Goal: Task Accomplishment & Management: Use online tool/utility

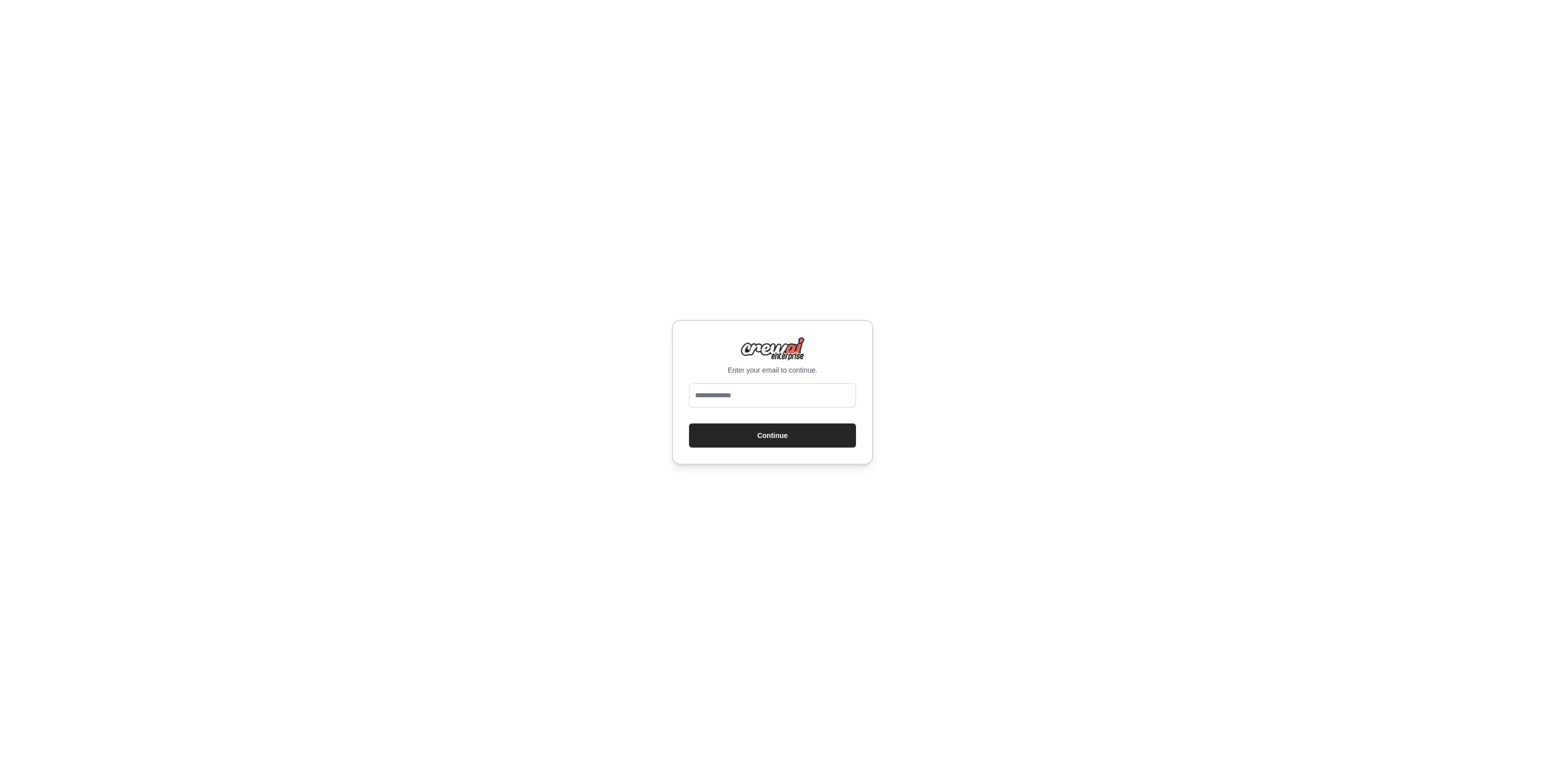
type input "**********"
click at [781, 438] on button "Continue" at bounding box center [772, 435] width 167 height 24
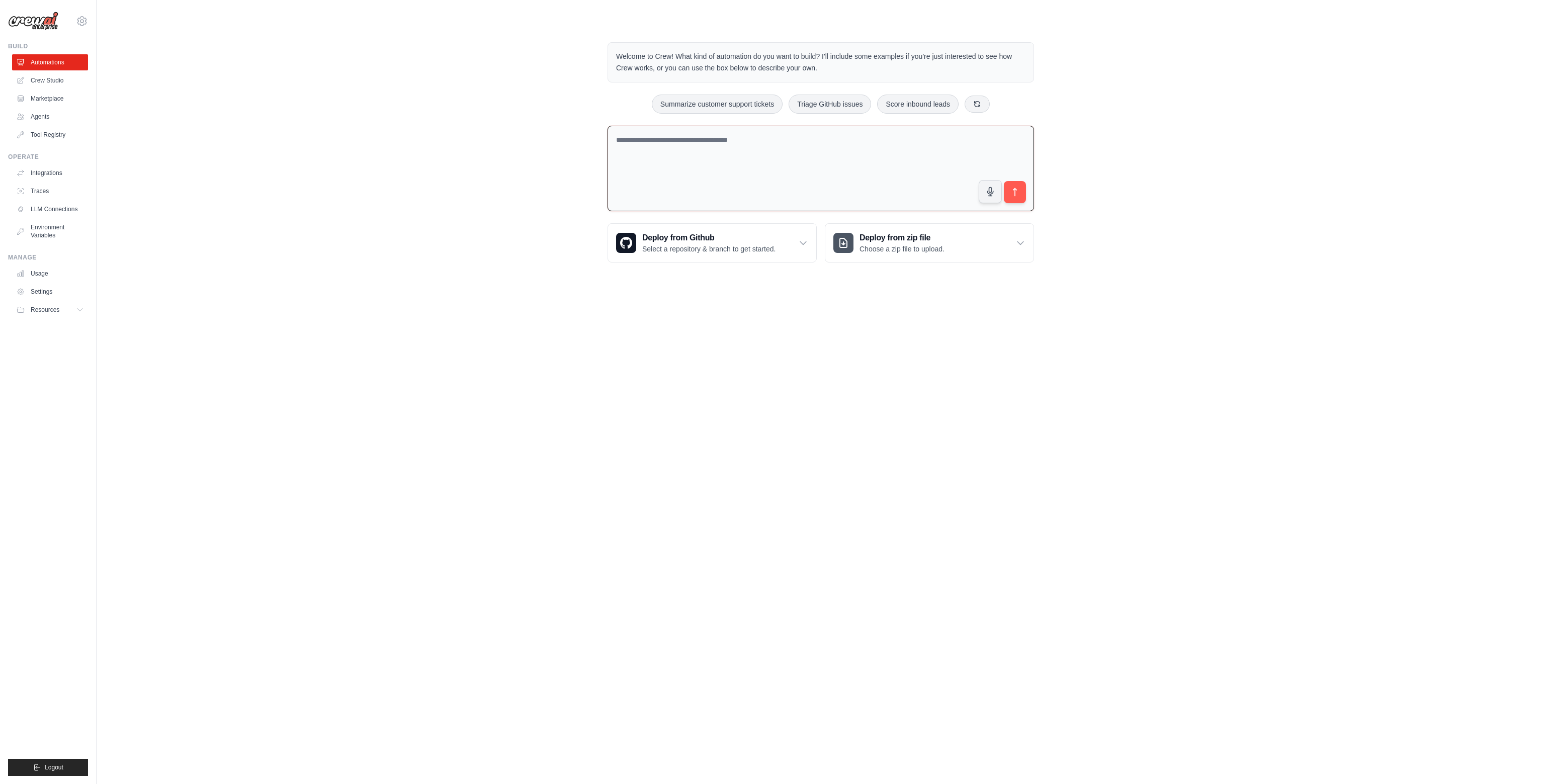
click at [738, 155] on textarea at bounding box center [820, 169] width 426 height 86
click at [47, 78] on link "Crew Studio" at bounding box center [51, 80] width 76 height 16
click at [781, 248] on div "Deploy from Github Select a repository & branch to get started." at bounding box center [712, 244] width 208 height 38
click at [947, 251] on div "Deploy from zip file Choose a zip file to upload." at bounding box center [929, 244] width 208 height 38
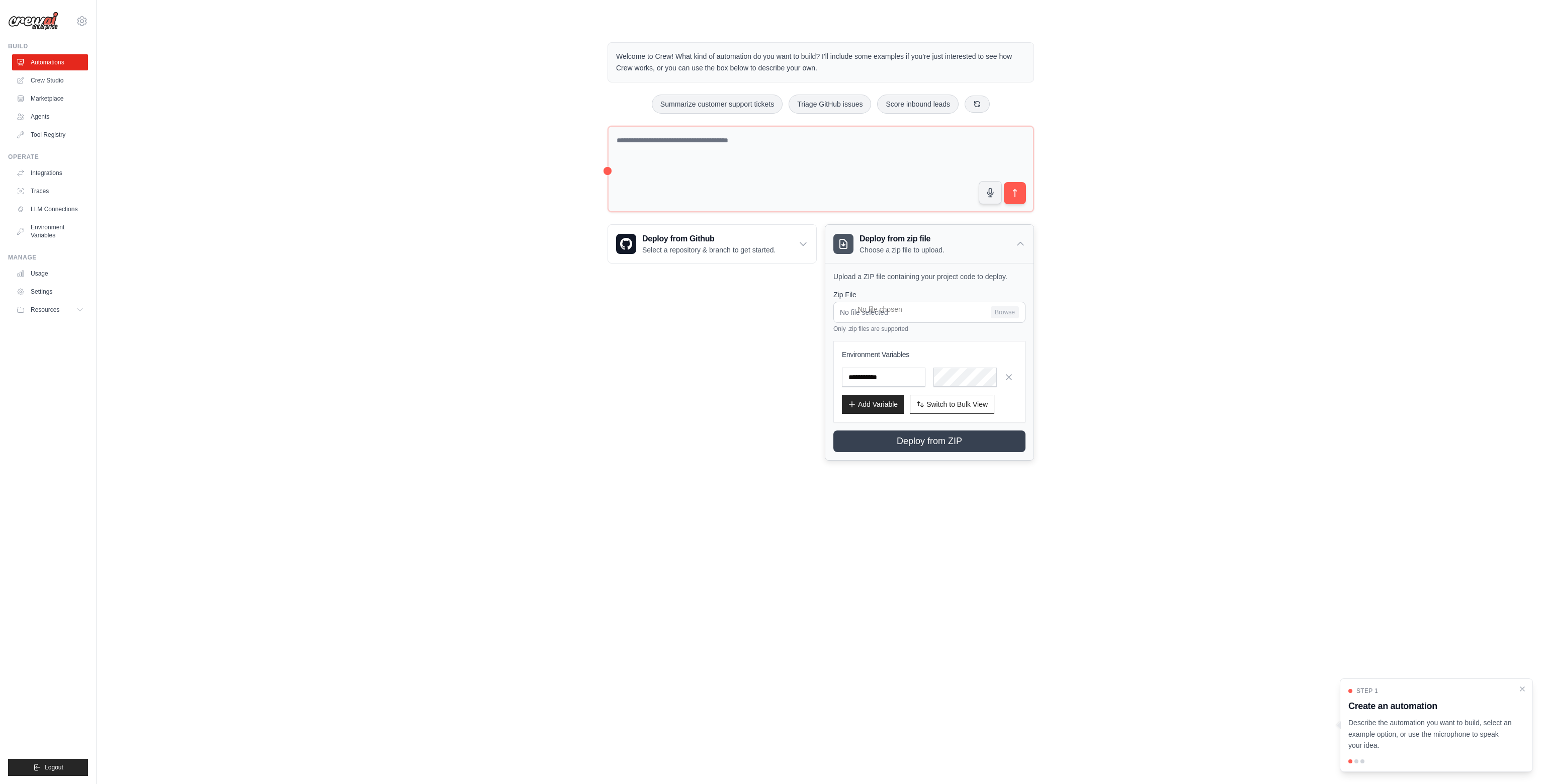
click at [947, 251] on div "Deploy from zip file Choose a zip file to upload." at bounding box center [929, 244] width 208 height 38
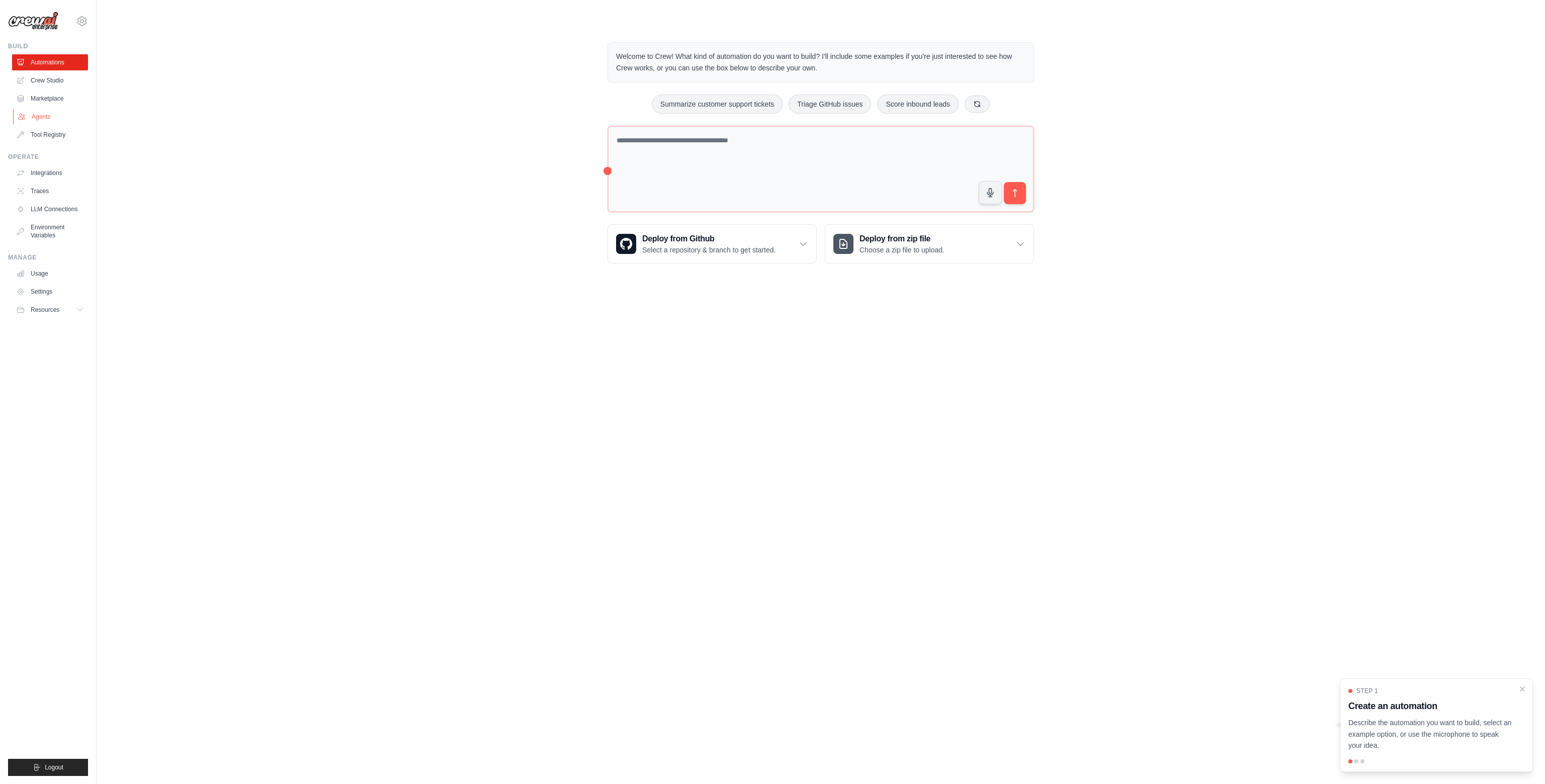
click at [43, 110] on link "Agents" at bounding box center [51, 116] width 76 height 16
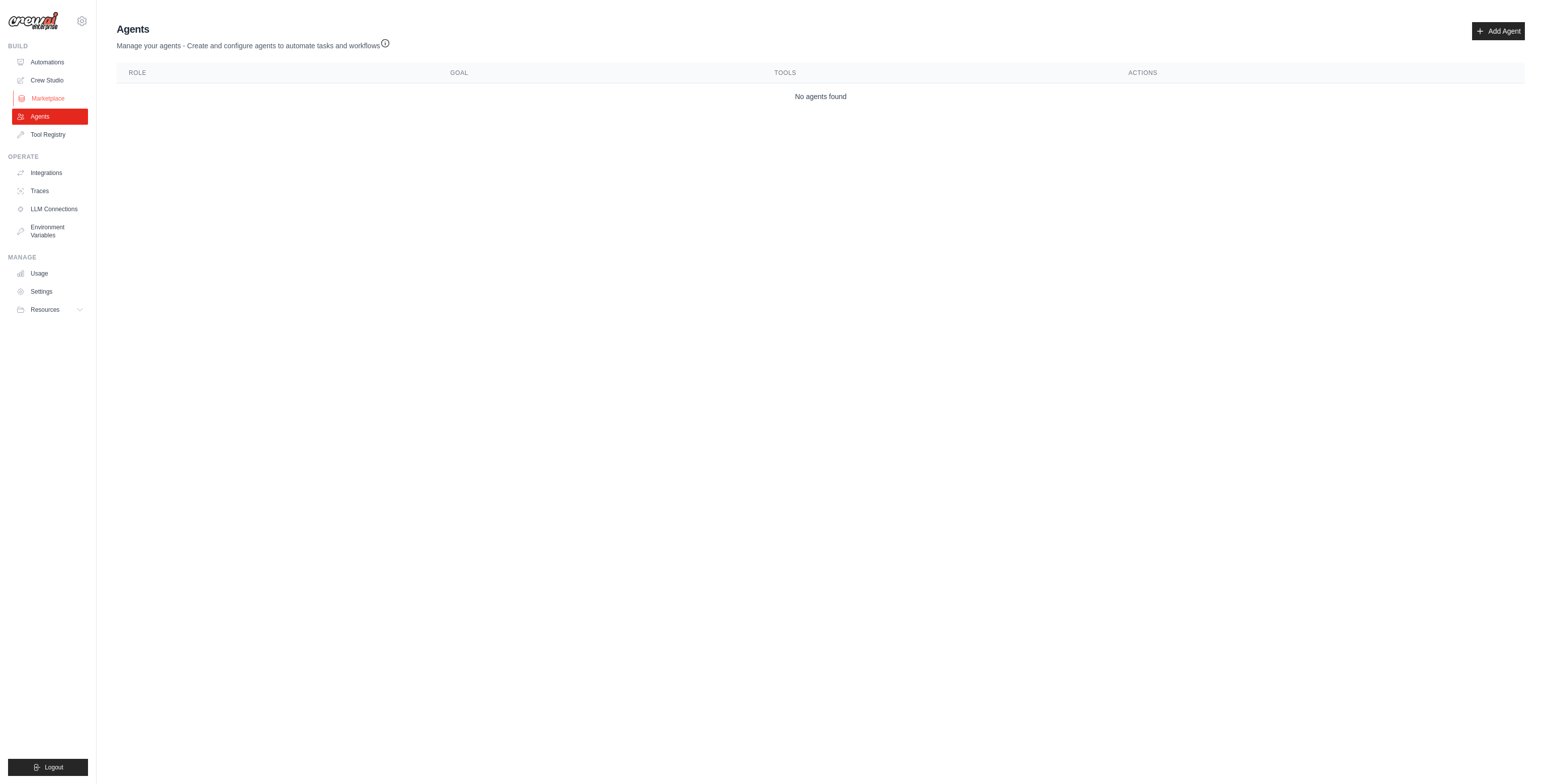
click at [54, 97] on link "Marketplace" at bounding box center [51, 98] width 76 height 16
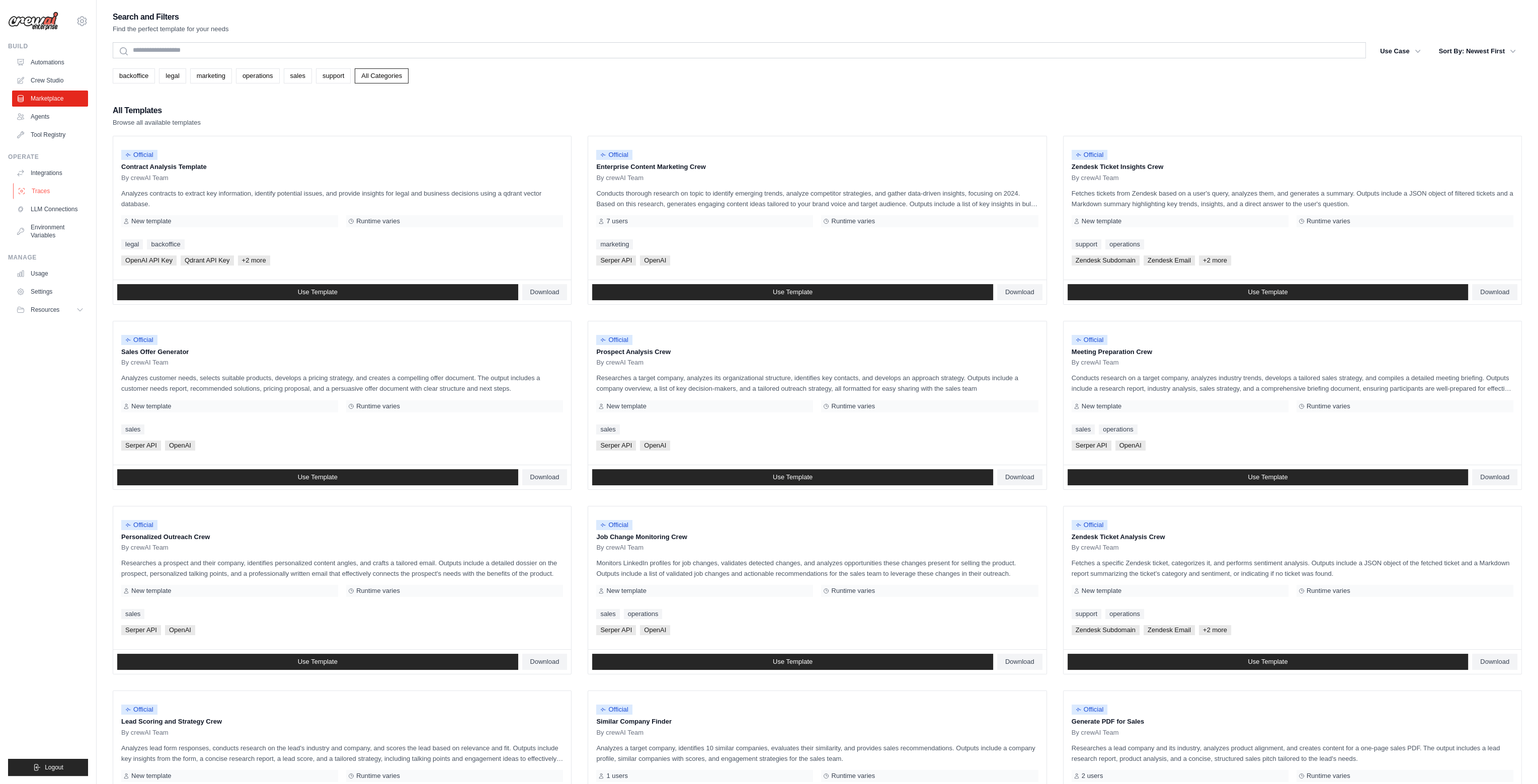
click at [50, 193] on link "Traces" at bounding box center [51, 191] width 76 height 16
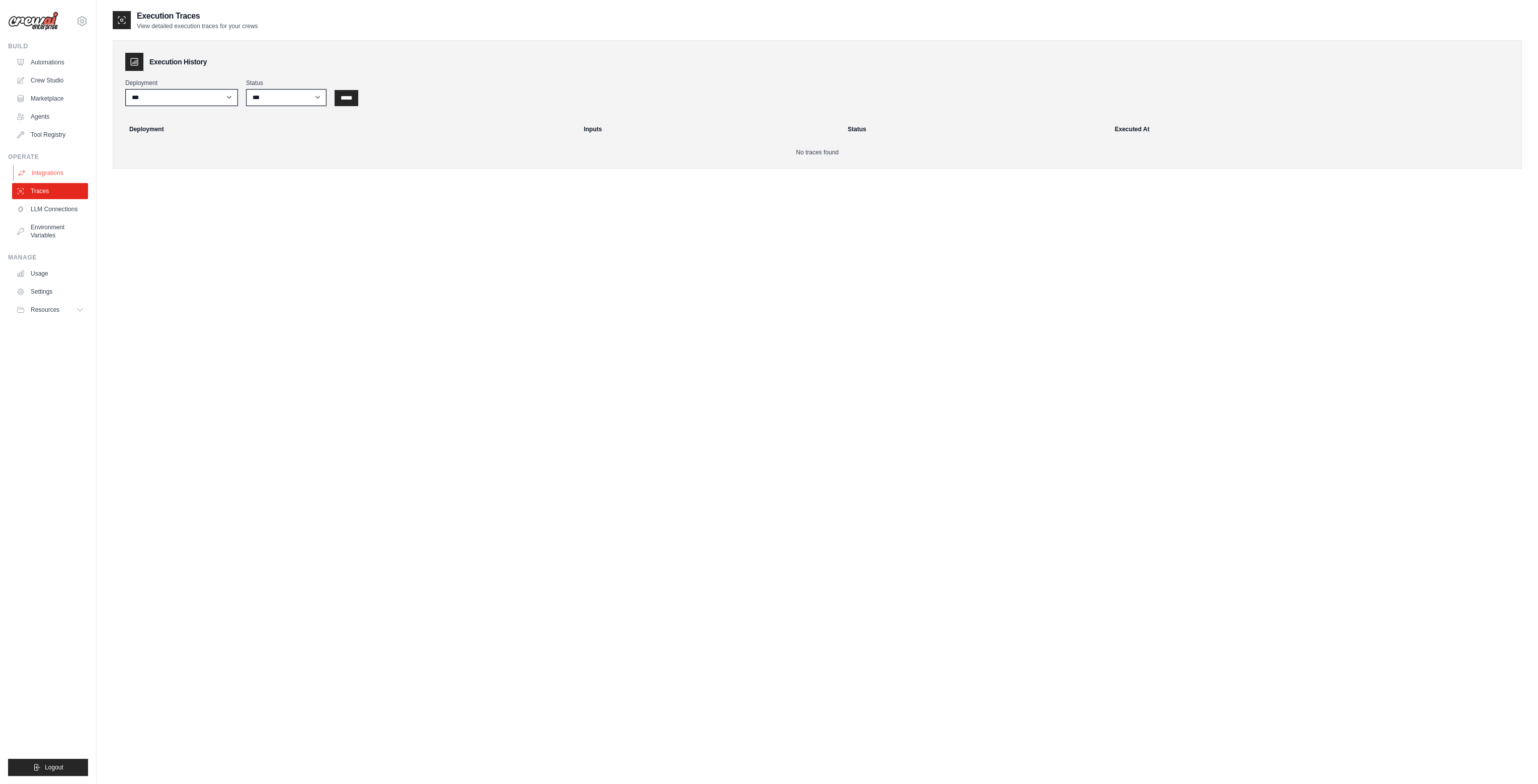
click at [69, 168] on link "Integrations" at bounding box center [51, 173] width 76 height 16
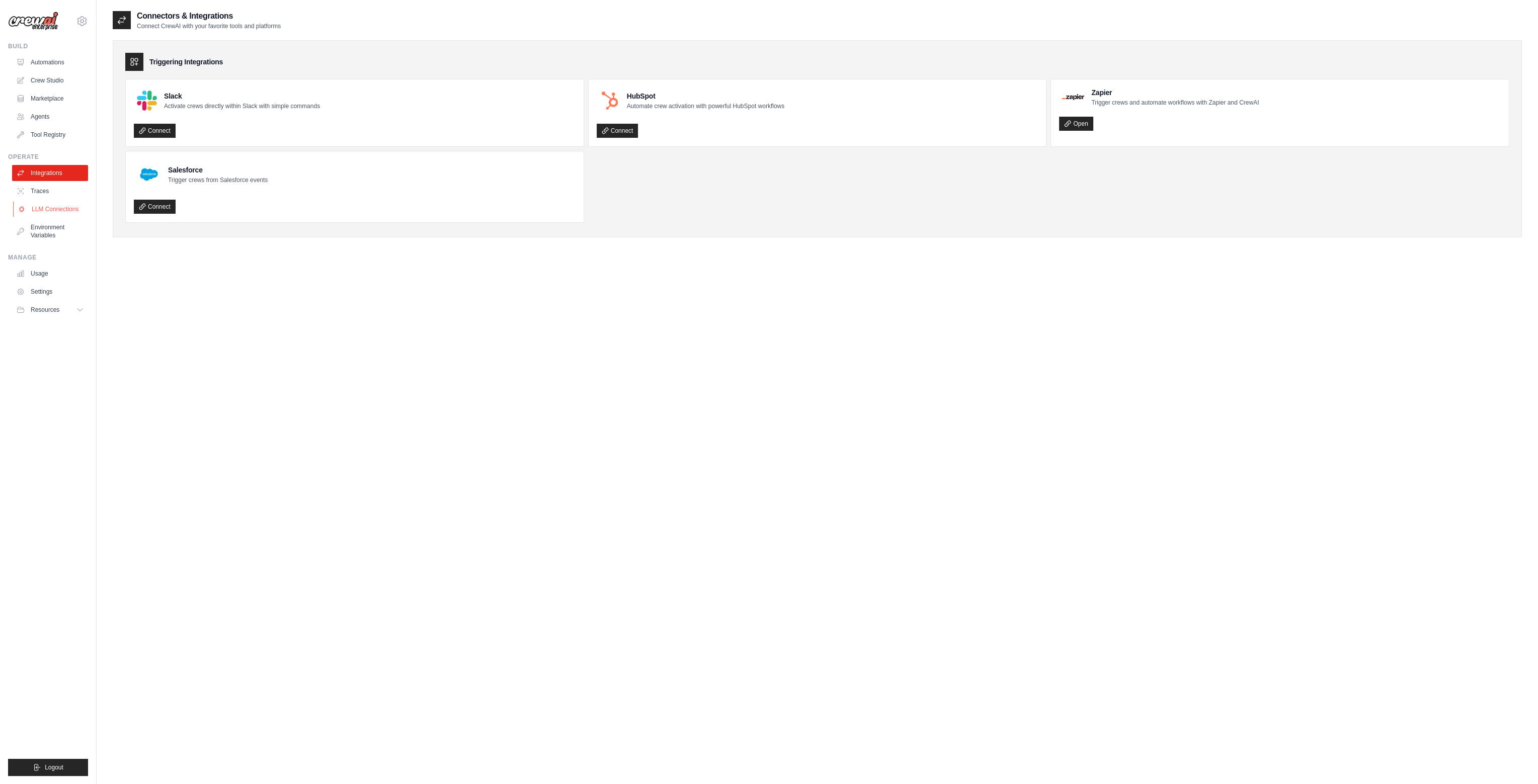
click at [43, 210] on link "LLM Connections" at bounding box center [51, 209] width 76 height 16
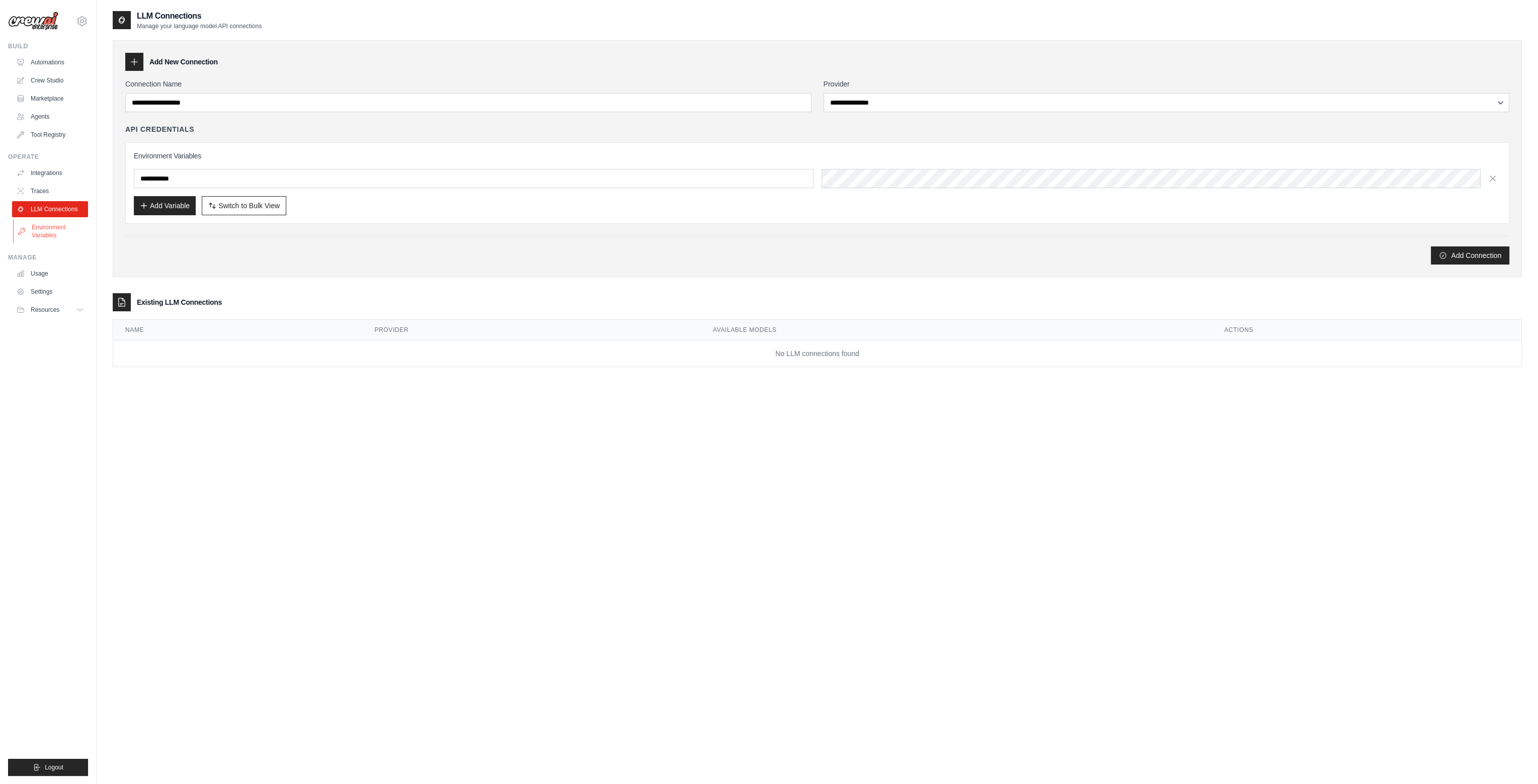
click at [50, 228] on link "Environment Variables" at bounding box center [51, 230] width 76 height 24
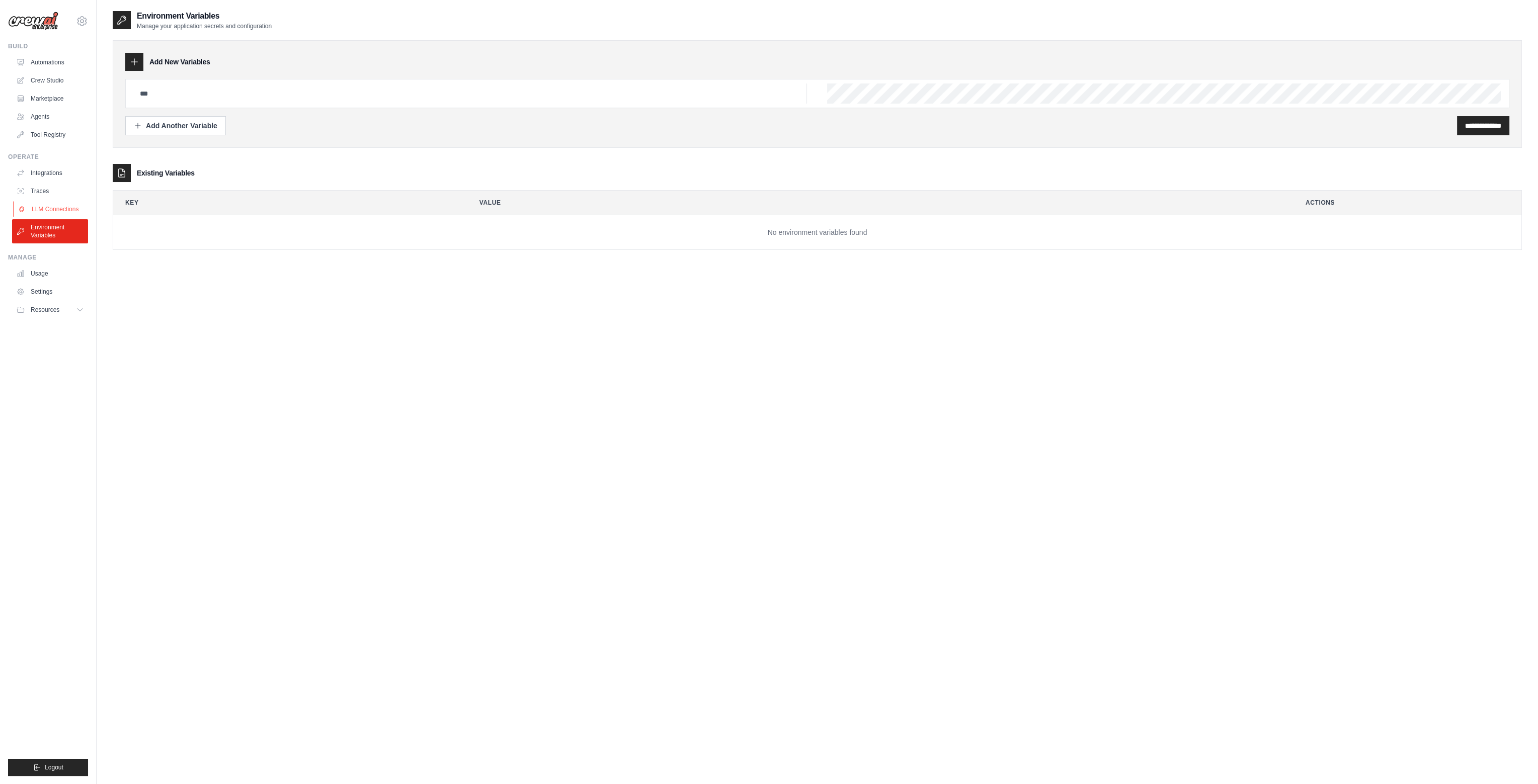
click at [49, 211] on link "LLM Connections" at bounding box center [51, 209] width 76 height 16
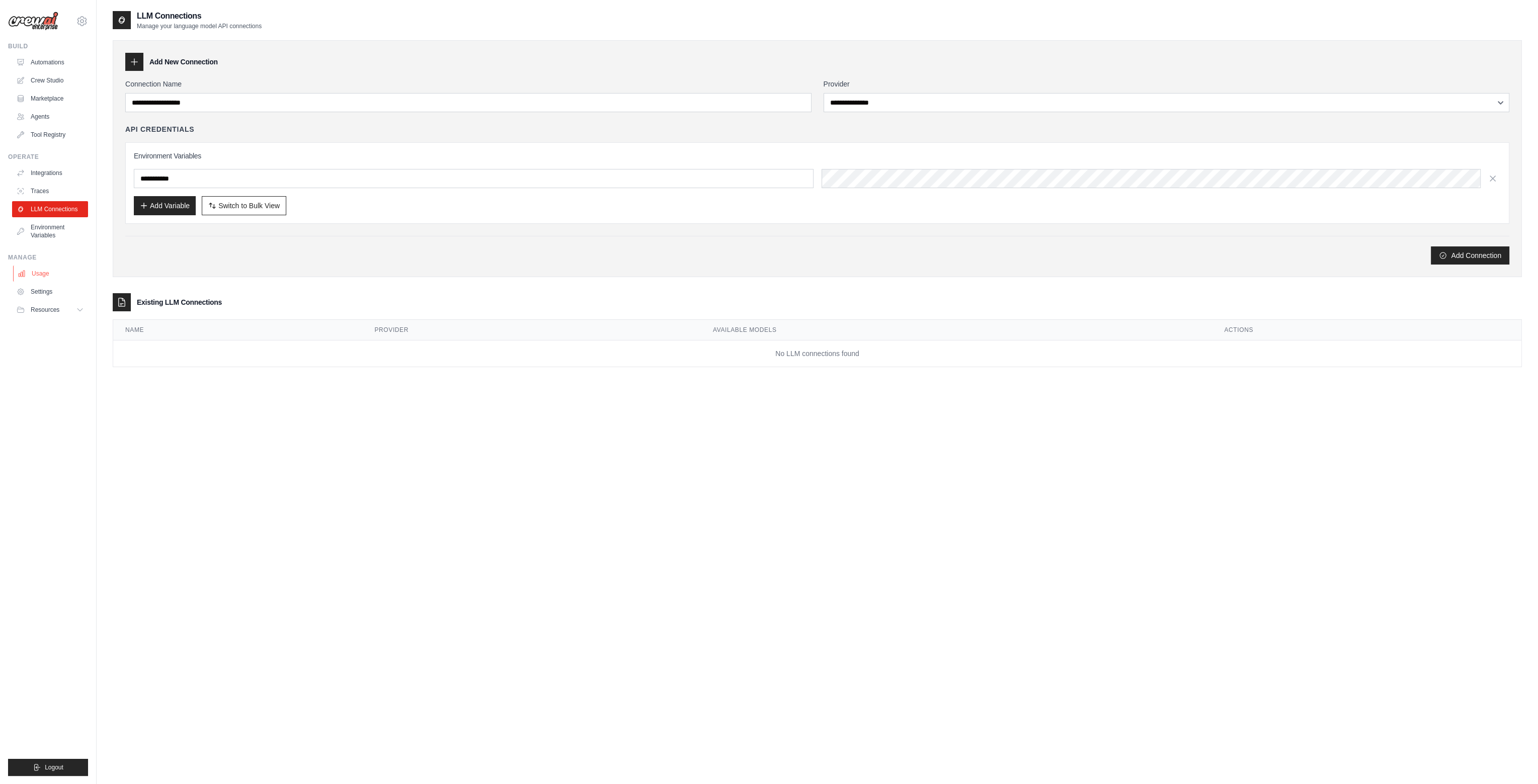
click at [41, 272] on link "Usage" at bounding box center [51, 273] width 76 height 16
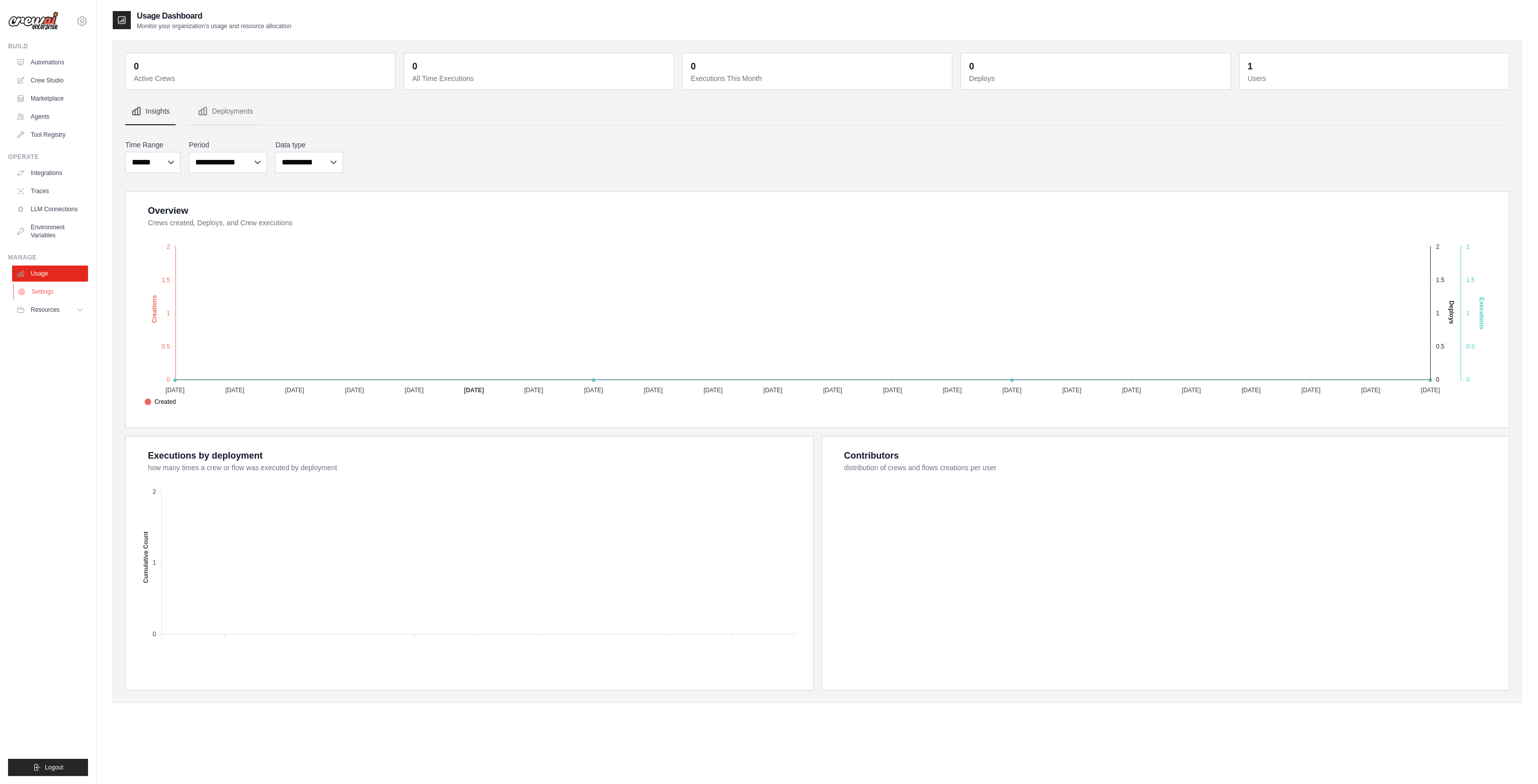
click at [43, 290] on link "Settings" at bounding box center [51, 292] width 76 height 16
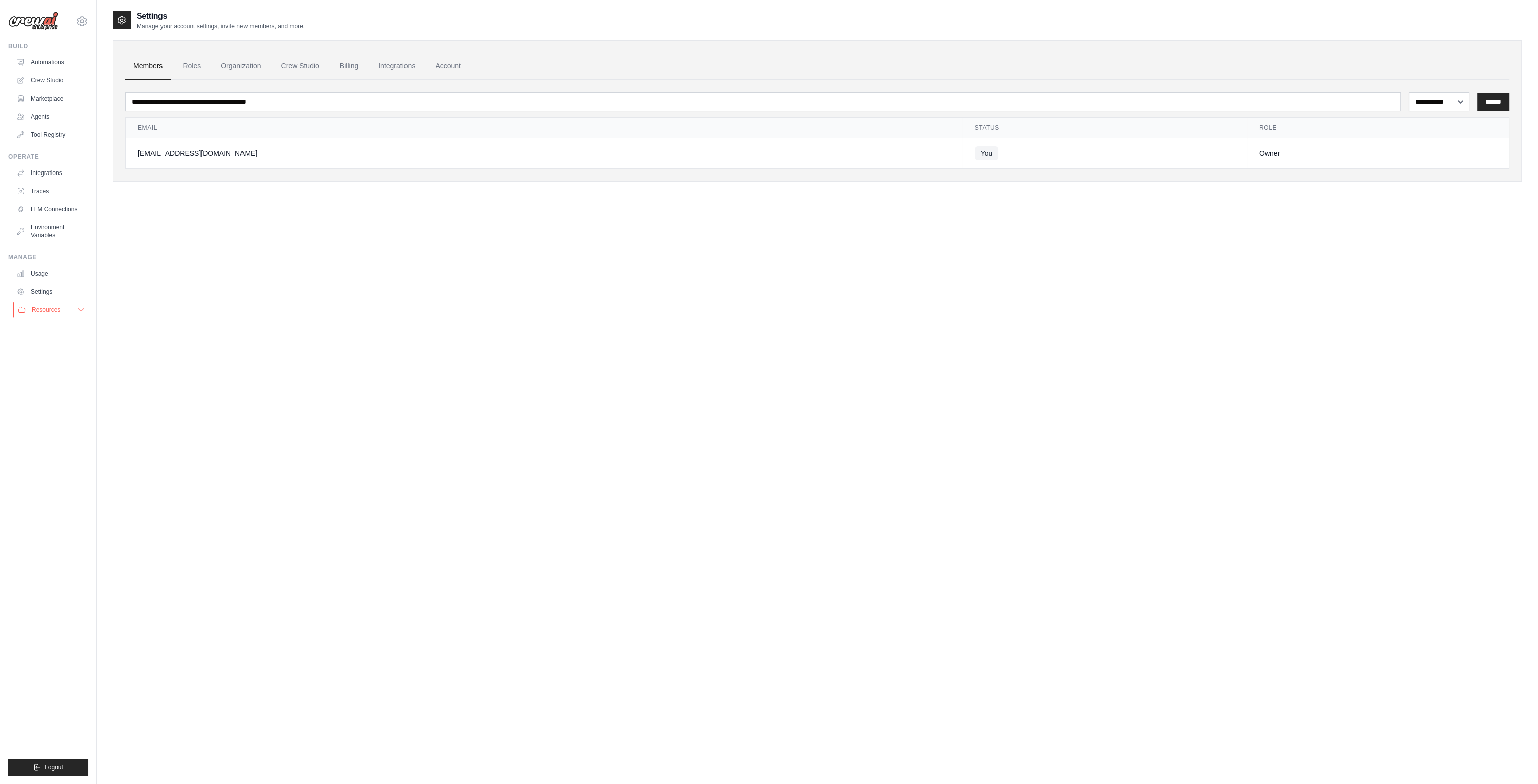
click at [48, 306] on span "Resources" at bounding box center [46, 310] width 29 height 8
click at [40, 286] on link "Settings" at bounding box center [51, 292] width 76 height 16
click at [40, 275] on link "Usage" at bounding box center [51, 273] width 76 height 16
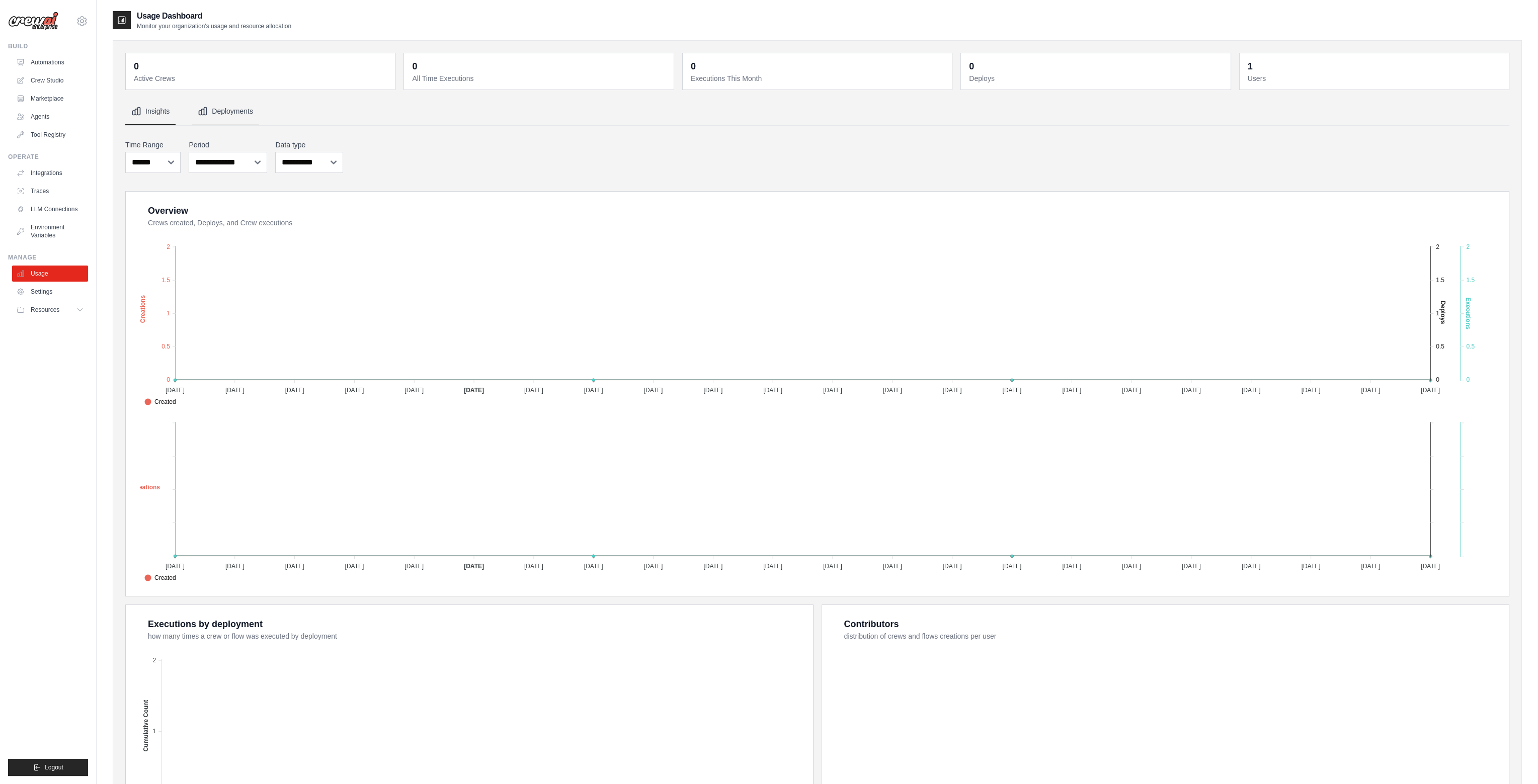
click at [226, 110] on button "Deployments" at bounding box center [226, 111] width 67 height 27
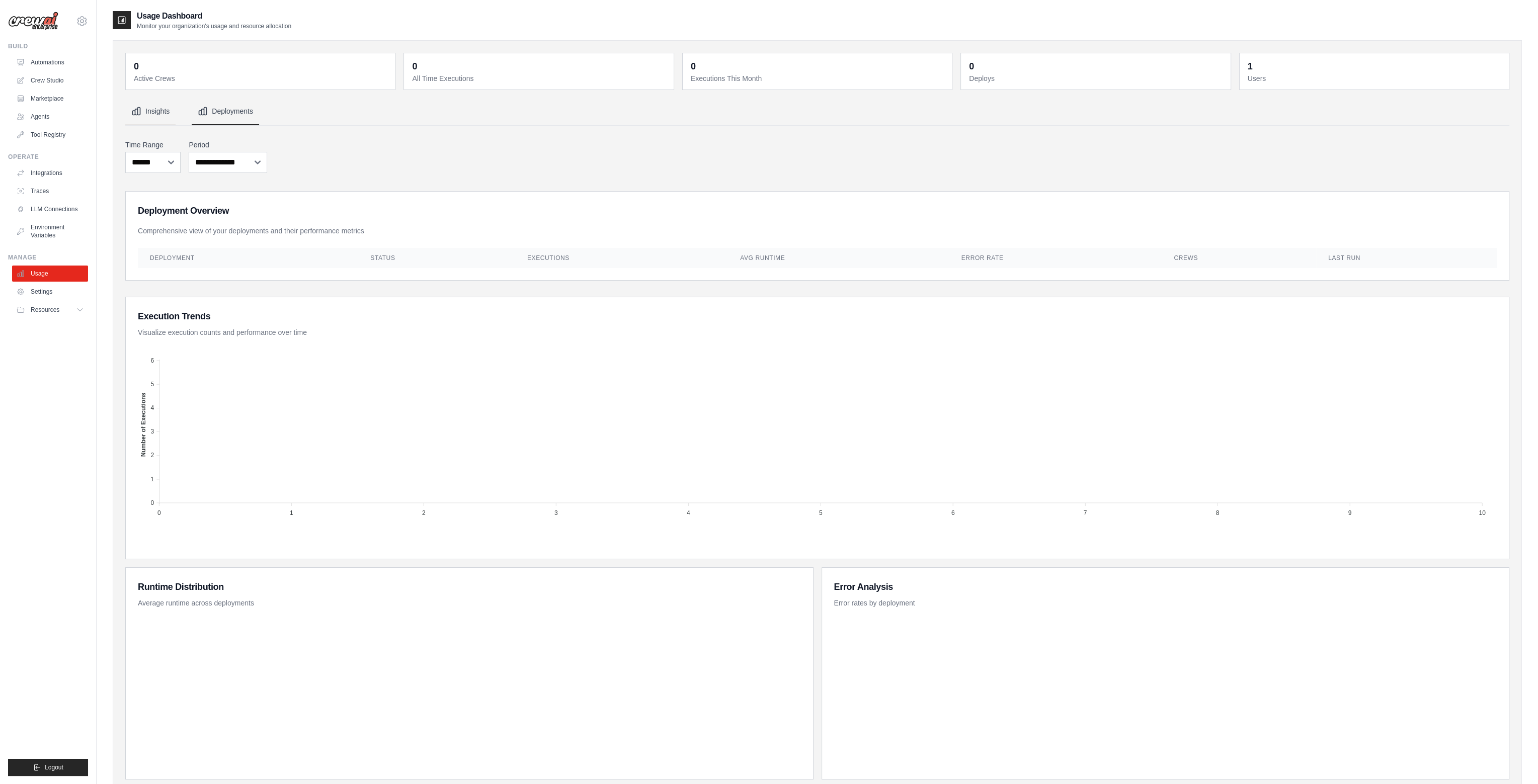
click at [169, 115] on button "Insights" at bounding box center [150, 111] width 50 height 27
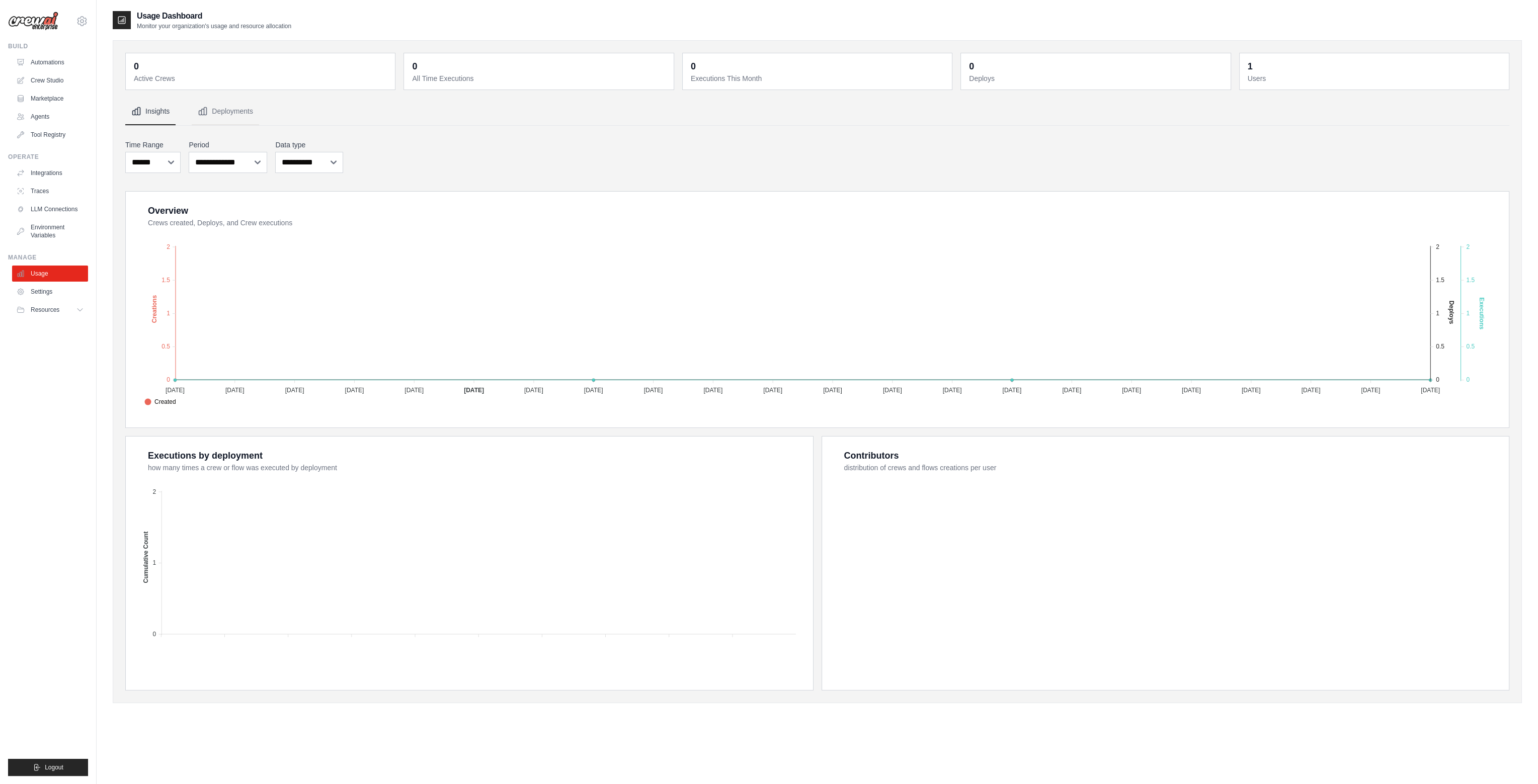
click at [10, 102] on div "Build Automations Crew Studio Marketplace Agents" at bounding box center [47, 92] width 80 height 101
click at [30, 102] on link "Marketplace" at bounding box center [51, 98] width 76 height 16
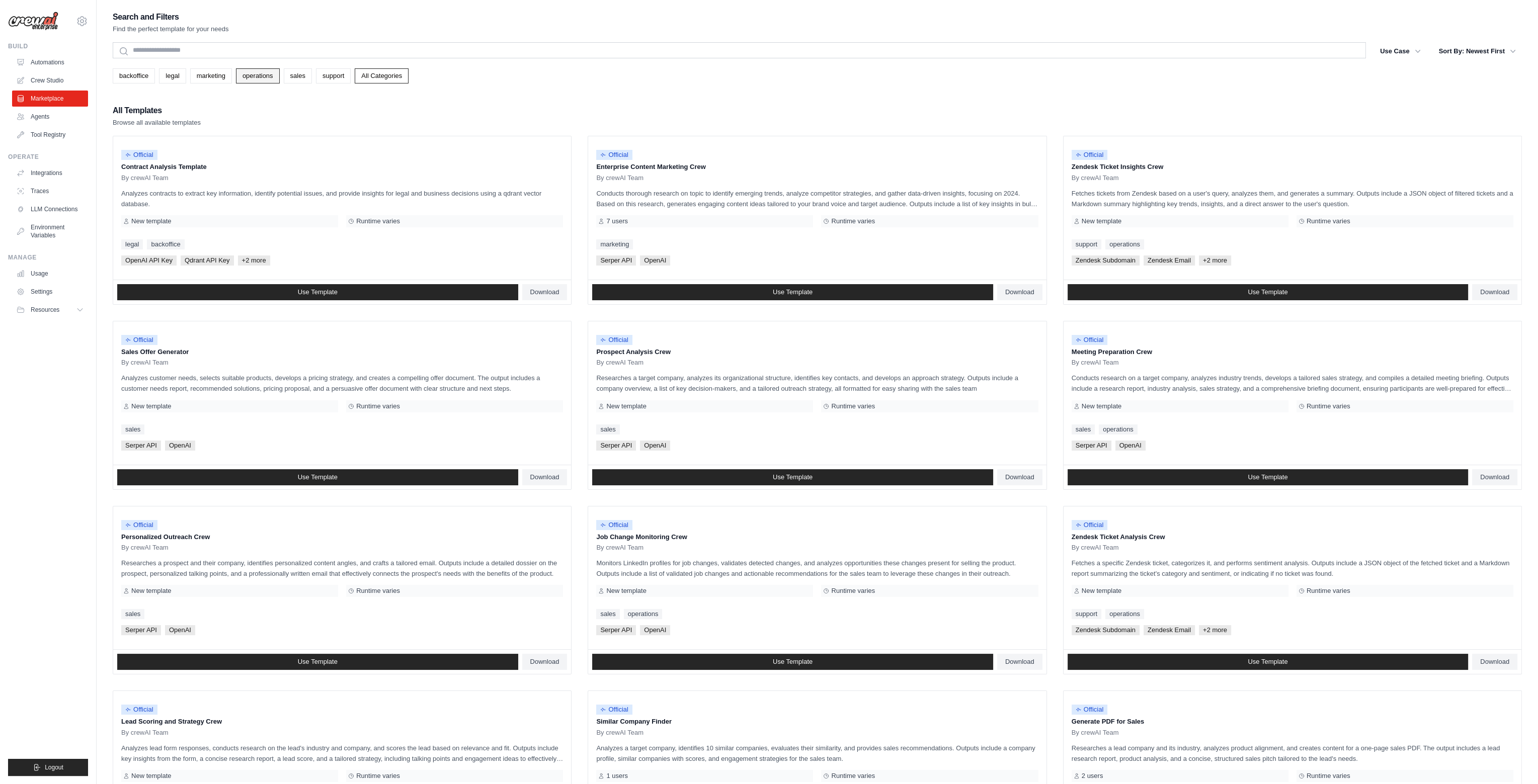
click at [254, 76] on link "operations" at bounding box center [258, 76] width 44 height 15
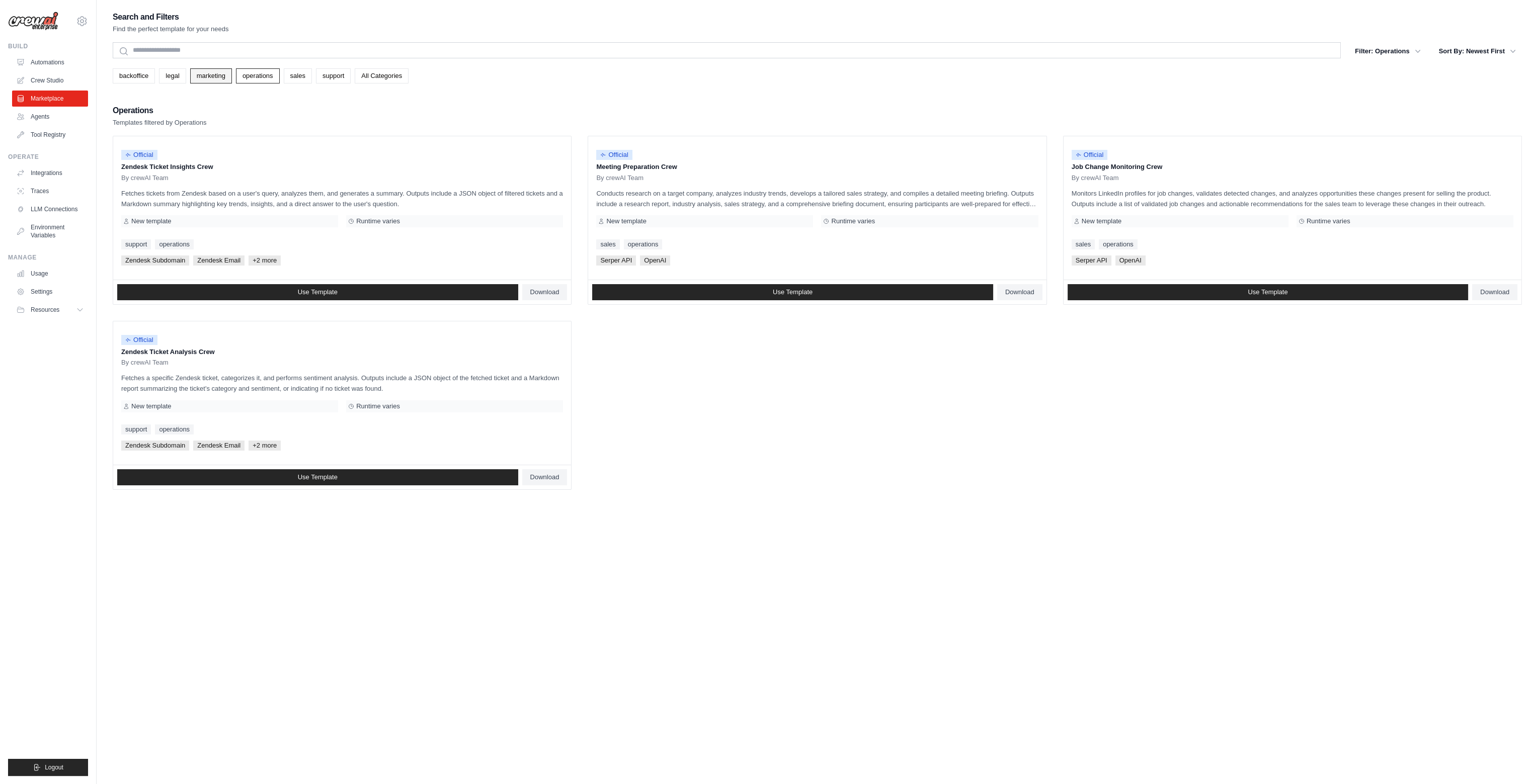
click at [199, 79] on link "marketing" at bounding box center [210, 76] width 41 height 15
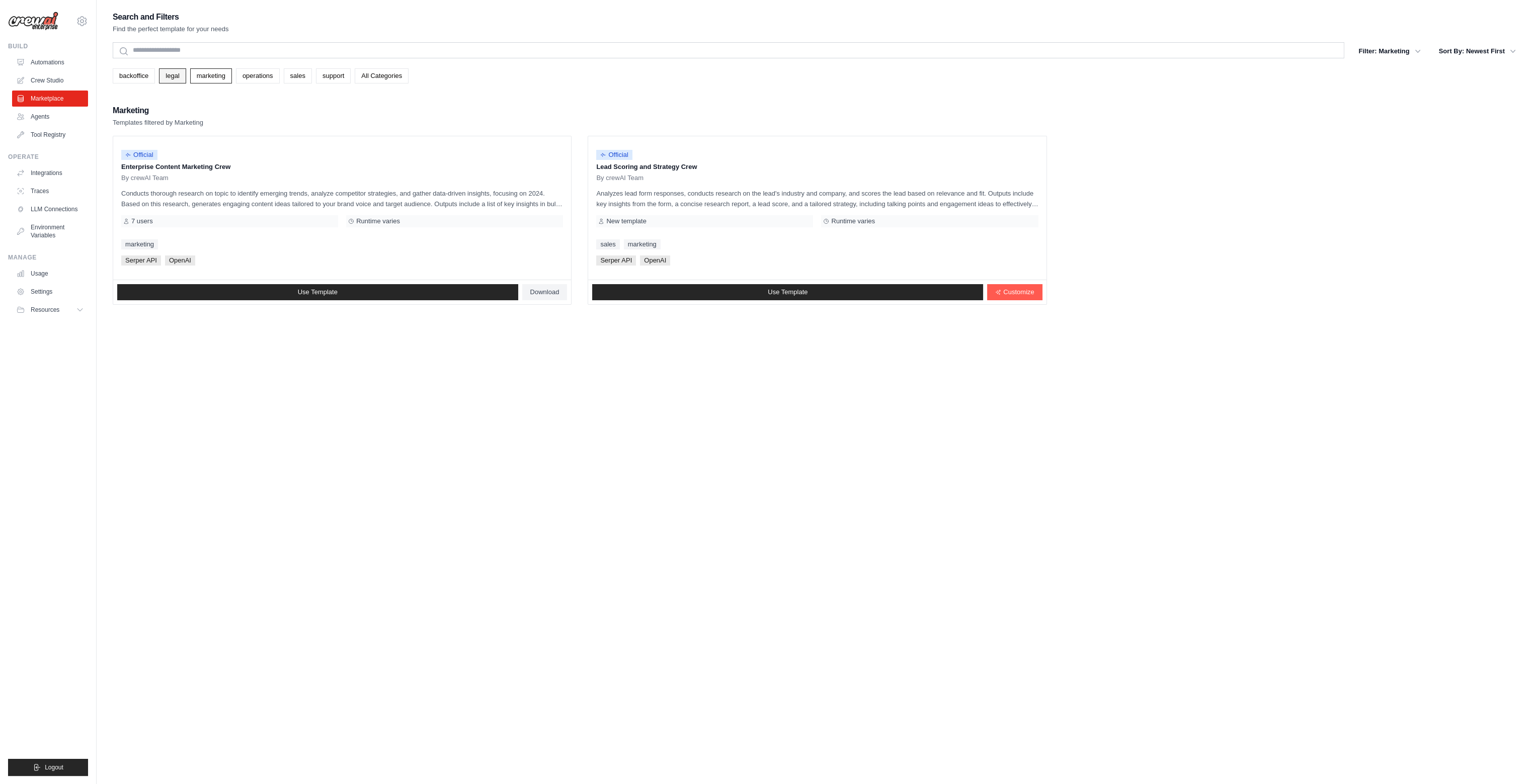
click at [183, 80] on link "legal" at bounding box center [173, 76] width 27 height 15
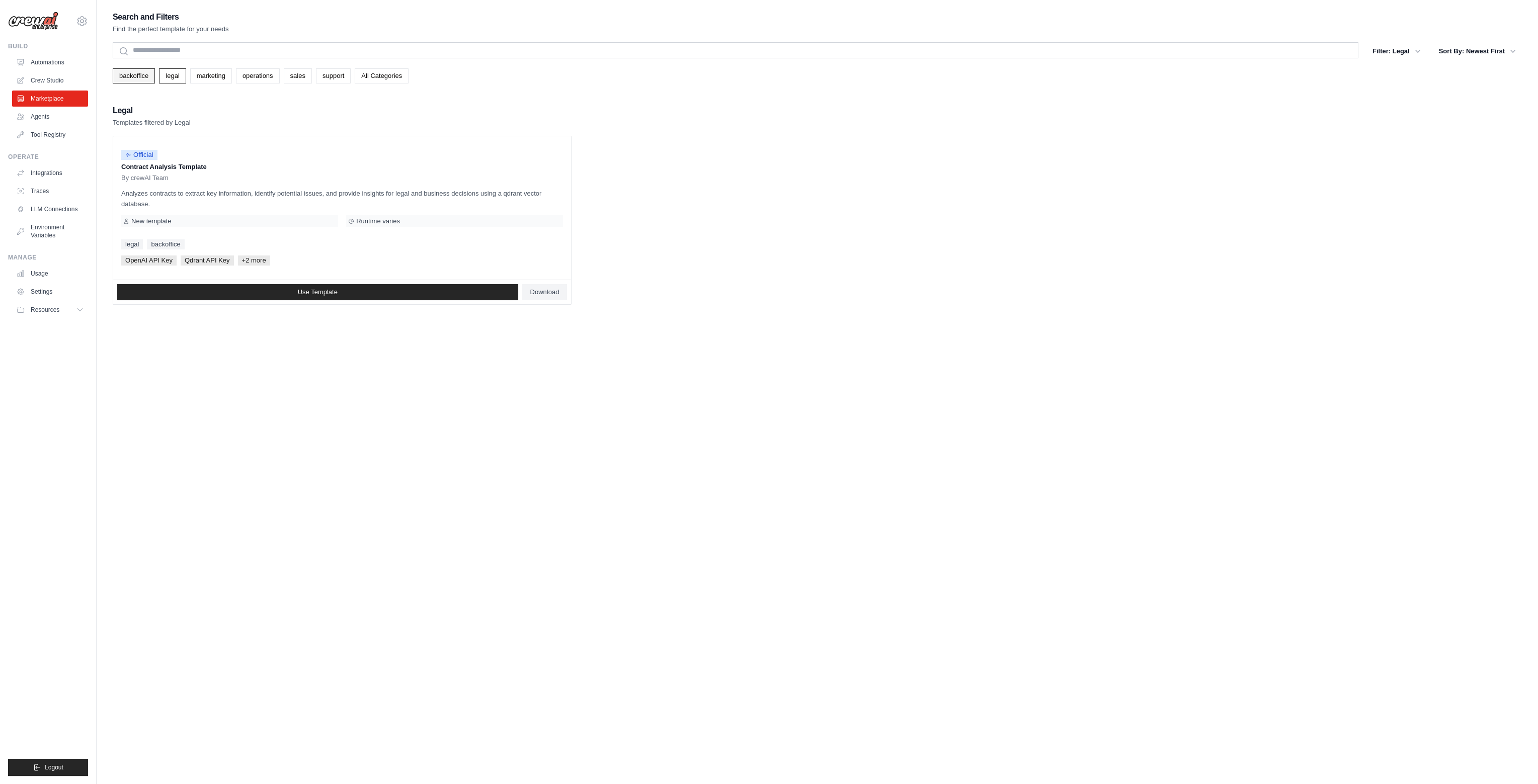
click at [149, 80] on link "backoffice" at bounding box center [133, 76] width 42 height 15
click at [43, 114] on link "Agents" at bounding box center [51, 116] width 76 height 16
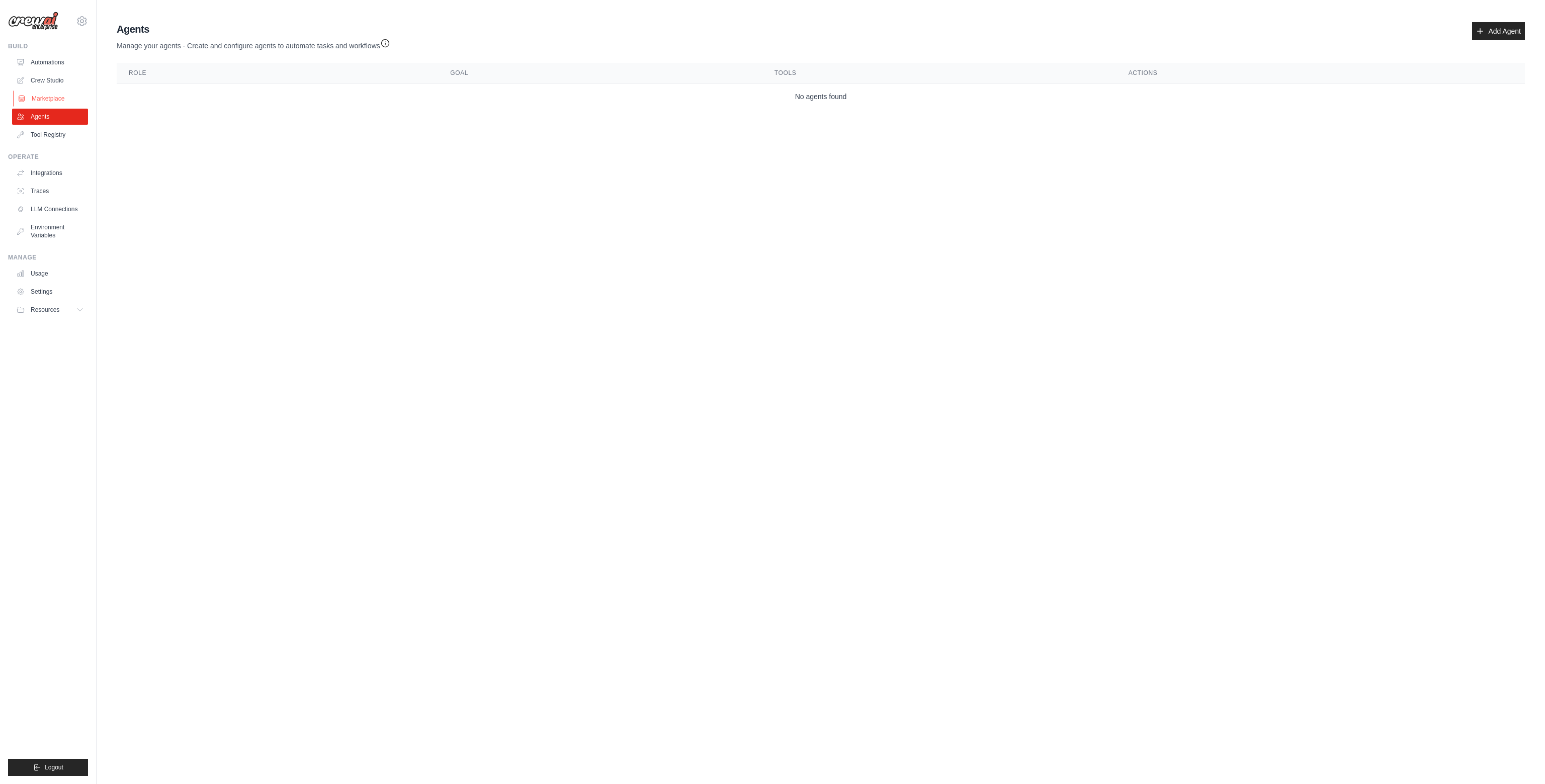
click at [26, 90] on link "Marketplace" at bounding box center [51, 98] width 76 height 16
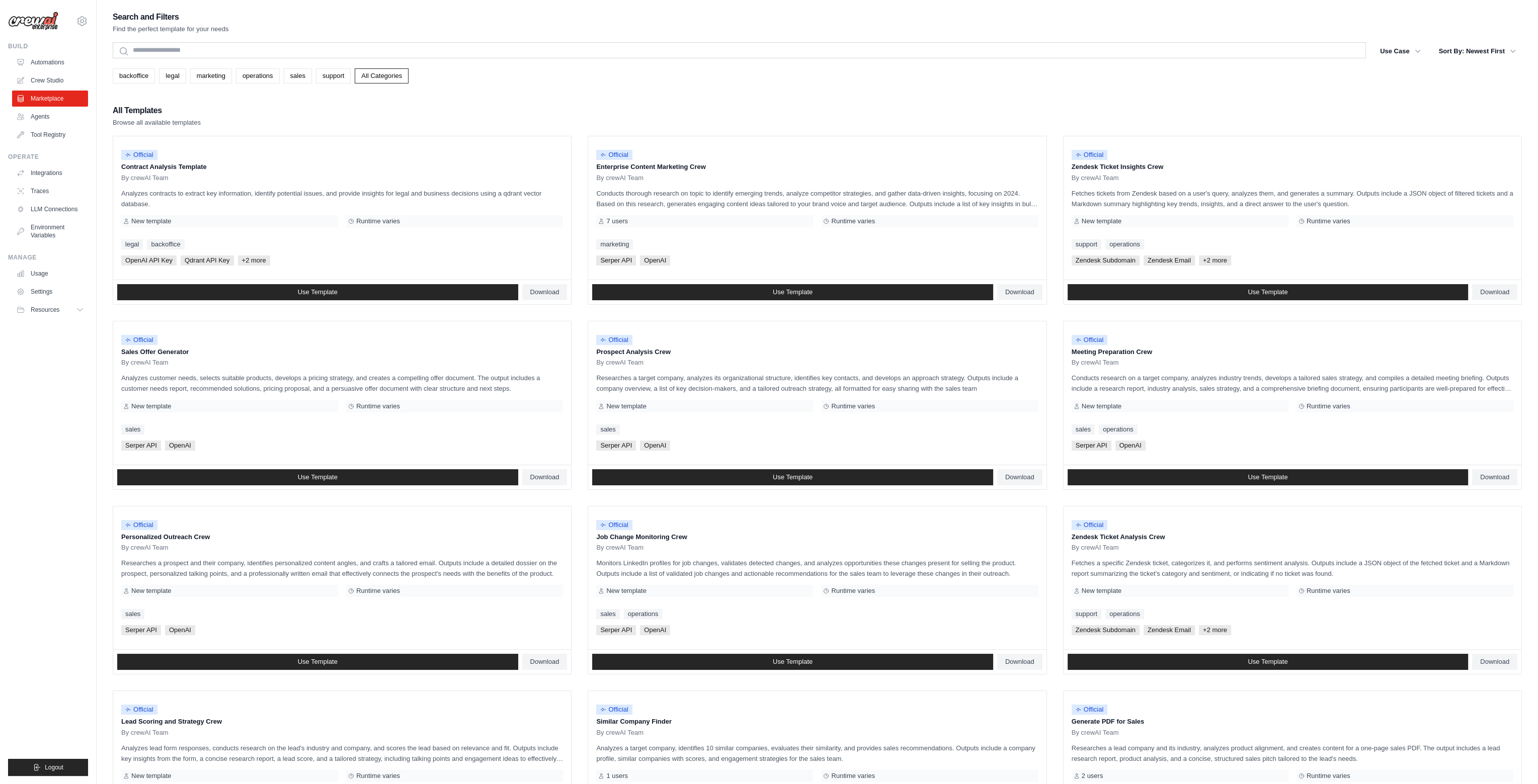
click at [36, 83] on link "Crew Studio" at bounding box center [50, 80] width 76 height 16
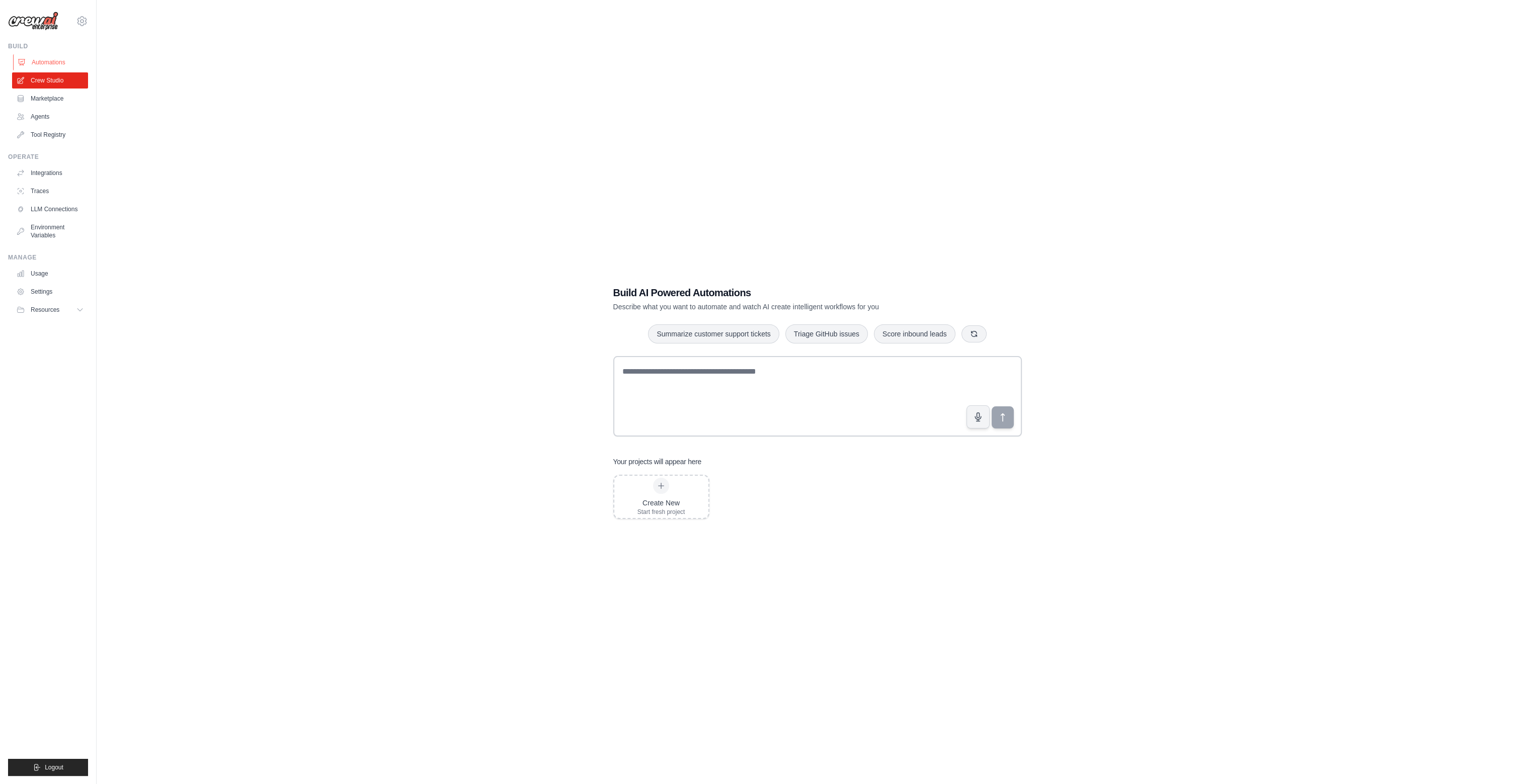
click at [52, 61] on link "Automations" at bounding box center [51, 62] width 76 height 16
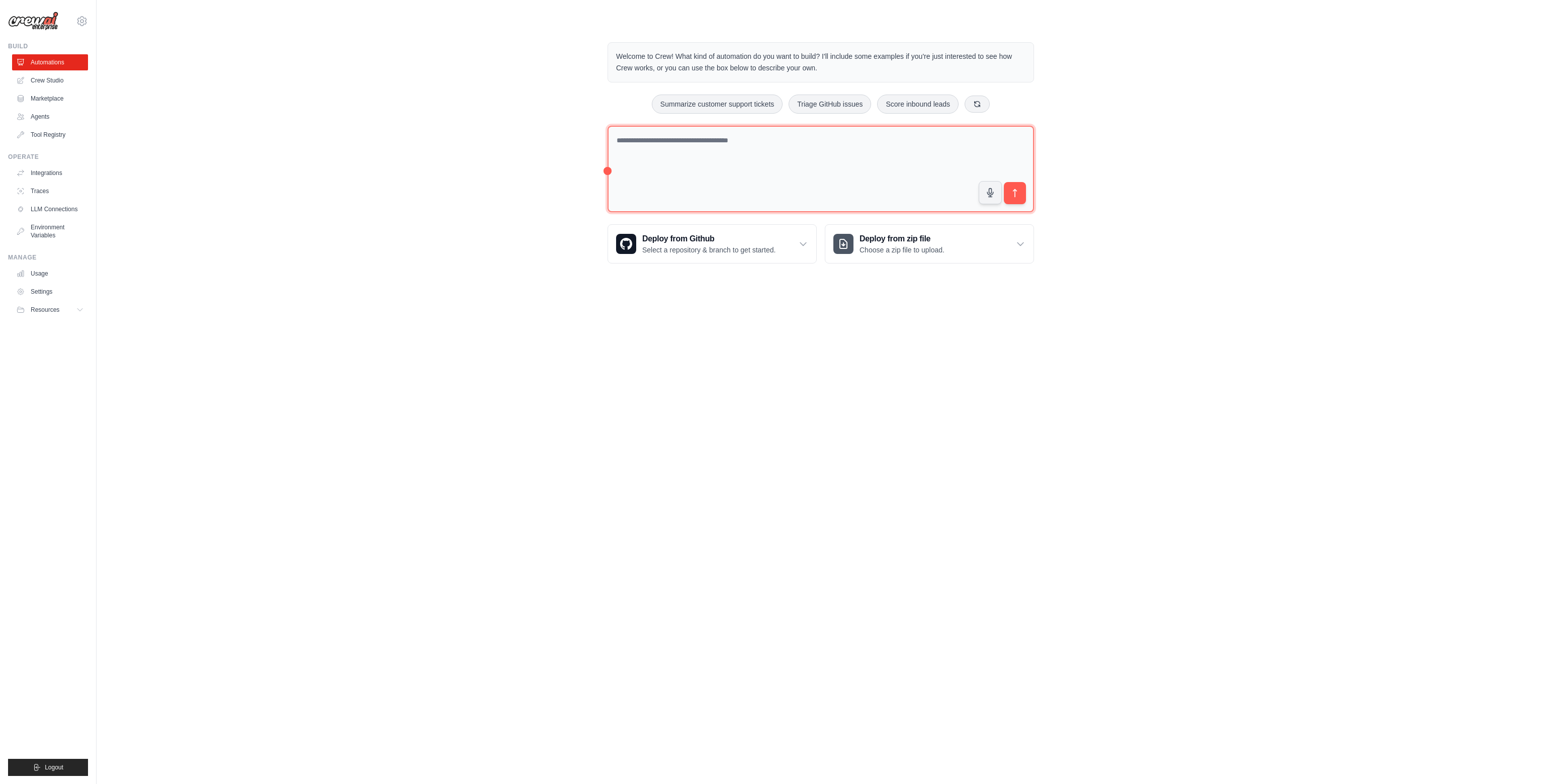
click at [699, 134] on textarea at bounding box center [820, 169] width 426 height 87
click at [45, 81] on link "Crew Studio" at bounding box center [51, 80] width 76 height 16
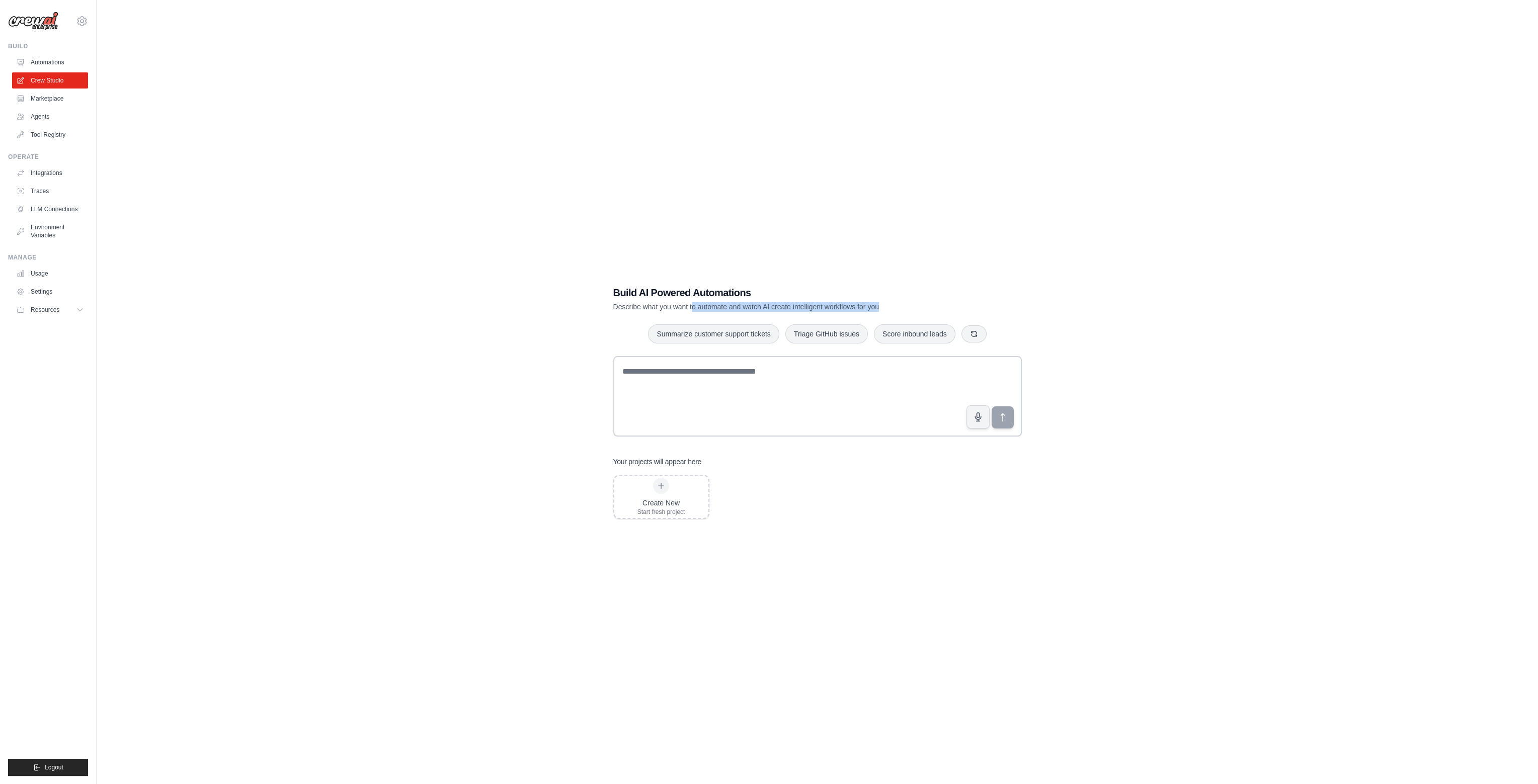
drag, startPoint x: 852, startPoint y: 306, endPoint x: 940, endPoint y: 309, distance: 88.1
click at [940, 309] on p "Describe what you want to automate and watch AI create intelligent workflows fo…" at bounding box center [782, 306] width 338 height 10
click at [884, 297] on h1 "Build AI Powered Automations" at bounding box center [782, 293] width 338 height 14
click at [829, 513] on div "Create New Start fresh project" at bounding box center [818, 497] width 409 height 44
click at [709, 382] on textarea at bounding box center [818, 396] width 409 height 81
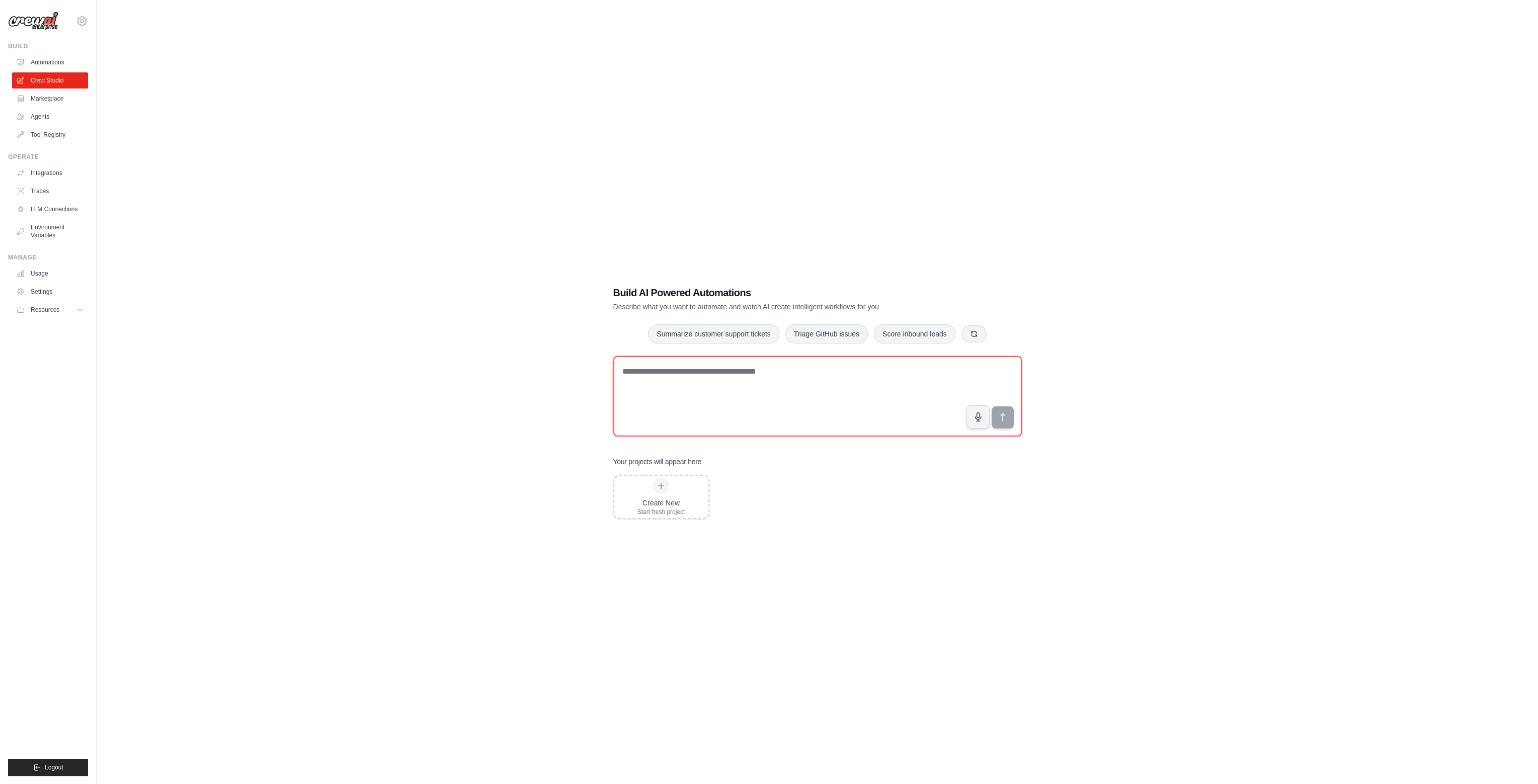
paste textarea "**********"
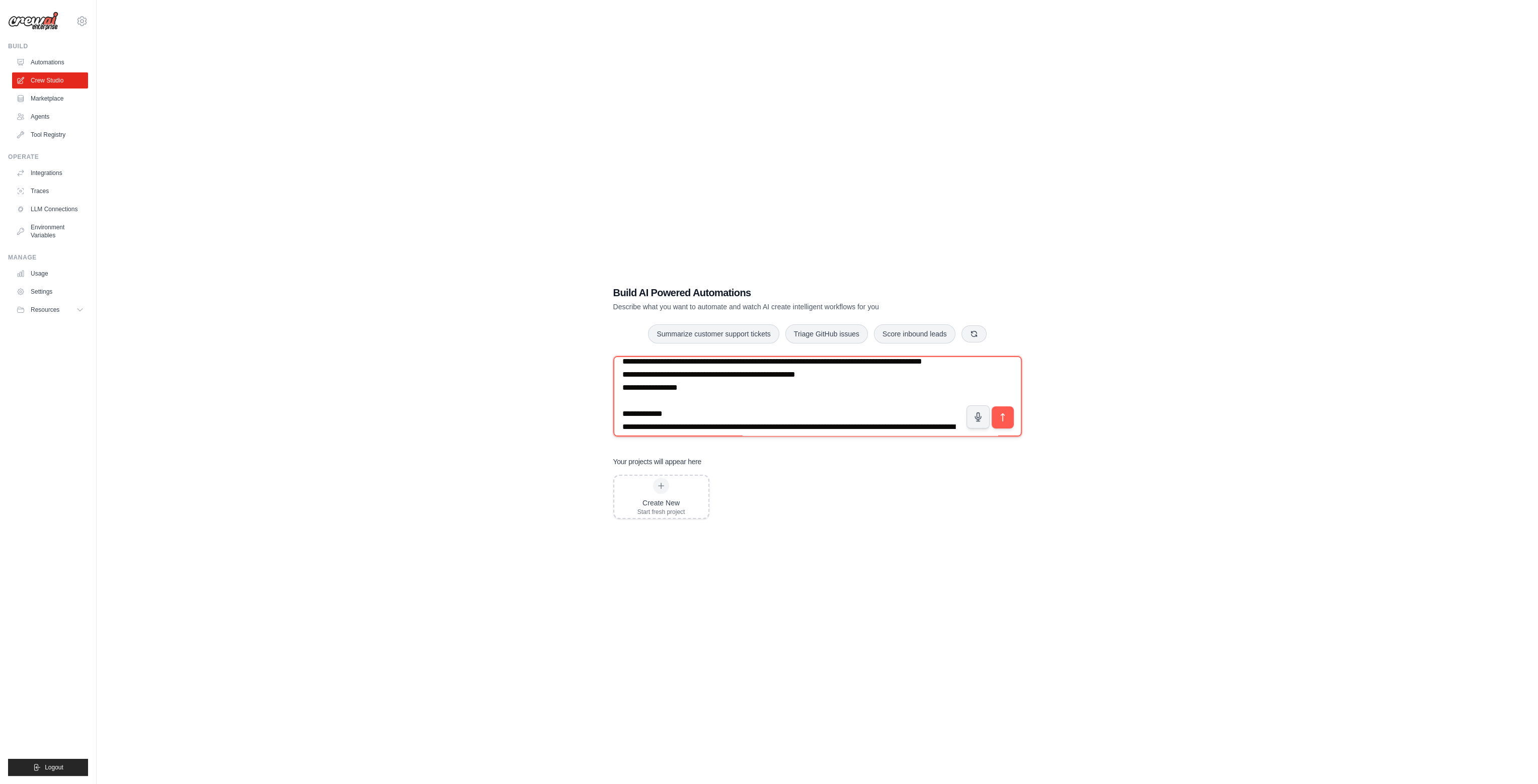
click at [723, 425] on textarea at bounding box center [818, 396] width 409 height 81
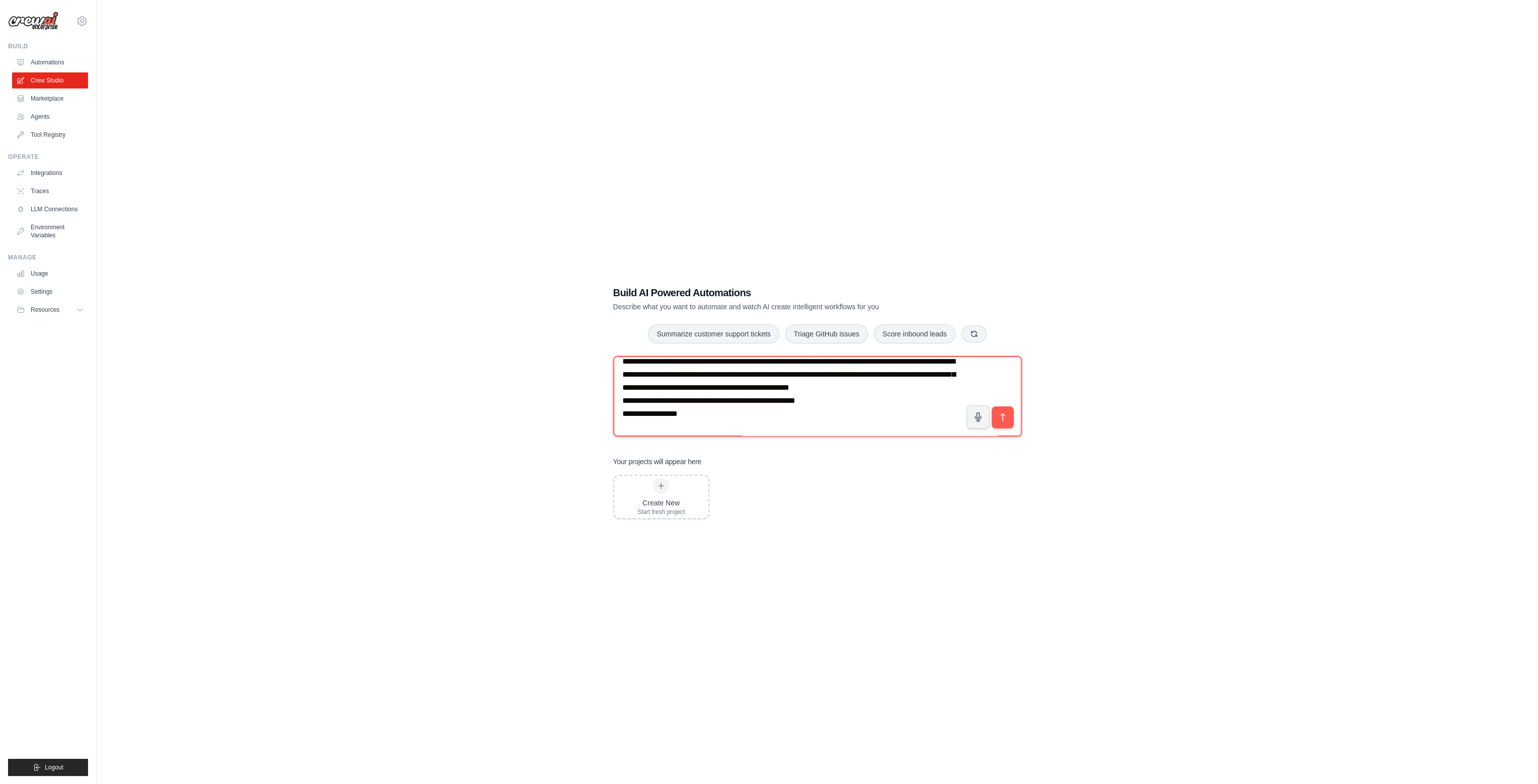
paste textarea "**********"
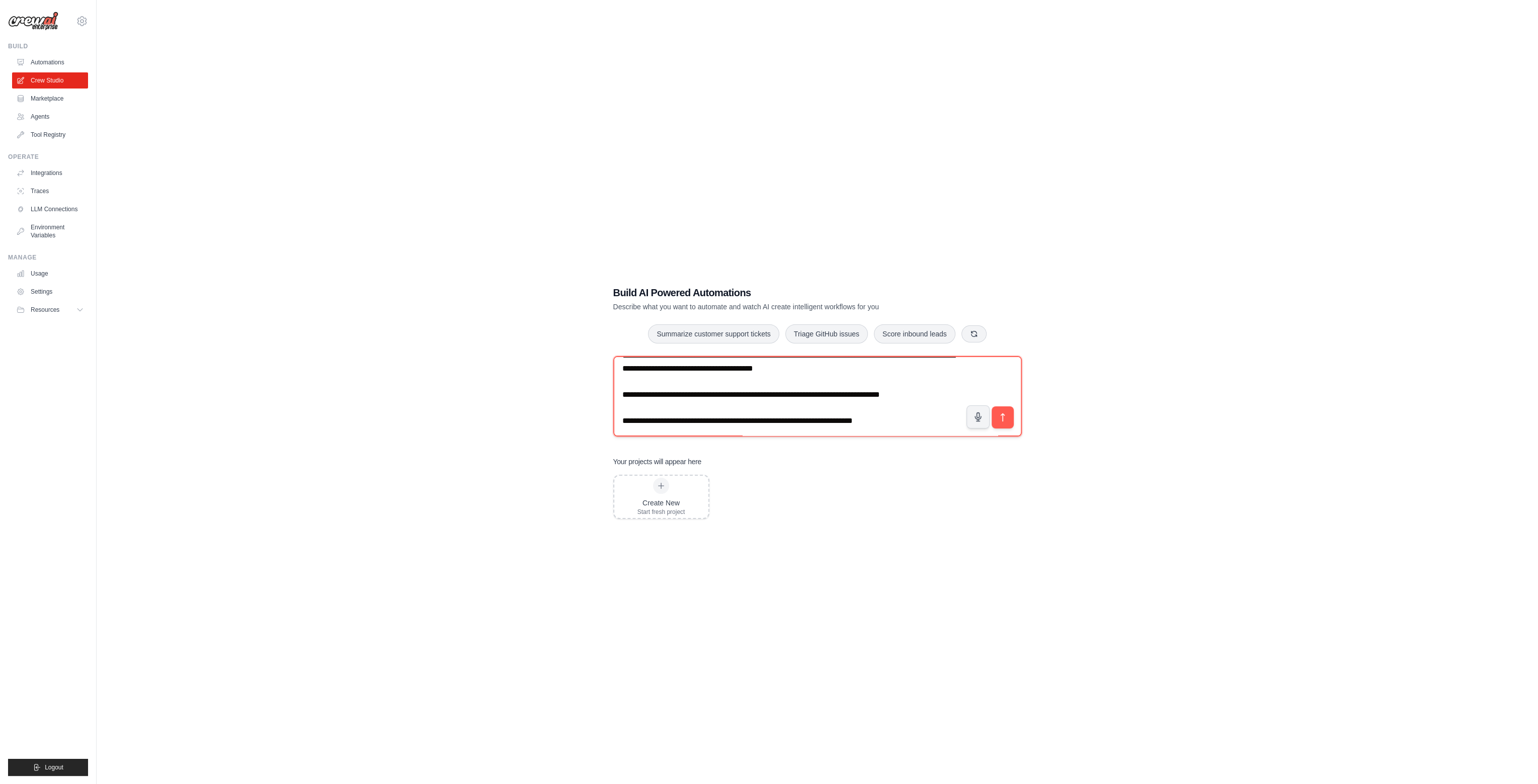
click at [920, 415] on textarea at bounding box center [818, 396] width 409 height 81
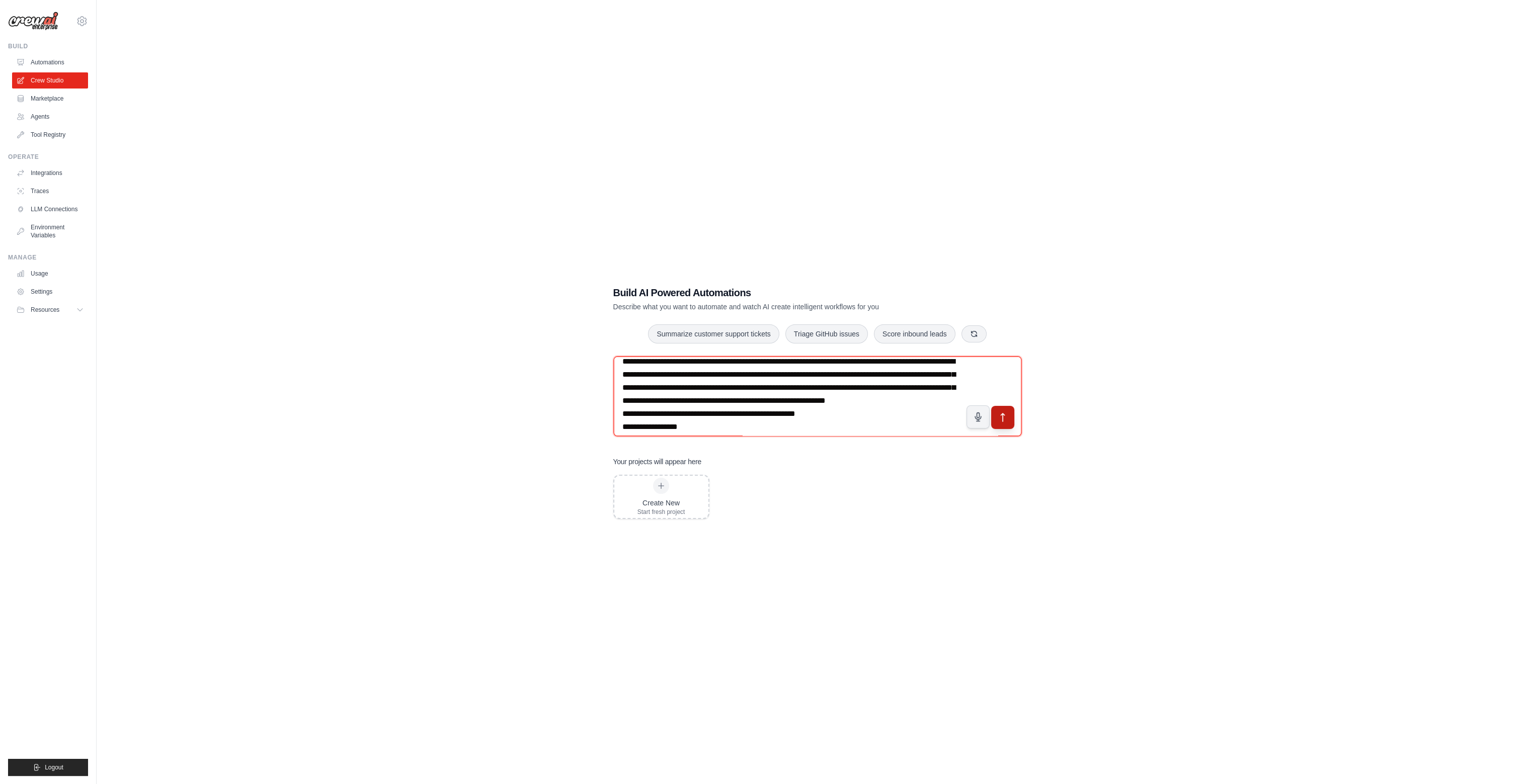
type textarea "**********"
click at [1005, 419] on icon "submit" at bounding box center [1002, 416] width 11 height 11
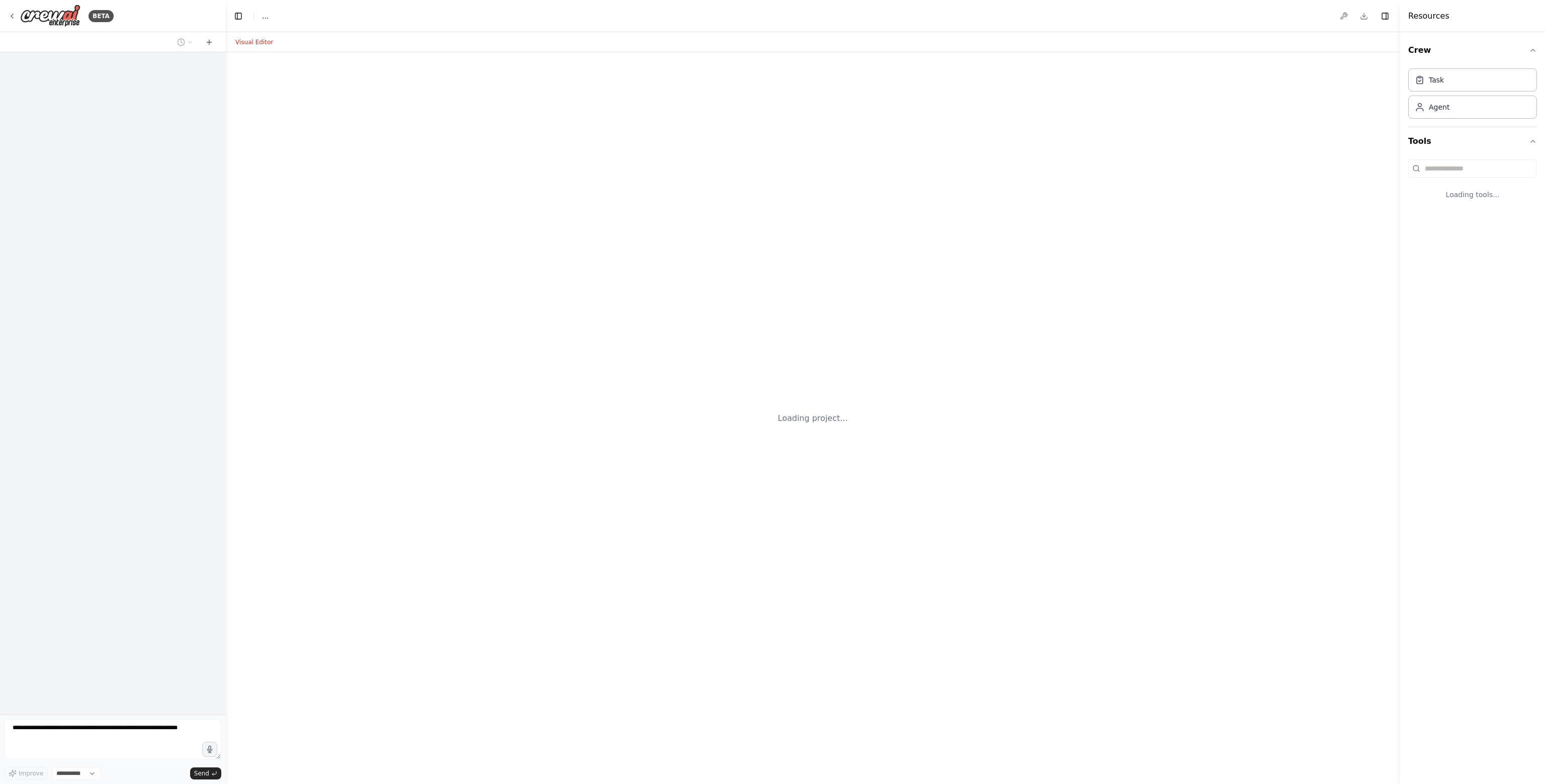
select select "****"
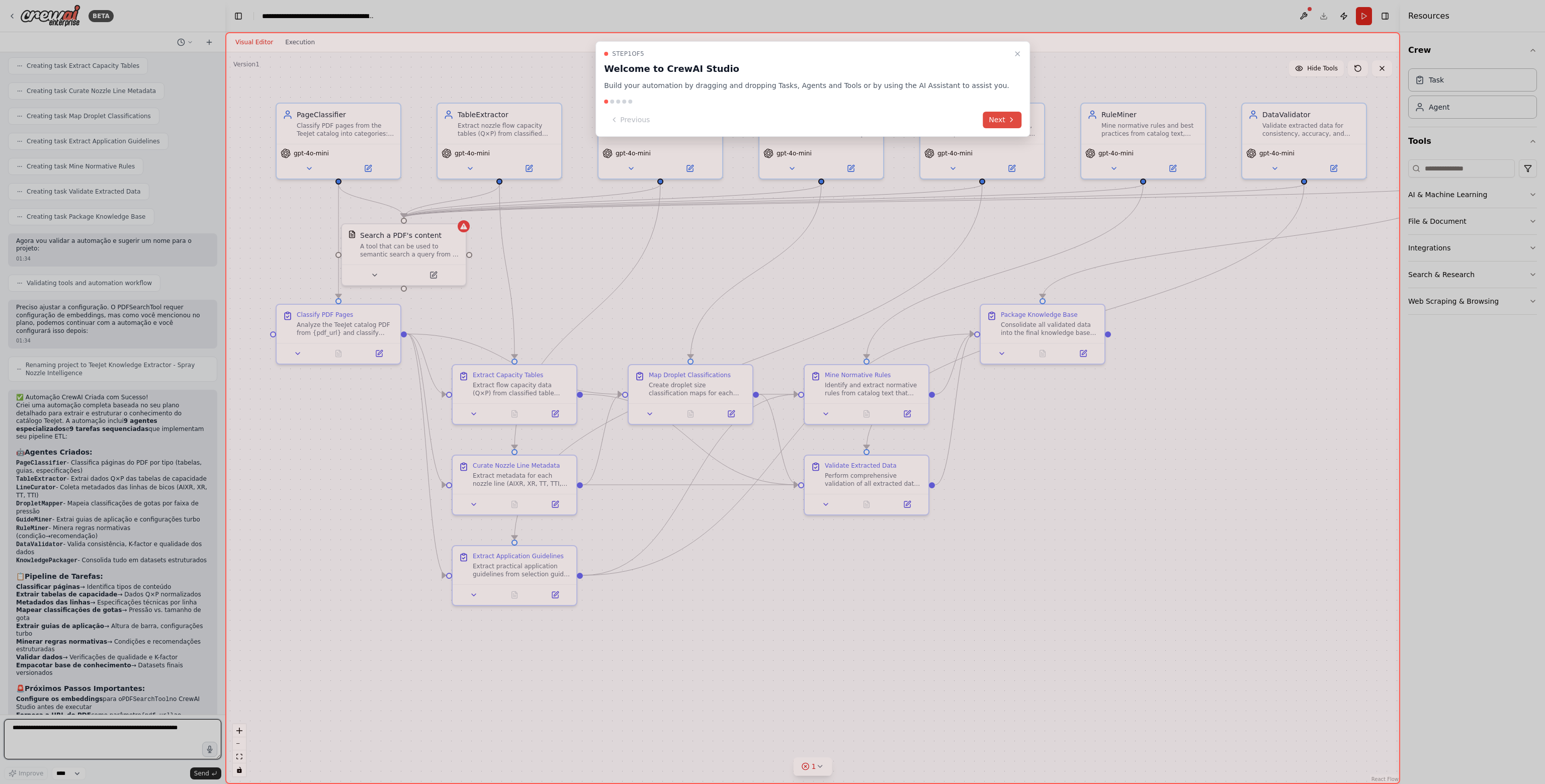
scroll to position [2287, 0]
click at [98, 731] on div at bounding box center [772, 392] width 1545 height 784
click at [80, 725] on div at bounding box center [772, 392] width 1545 height 784
drag, startPoint x: 187, startPoint y: 712, endPoint x: 182, endPoint y: 731, distance: 19.6
click at [188, 712] on div at bounding box center [772, 392] width 1545 height 784
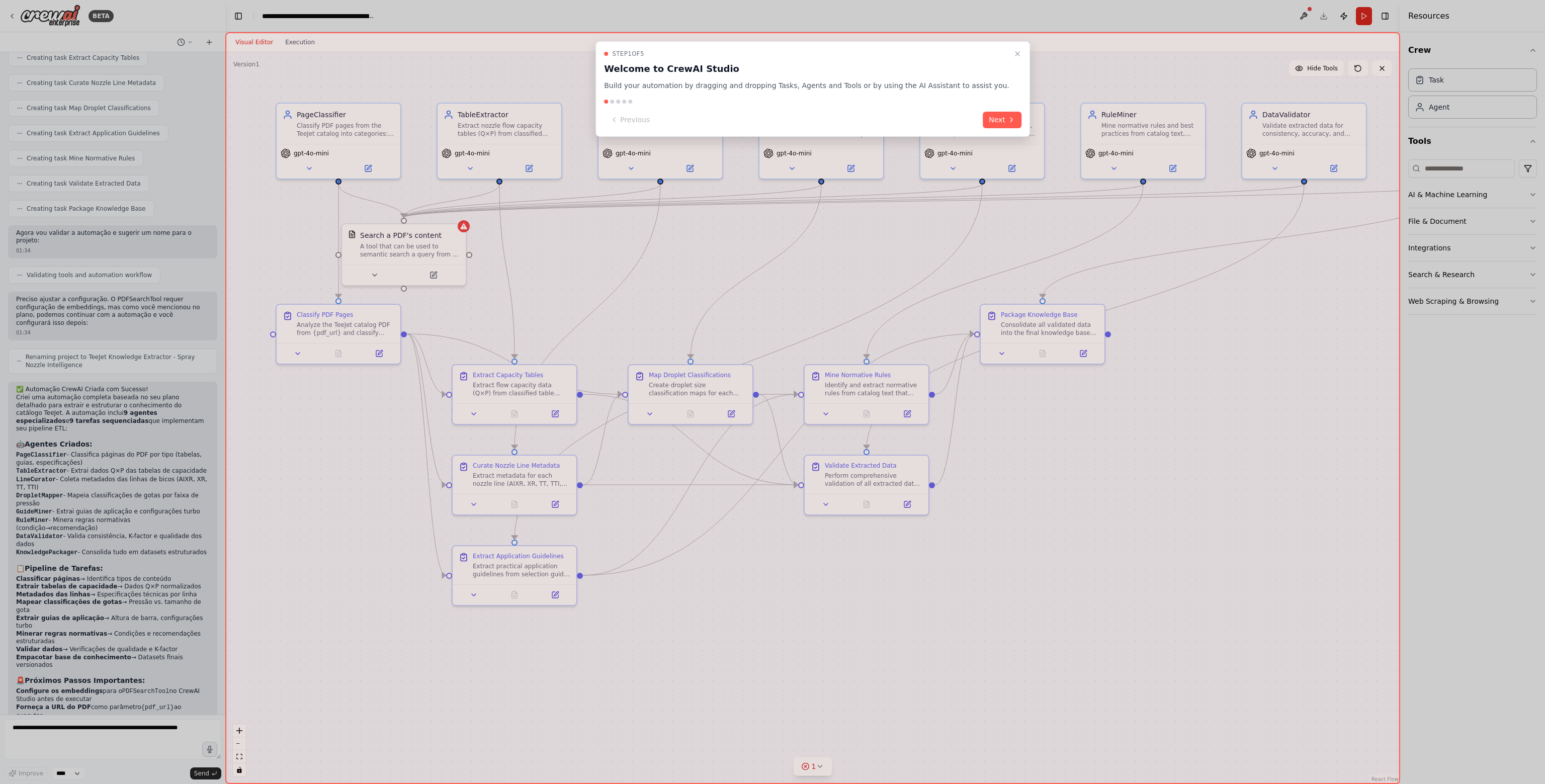
drag, startPoint x: 160, startPoint y: 738, endPoint x: 136, endPoint y: 730, distance: 25.3
click at [158, 738] on div at bounding box center [772, 392] width 1545 height 784
click at [103, 720] on div at bounding box center [772, 392] width 1545 height 784
click at [14, 728] on div at bounding box center [772, 392] width 1545 height 784
click at [55, 725] on div at bounding box center [772, 392] width 1545 height 784
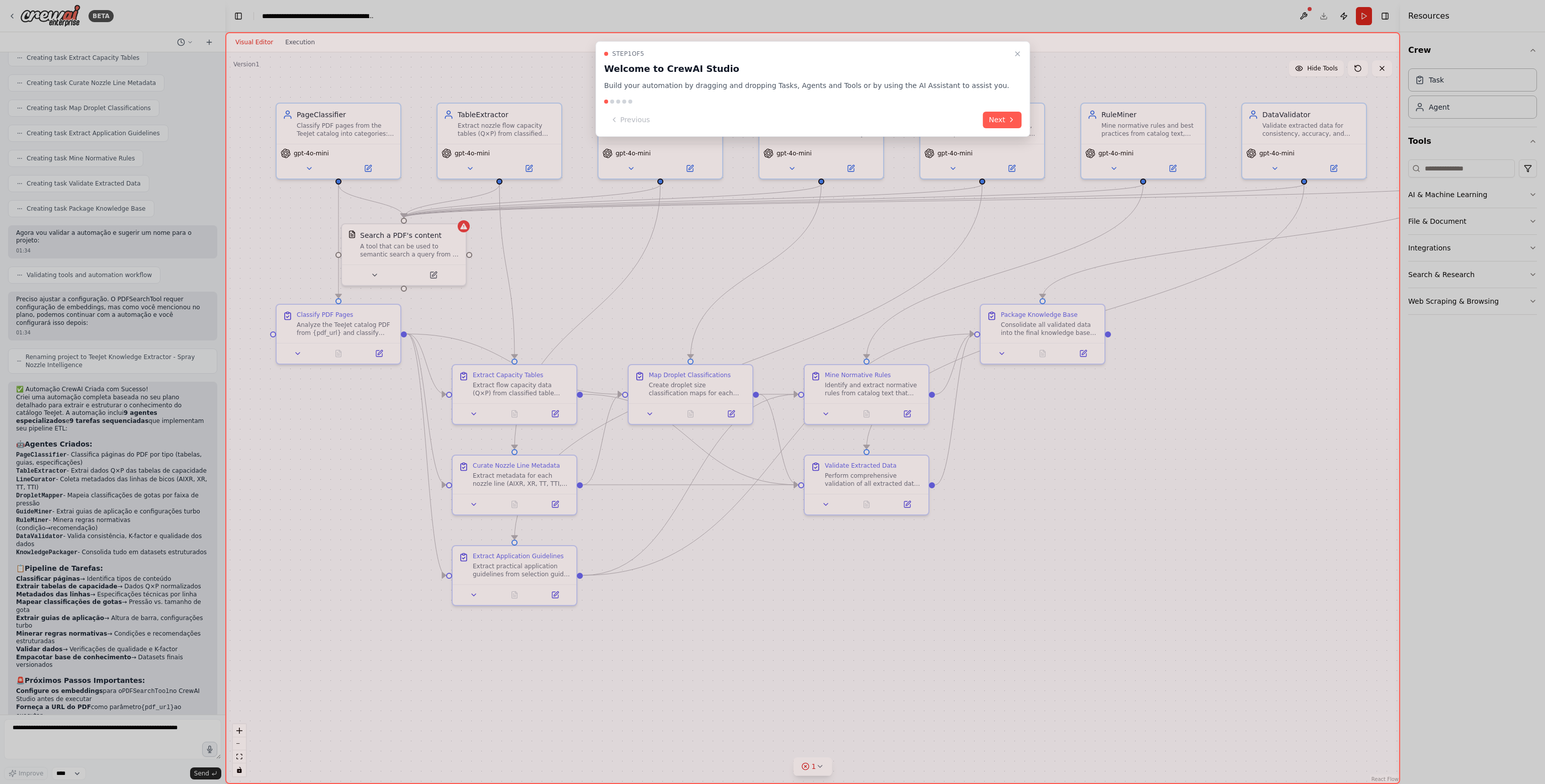
click at [79, 731] on div at bounding box center [772, 392] width 1545 height 784
drag, startPoint x: 26, startPoint y: 731, endPoint x: 104, endPoint y: 725, distance: 78.2
click at [104, 725] on div at bounding box center [772, 392] width 1545 height 784
click at [102, 724] on div at bounding box center [772, 392] width 1545 height 784
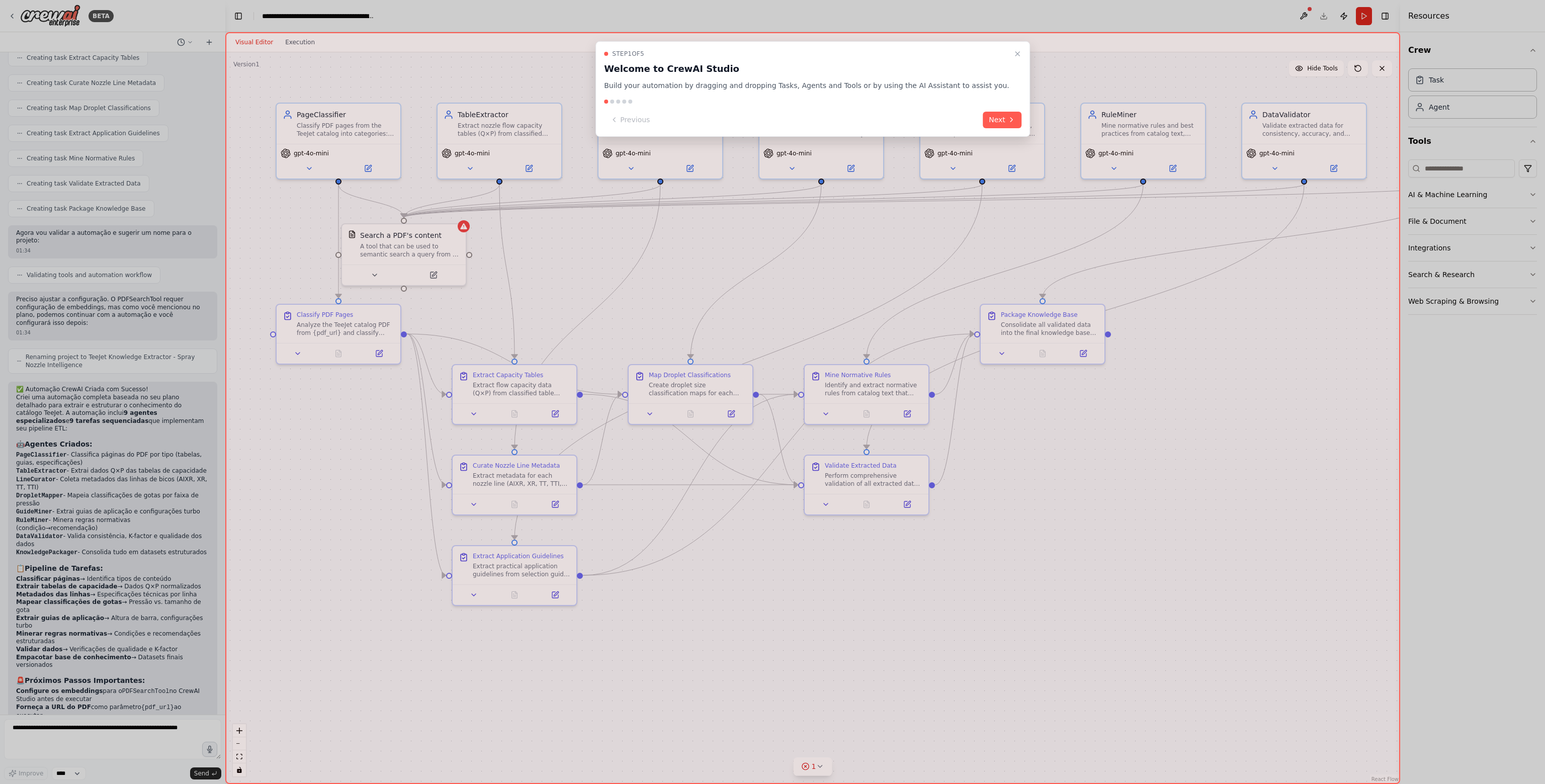
click at [102, 724] on div at bounding box center [772, 392] width 1545 height 784
click at [102, 731] on div at bounding box center [772, 392] width 1545 height 784
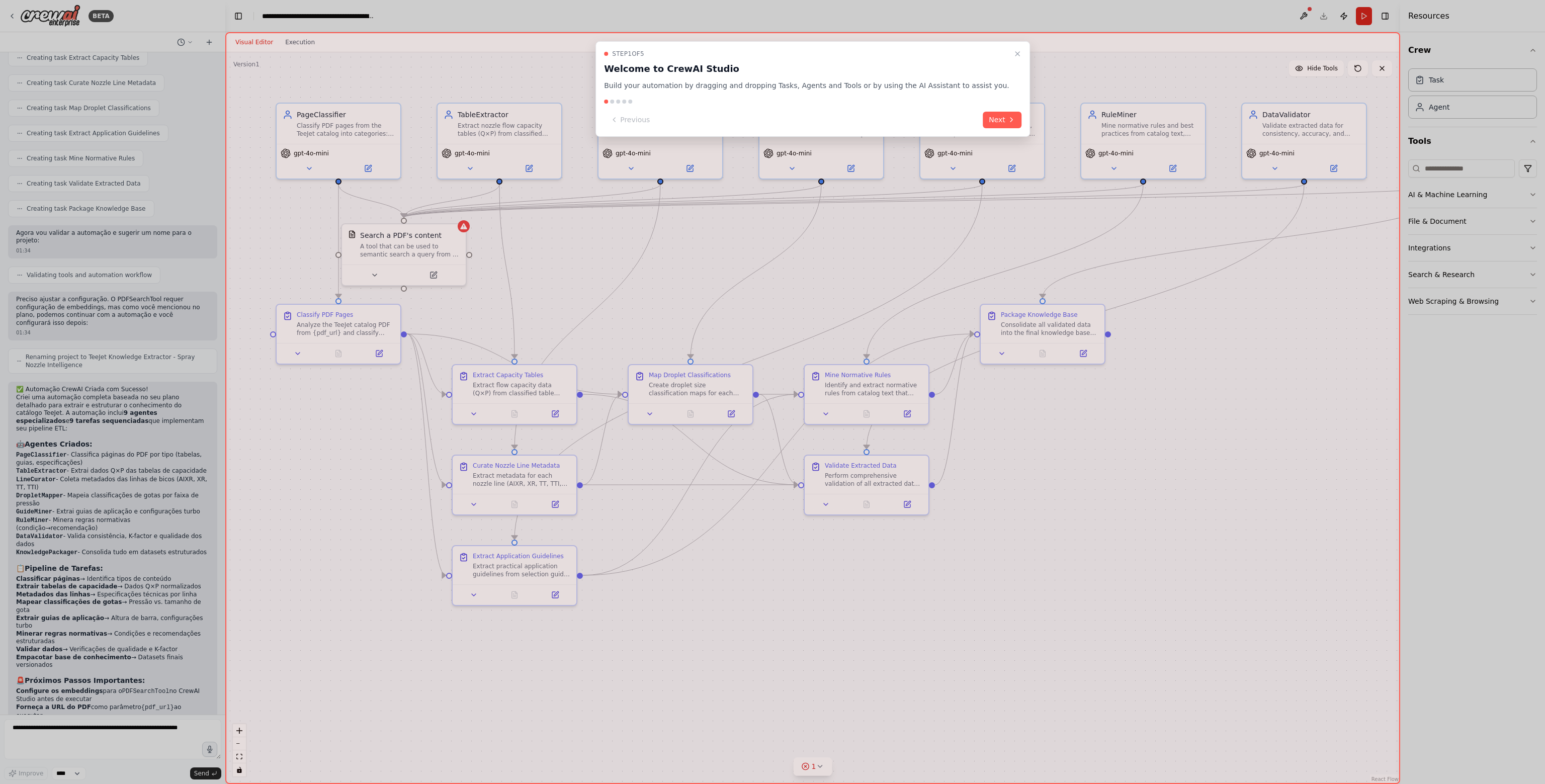
click at [48, 725] on div at bounding box center [772, 392] width 1545 height 784
click at [54, 729] on div at bounding box center [772, 392] width 1545 height 784
click at [133, 725] on div at bounding box center [772, 392] width 1545 height 784
click at [983, 121] on button "Next" at bounding box center [1002, 119] width 38 height 16
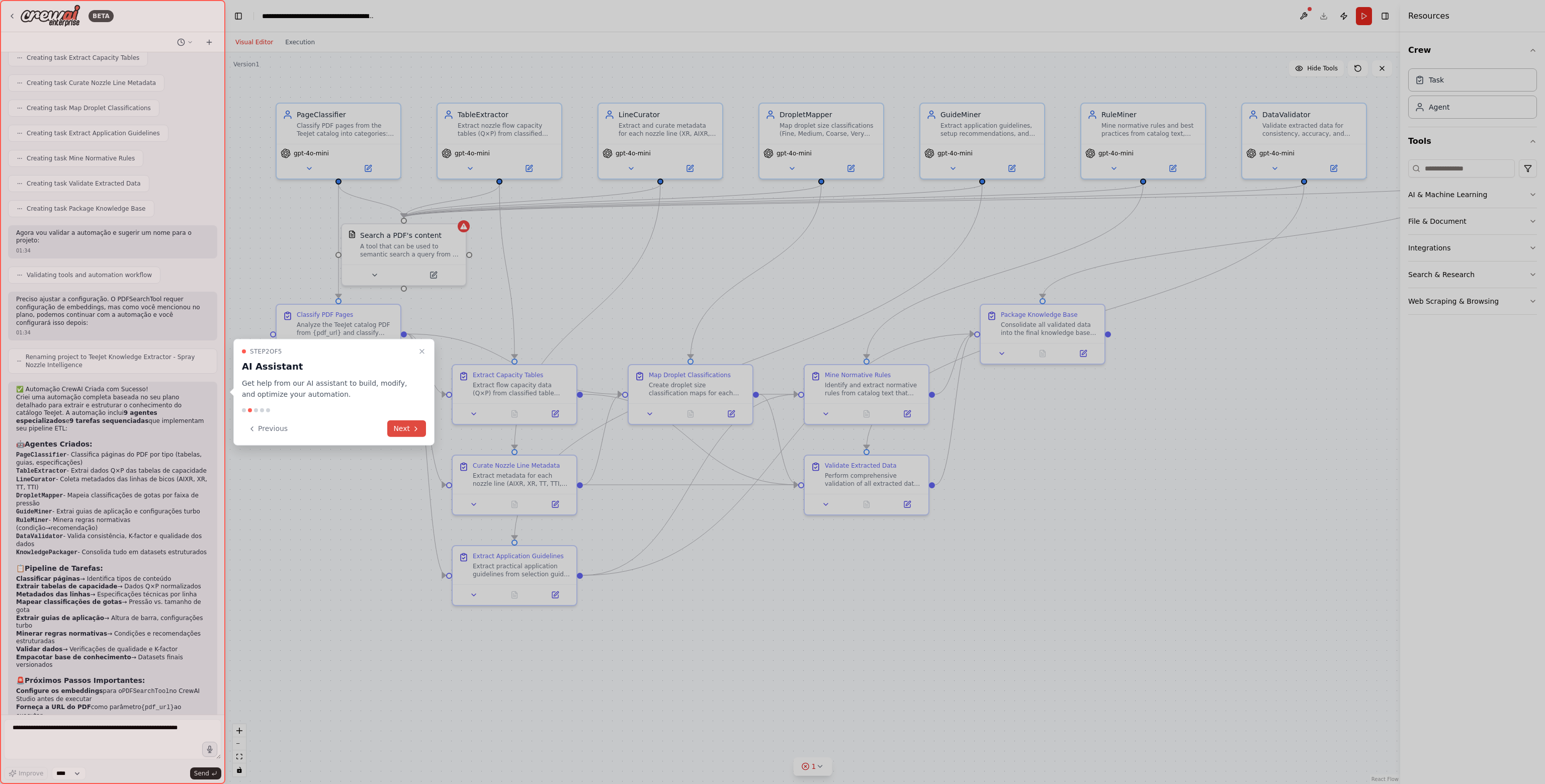
click at [415, 425] on icon at bounding box center [416, 428] width 8 height 8
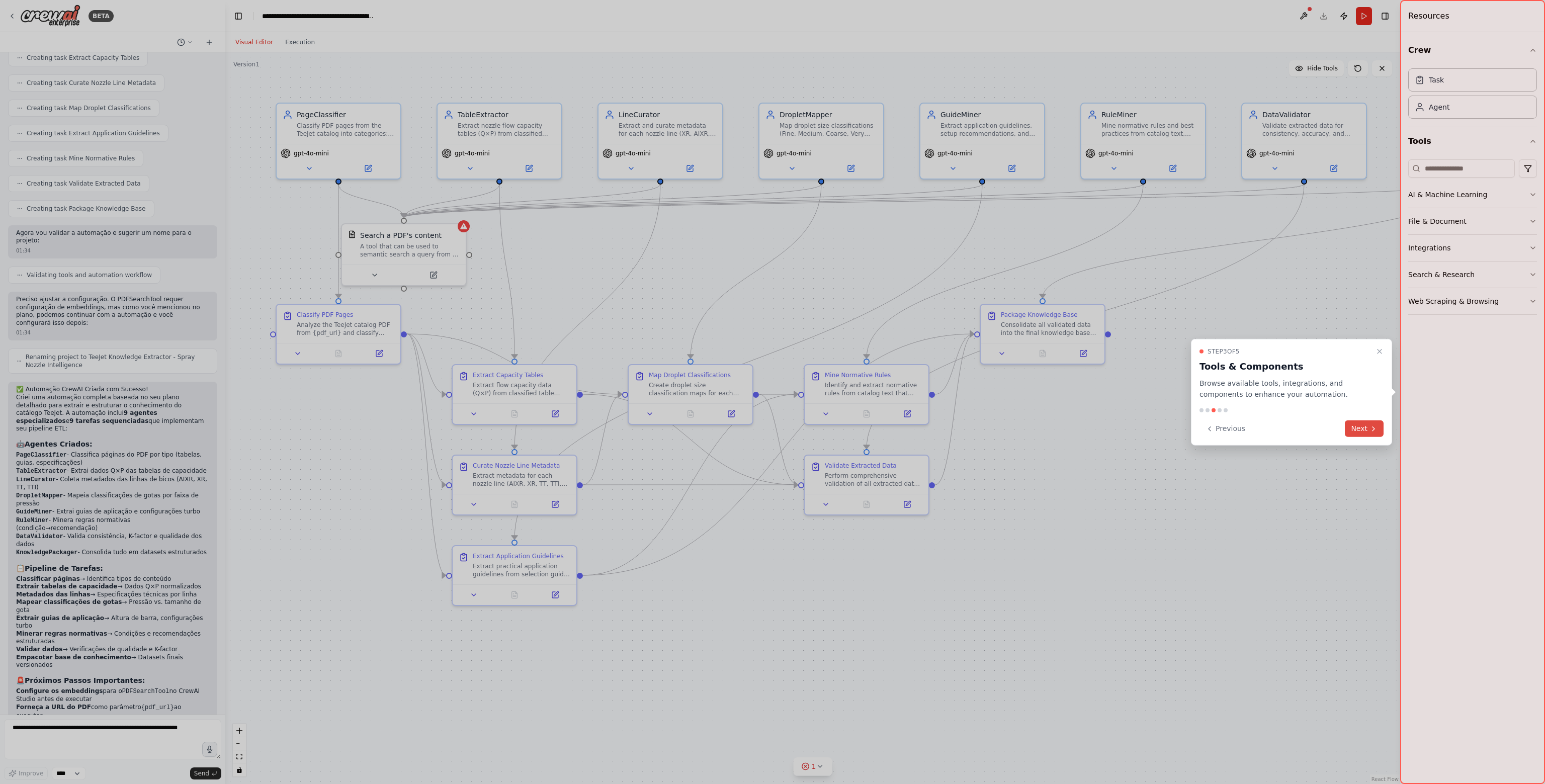
click at [1367, 434] on button "Next" at bounding box center [1364, 428] width 38 height 16
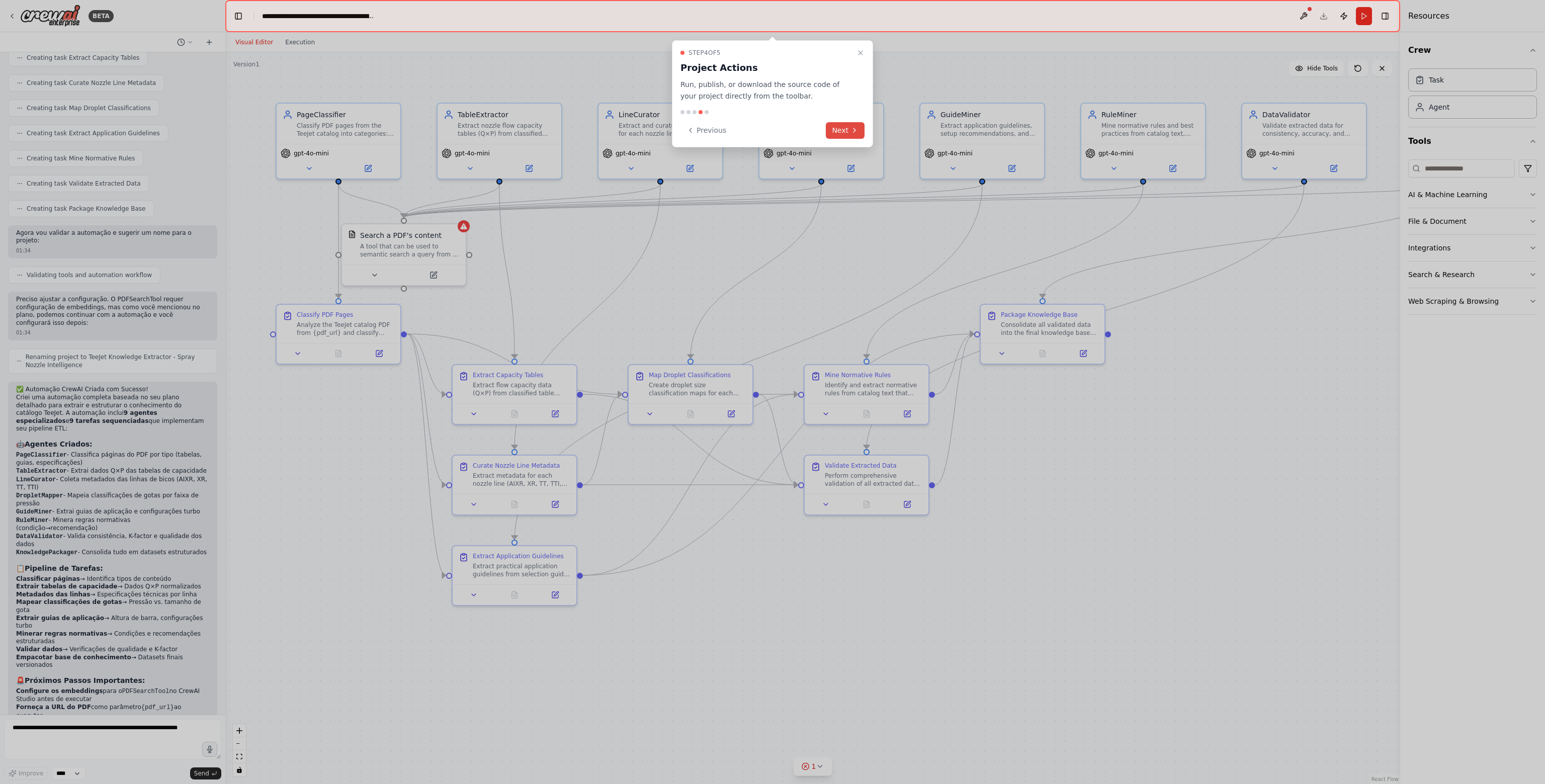
click at [853, 130] on icon at bounding box center [854, 131] width 8 height 8
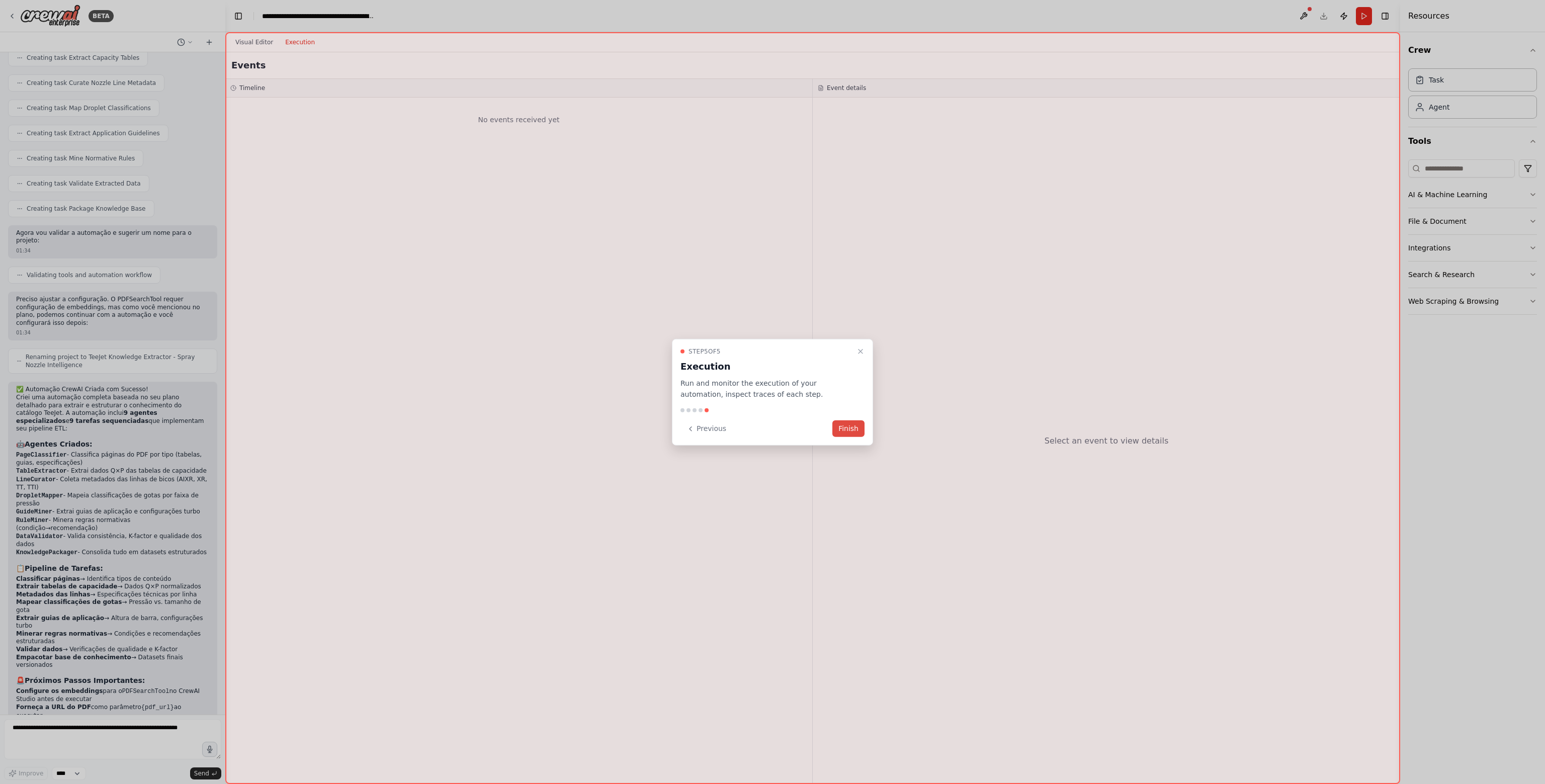
click at [857, 431] on button "Finish" at bounding box center [848, 428] width 33 height 16
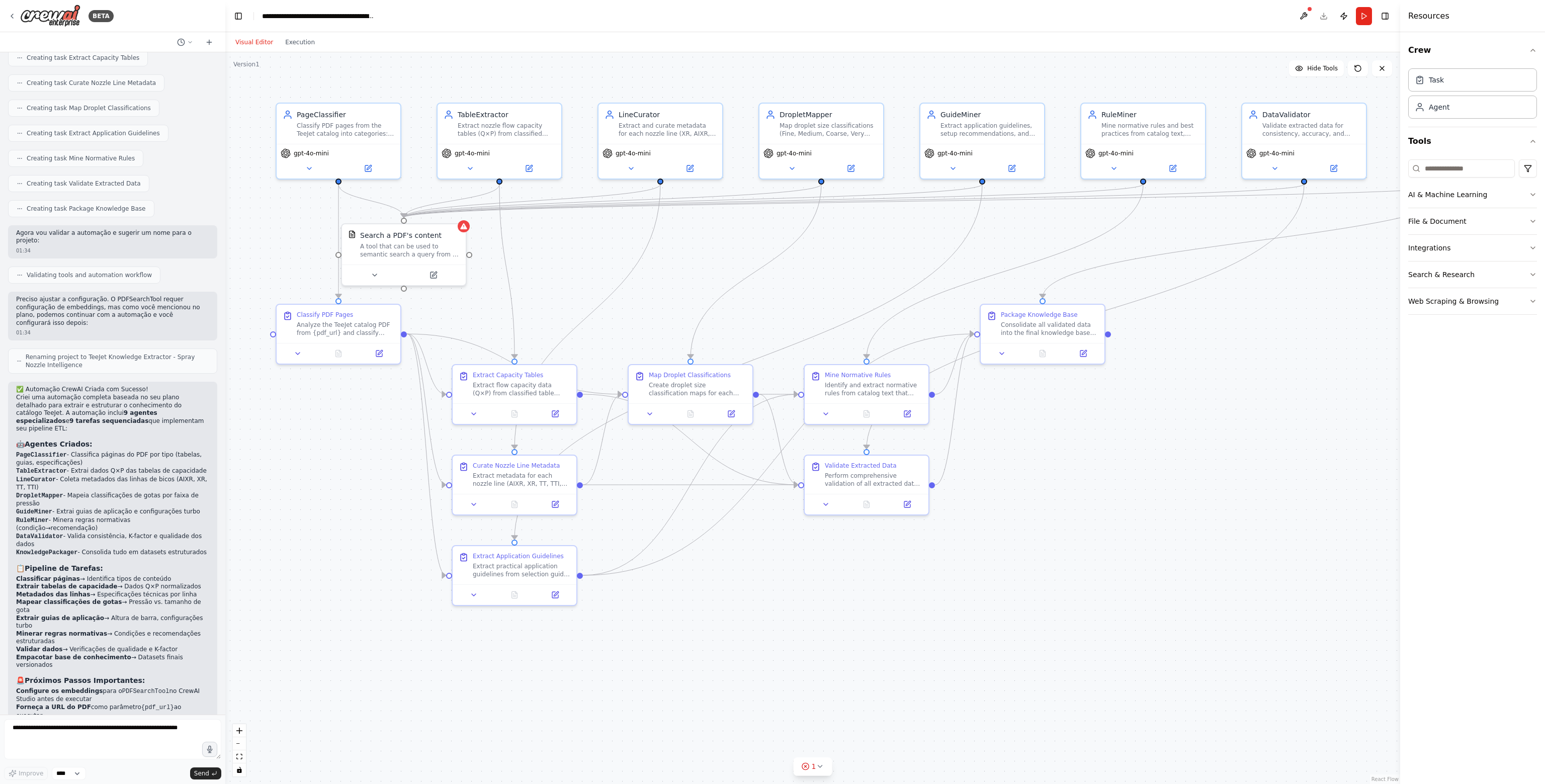
click at [140, 716] on form "Improve **** Send" at bounding box center [112, 749] width 226 height 69
click at [131, 729] on textarea at bounding box center [112, 739] width 217 height 40
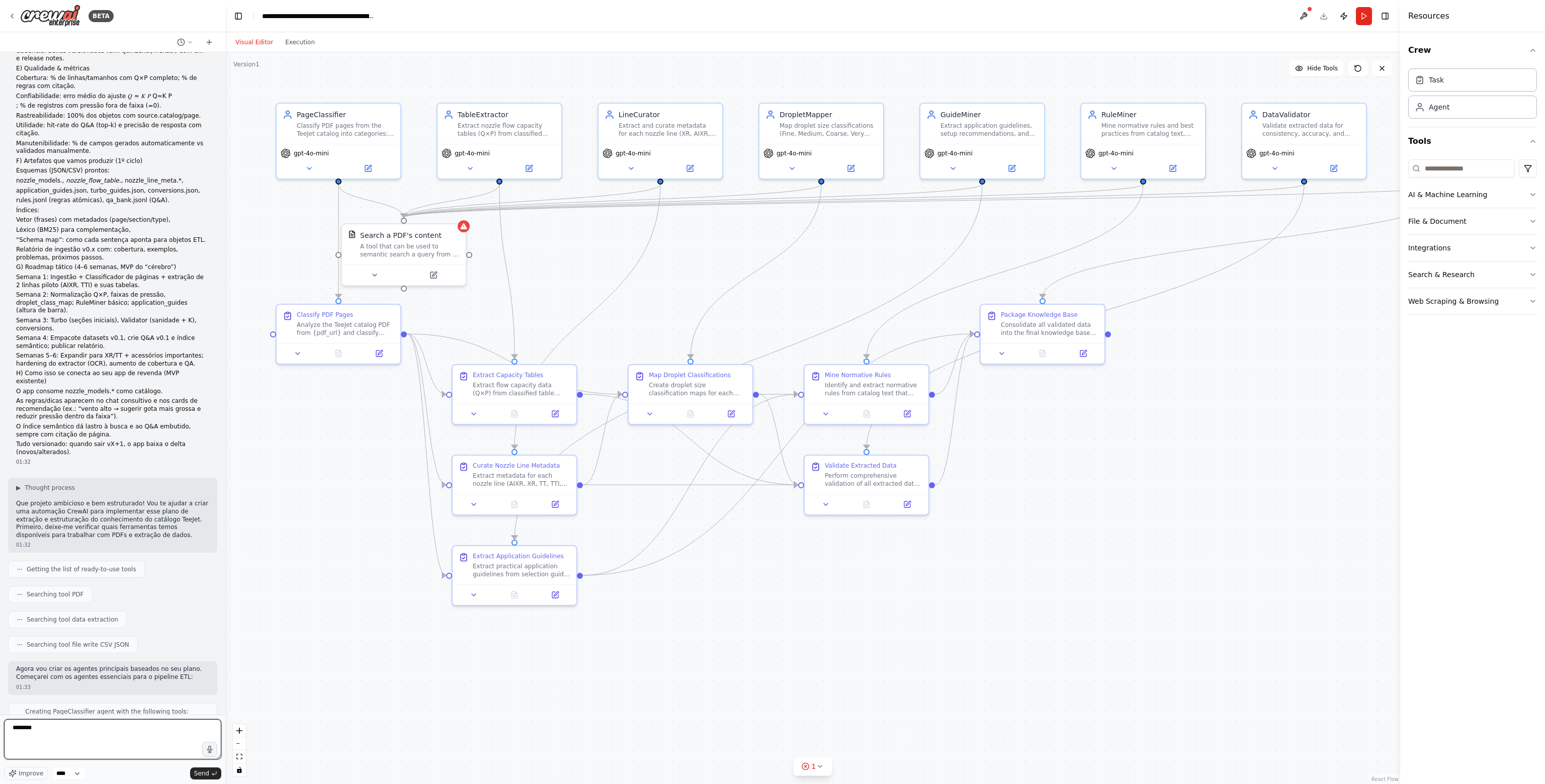
scroll to position [1307, 0]
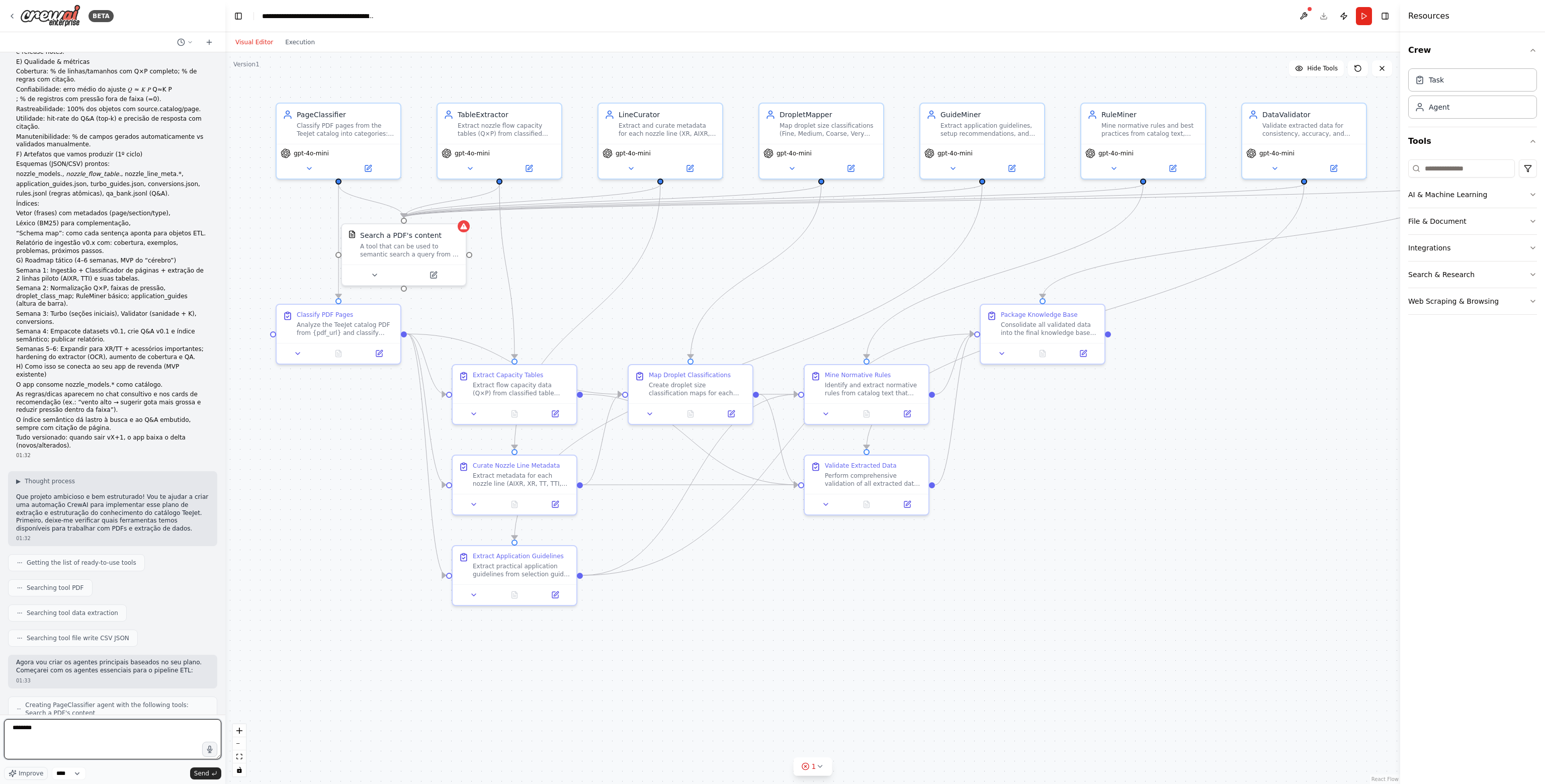
click at [69, 733] on textarea "********" at bounding box center [112, 739] width 217 height 40
click at [82, 730] on textarea "********" at bounding box center [112, 739] width 217 height 40
paste textarea "**********"
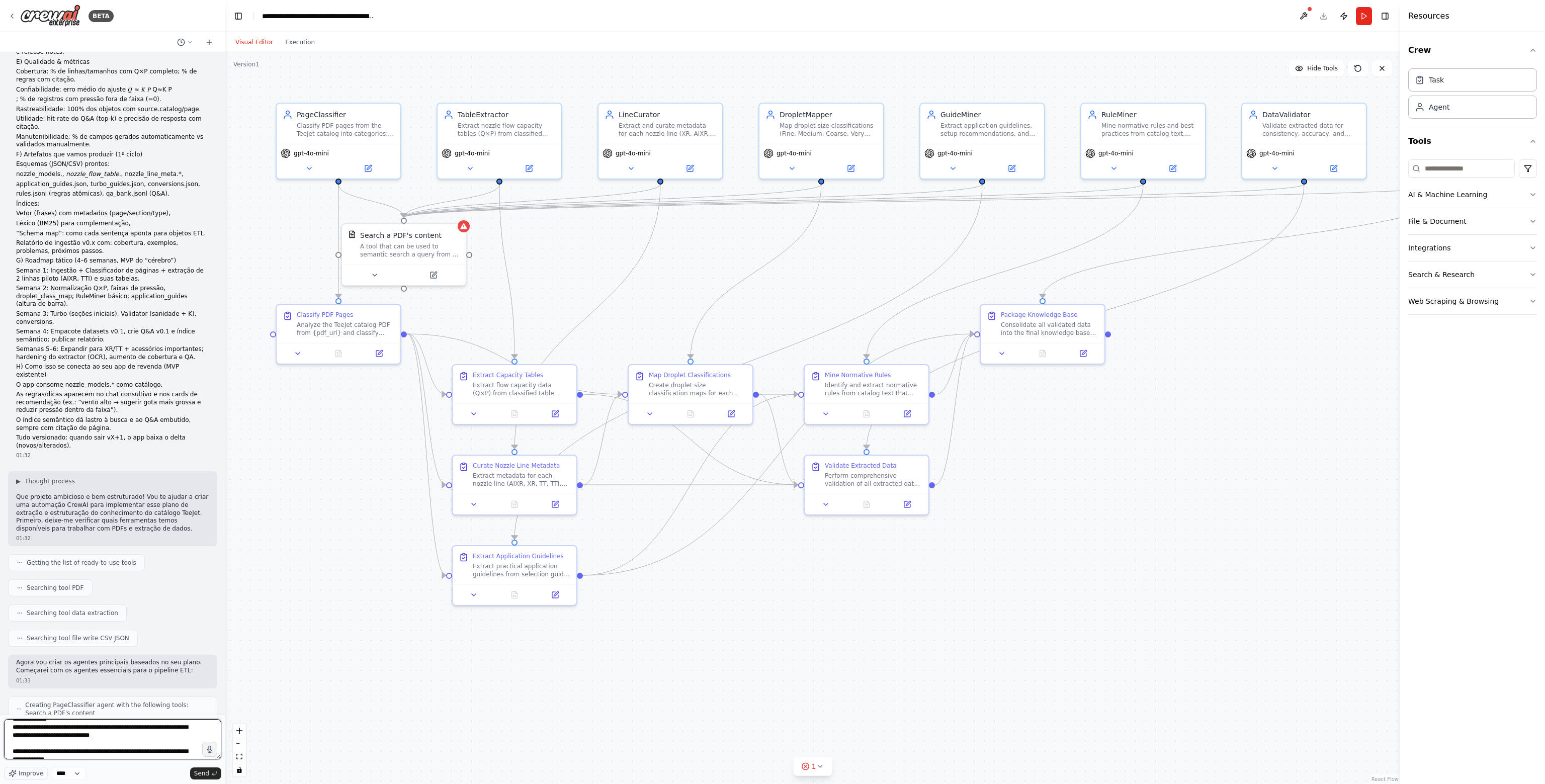
scroll to position [1787, 0]
type textarea "**********"
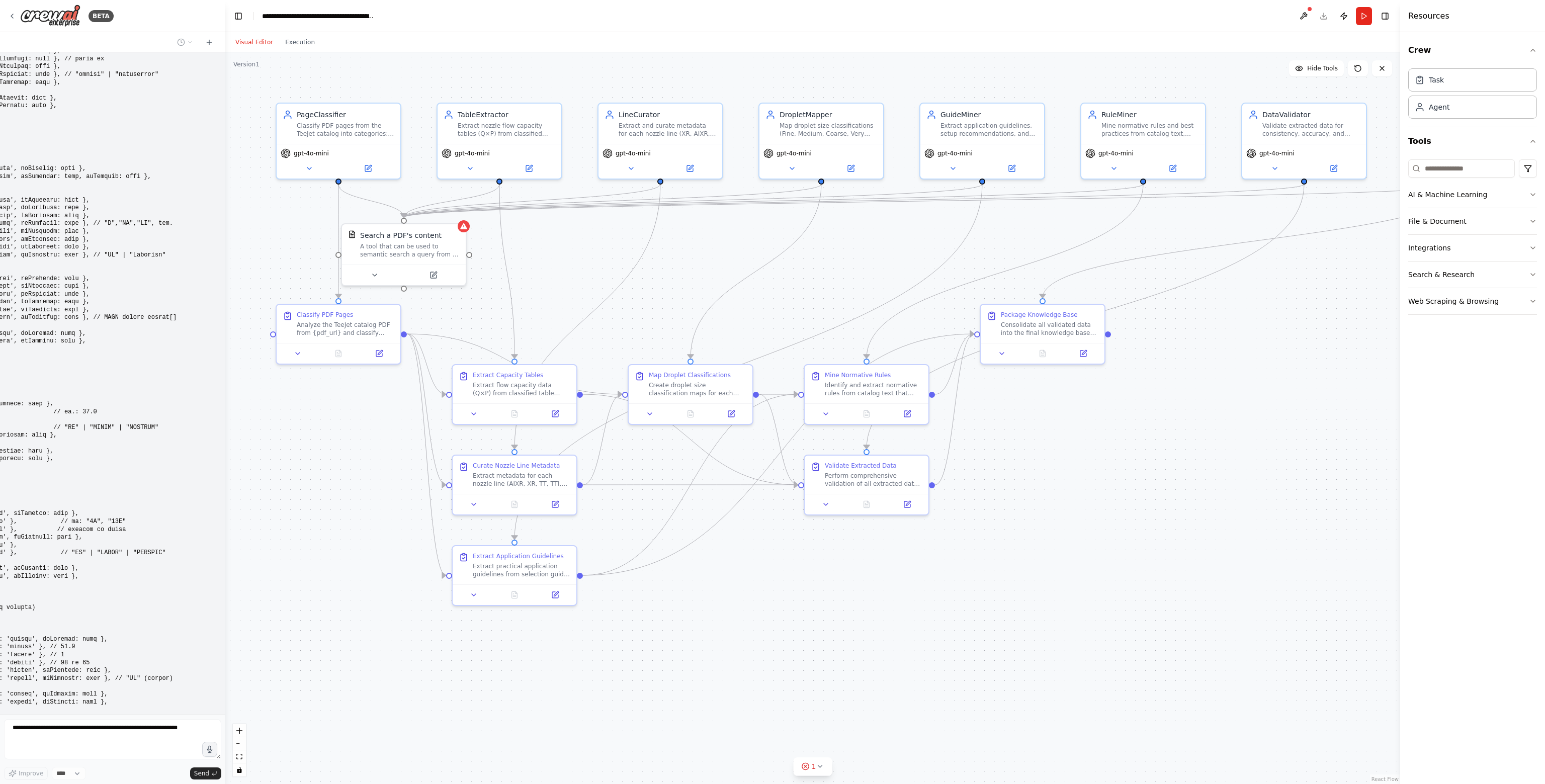
scroll to position [3813, 0]
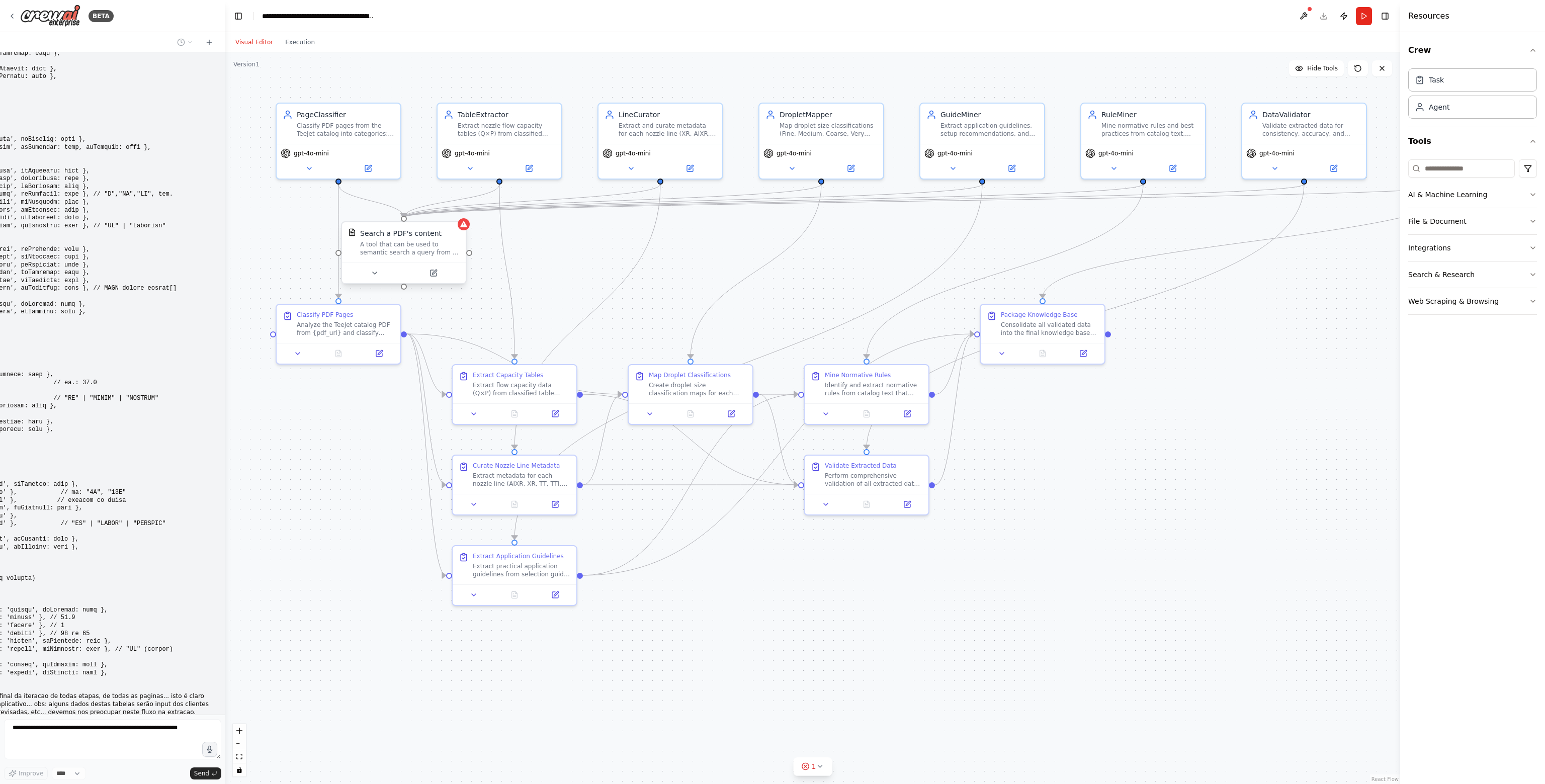
click at [464, 230] on div "Search a PDF's content A tool that can be used to semantic search a query from …" at bounding box center [403, 243] width 124 height 40
click at [464, 228] on div at bounding box center [464, 224] width 12 height 12
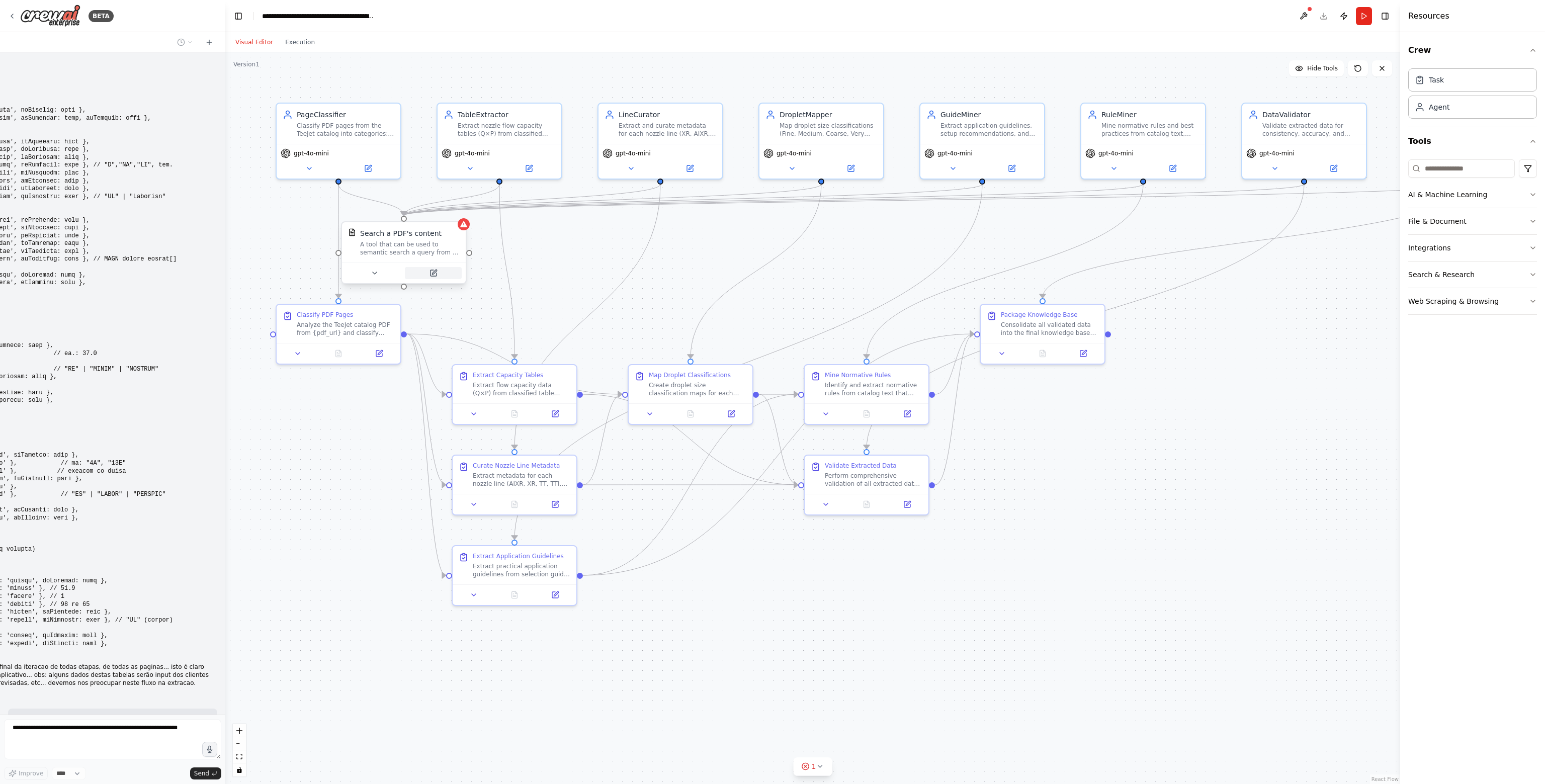
click at [432, 273] on icon at bounding box center [434, 273] width 6 height 6
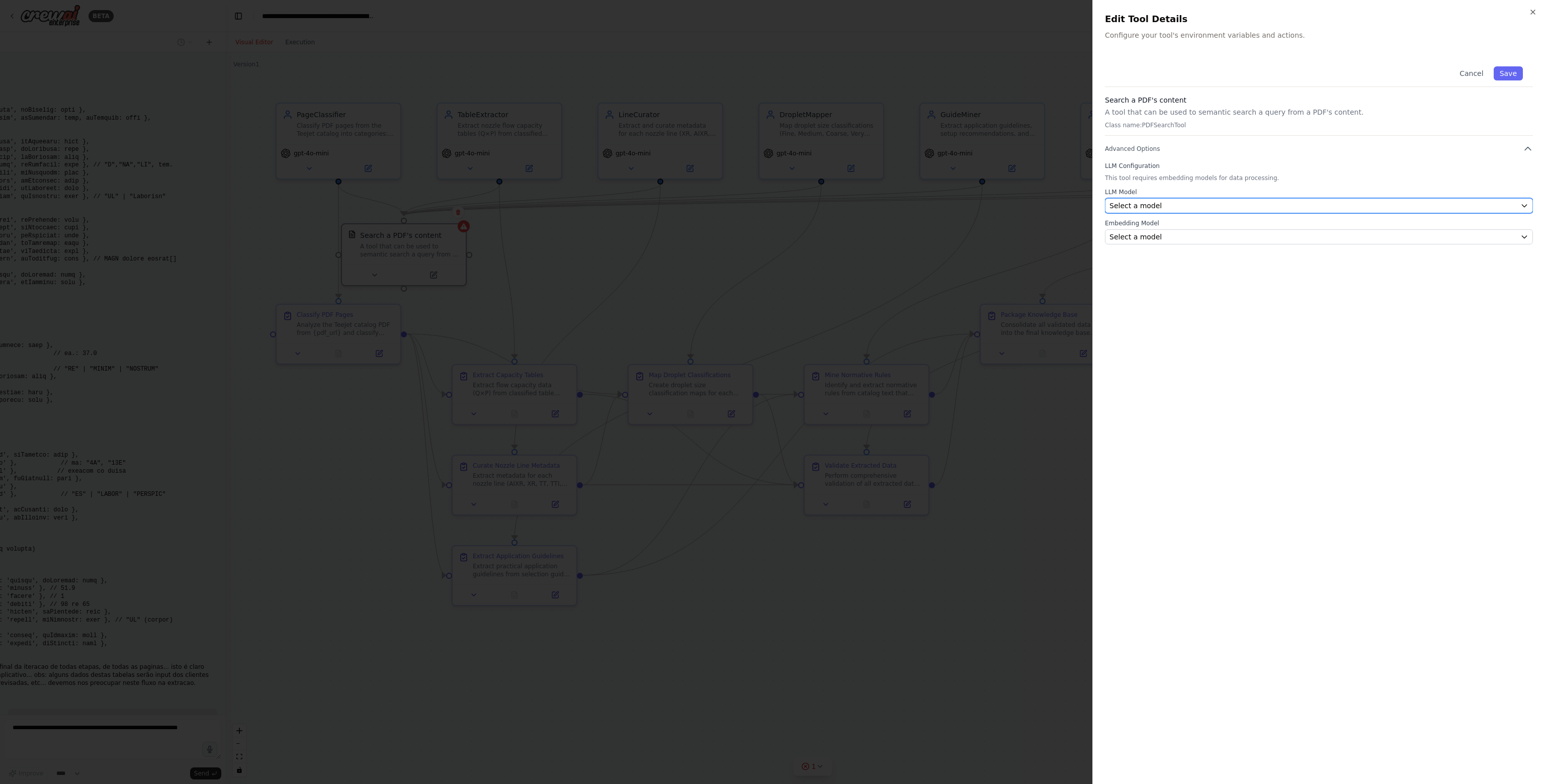
click at [1203, 205] on div "Select a model" at bounding box center [1313, 205] width 407 height 10
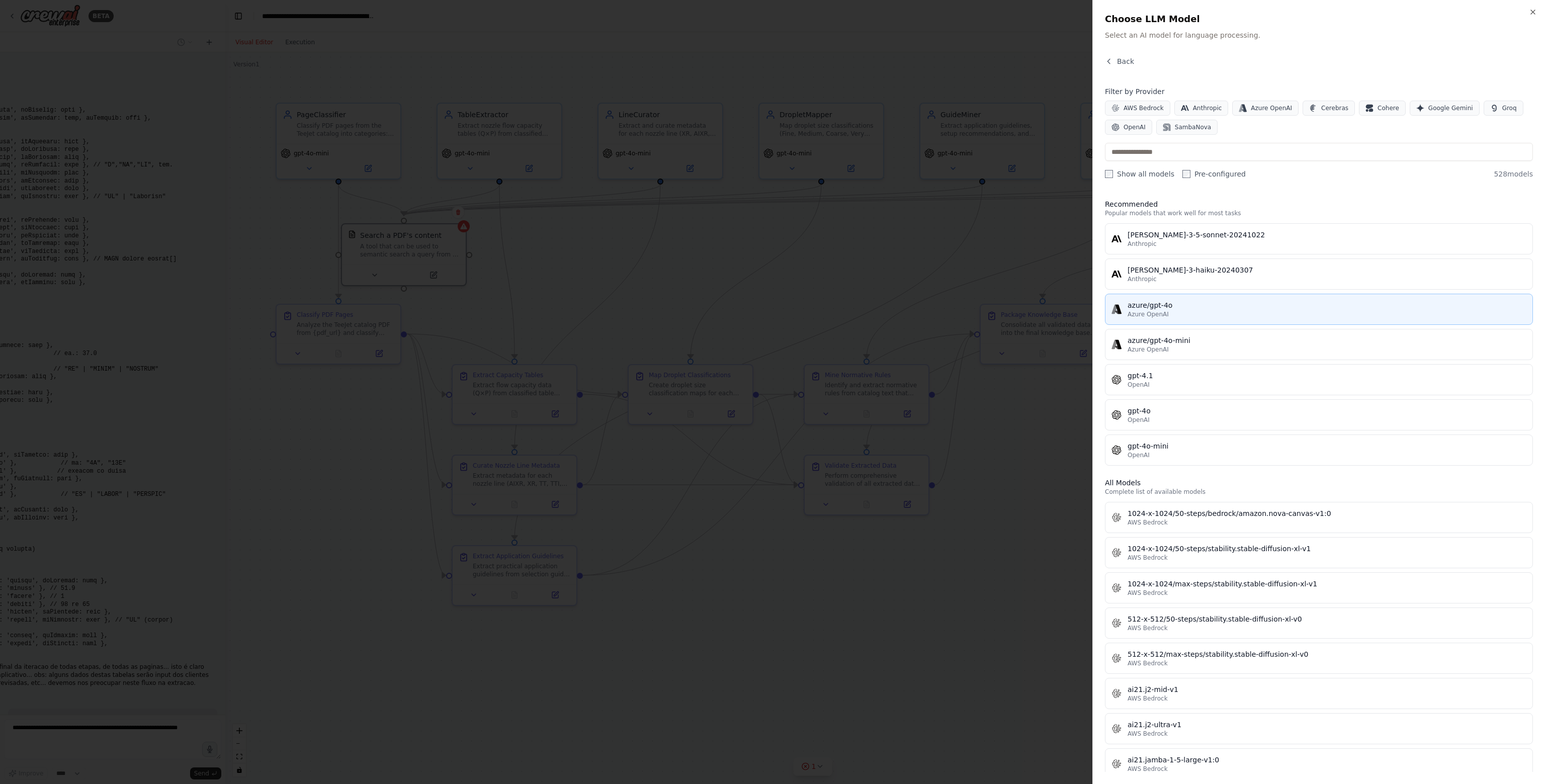
scroll to position [3871, 0]
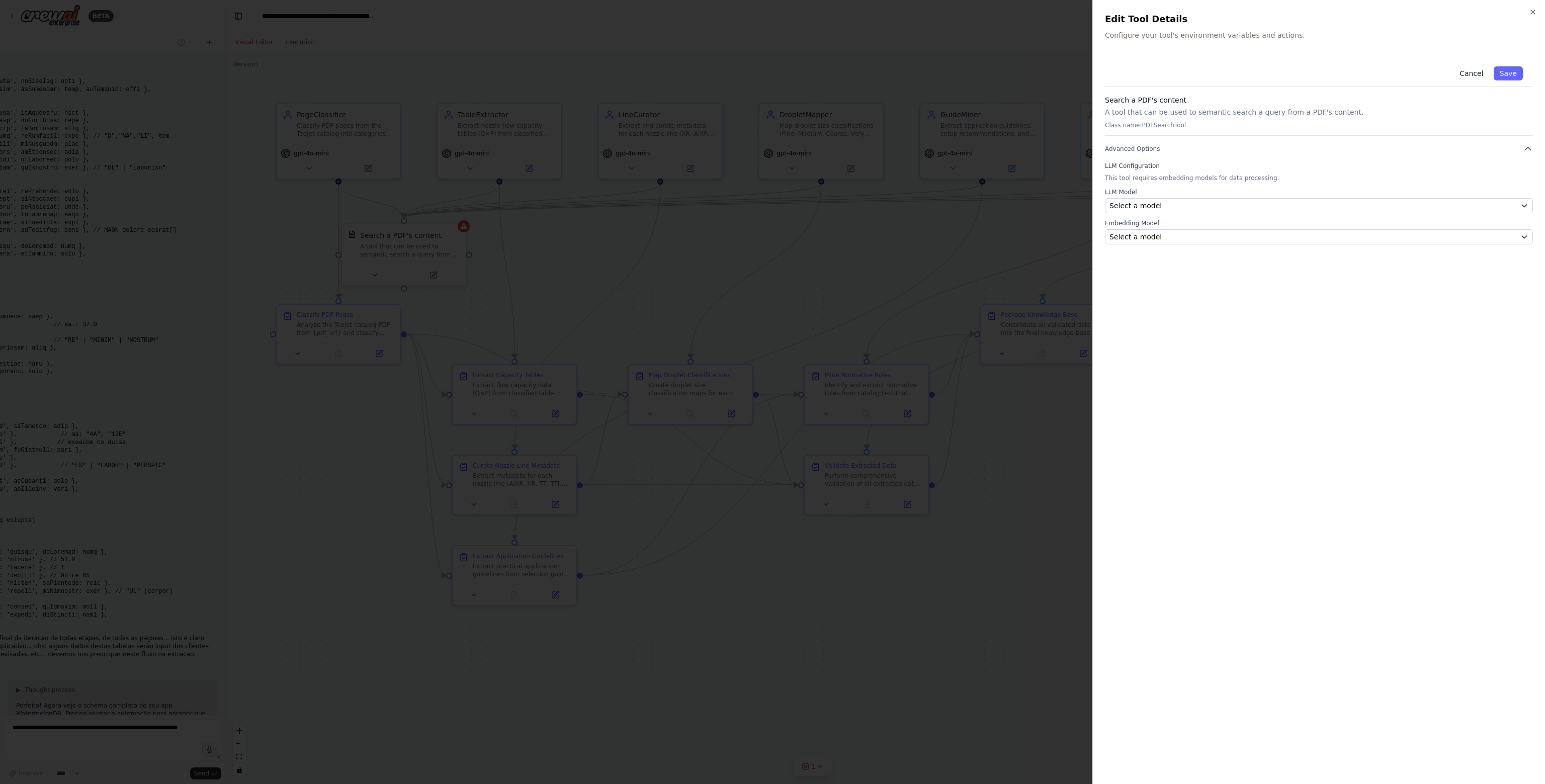
click at [1472, 80] on button "Cancel" at bounding box center [1470, 73] width 36 height 14
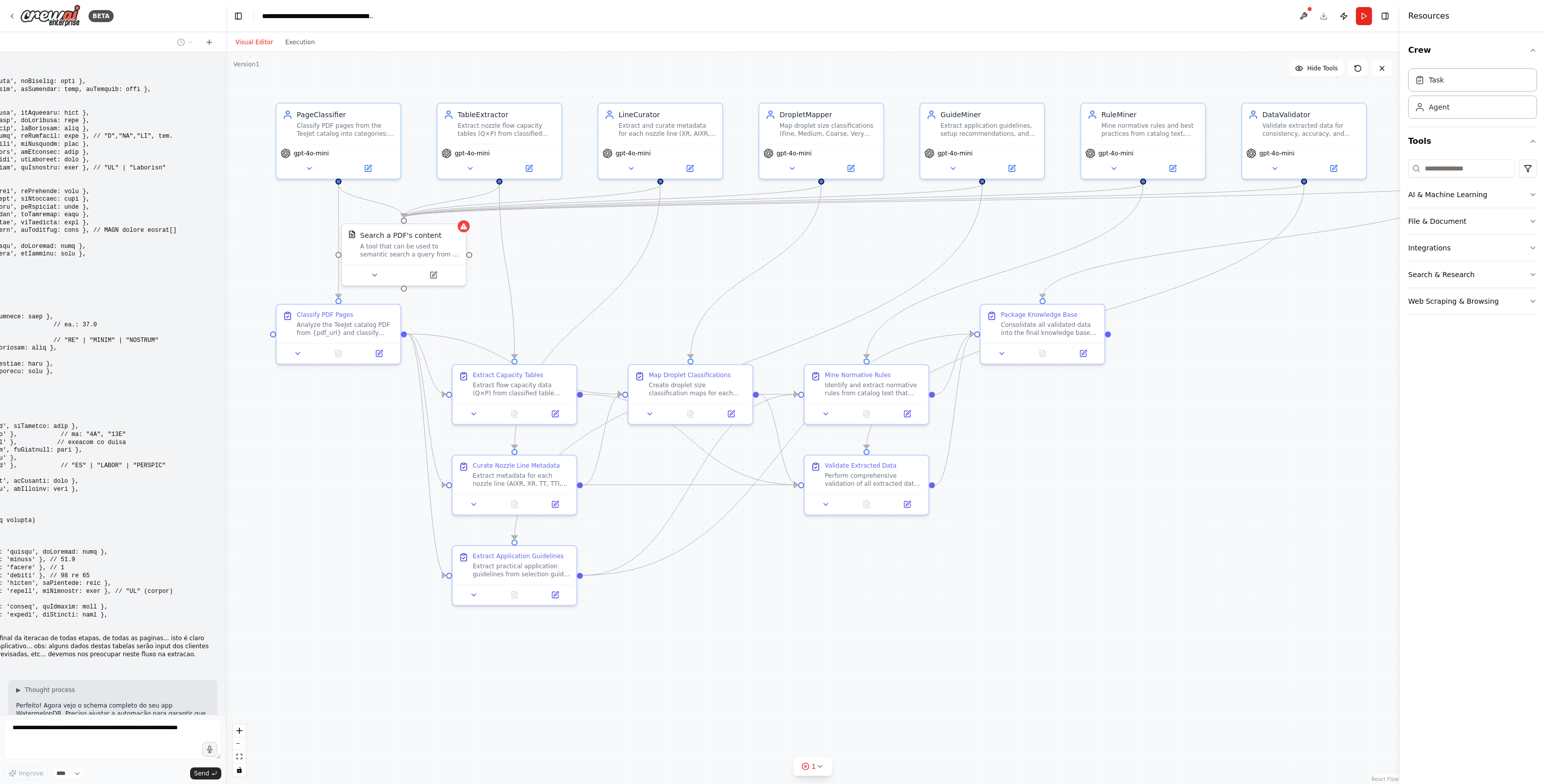
scroll to position [3900, 0]
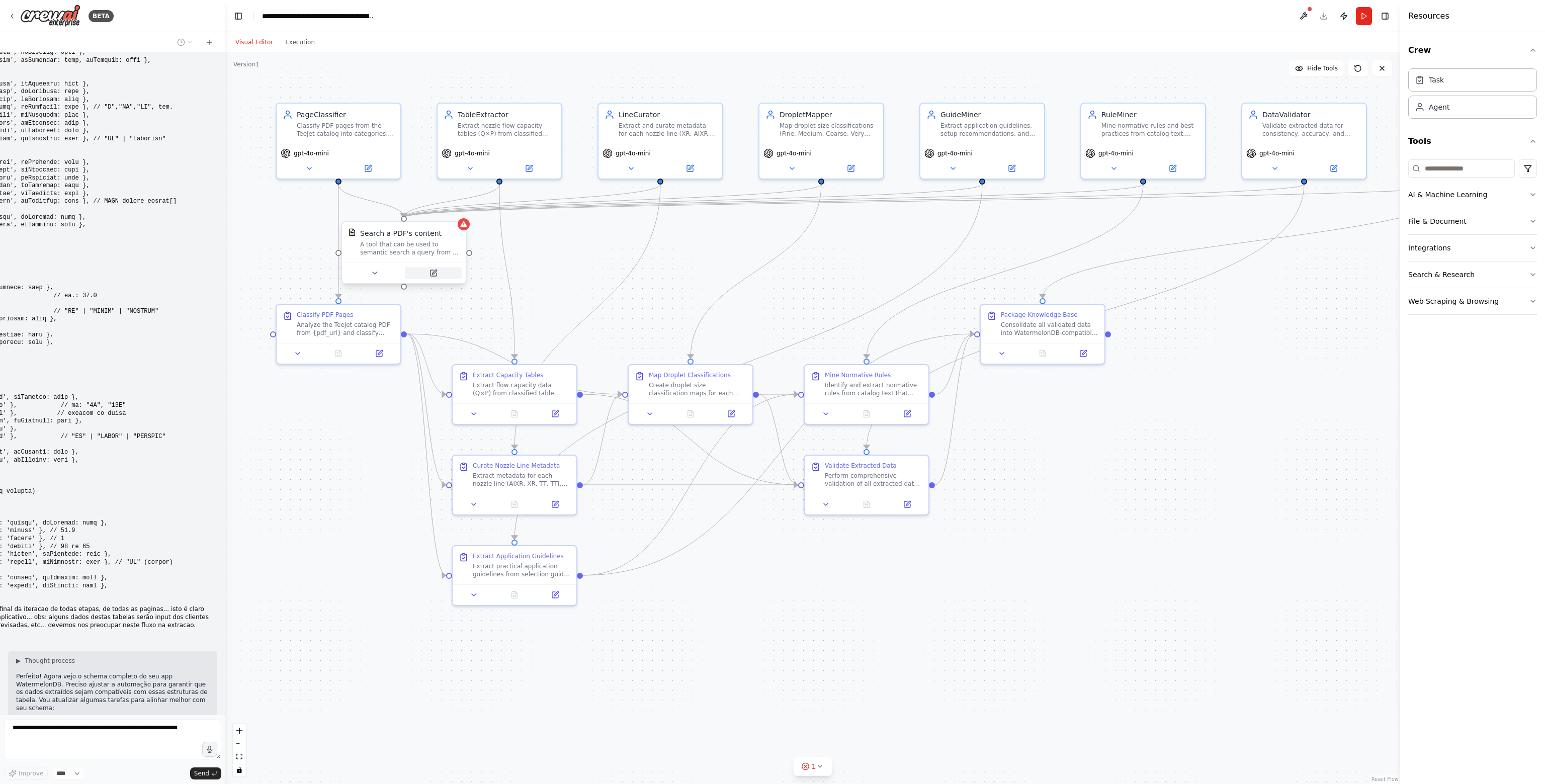
click at [435, 278] on button at bounding box center [433, 273] width 57 height 12
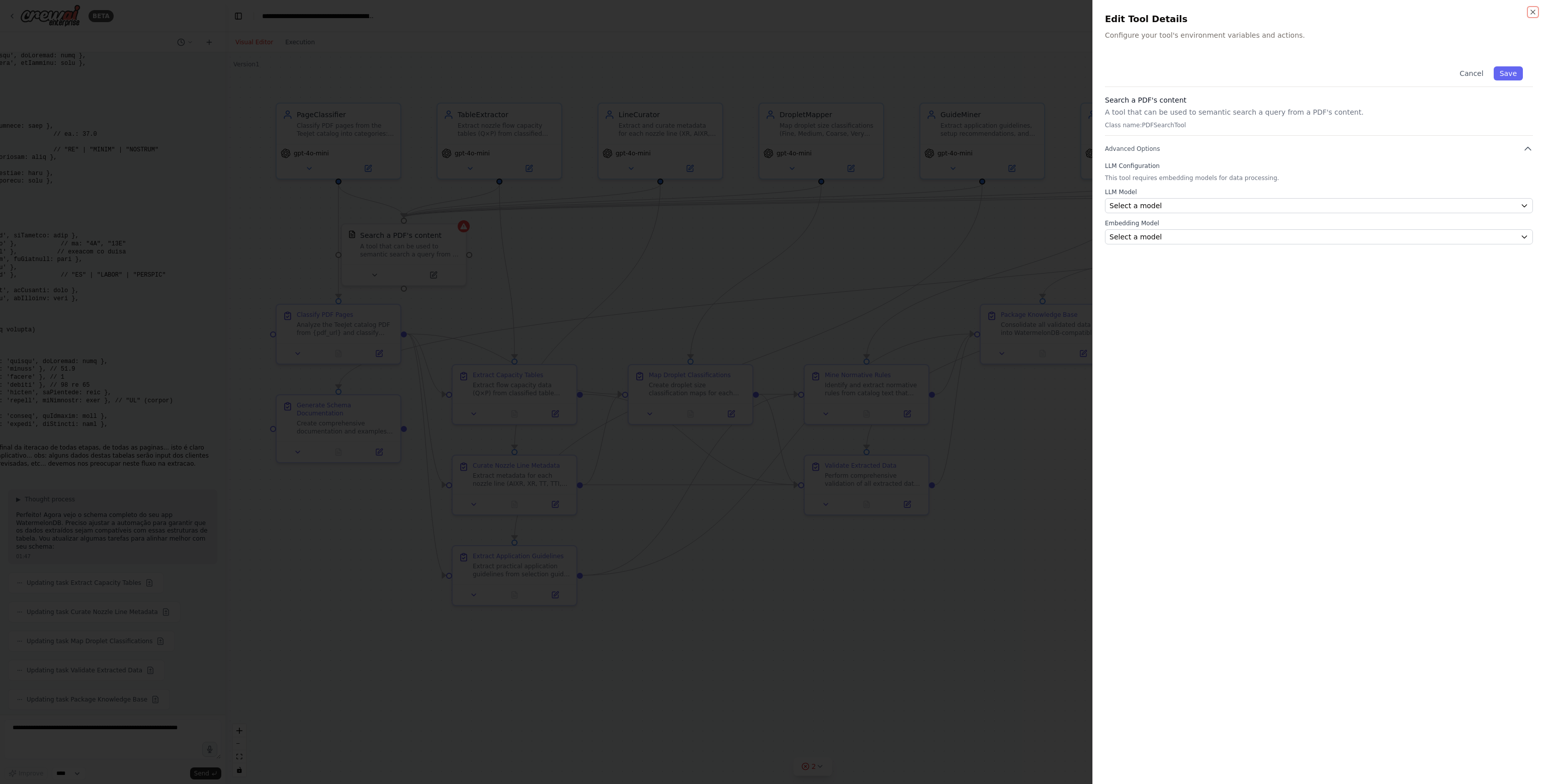
scroll to position [4061, 0]
click at [1139, 237] on span "Select a model" at bounding box center [1135, 237] width 52 height 10
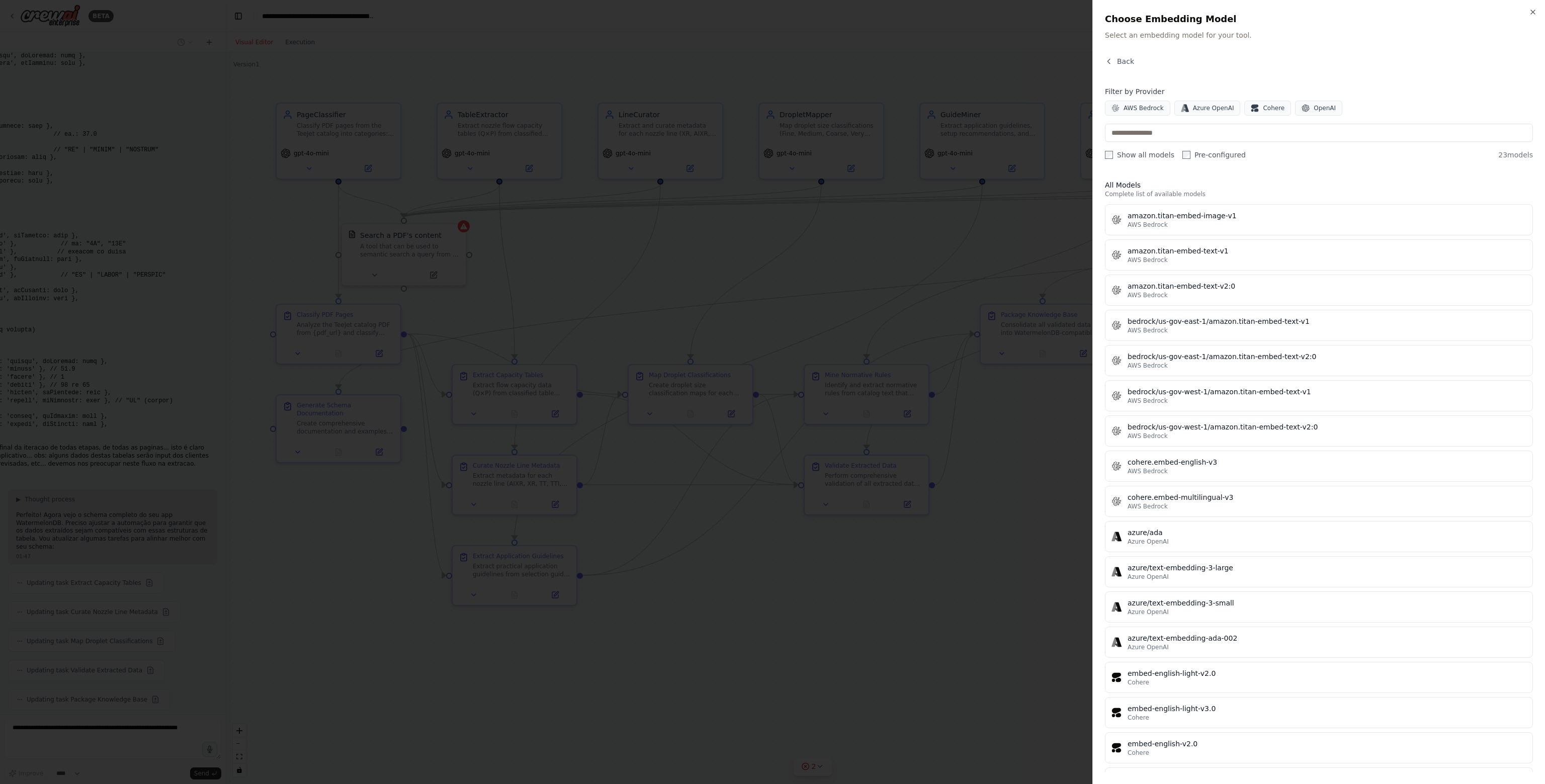
scroll to position [4086, 0]
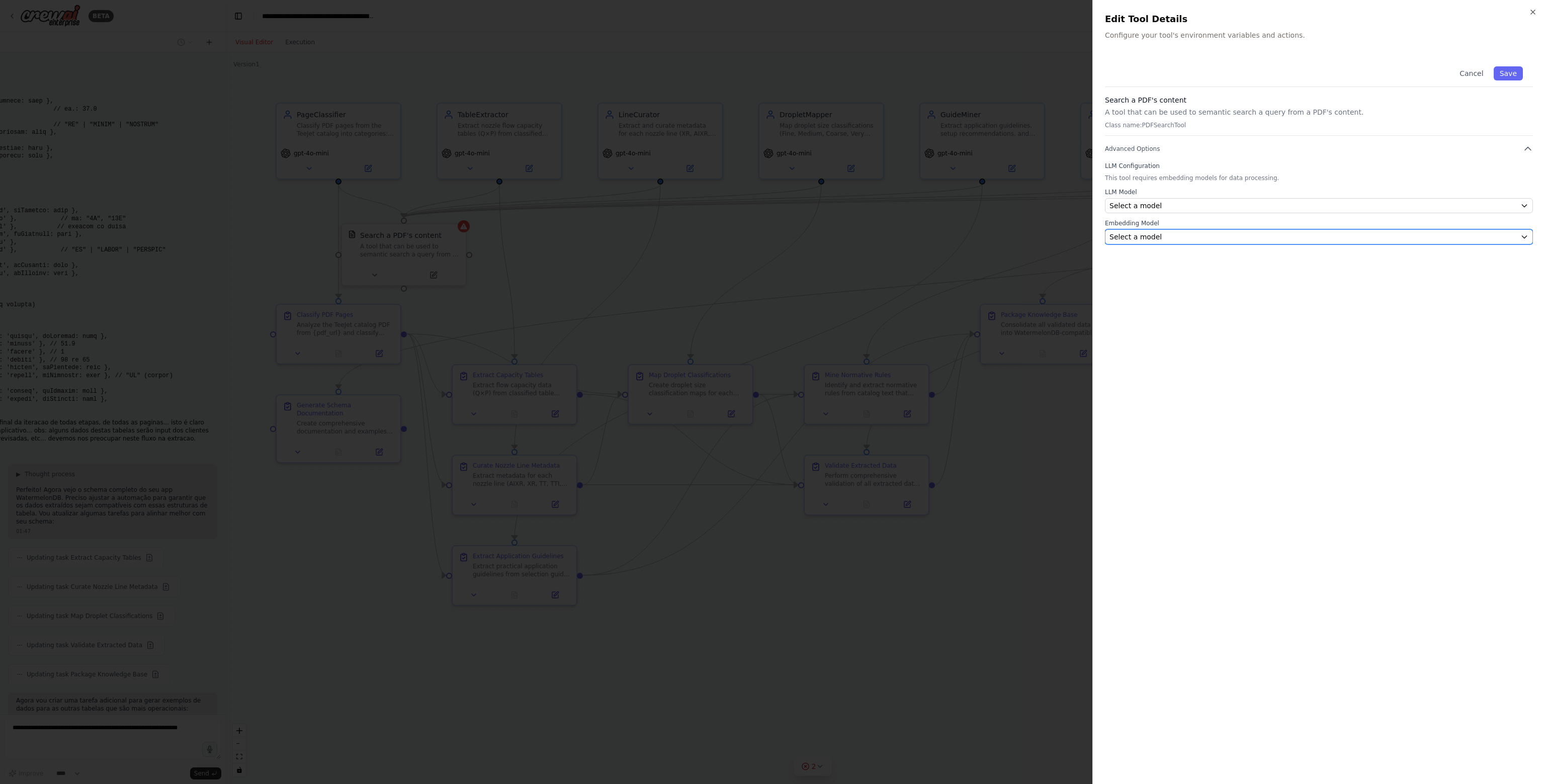
click at [1150, 236] on span "Select a model" at bounding box center [1135, 237] width 52 height 10
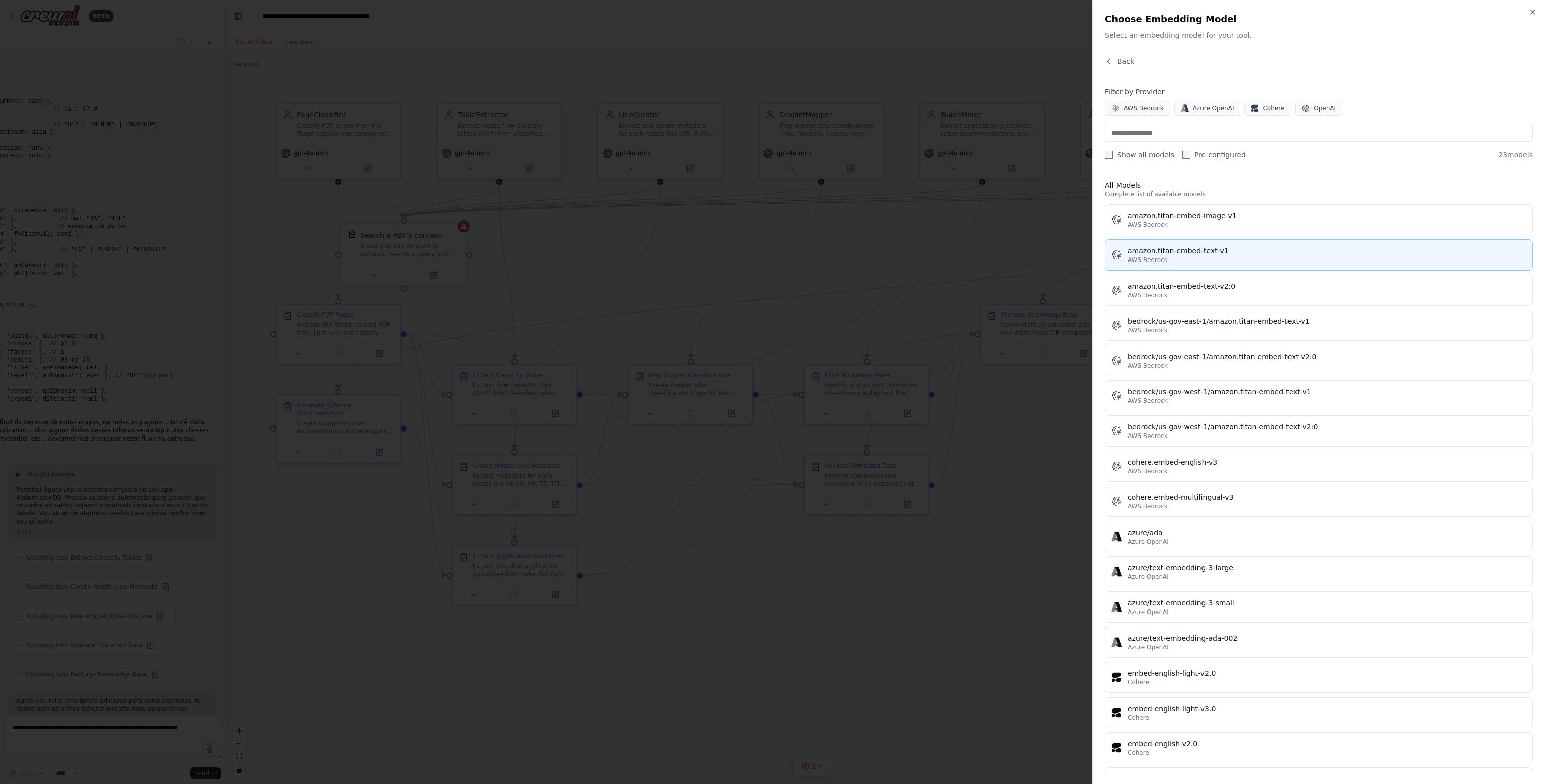
scroll to position [4112, 0]
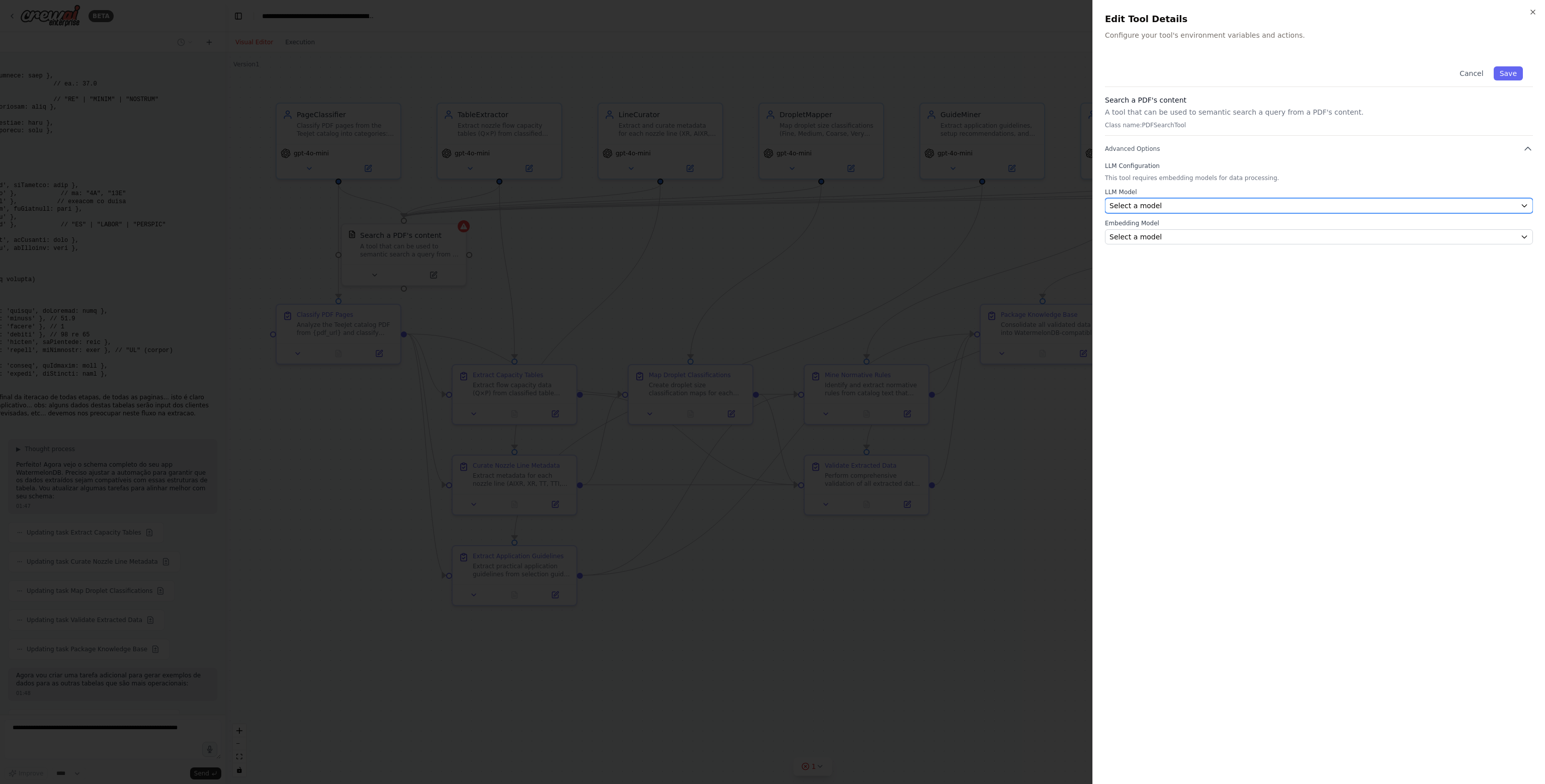
click at [1177, 204] on div "Select a model" at bounding box center [1313, 205] width 407 height 10
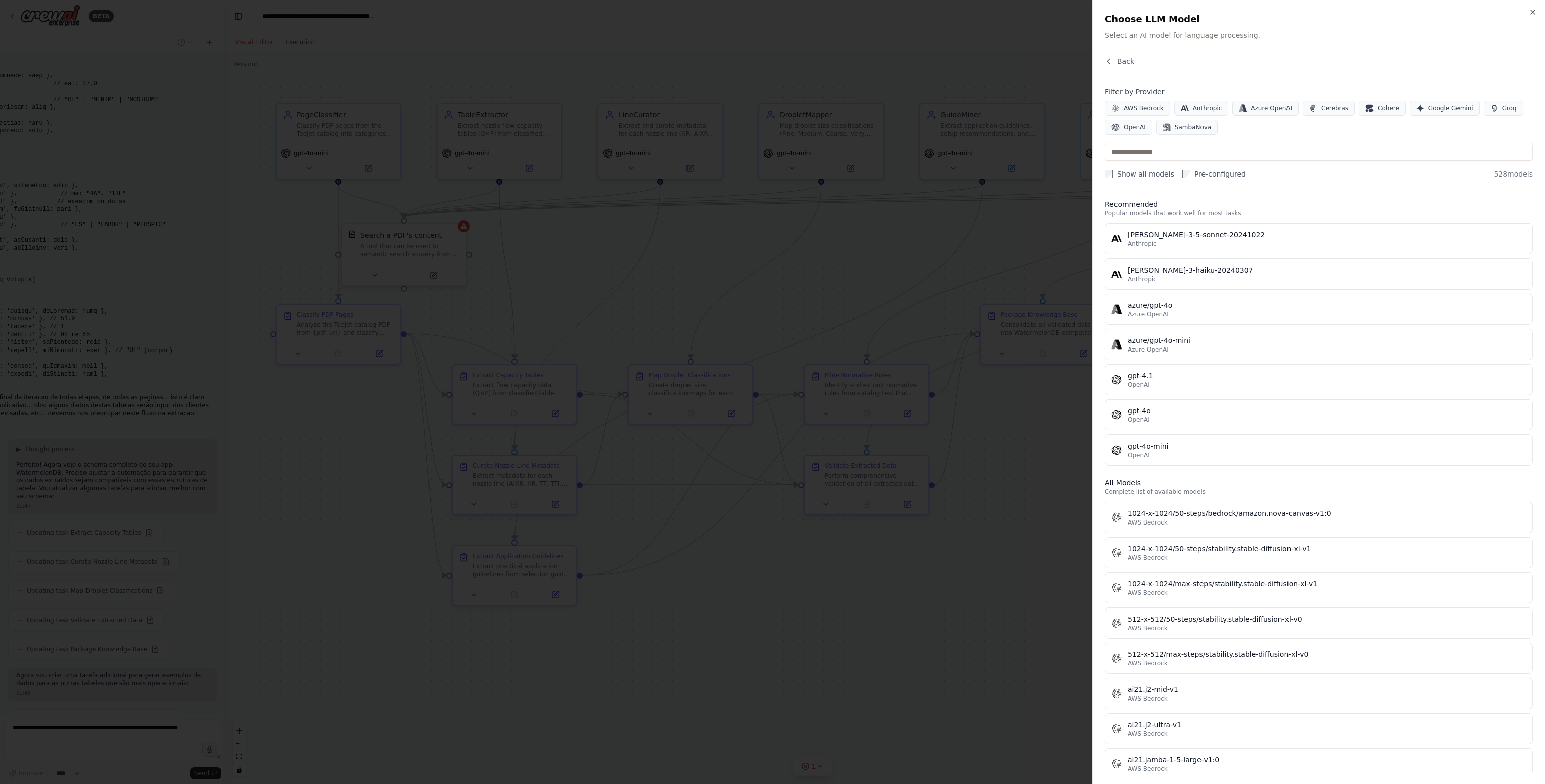
click at [1105, 68] on div "Close Choose LLM Model Select an AI model for language processing. Back Filter …" at bounding box center [1319, 392] width 453 height 784
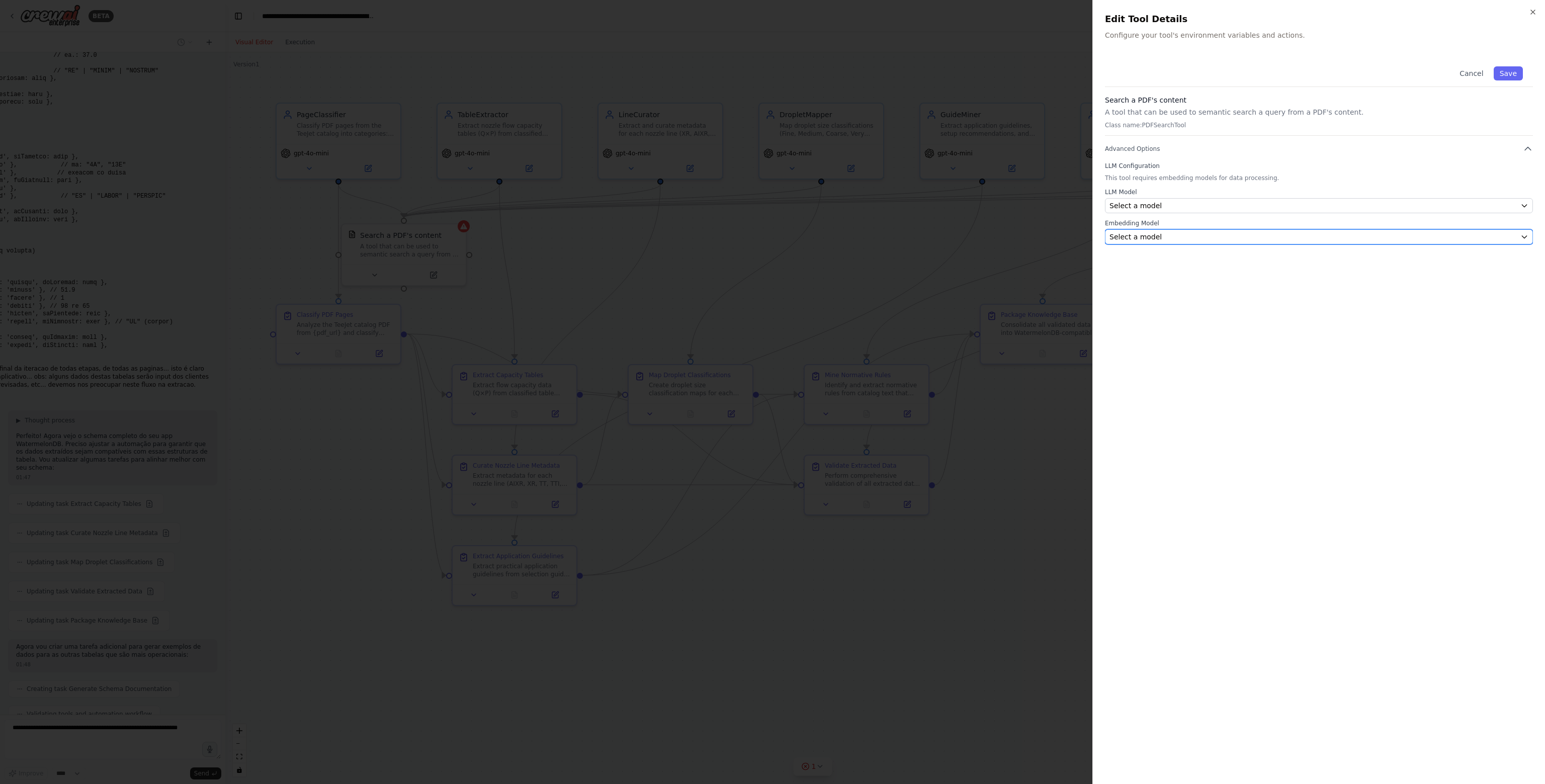
click at [1169, 236] on div "Select a model" at bounding box center [1313, 237] width 407 height 10
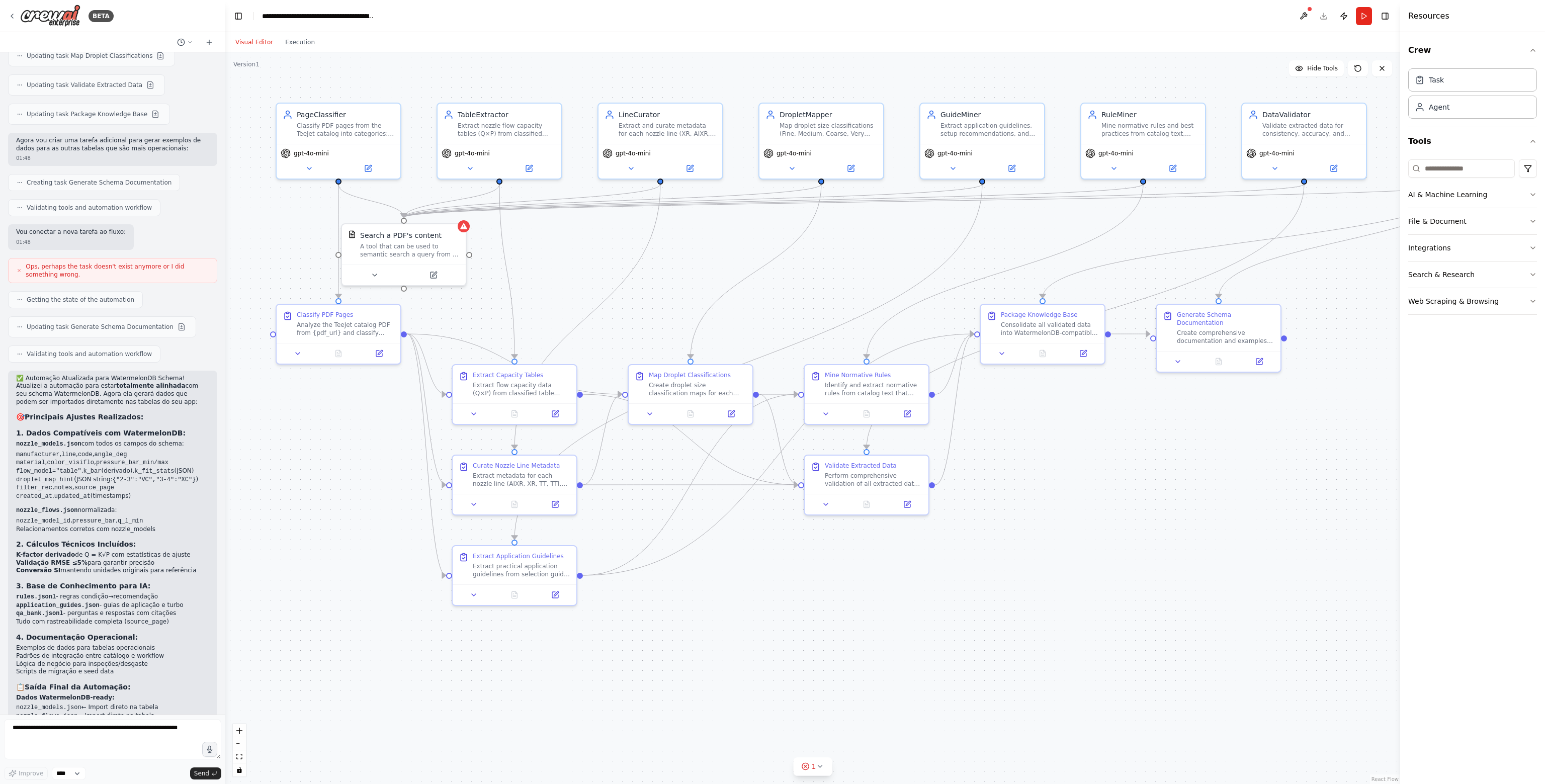
scroll to position [4654, 0]
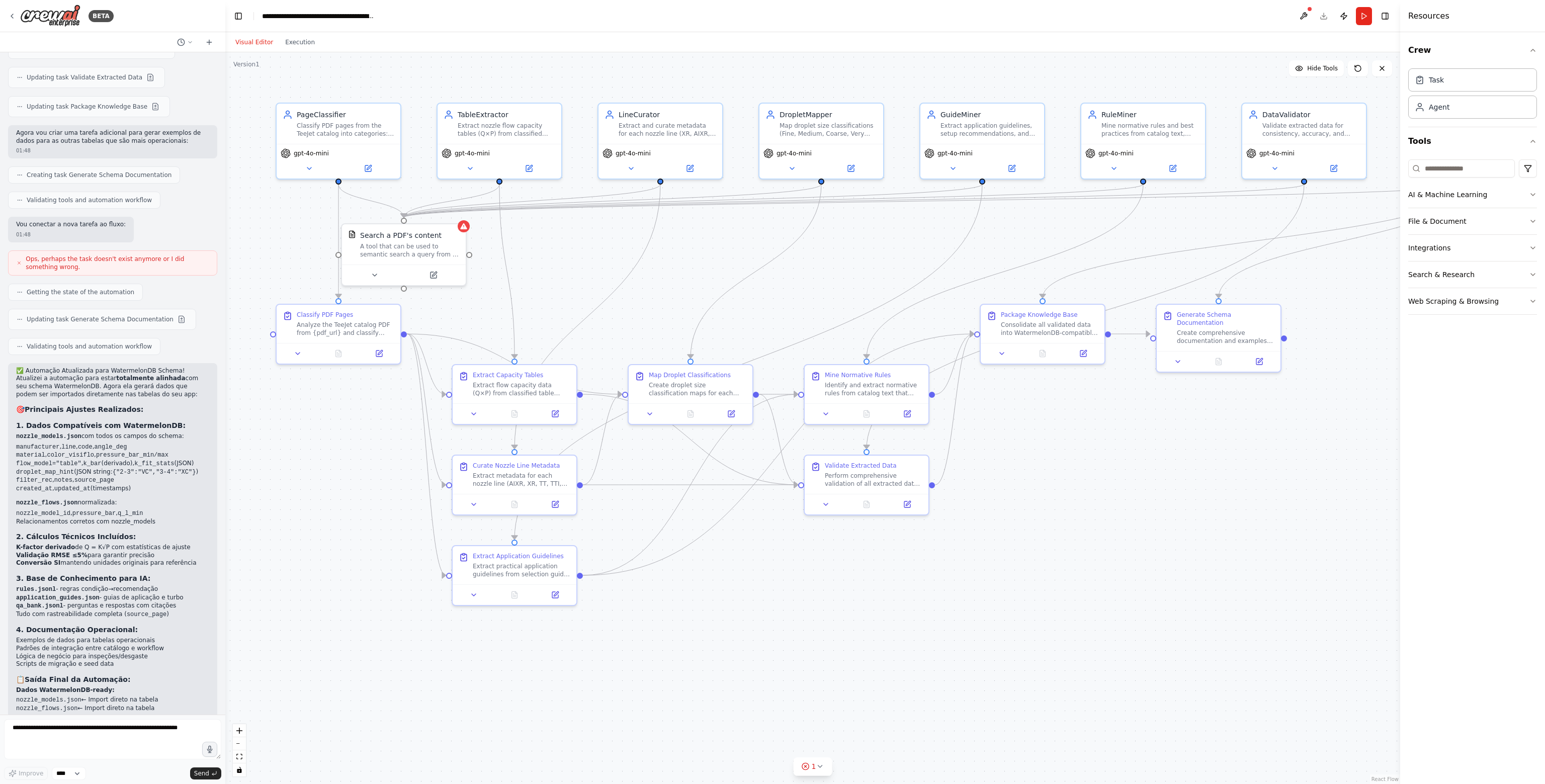
drag, startPoint x: 57, startPoint y: 648, endPoint x: 203, endPoint y: 658, distance: 146.3
click at [203, 658] on div "✅ Automação Atualizada para WatermelonDB Schema! Atualizei a automação para est…" at bounding box center [112, 626] width 209 height 526
drag, startPoint x: 55, startPoint y: 647, endPoint x: 207, endPoint y: 657, distance: 152.3
click at [207, 657] on div "✅ Automação Atualizada para WatermelonDB Schema! Atualizei a automação para est…" at bounding box center [112, 626] width 209 height 526
copy code "{pdf_url: "[URL][DOMAIN_NAME]"}"
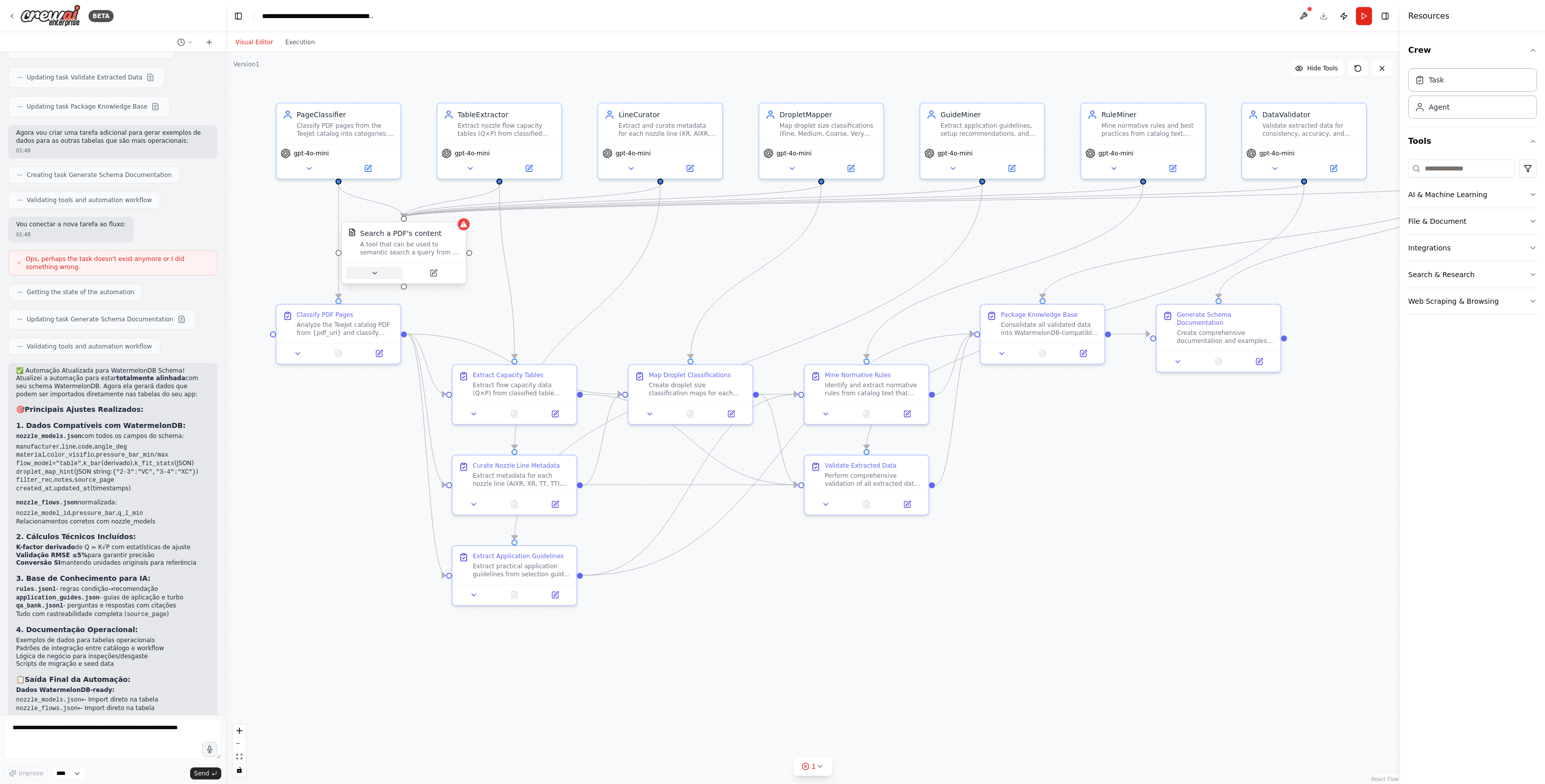
click at [378, 273] on icon at bounding box center [374, 273] width 8 height 8
click at [401, 361] on button "Advanced Options" at bounding box center [441, 363] width 183 height 10
click at [412, 336] on p "Class name: PDFSearchTool" at bounding box center [441, 340] width 183 height 8
click at [688, 271] on div ".deletable-edge-delete-btn { width: 20px; height: 20px; border: 0px solid #ffff…" at bounding box center [813, 417] width 1175 height 731
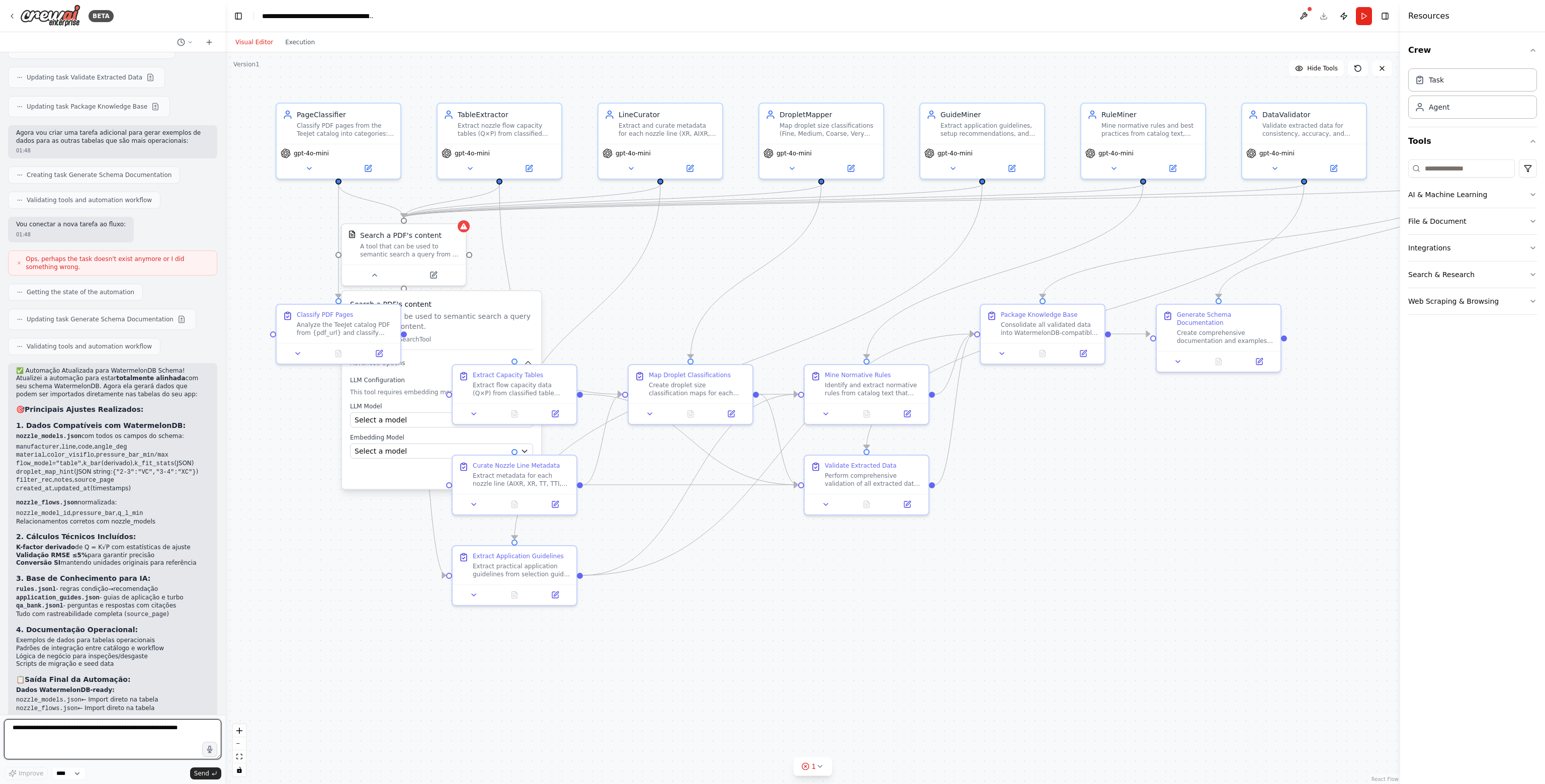
click at [148, 744] on textarea at bounding box center [112, 739] width 217 height 40
click at [189, 725] on textarea at bounding box center [112, 739] width 217 height 40
drag, startPoint x: 42, startPoint y: 641, endPoint x: 97, endPoint y: 643, distance: 55.0
click at [373, 240] on div "A tool that can be used to semantic search a query from a PDF's content." at bounding box center [410, 248] width 100 height 16
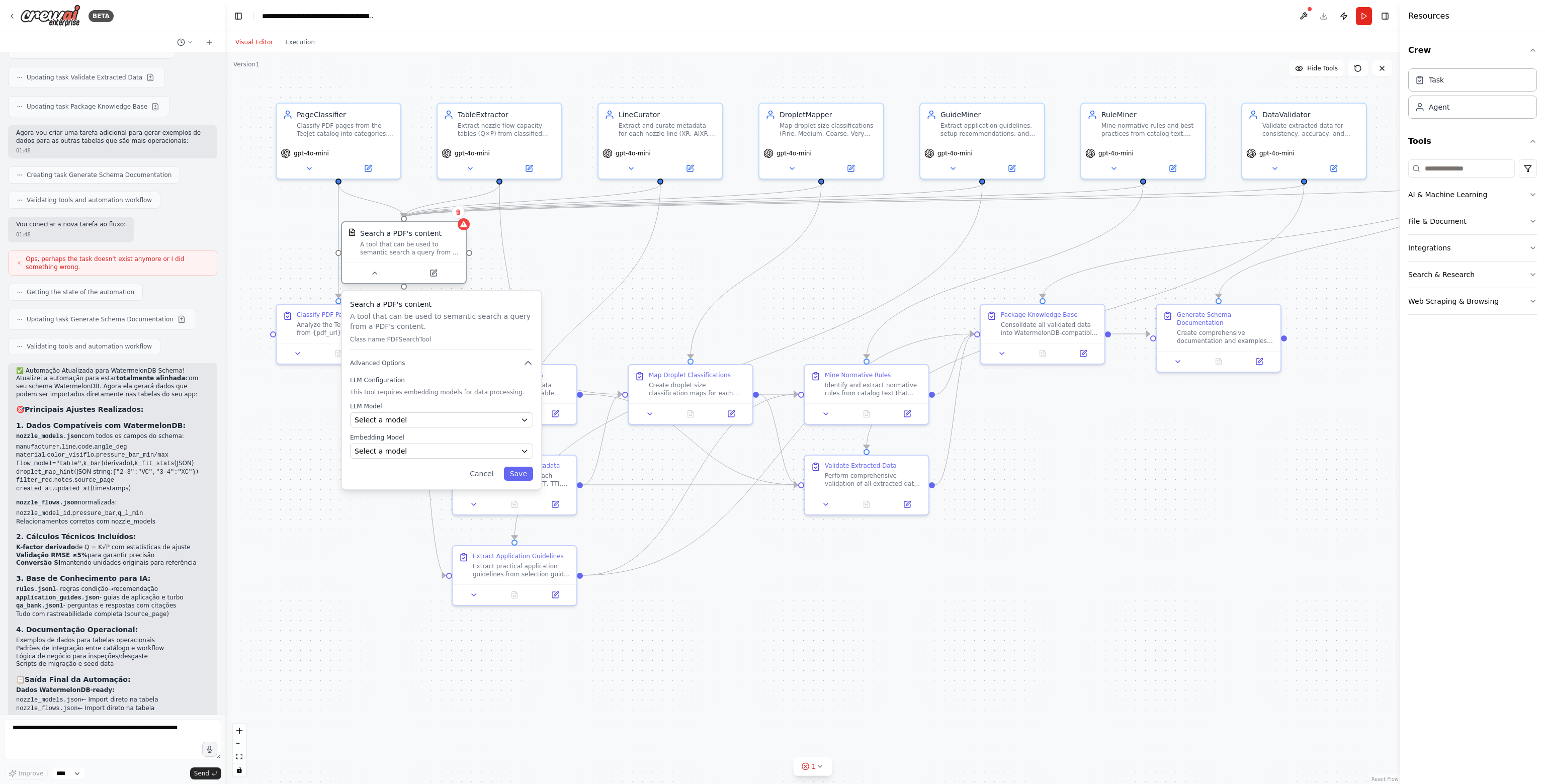
click at [373, 240] on div "A tool that can be used to semantic search a query from a PDF's content." at bounding box center [410, 248] width 100 height 16
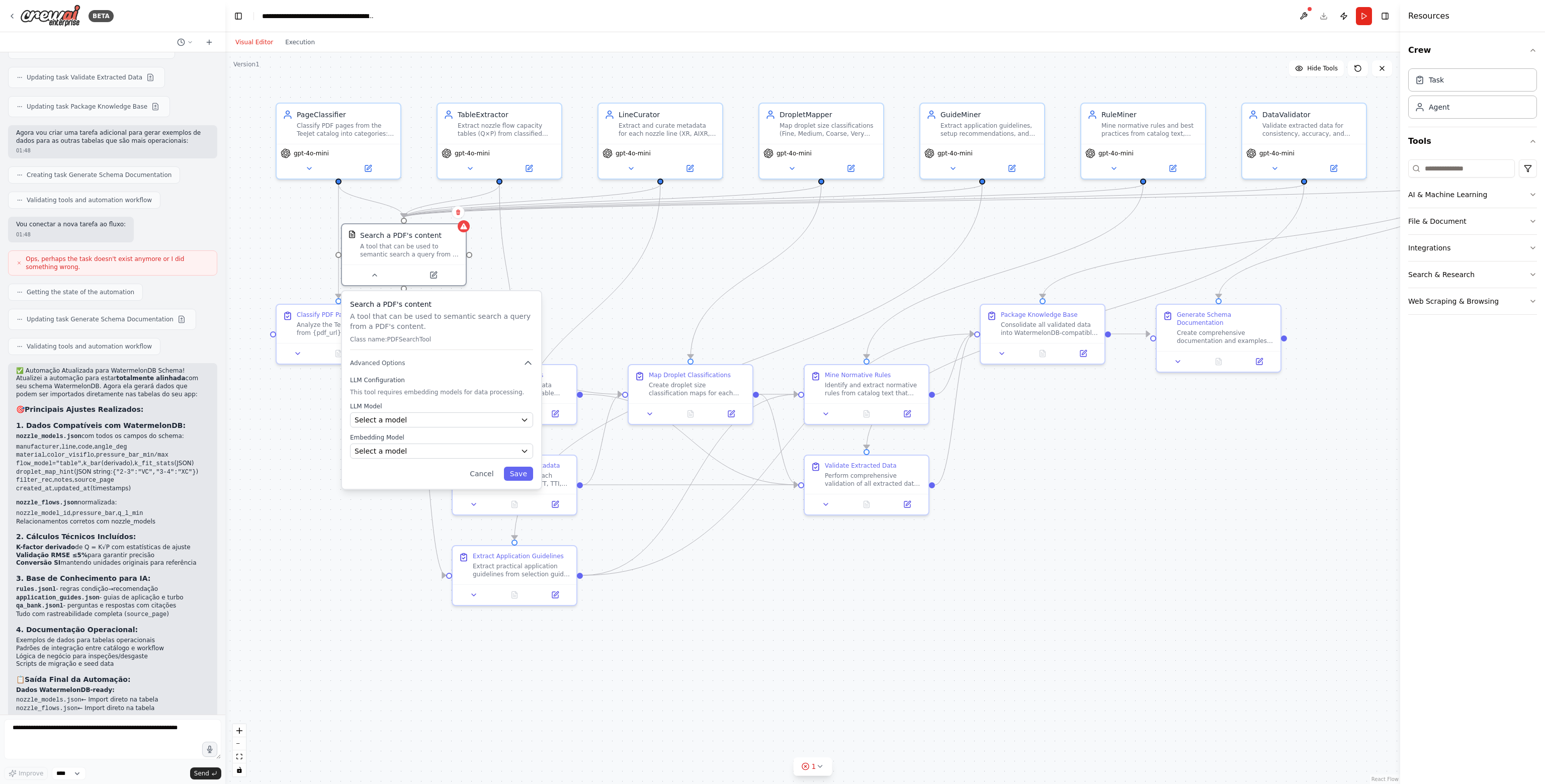
click at [405, 343] on p "Class name: PDFSearchTool" at bounding box center [441, 340] width 183 height 8
click at [411, 378] on label "LLM Configuration" at bounding box center [441, 380] width 183 height 8
click at [410, 383] on label "LLM Configuration" at bounding box center [441, 380] width 183 height 8
click at [409, 410] on label "LLM Model" at bounding box center [441, 406] width 183 height 8
click at [409, 418] on div "Select a model" at bounding box center [440, 419] width 162 height 10
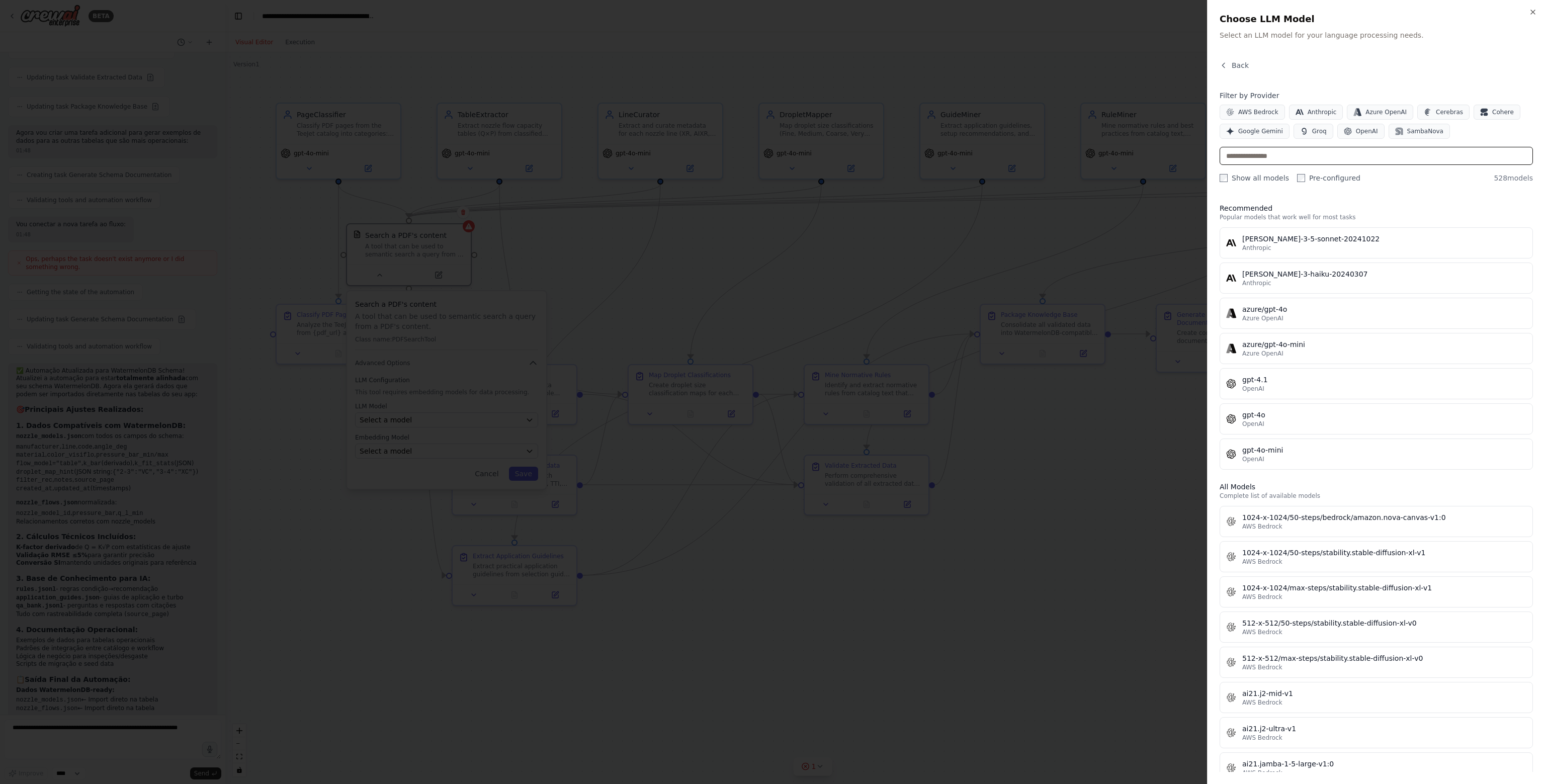
click at [1263, 162] on input "text" at bounding box center [1376, 155] width 313 height 18
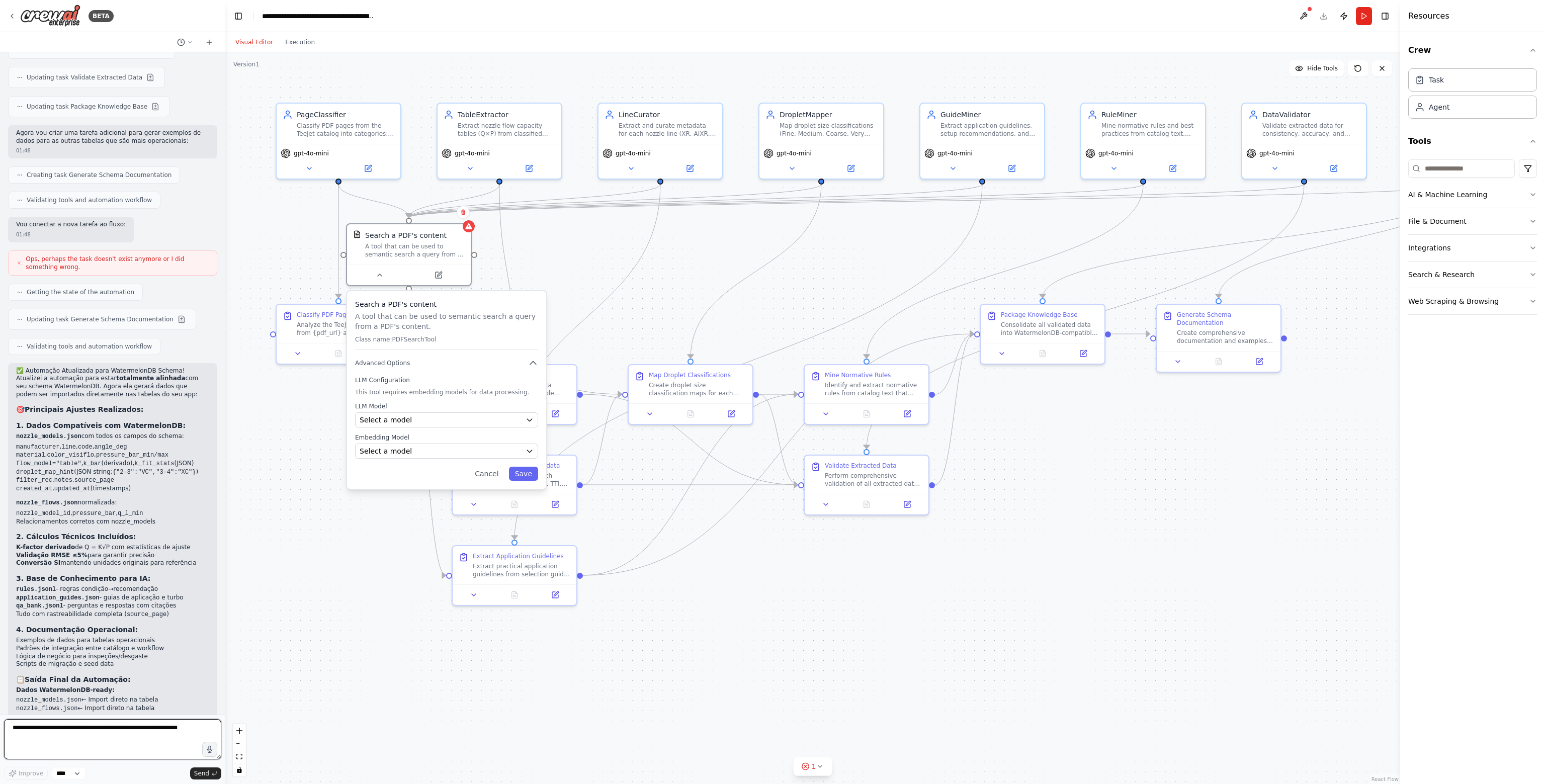
click at [130, 736] on textarea at bounding box center [112, 739] width 217 height 40
type textarea "**********"
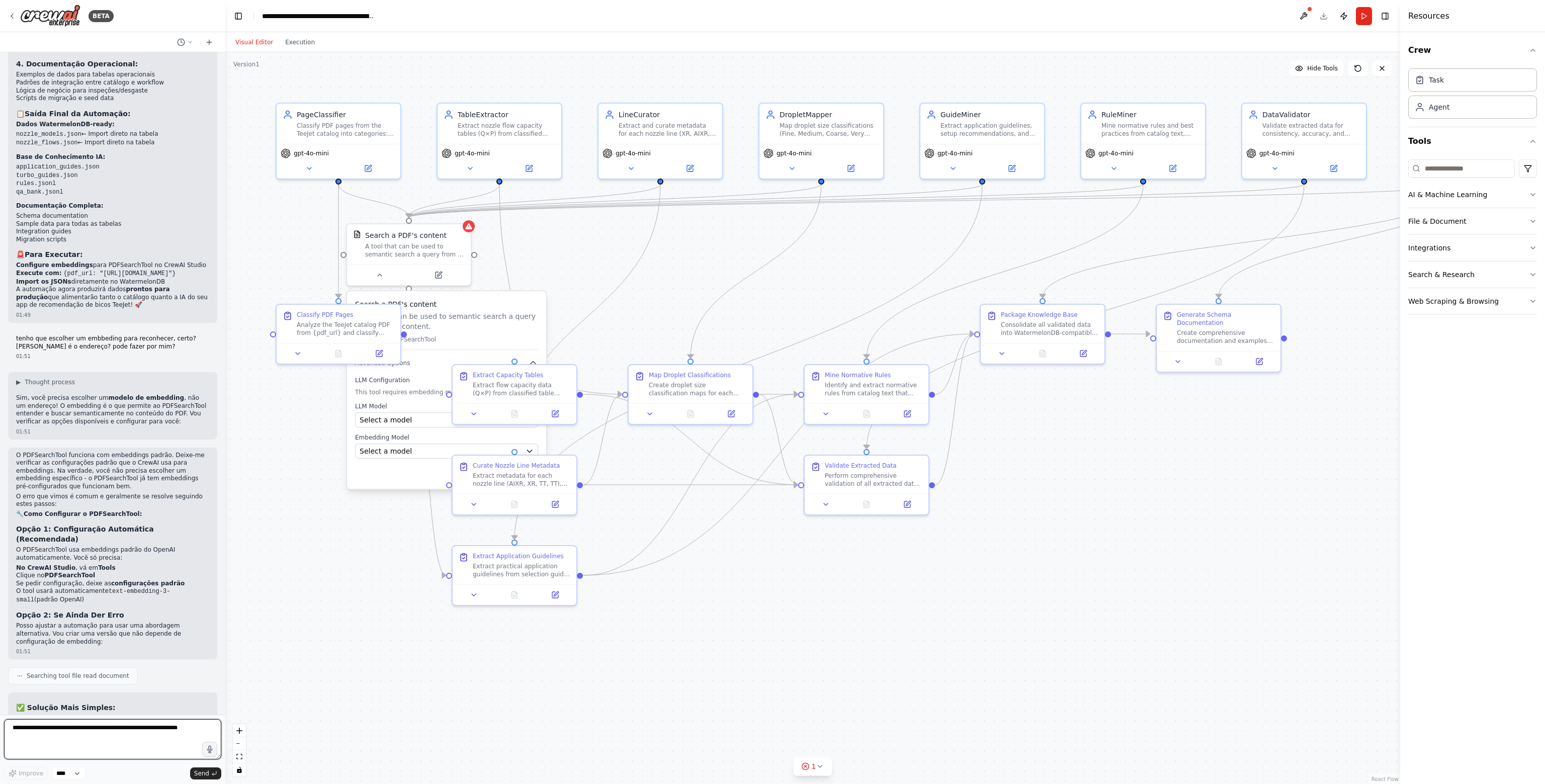
scroll to position [5228, 0]
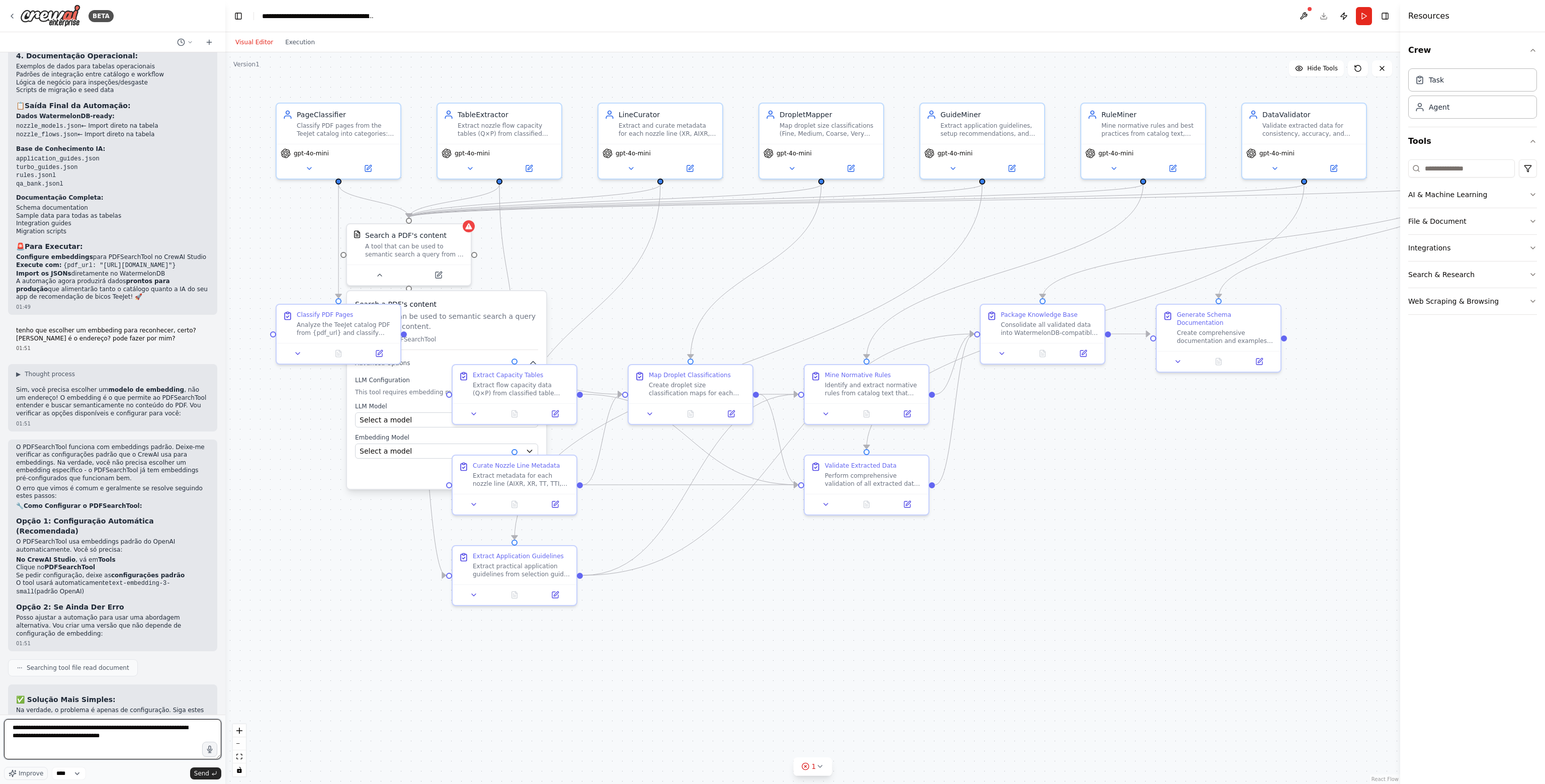
type textarea "**********"
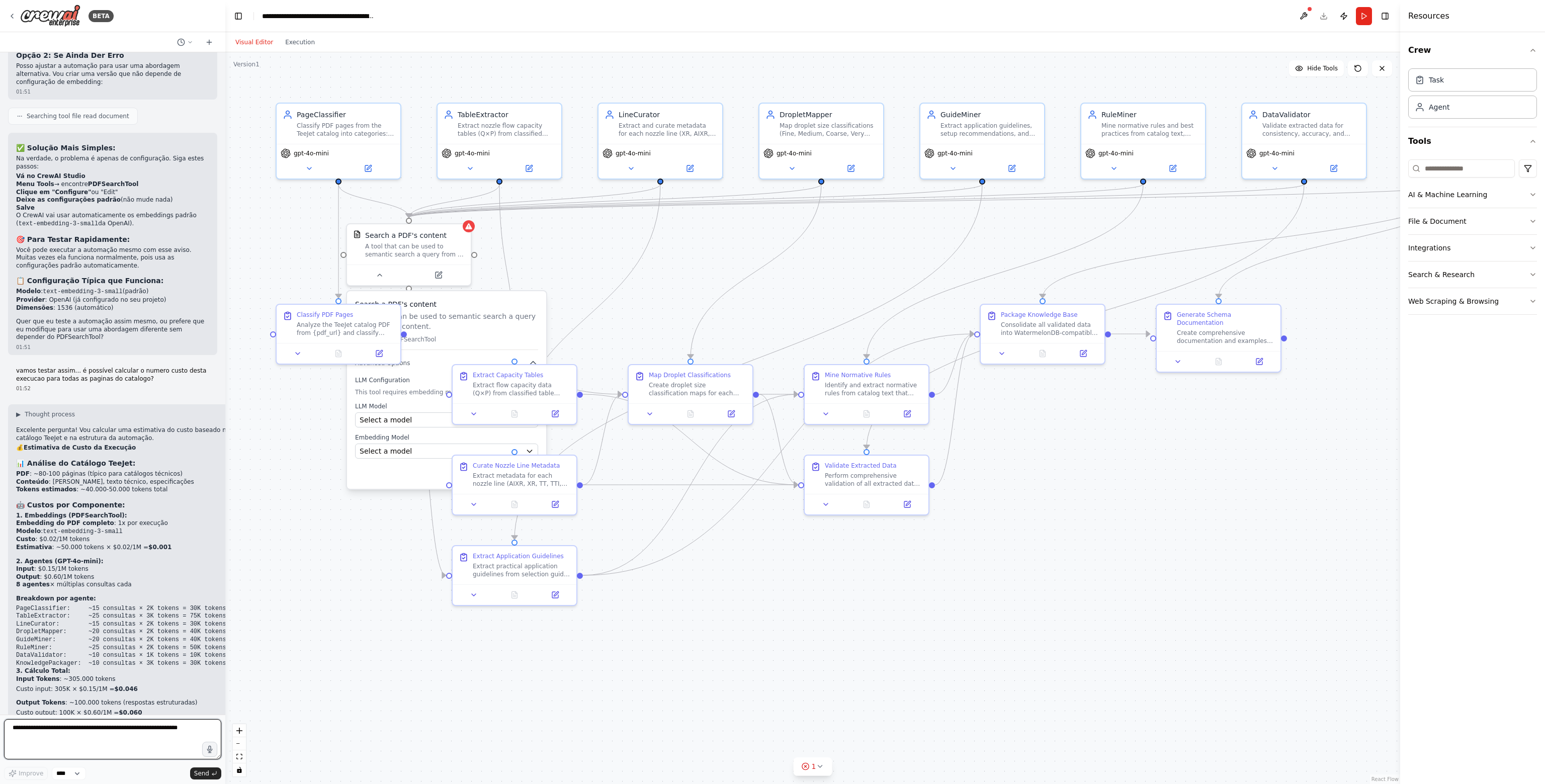
scroll to position [5787, 0]
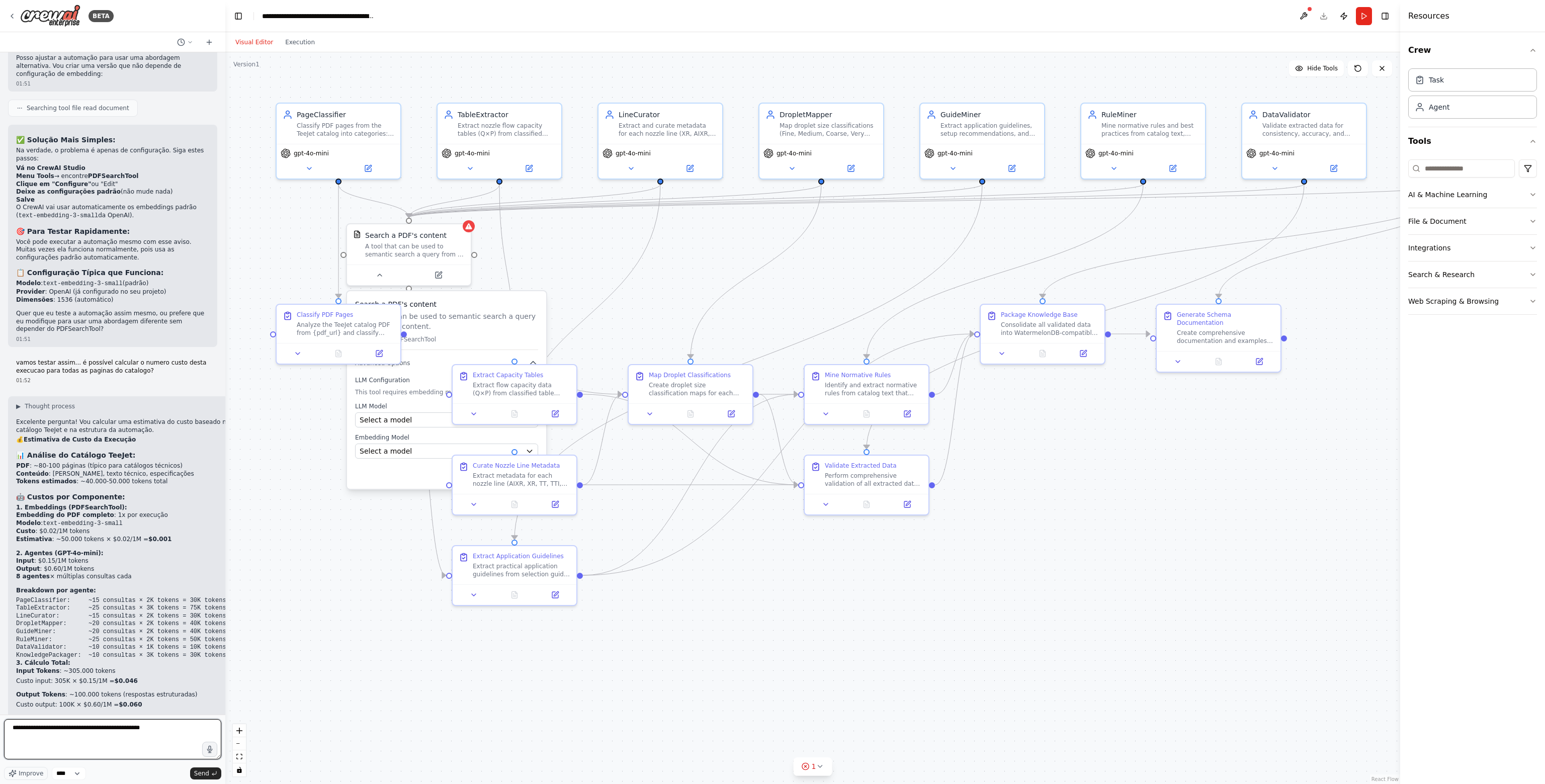
type textarea "**********"
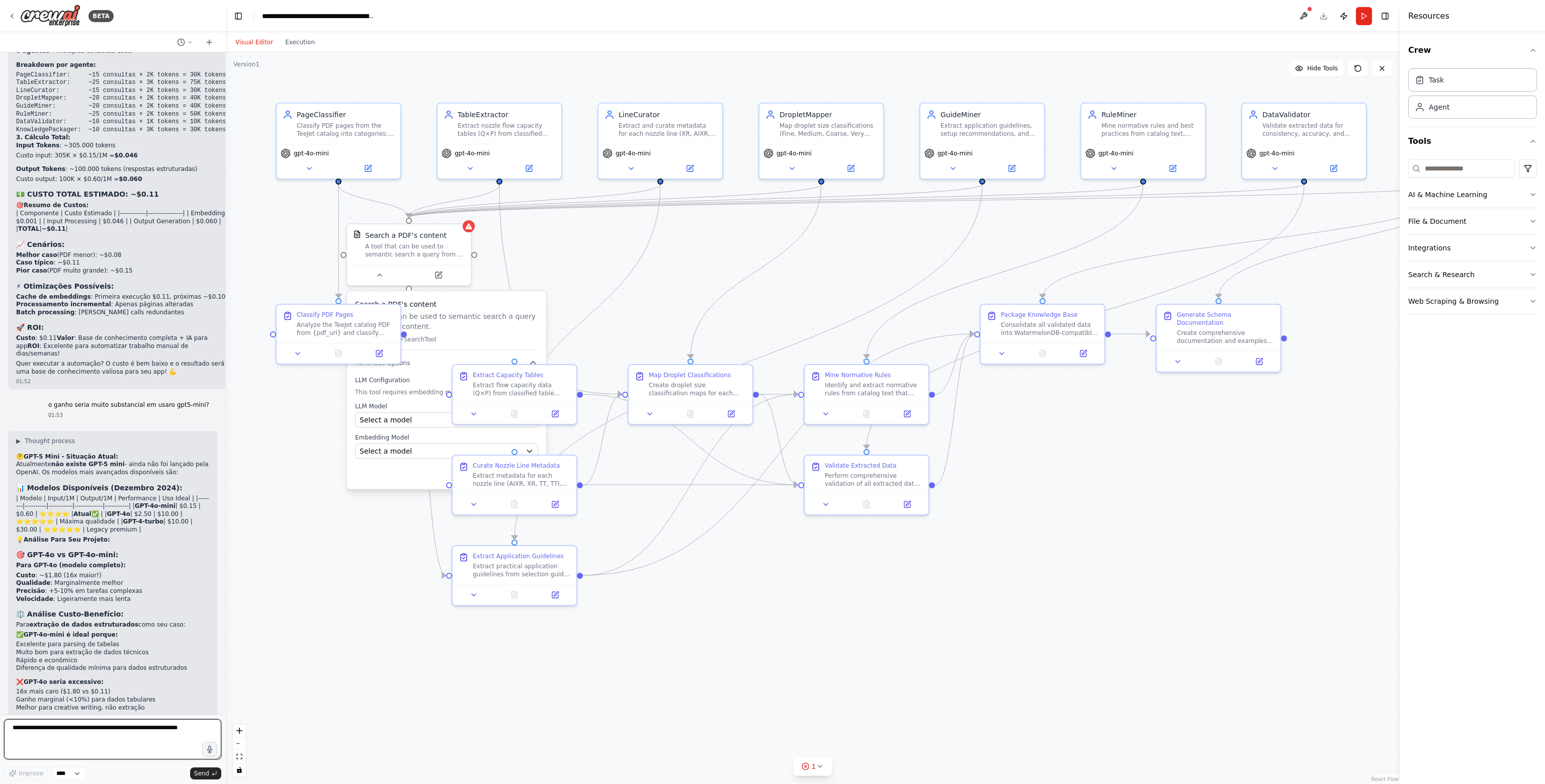
scroll to position [6321, 0]
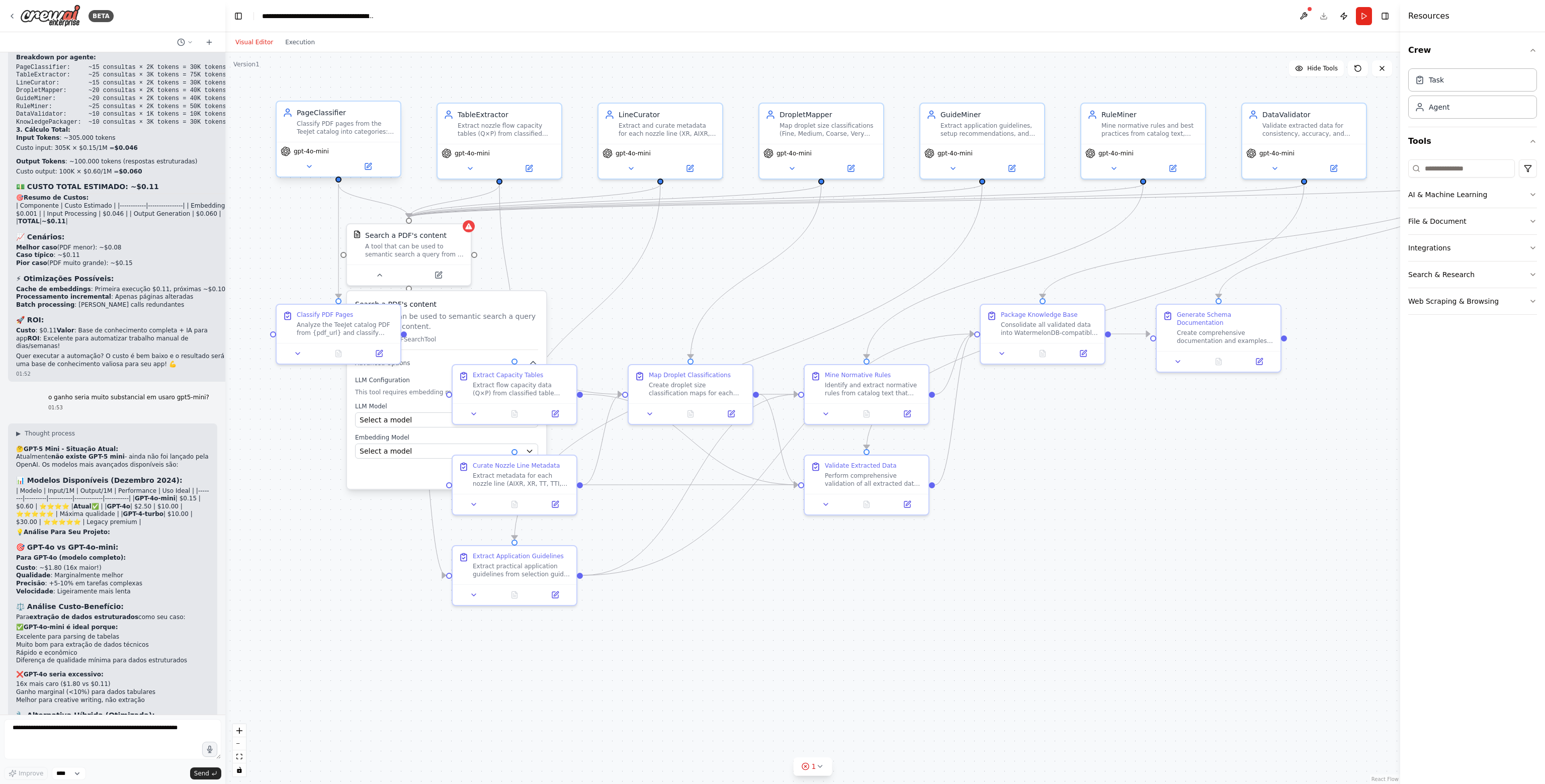
click at [313, 153] on span "gpt-4o-mini" at bounding box center [311, 152] width 36 height 8
click at [309, 166] on icon at bounding box center [309, 166] width 4 height 2
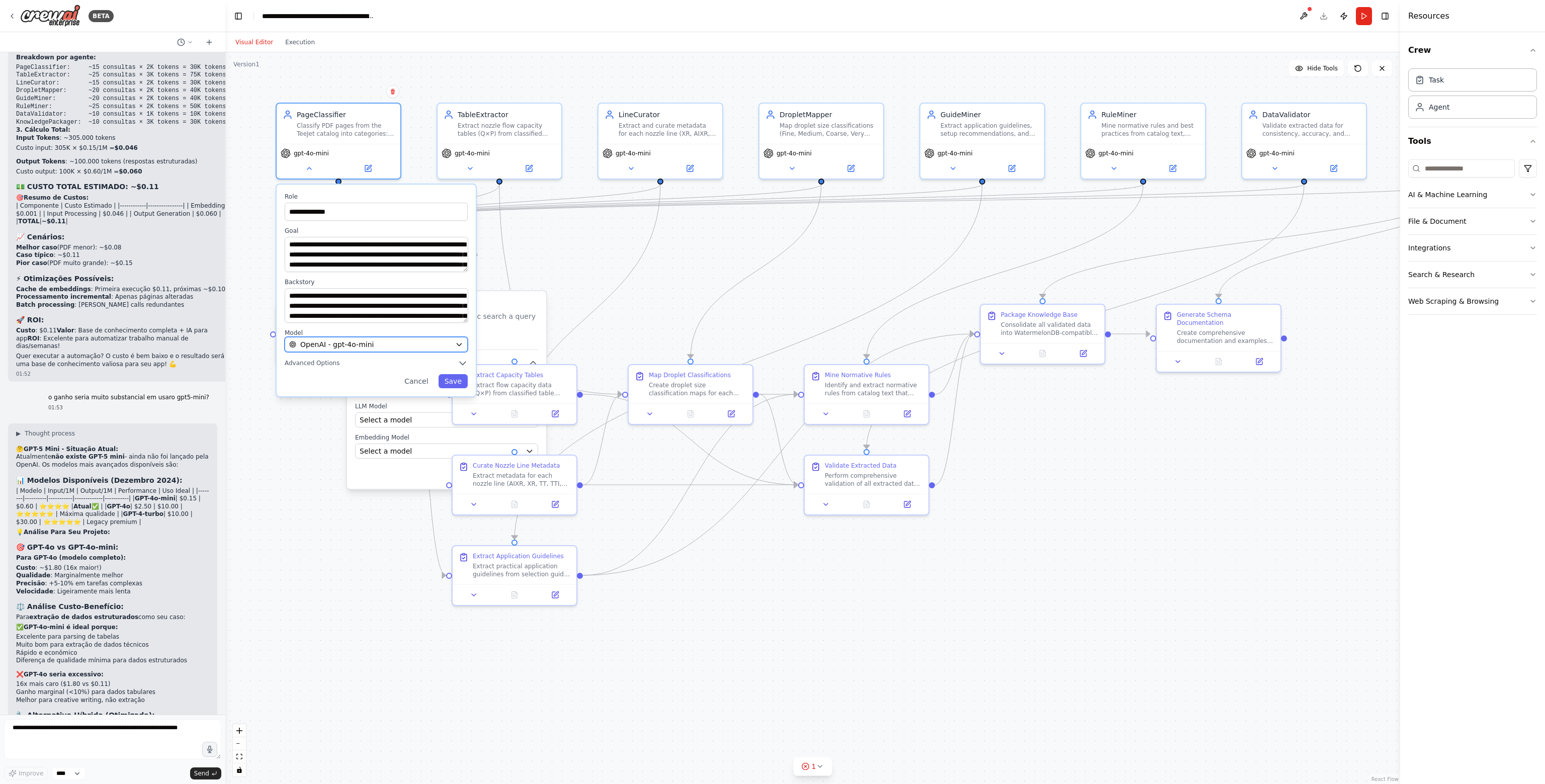
click at [338, 343] on span "OpenAI - gpt-4o-mini" at bounding box center [337, 344] width 74 height 10
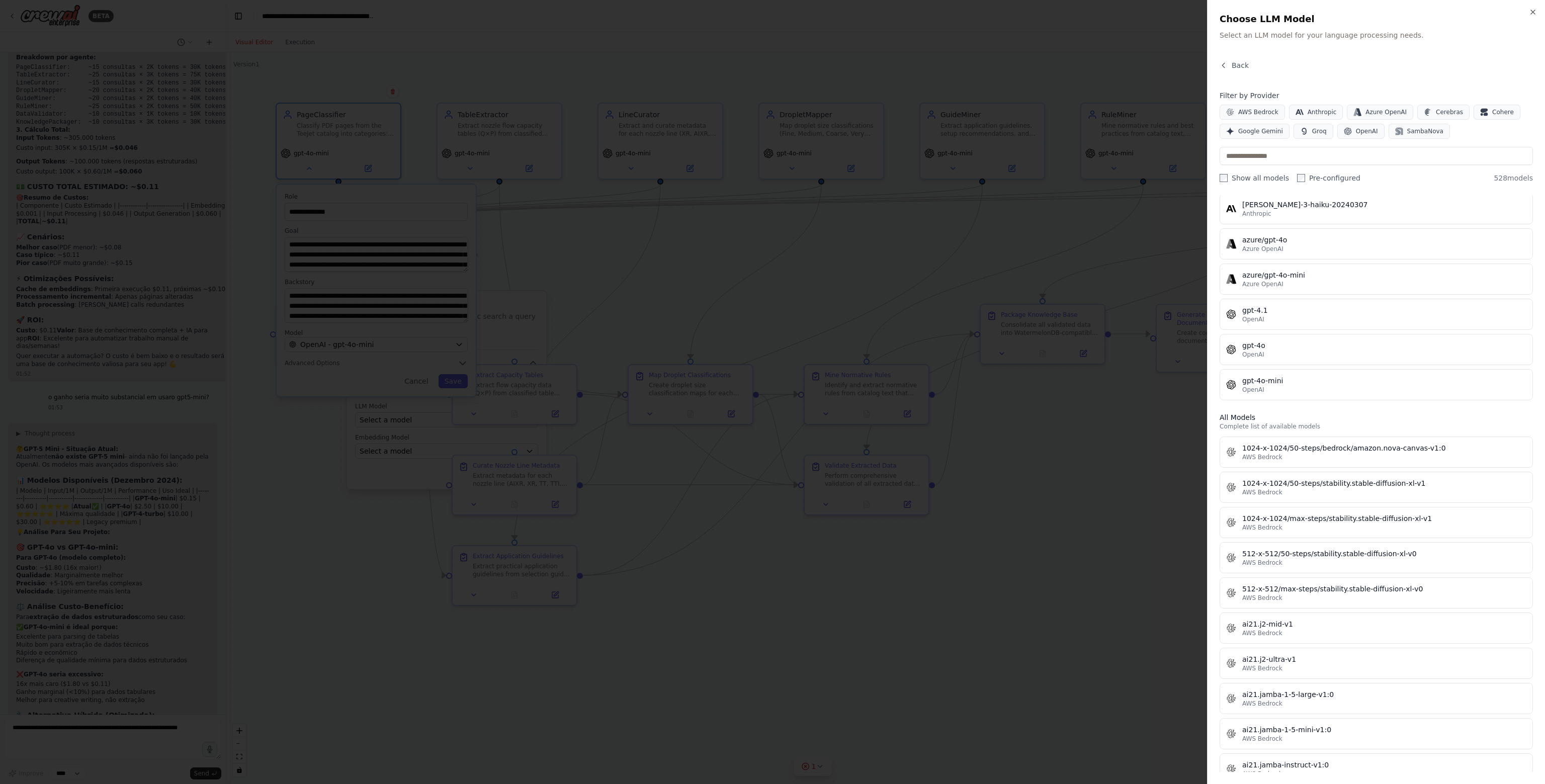
scroll to position [0, 0]
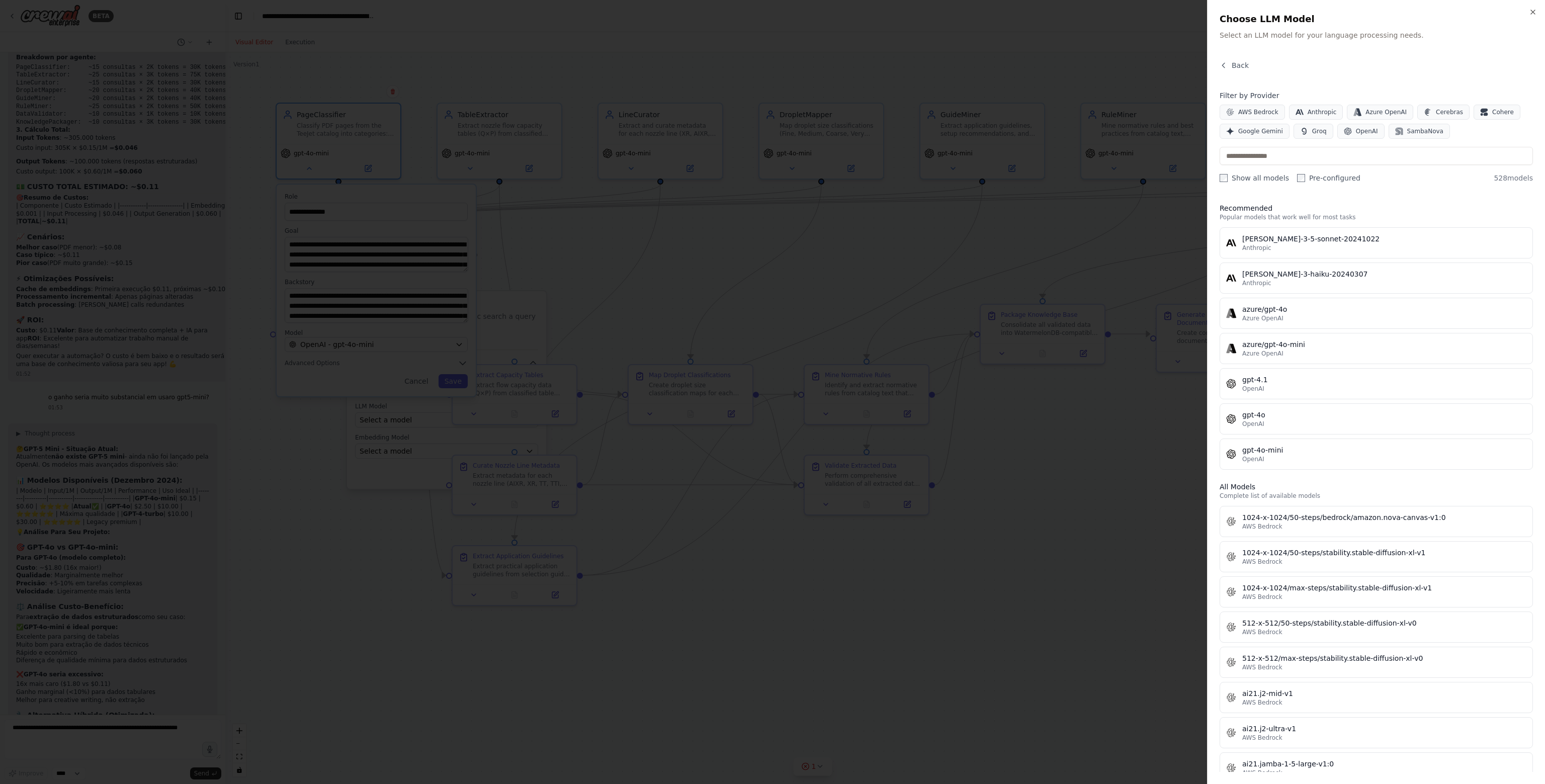
click at [1233, 70] on div "Back" at bounding box center [1376, 69] width 313 height 18
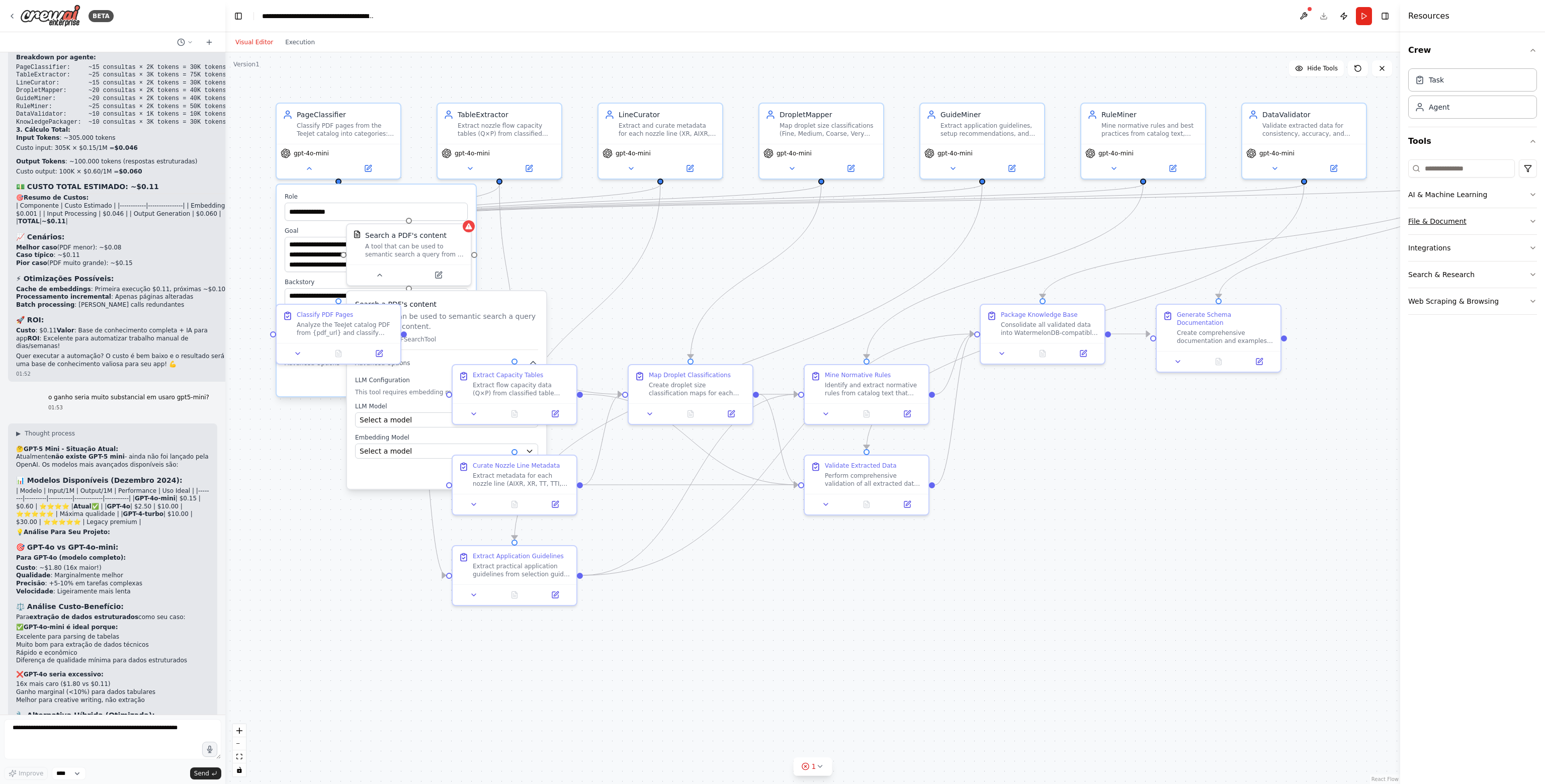
click at [1428, 228] on button "File & Document" at bounding box center [1472, 221] width 129 height 26
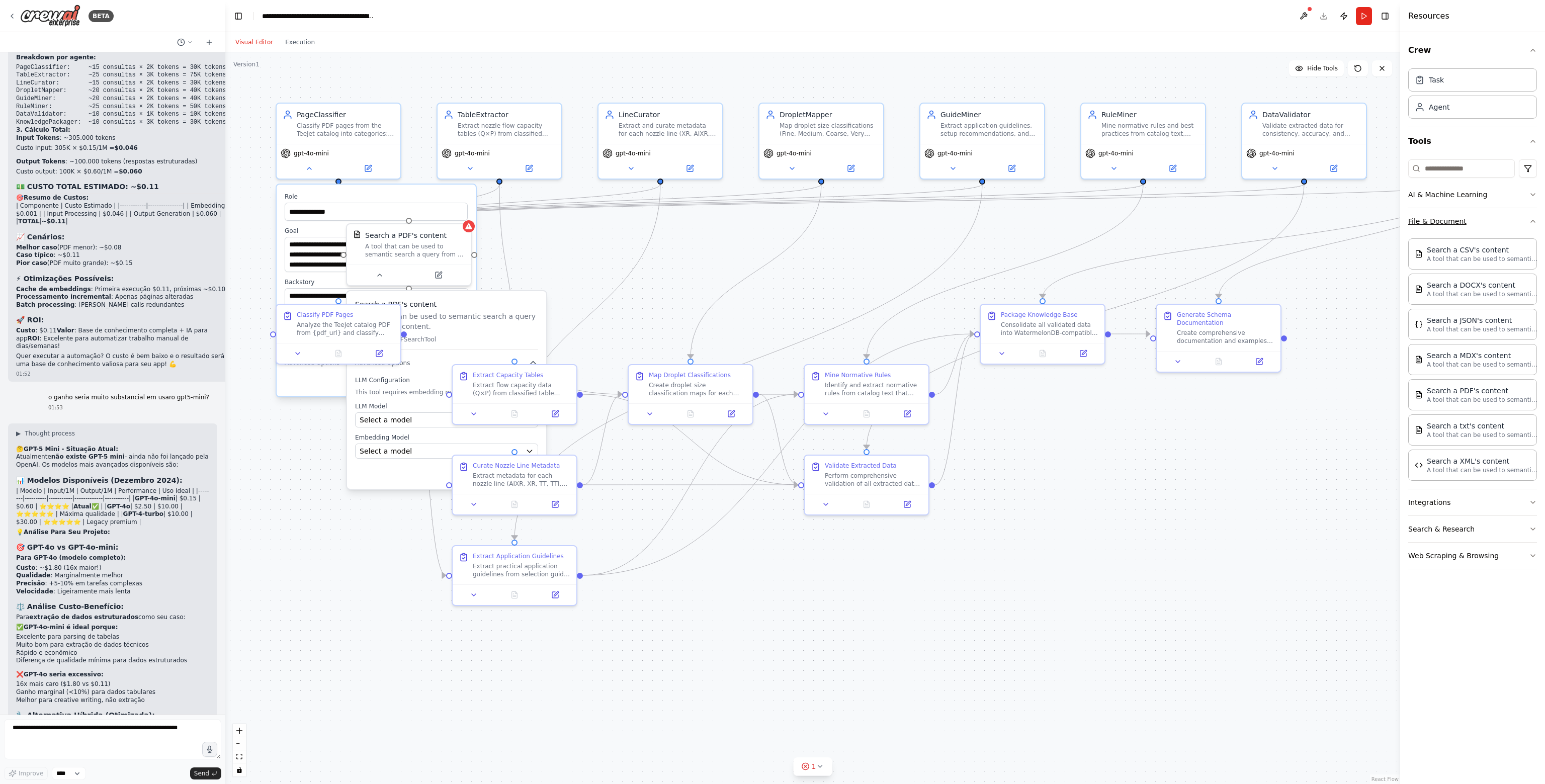
click at [1428, 228] on button "File & Document" at bounding box center [1472, 221] width 129 height 26
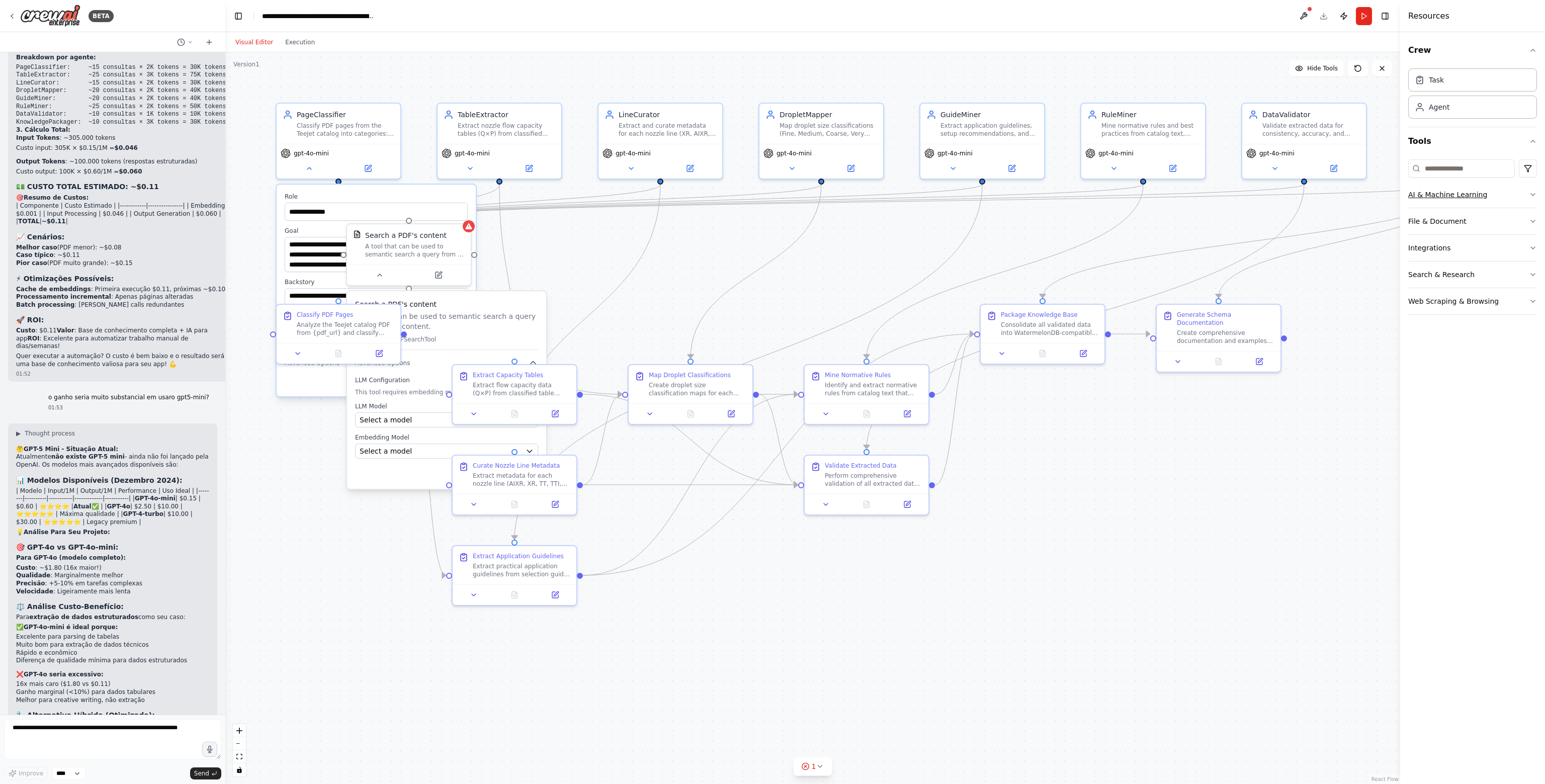
click at [1447, 192] on button "AI & Machine Learning" at bounding box center [1472, 194] width 129 height 26
click at [535, 472] on div "Extract metadata for each nozzle line (AIXR, XR, TT, TTI, etc.) from summary pa…" at bounding box center [516, 477] width 98 height 16
click at [478, 305] on h3 "Search a PDF's content" at bounding box center [446, 304] width 183 height 10
drag, startPoint x: 467, startPoint y: 302, endPoint x: 479, endPoint y: 301, distance: 12.0
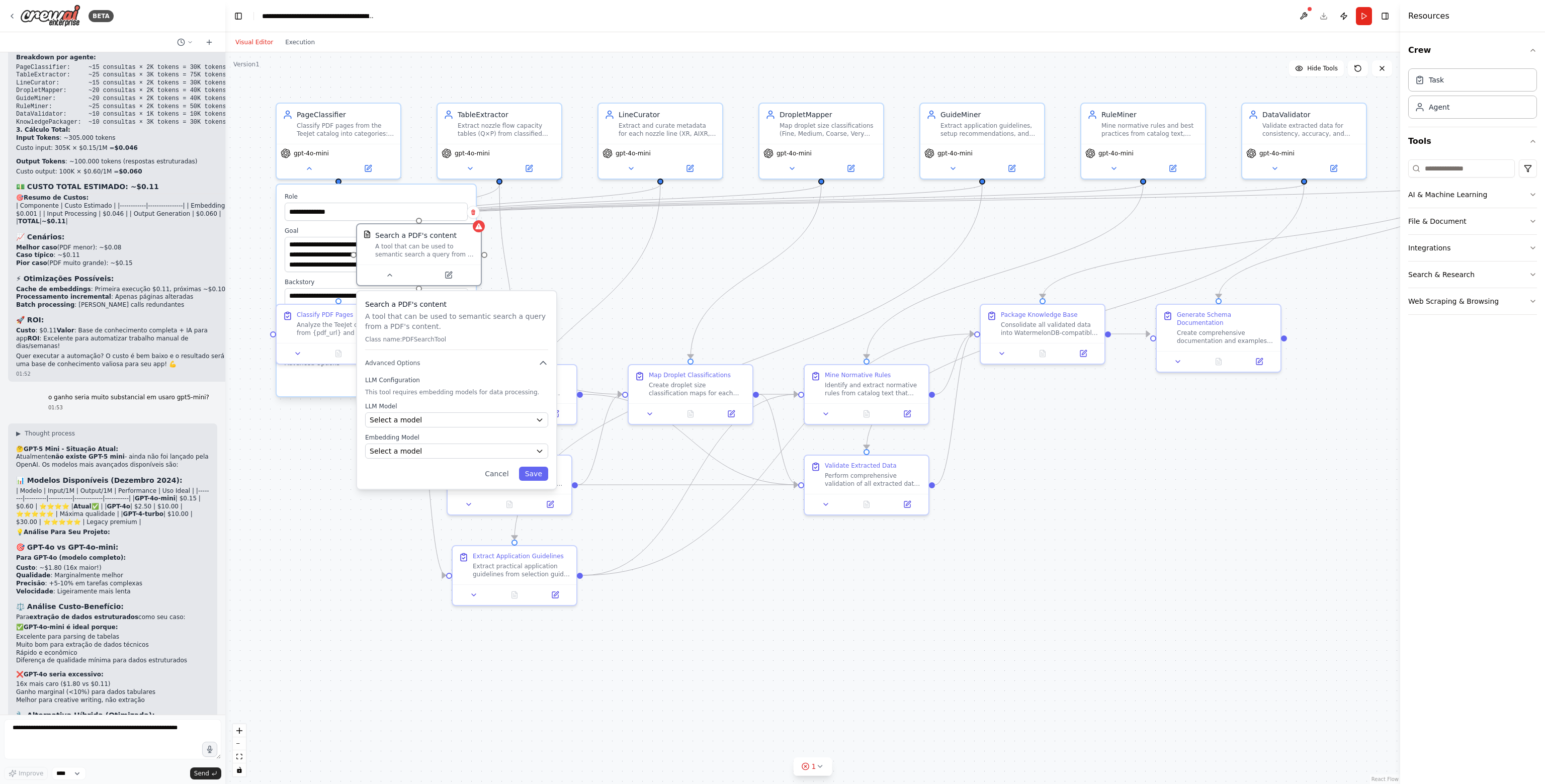
click at [479, 301] on h3 "Search a PDF's content" at bounding box center [456, 304] width 183 height 10
click at [426, 227] on div "Search a PDF's content A tool that can be used to semantic search a query from …" at bounding box center [418, 243] width 124 height 40
click at [447, 275] on icon at bounding box center [448, 273] width 6 height 6
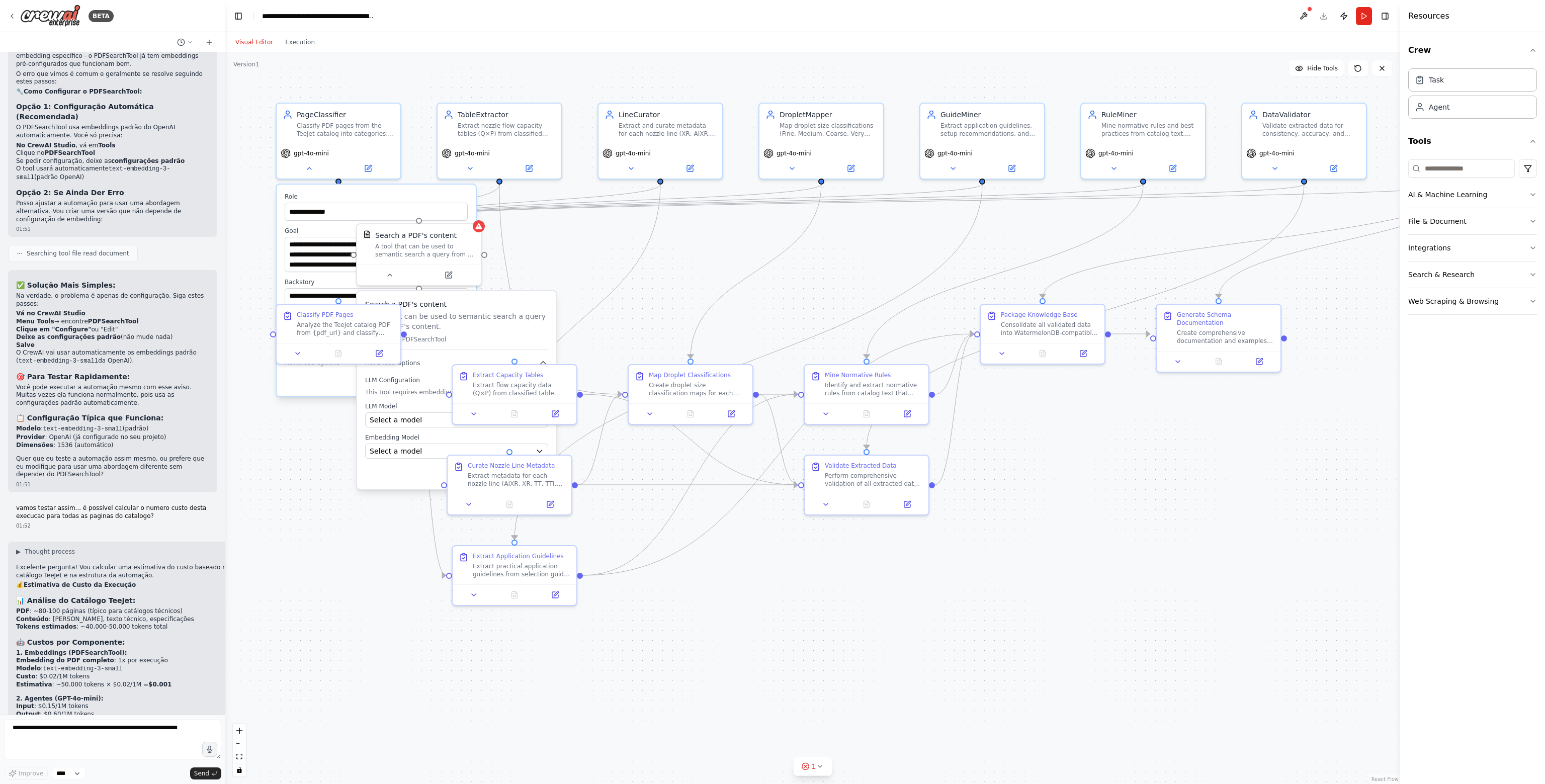
scroll to position [5617, 0]
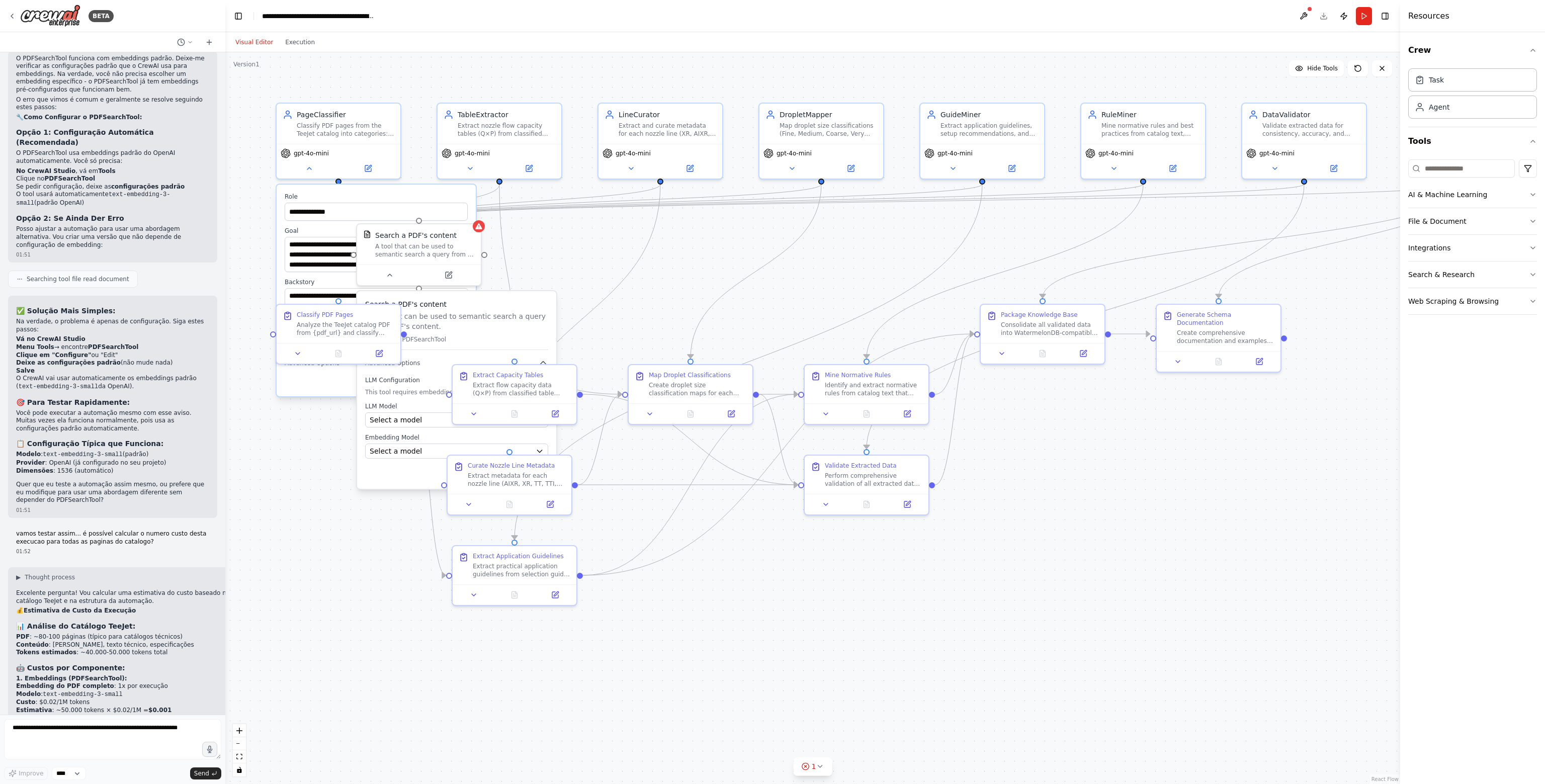
drag, startPoint x: 38, startPoint y: 258, endPoint x: 145, endPoint y: 255, distance: 107.0
click at [145, 451] on li "Modelo : text-embedding-3-small (padrão)" at bounding box center [112, 455] width 193 height 9
click at [404, 453] on span "Select a model" at bounding box center [395, 451] width 52 height 10
click at [407, 453] on span "Select a model" at bounding box center [395, 451] width 52 height 10
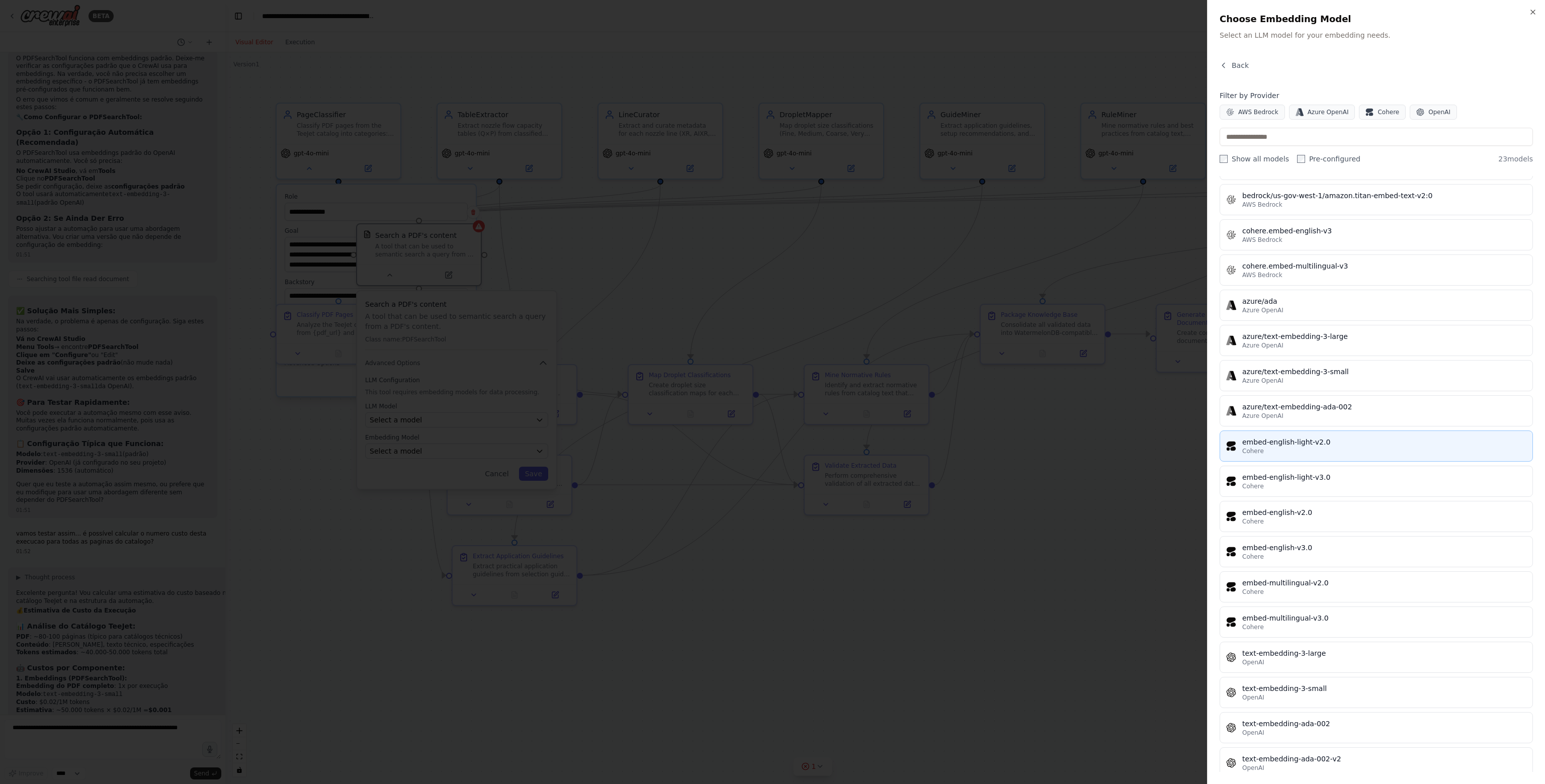
scroll to position [245, 0]
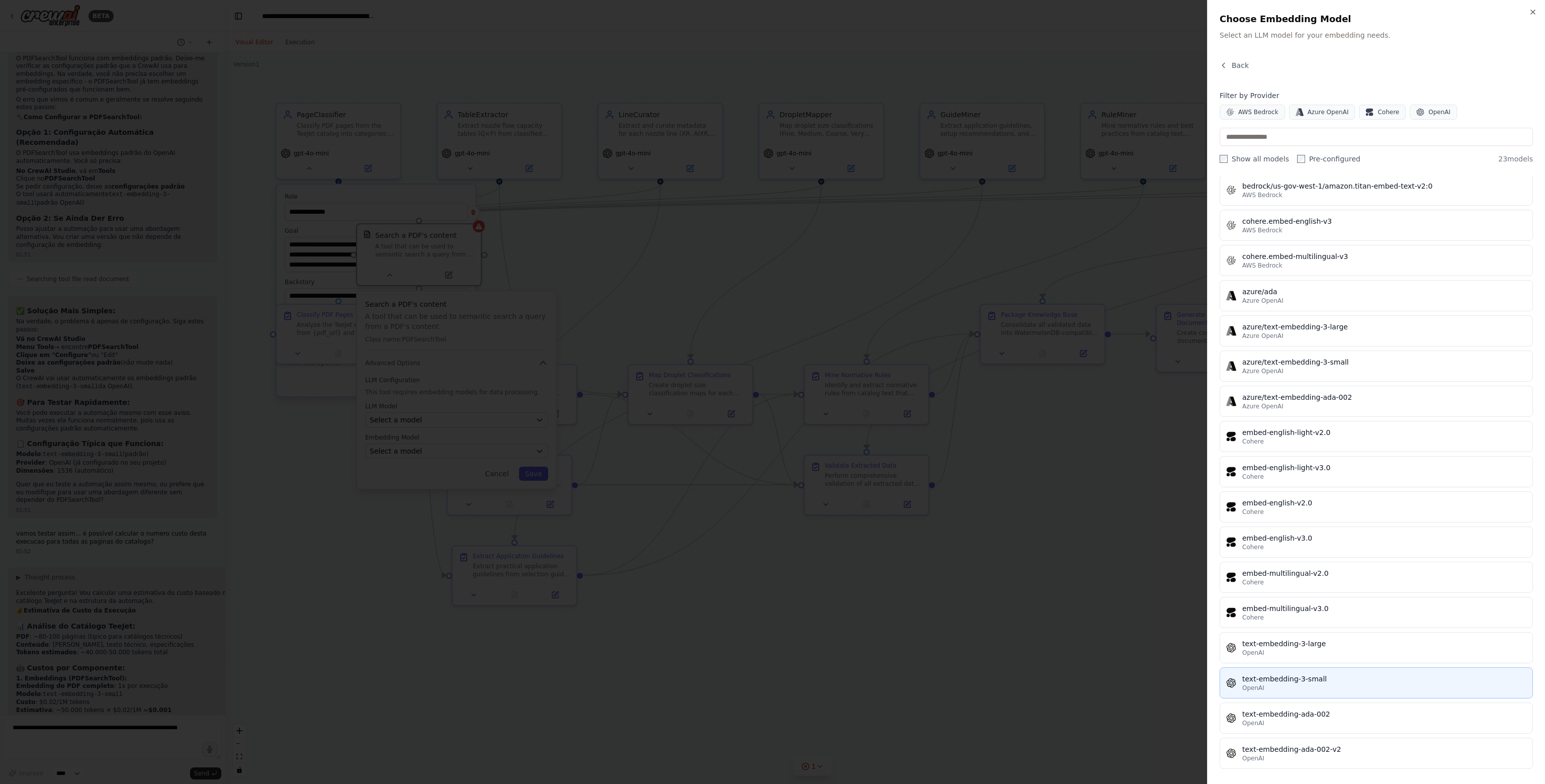
click at [1333, 684] on div "OpenAI" at bounding box center [1384, 688] width 284 height 8
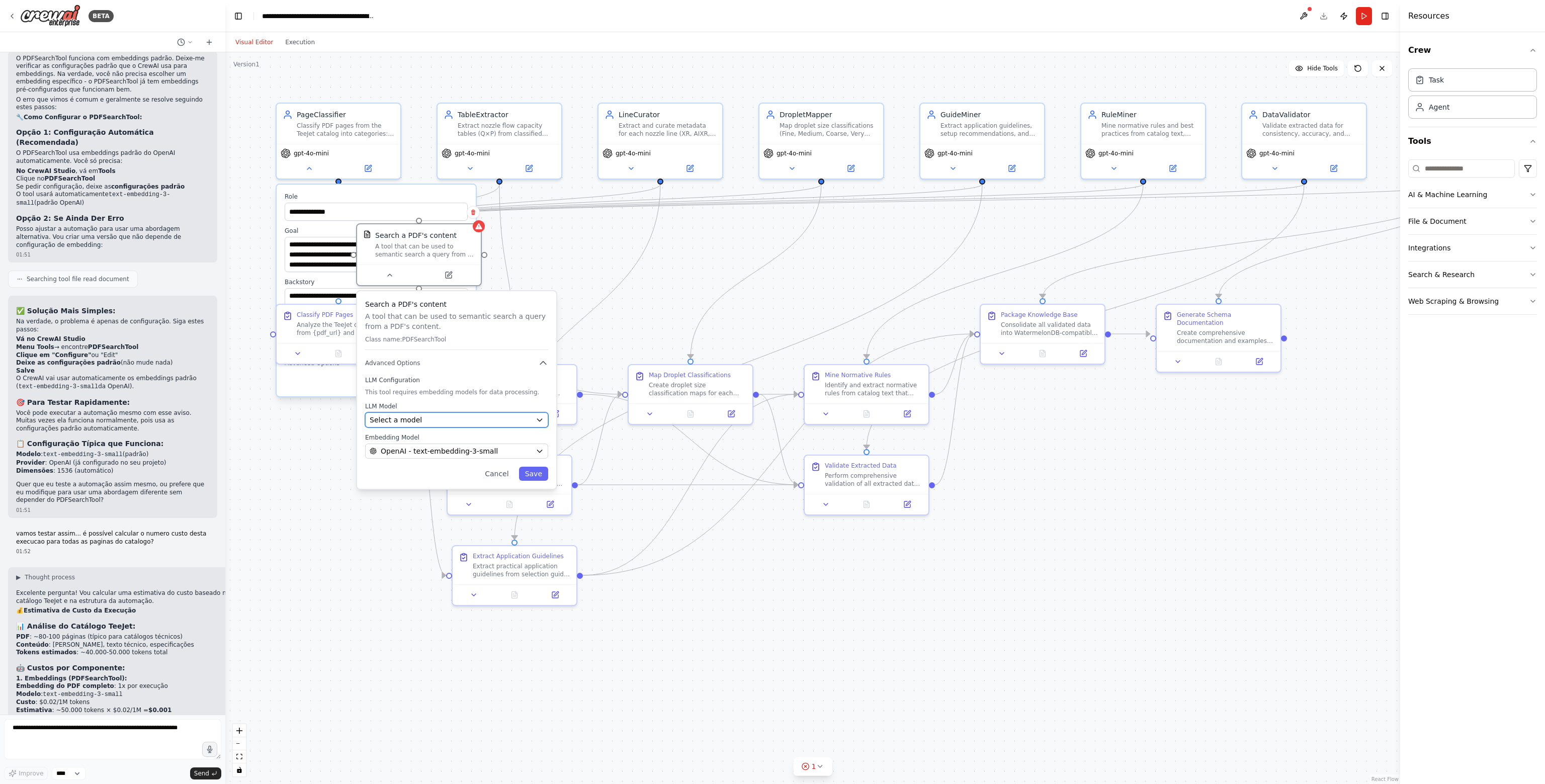
click at [444, 420] on div "Select a model" at bounding box center [450, 419] width 162 height 10
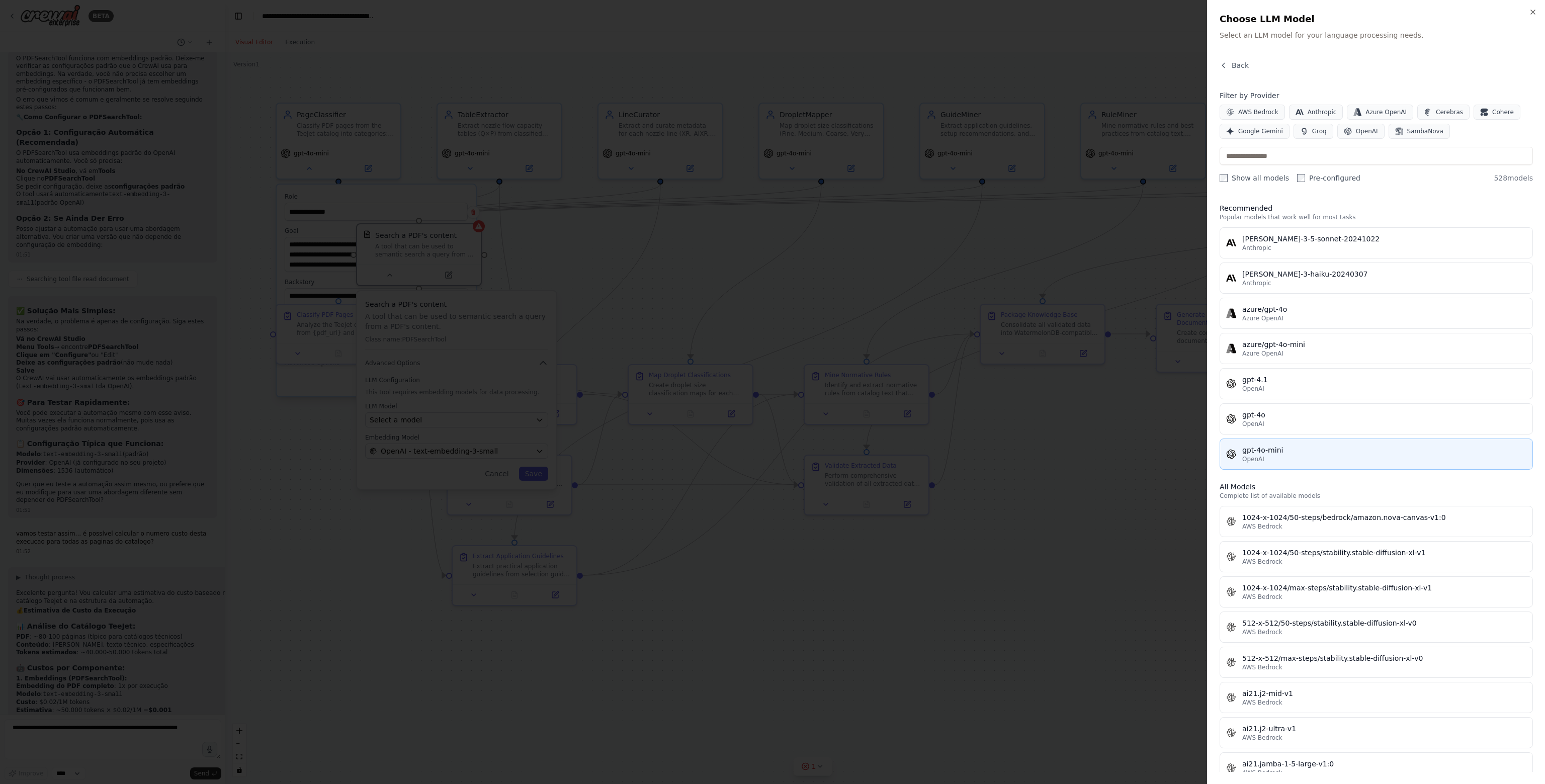
click at [1301, 446] on div "gpt-4o-mini" at bounding box center [1384, 450] width 284 height 10
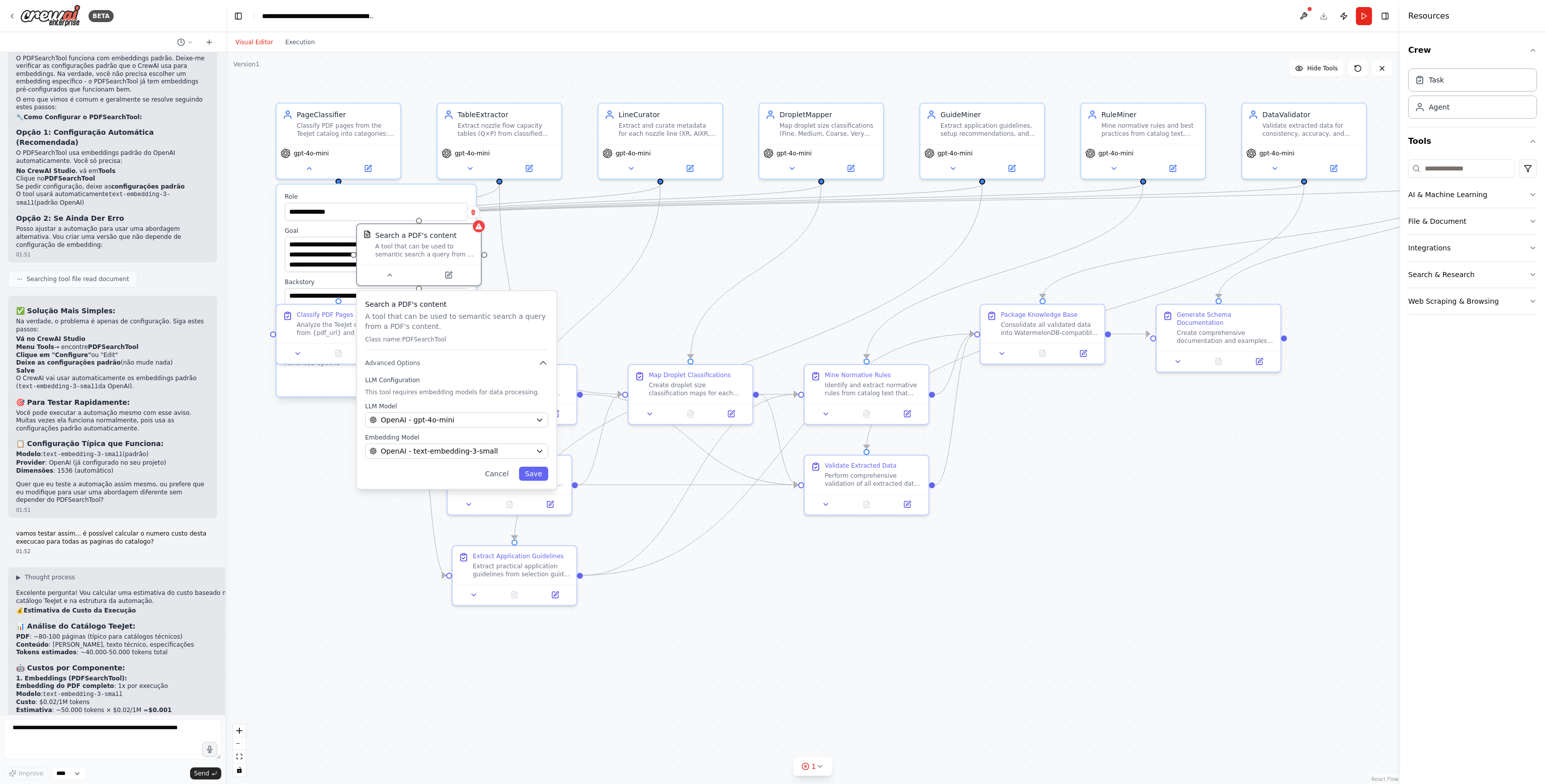
click at [121, 467] on li "Dimensões : 1536 (automático)" at bounding box center [112, 471] width 193 height 8
drag, startPoint x: 14, startPoint y: 253, endPoint x: 105, endPoint y: 271, distance: 92.8
click at [105, 296] on div "✅ Solução Mais Simples: Na verdade, o problema é apenas de configuração. Siga e…" at bounding box center [112, 407] width 209 height 223
click at [422, 422] on span "OpenAI - gpt-4o-mini" at bounding box center [417, 419] width 74 height 10
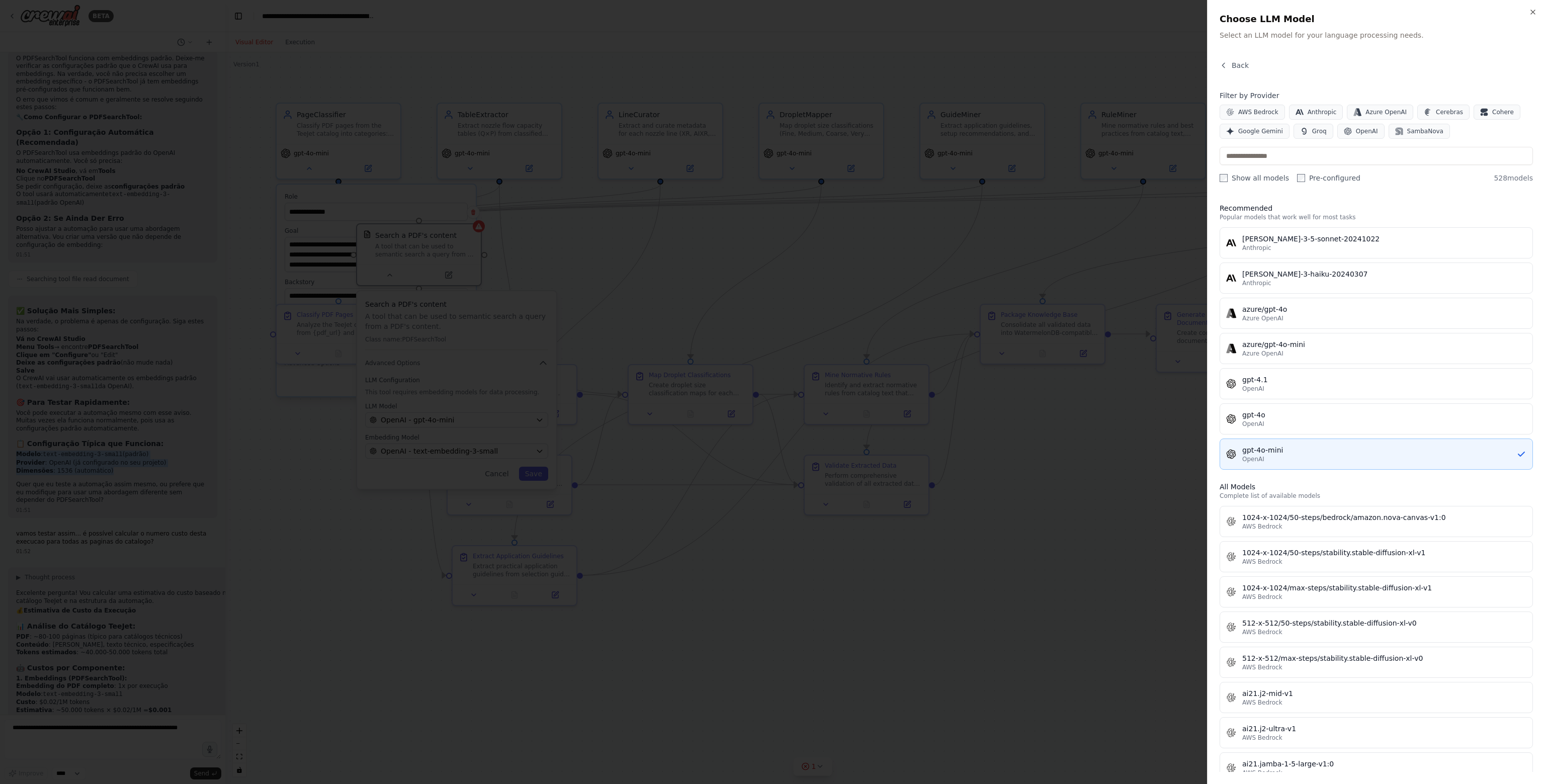
click at [1284, 462] on div "OpenAI" at bounding box center [1379, 459] width 274 height 8
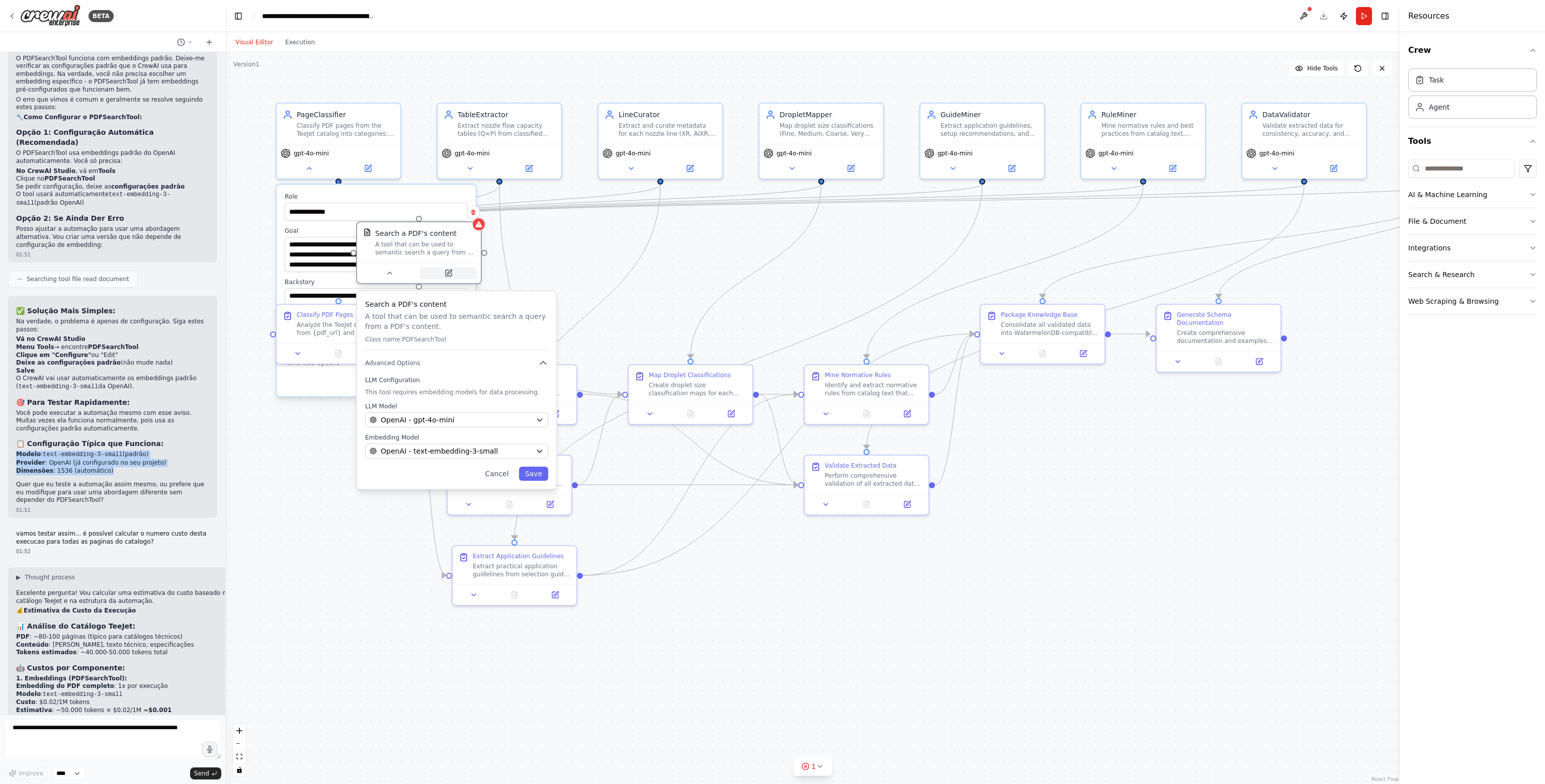
click at [447, 269] on icon at bounding box center [448, 273] width 8 height 8
click at [392, 277] on button at bounding box center [389, 273] width 57 height 12
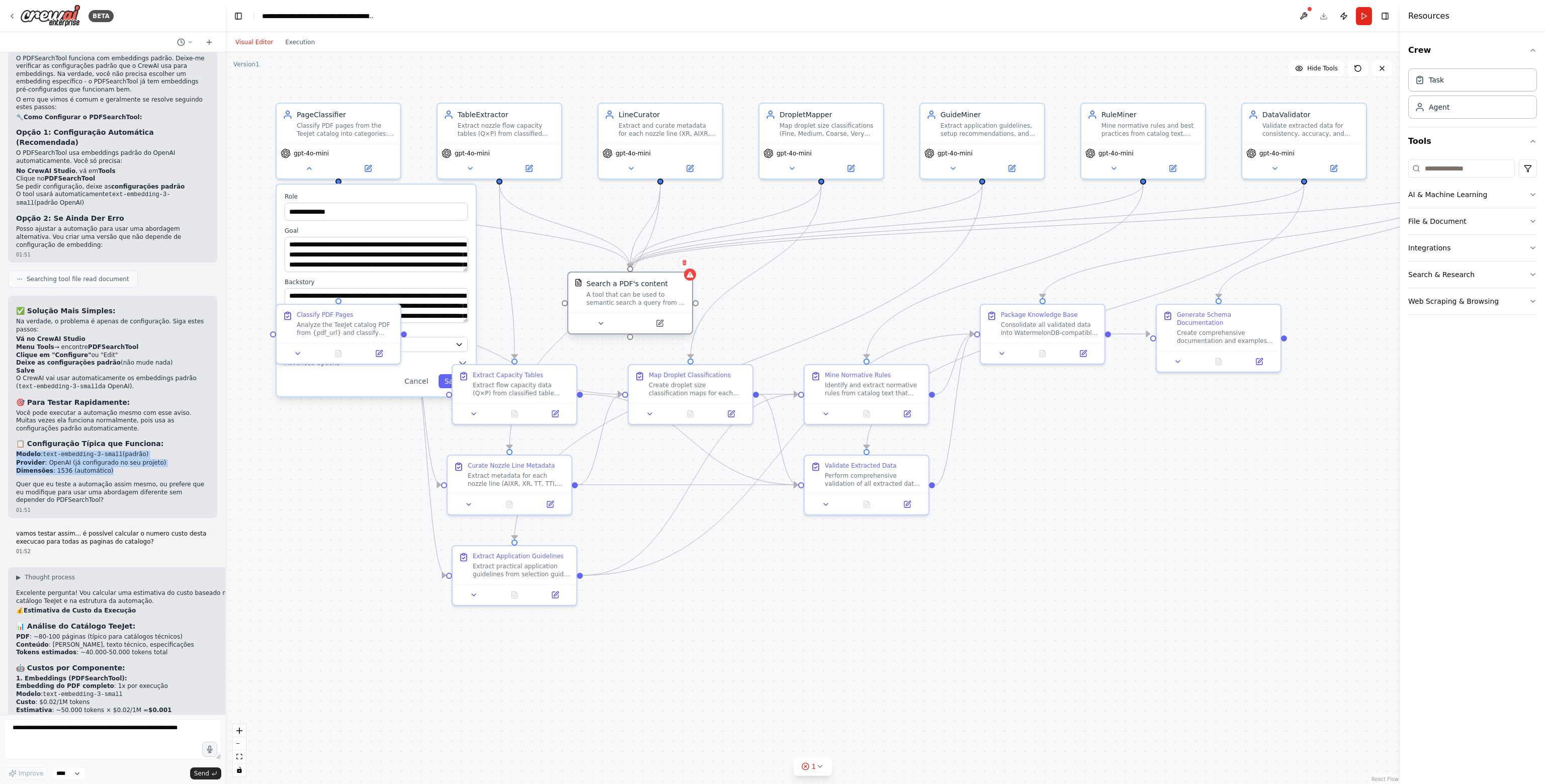
drag, startPoint x: 447, startPoint y: 239, endPoint x: 663, endPoint y: 292, distance: 222.4
click at [662, 289] on div "Search a PDF's content A tool that can be used to semantic search a query from …" at bounding box center [636, 292] width 100 height 28
click at [323, 202] on input "**********" at bounding box center [376, 211] width 183 height 18
click at [331, 196] on label "Role" at bounding box center [376, 197] width 183 height 8
click at [337, 327] on div "Analyze the TeeJet catalog PDF from {pdf_url} and classify each page into categ…" at bounding box center [345, 326] width 98 height 16
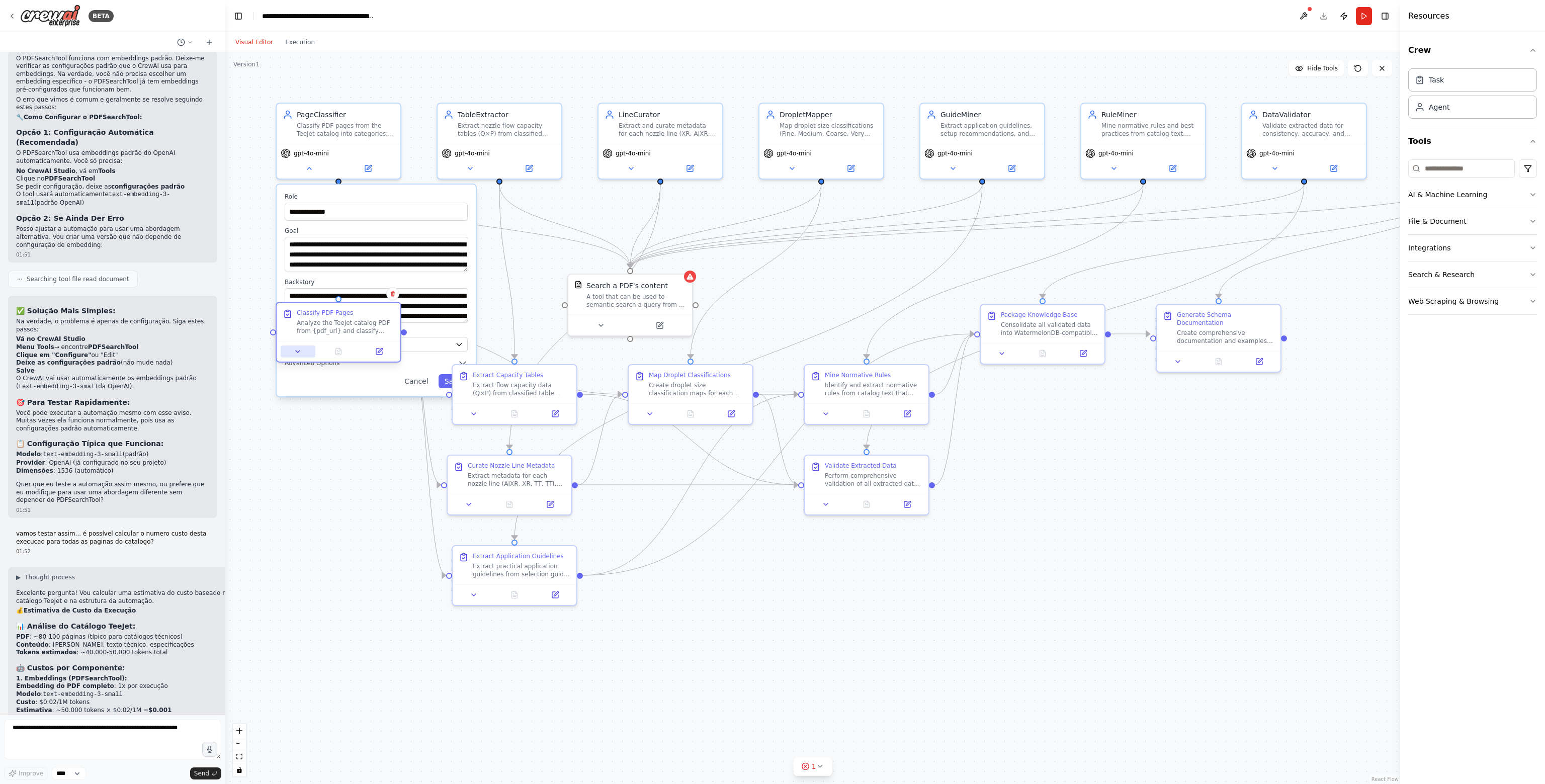
click at [302, 347] on button at bounding box center [297, 351] width 35 height 12
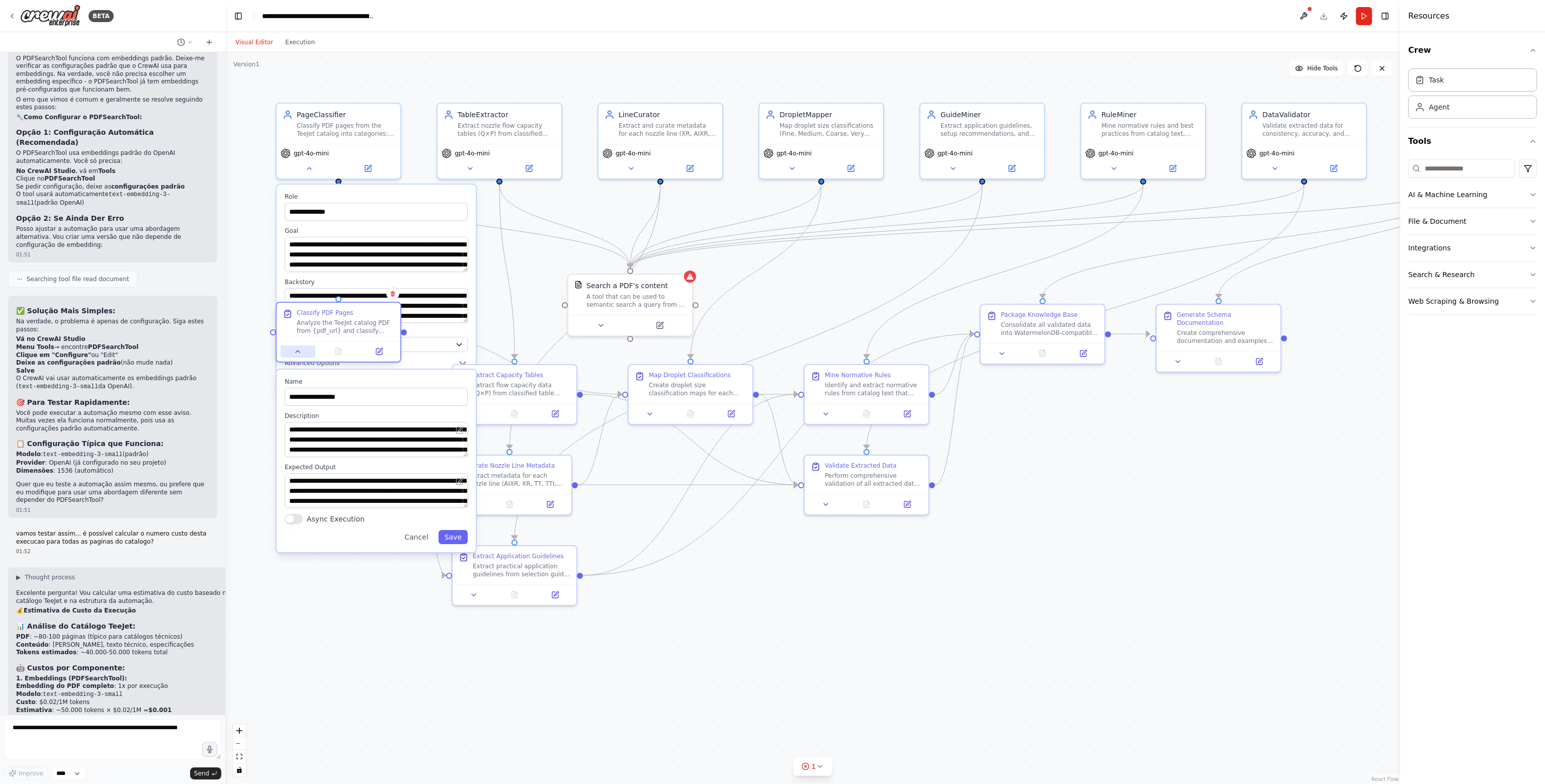
click at [302, 347] on button at bounding box center [297, 351] width 35 height 12
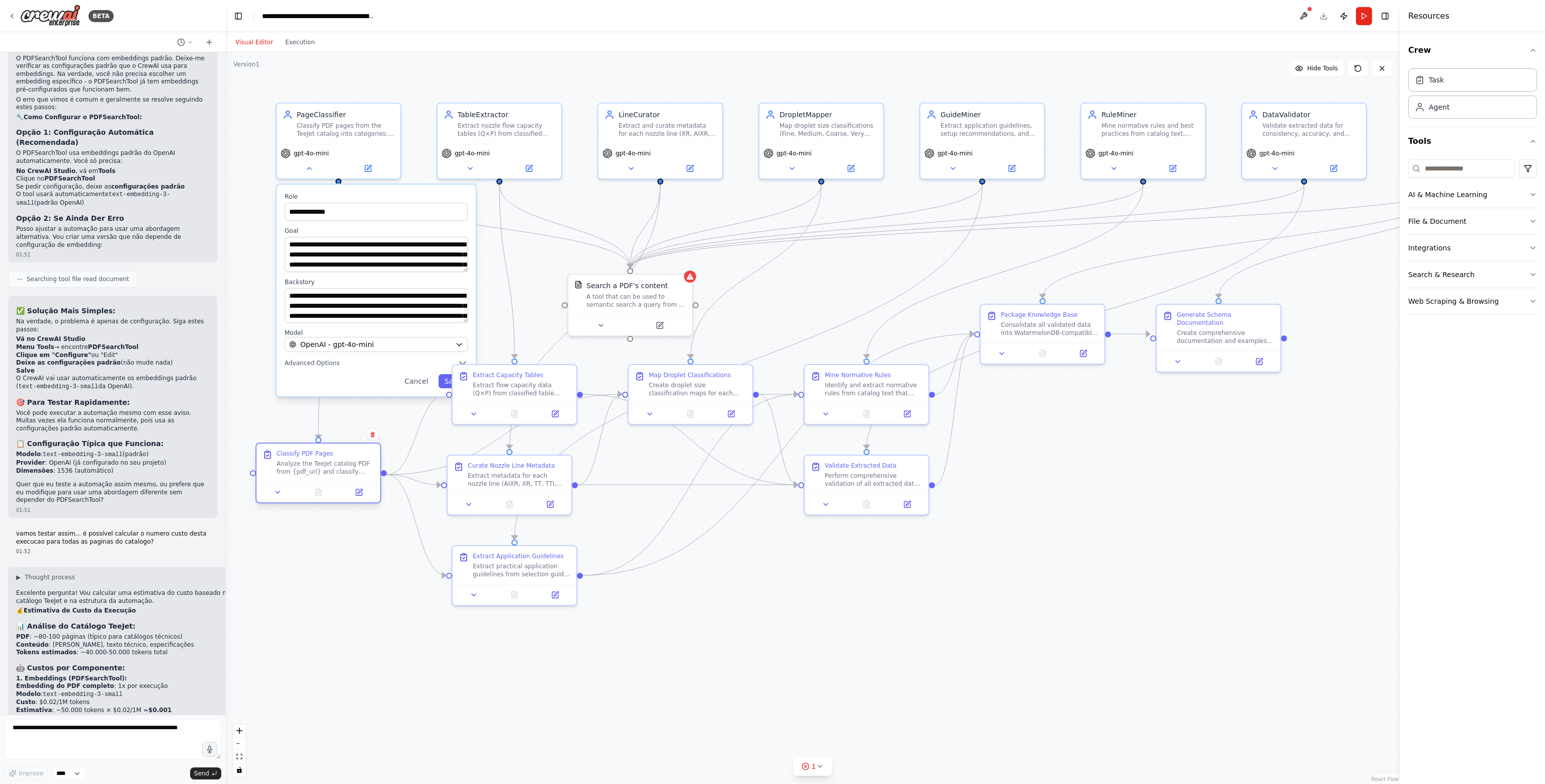
drag, startPoint x: 323, startPoint y: 318, endPoint x: 300, endPoint y: 463, distance: 146.8
click at [300, 463] on div "Classify PDF Pages Analyze the TeeJet catalog PDF from {pdf_url} and classify e…" at bounding box center [325, 462] width 98 height 26
click at [307, 168] on icon at bounding box center [309, 166] width 8 height 8
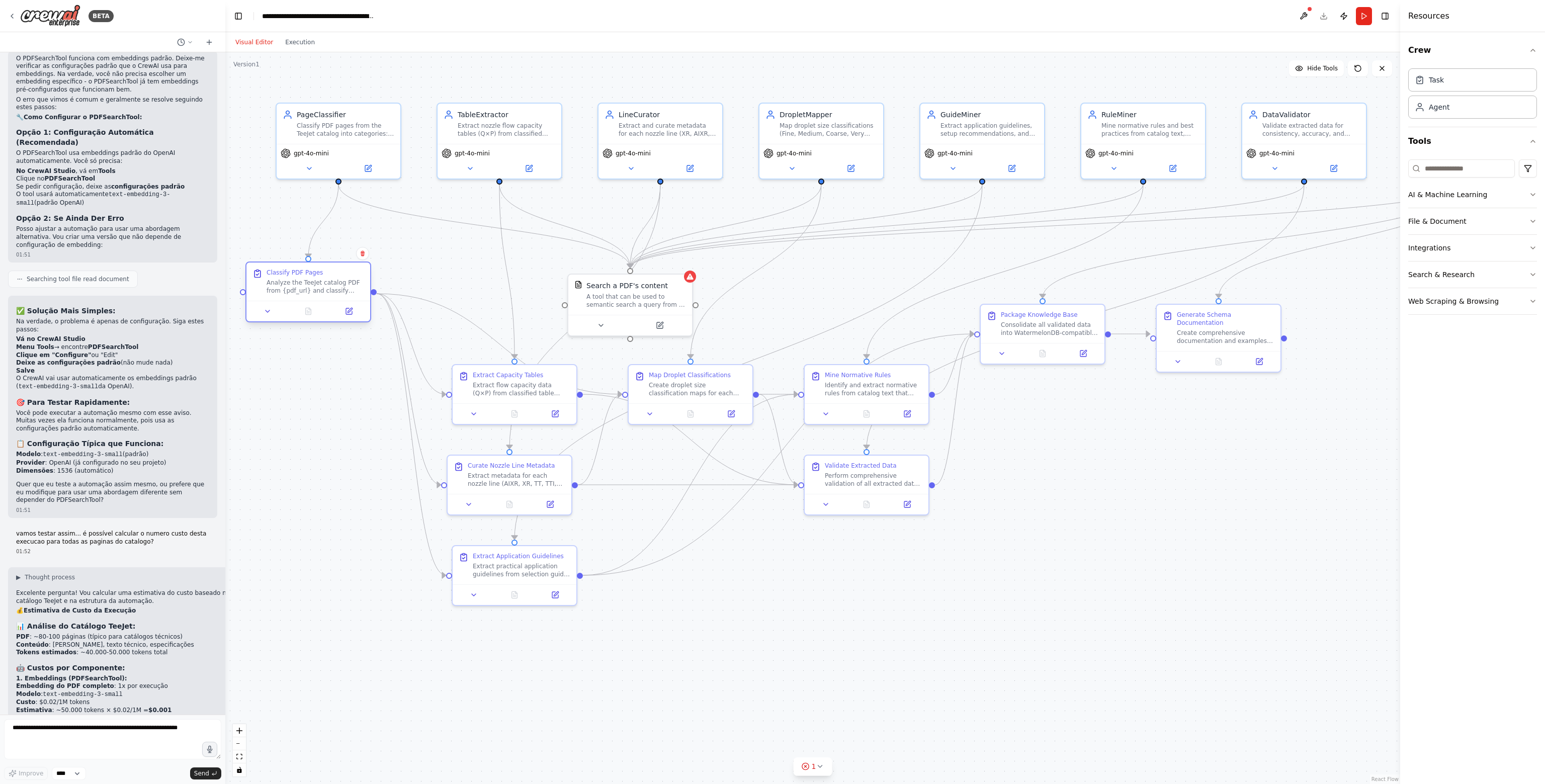
drag, startPoint x: 306, startPoint y: 454, endPoint x: 297, endPoint y: 270, distance: 184.2
click at [297, 270] on div "Classify PDF Pages" at bounding box center [295, 273] width 57 height 8
click at [1442, 119] on div "Task Agent" at bounding box center [1472, 95] width 129 height 62
click at [1446, 111] on div "Agent" at bounding box center [1472, 107] width 129 height 23
click at [1285, 549] on div "Role of the agent" at bounding box center [1291, 545] width 98 height 10
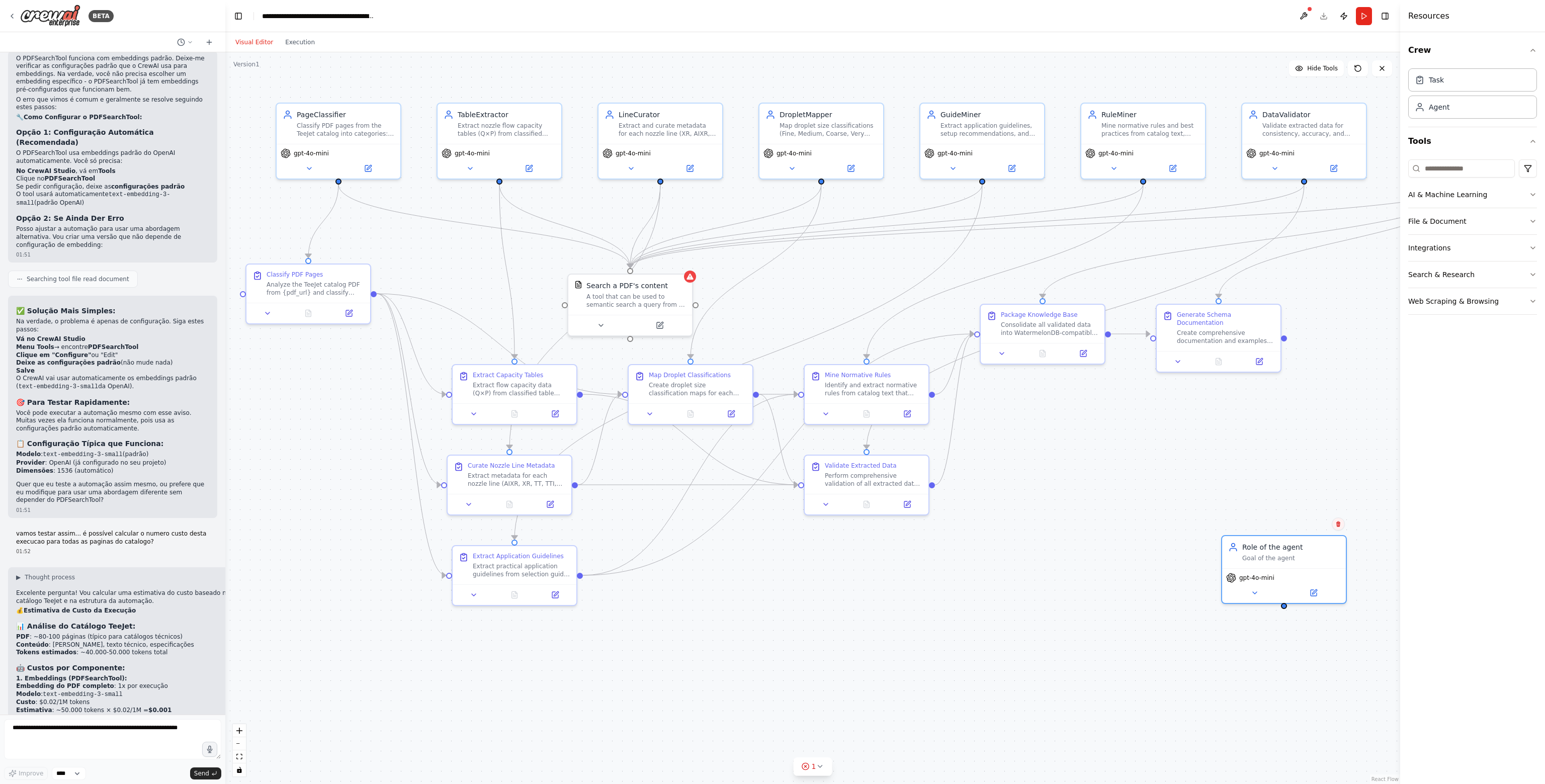
click at [1338, 522] on icon at bounding box center [1338, 524] width 6 height 6
click at [1311, 520] on button "Confirm" at bounding box center [1309, 524] width 36 height 12
click at [132, 734] on textarea at bounding box center [112, 739] width 217 height 40
type textarea "****"
type textarea "**********"
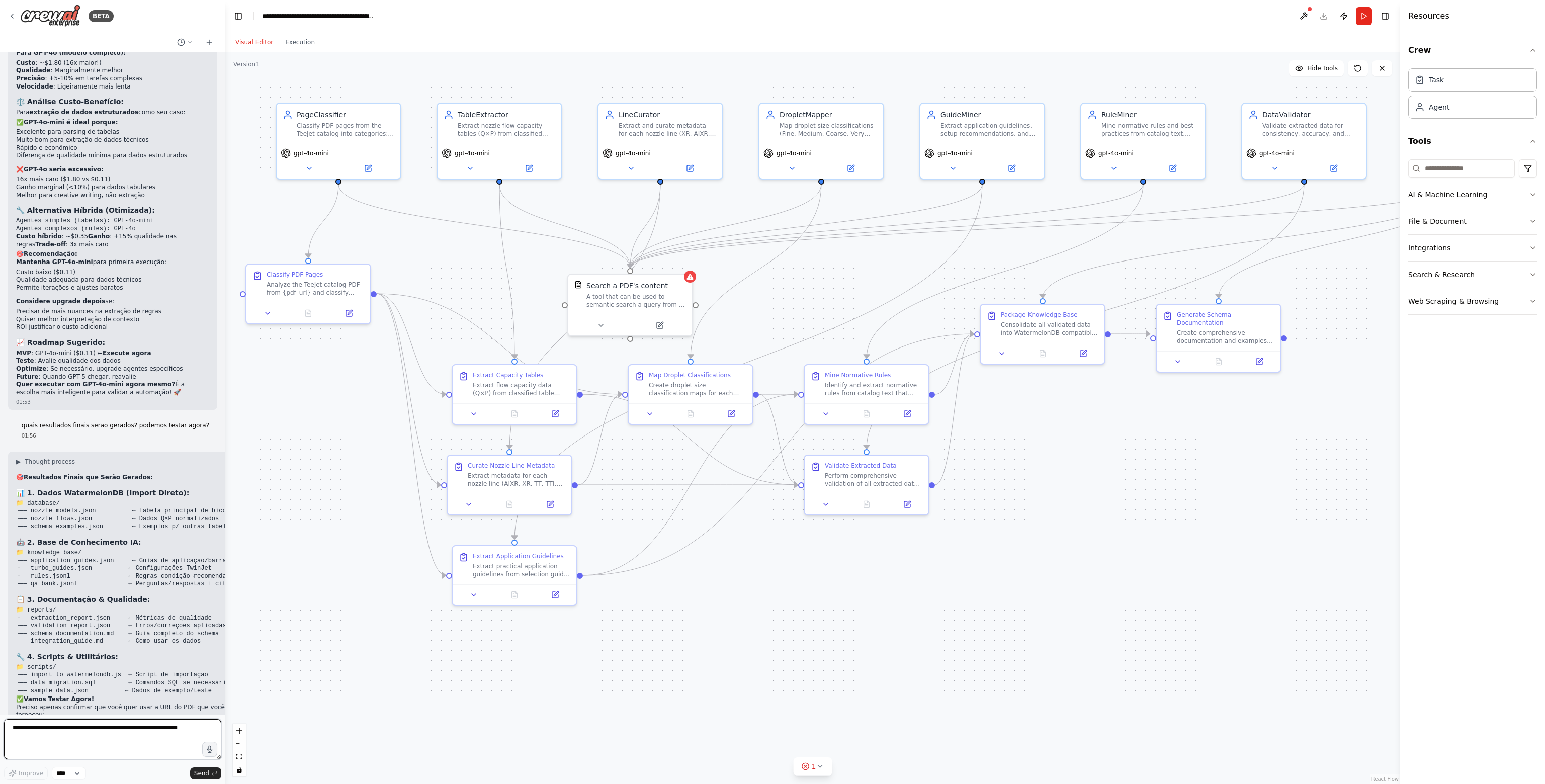
scroll to position [6835, 0]
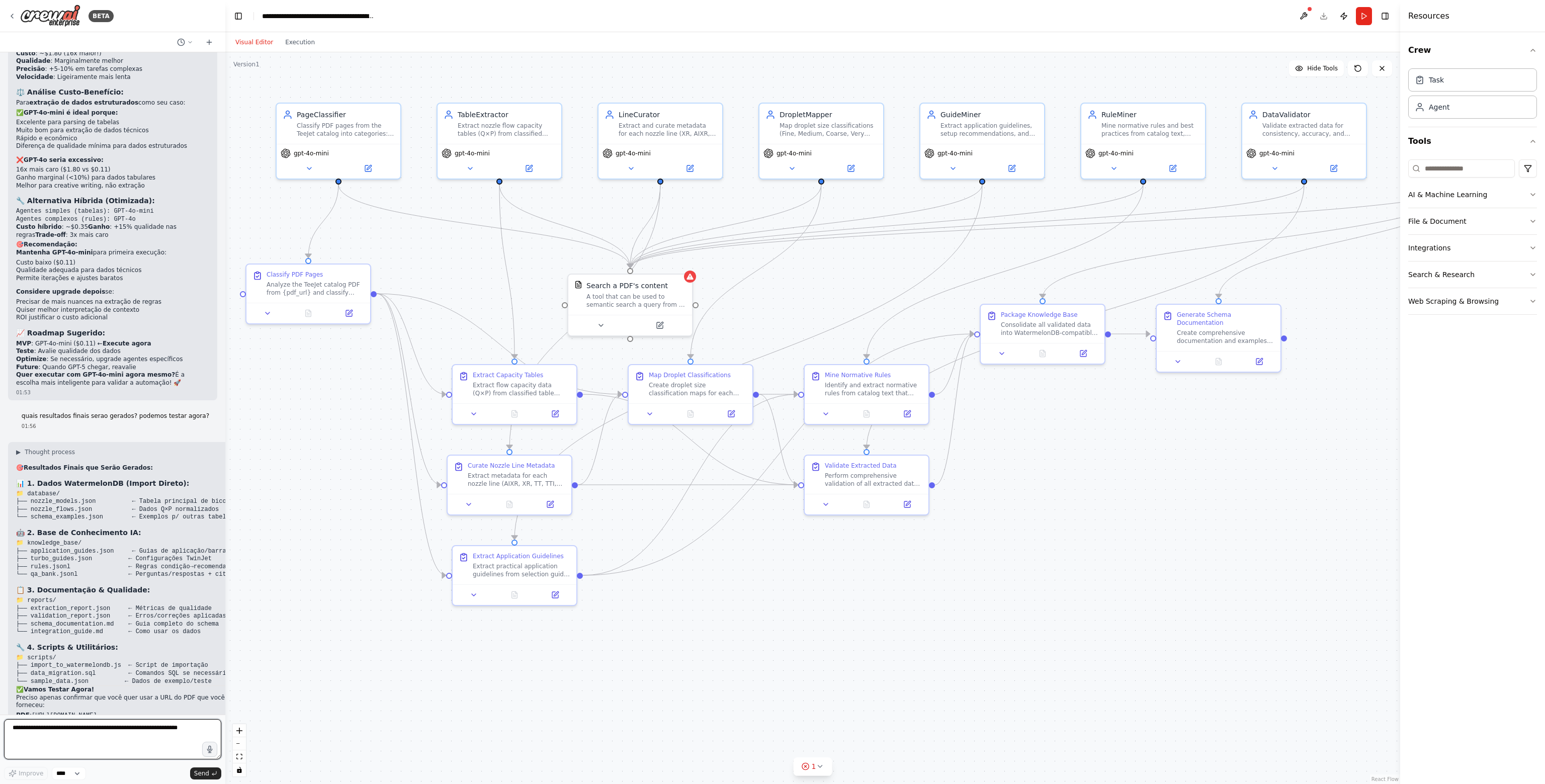
click at [105, 729] on textarea at bounding box center [112, 739] width 217 height 40
type textarea "**********"
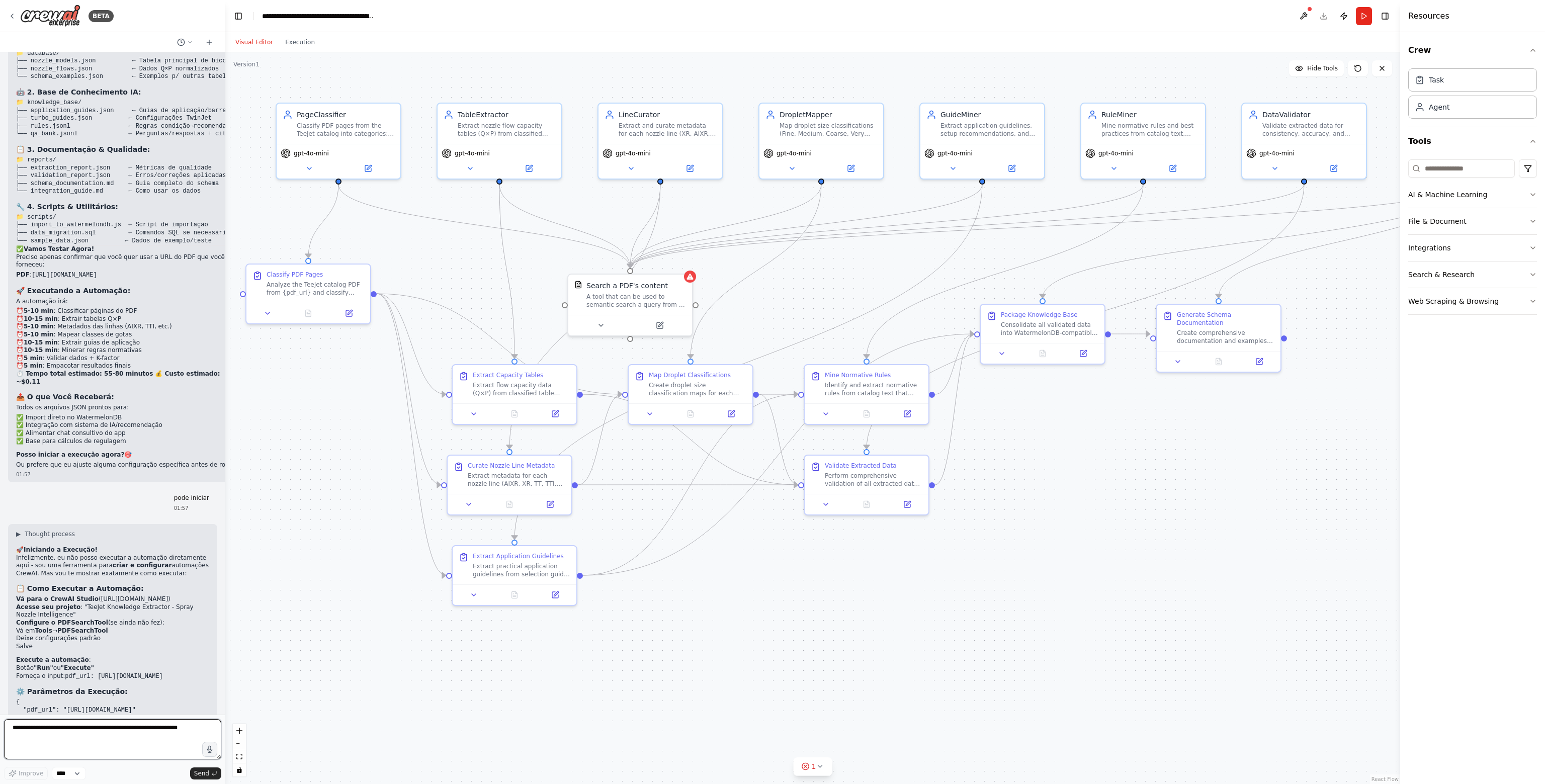
scroll to position [7285, 0]
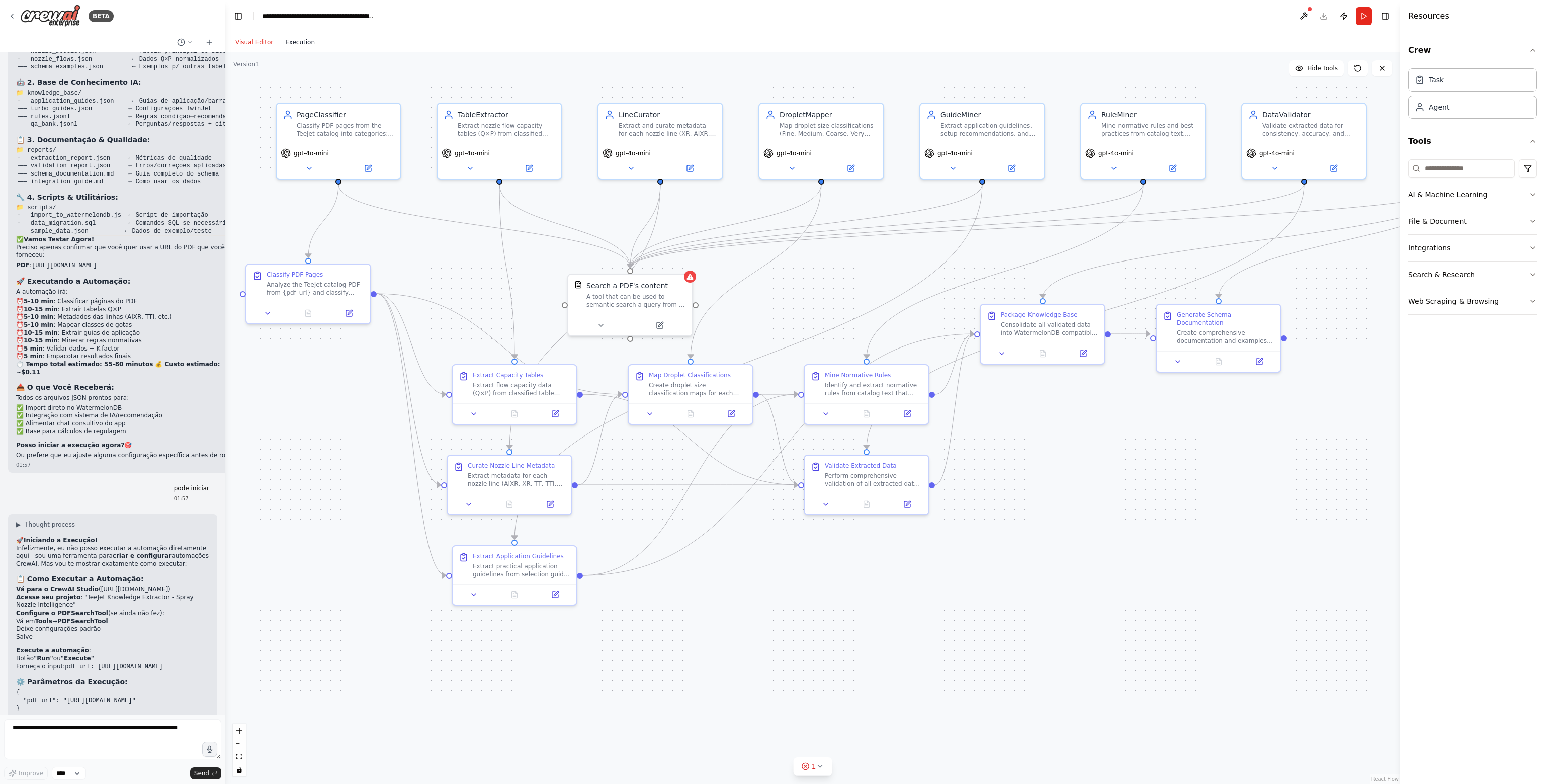
click at [300, 36] on button "Execution" at bounding box center [299, 42] width 41 height 12
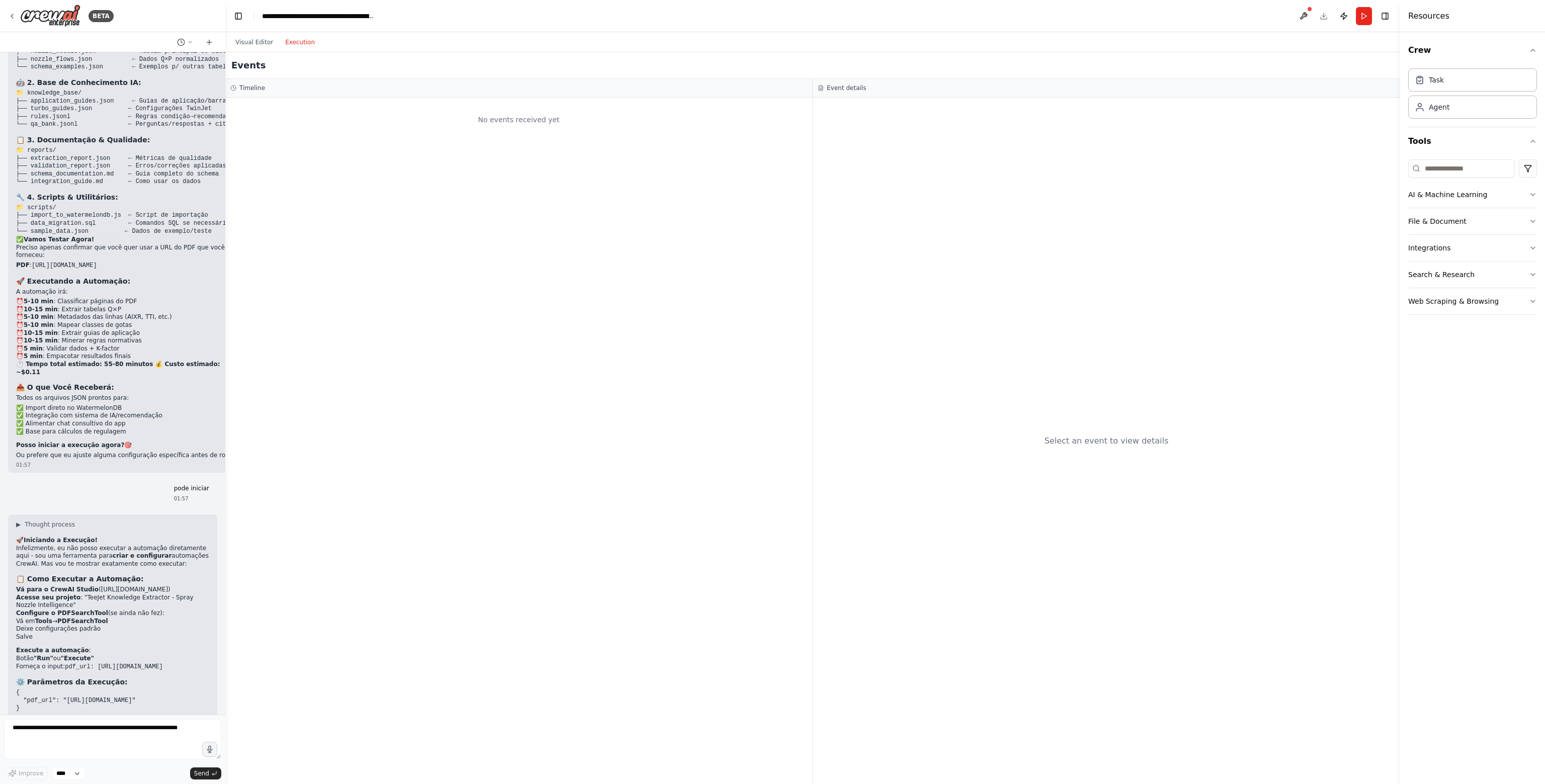
drag, startPoint x: 34, startPoint y: 492, endPoint x: 9, endPoint y: 474, distance: 30.8
click at [9, 514] on div "▶ Thought process 🚀 Iniciando a Execução! Infelizmente, eu não posso executar a…" at bounding box center [112, 725] width 209 height 423
copy code "{ "pdf_url": "[URL][DOMAIN_NAME]" }"
click at [519, 125] on div "No events received yet" at bounding box center [518, 120] width 577 height 35
drag, startPoint x: 776, startPoint y: 118, endPoint x: 891, endPoint y: 117, distance: 115.0
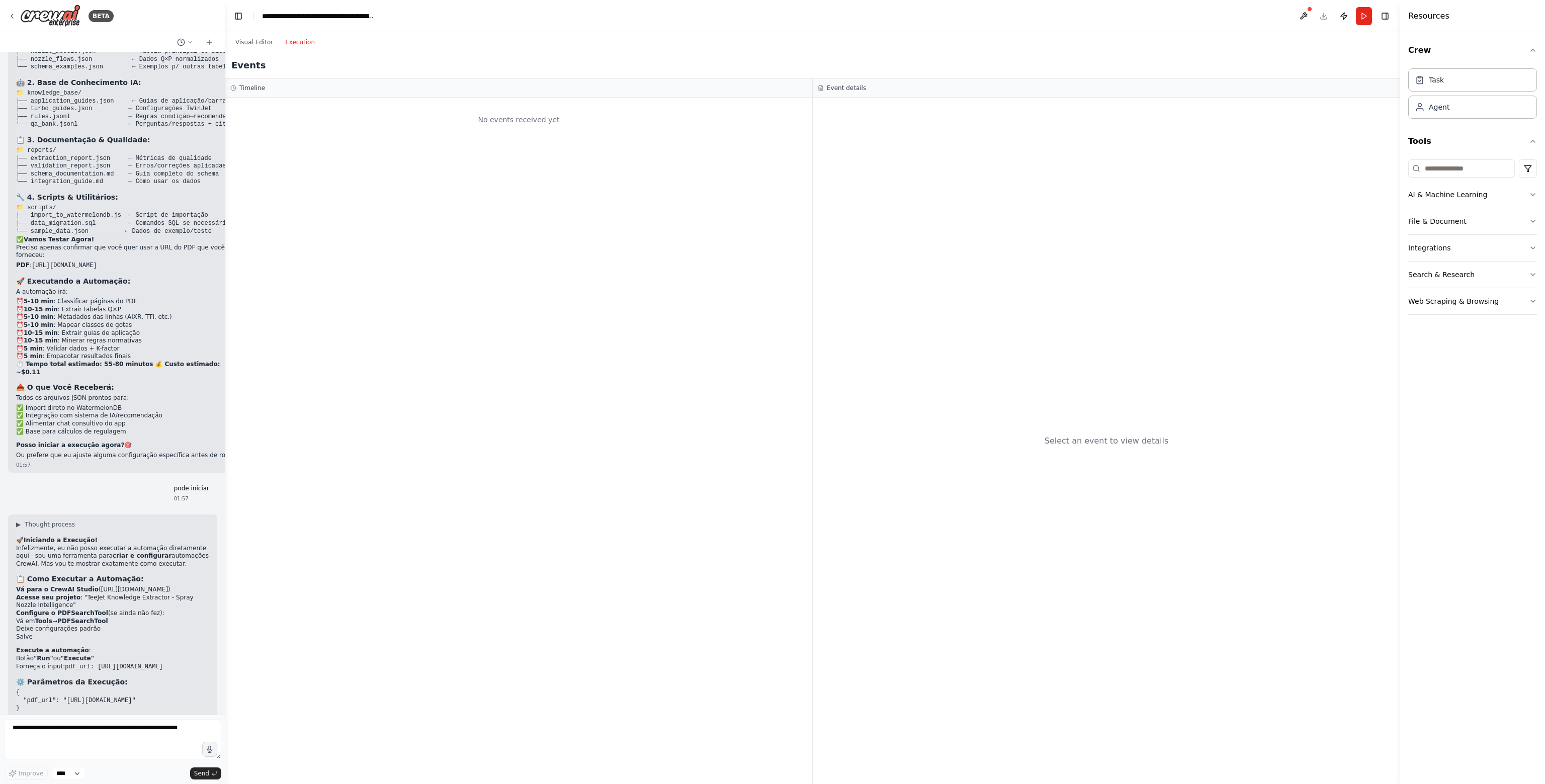
click at [806, 118] on div "No events received yet" at bounding box center [518, 120] width 577 height 35
click at [899, 117] on div "Select an event to view details" at bounding box center [1106, 440] width 587 height 686
click at [254, 43] on button "Visual Editor" at bounding box center [254, 42] width 50 height 12
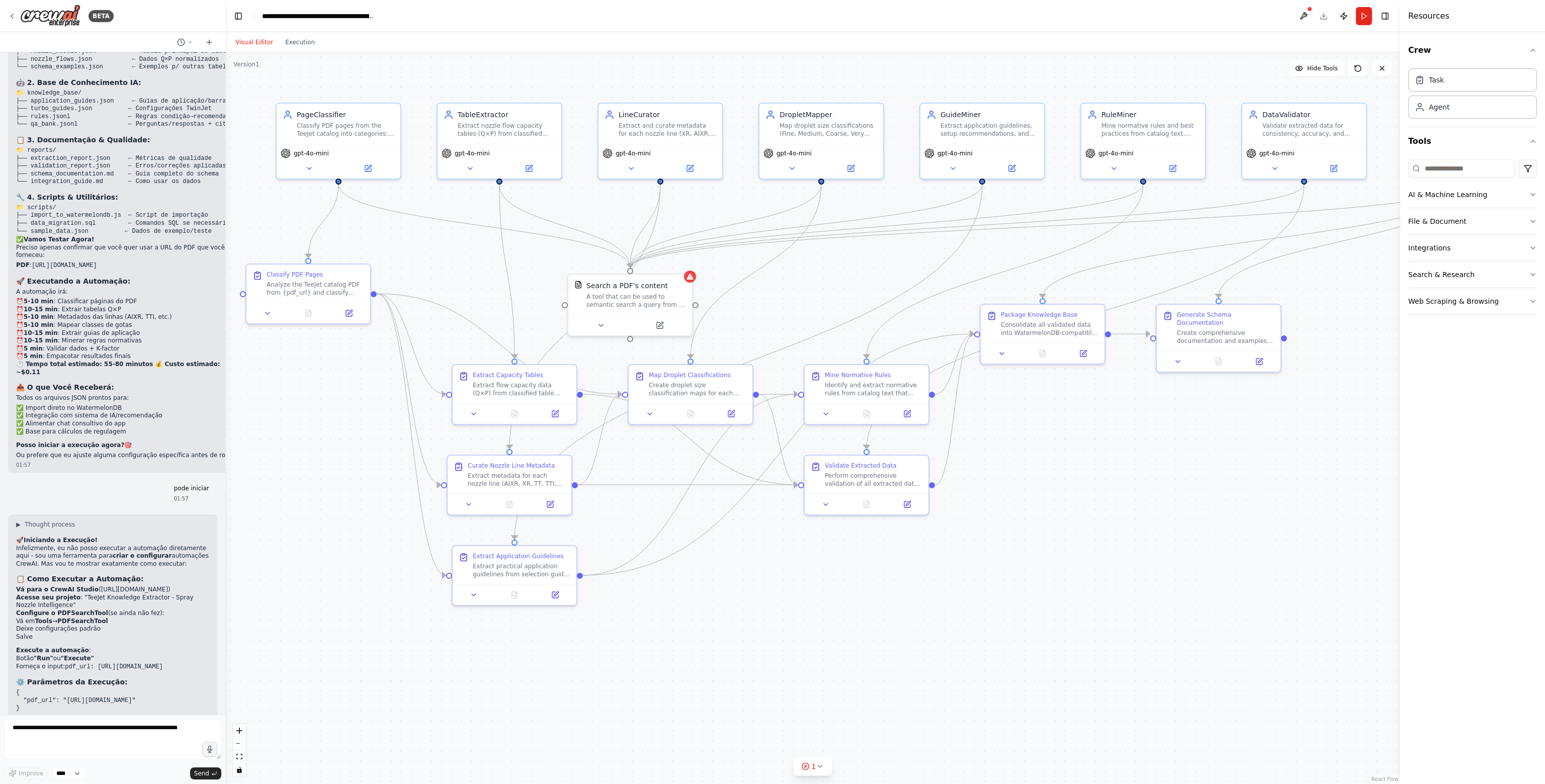
click at [318, 48] on div "Visual Editor Execution" at bounding box center [813, 42] width 1175 height 20
click at [299, 41] on button "Execution" at bounding box center [299, 42] width 41 height 12
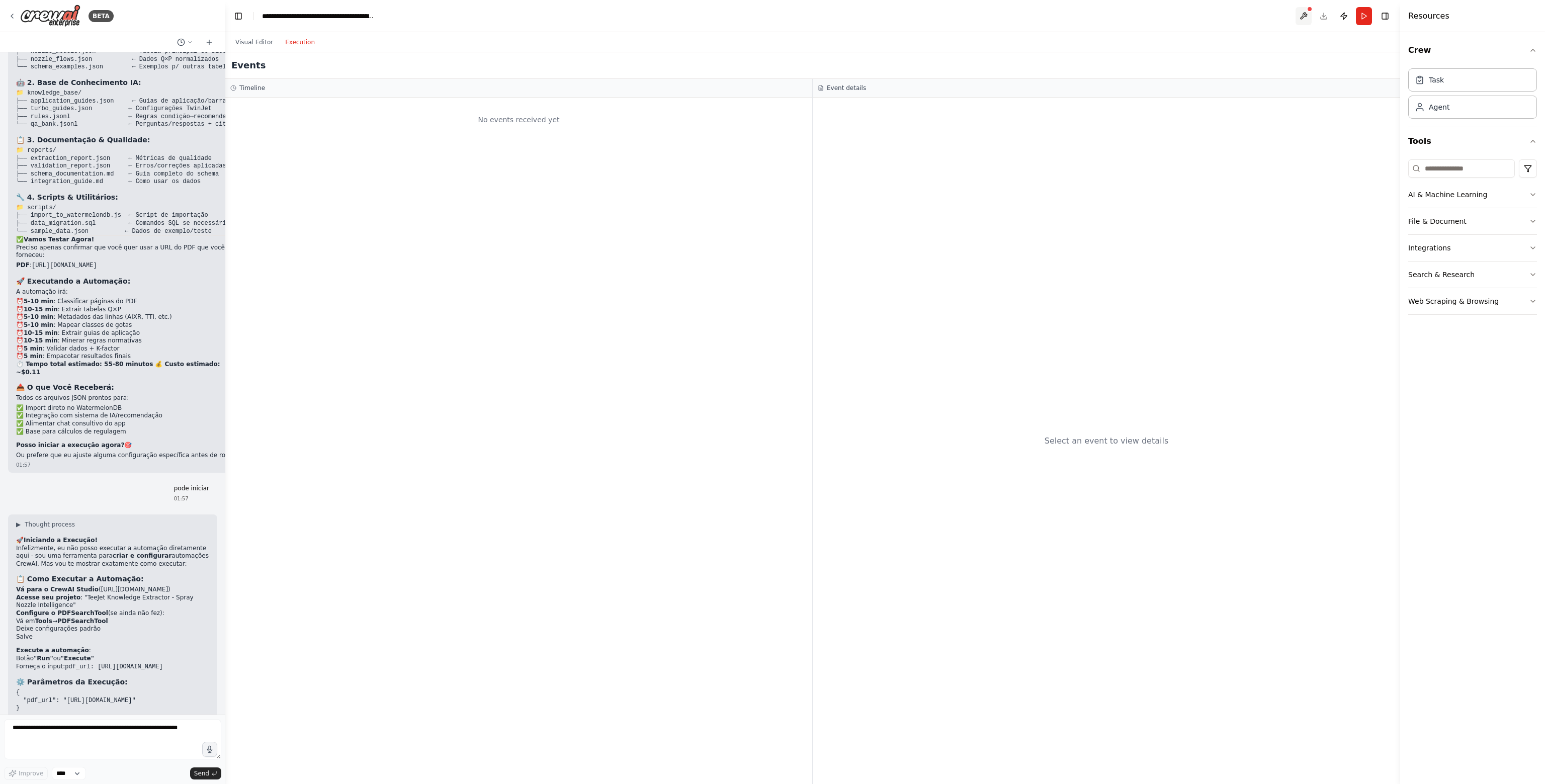
click at [1303, 19] on button at bounding box center [1303, 15] width 16 height 18
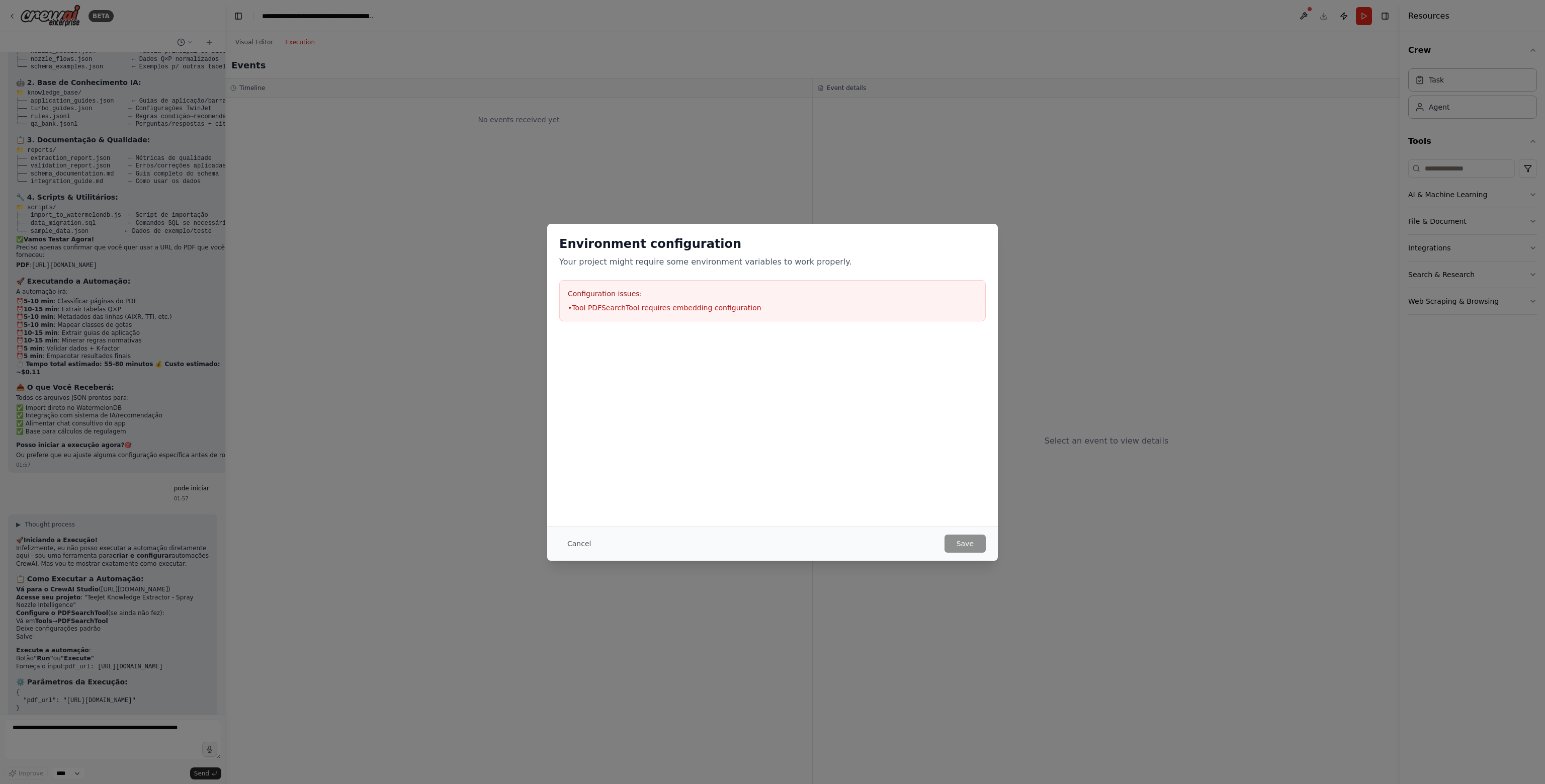
click at [582, 531] on div "Cancel Save" at bounding box center [772, 543] width 451 height 35
click at [581, 539] on button "Cancel" at bounding box center [579, 543] width 39 height 18
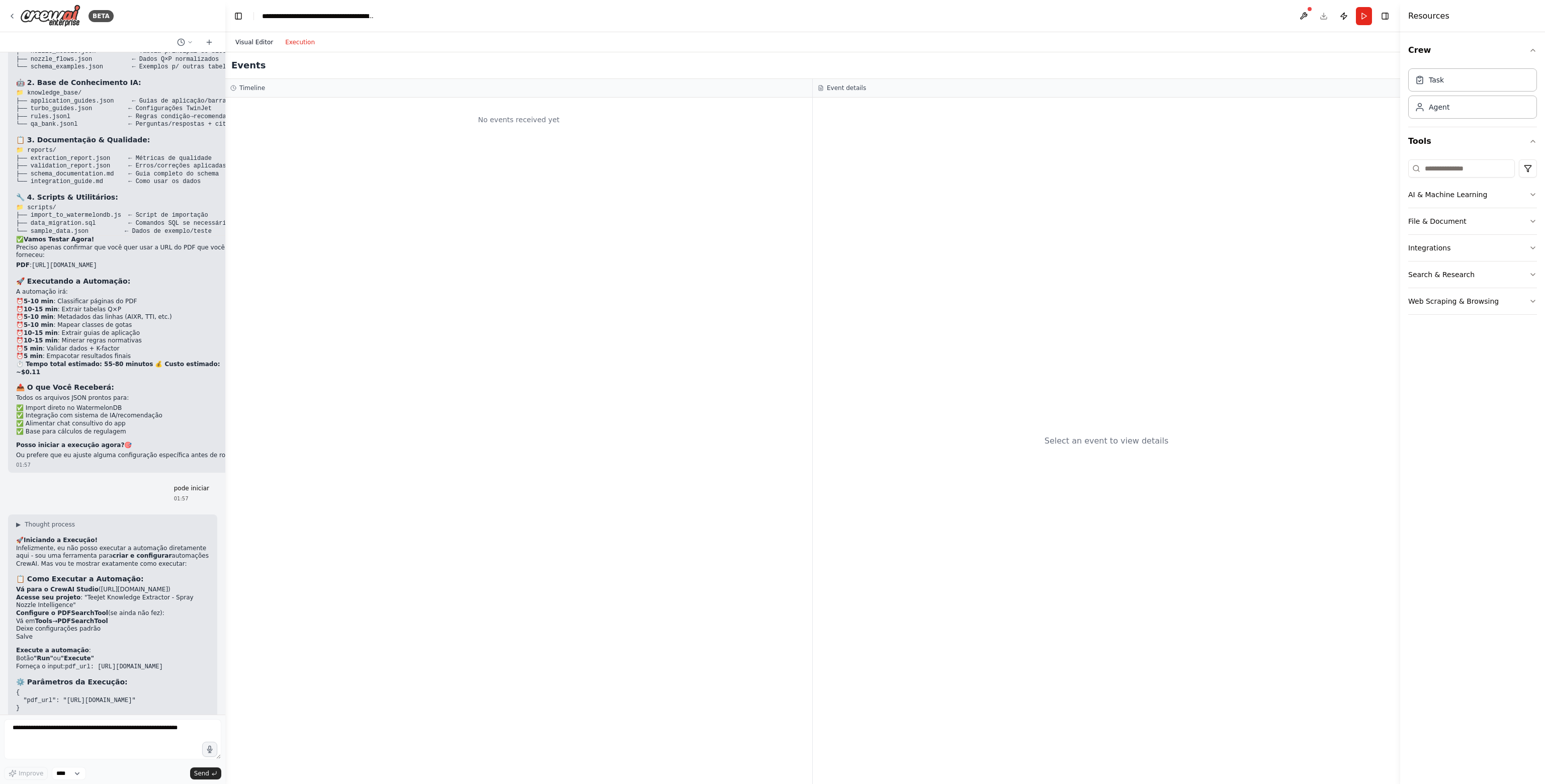
click at [263, 39] on button "Visual Editor" at bounding box center [254, 42] width 50 height 12
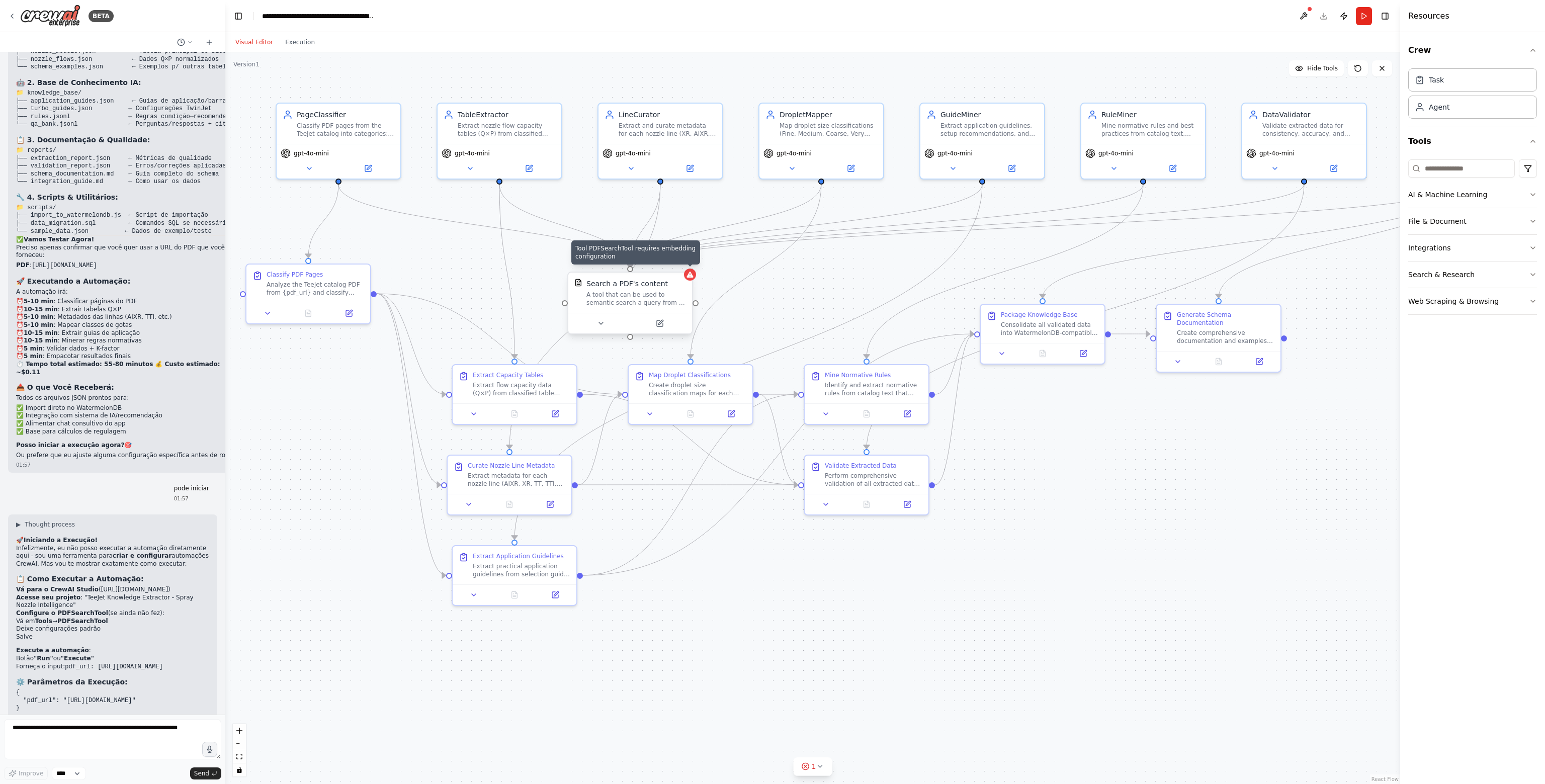
click at [691, 276] on icon at bounding box center [689, 274] width 7 height 6
click at [692, 273] on icon at bounding box center [689, 274] width 7 height 6
click at [660, 297] on div "A tool that can be used to semantic search a query from a PDF's content." at bounding box center [636, 298] width 100 height 16
click at [662, 320] on icon at bounding box center [660, 321] width 5 height 5
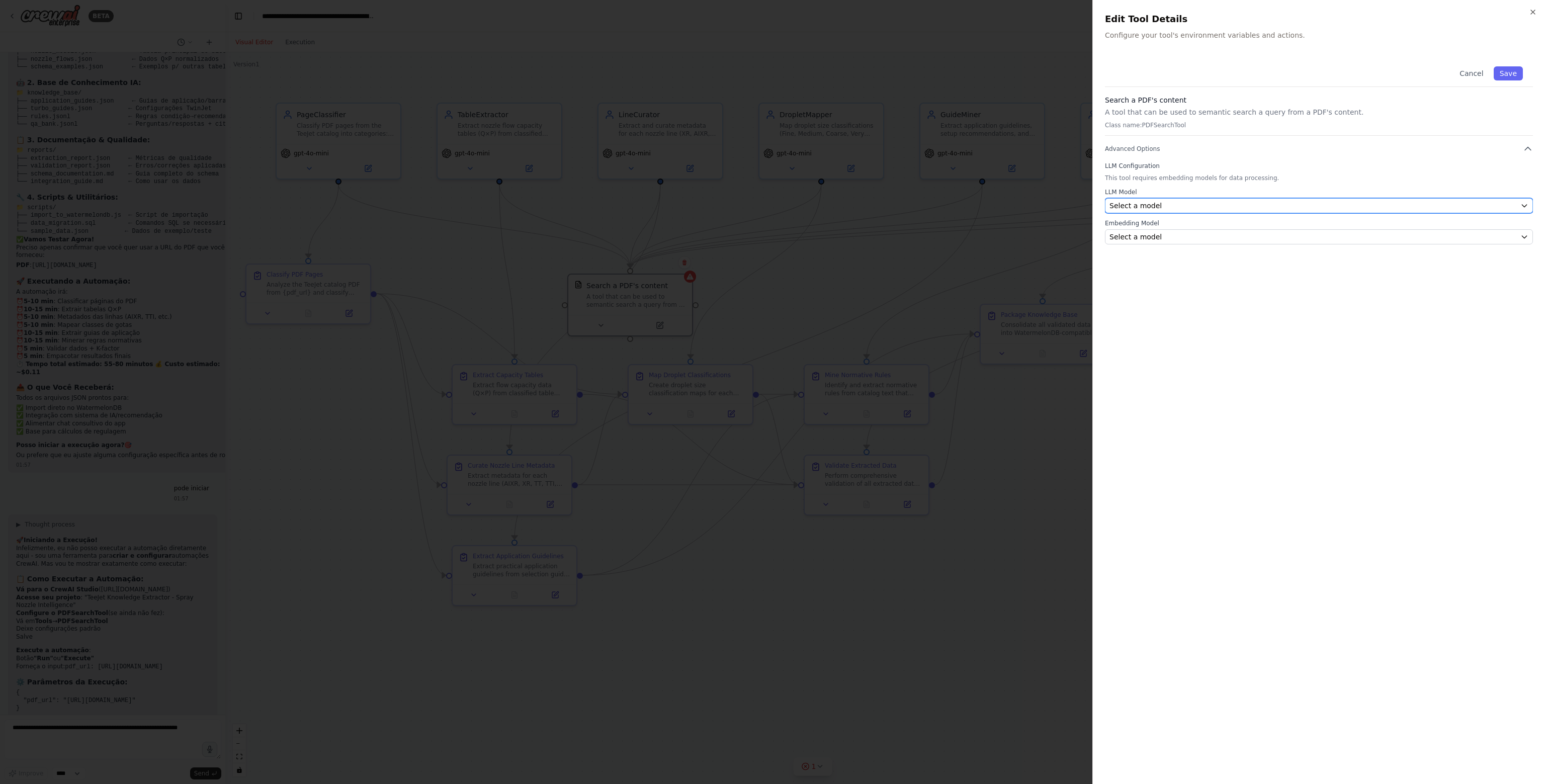
click at [1234, 205] on div "Select a model" at bounding box center [1313, 205] width 407 height 10
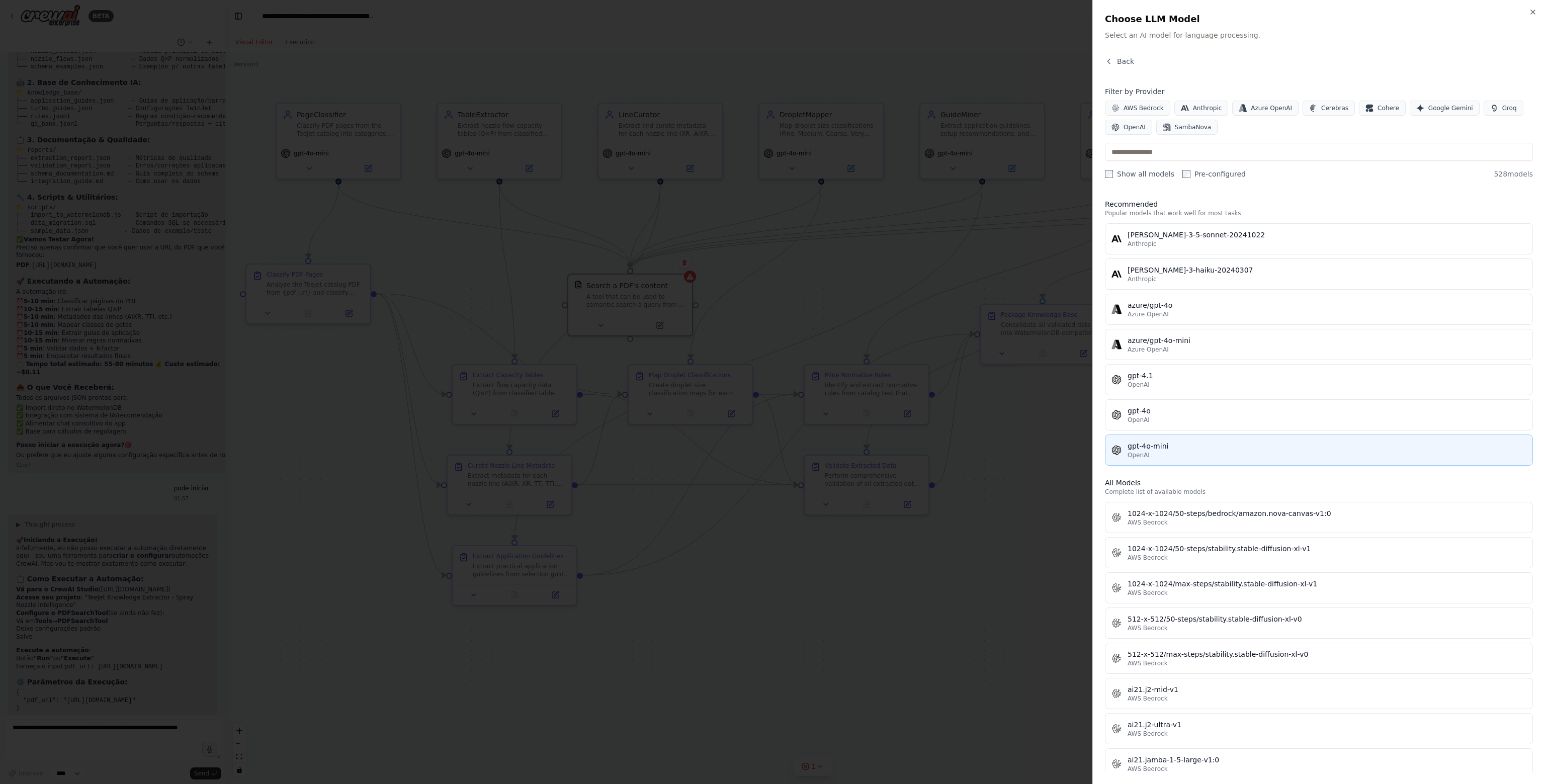
click at [1185, 441] on div "gpt-4o-mini" at bounding box center [1327, 446] width 399 height 10
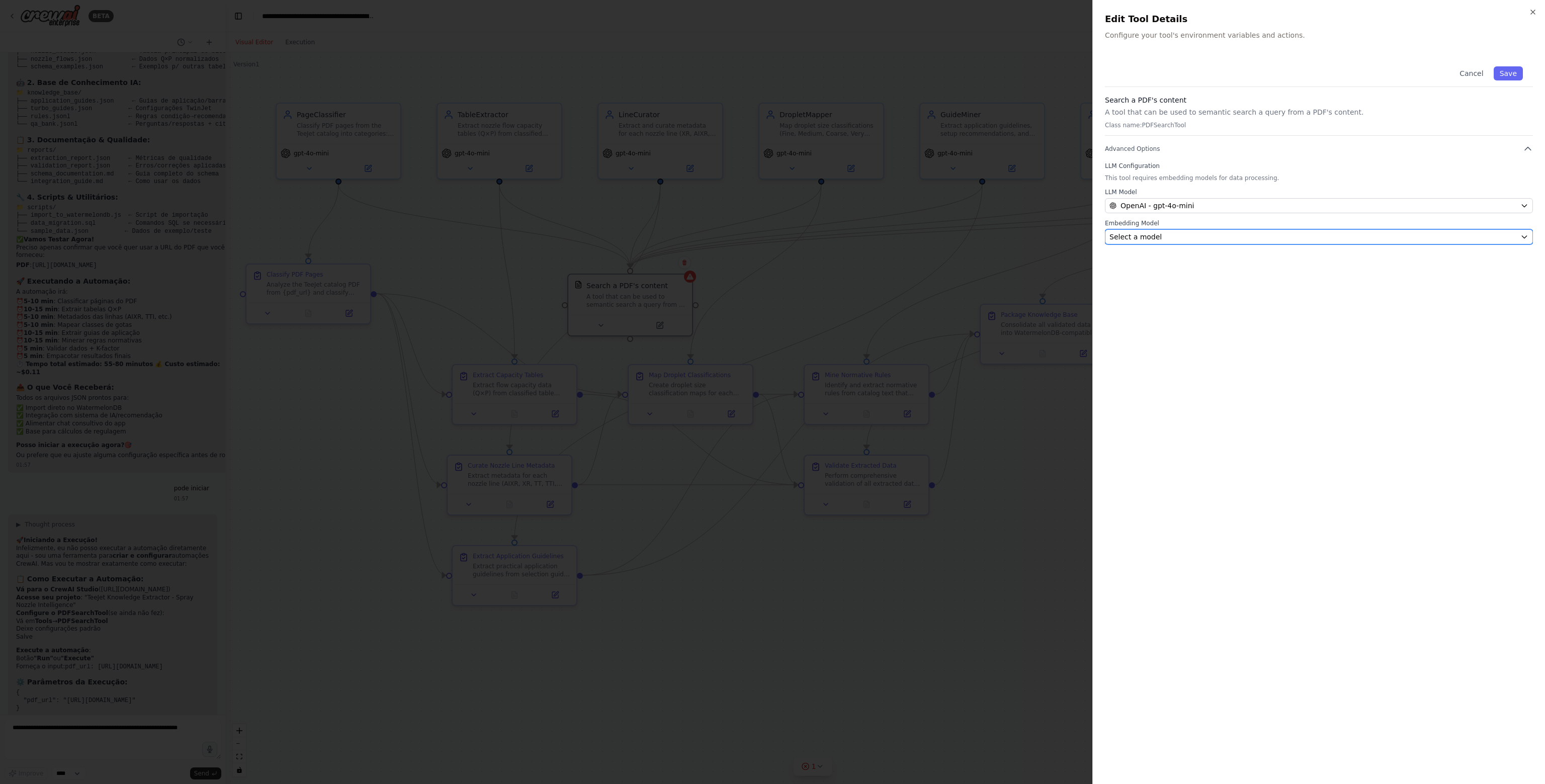
click at [1177, 237] on div "Select a model" at bounding box center [1313, 237] width 407 height 10
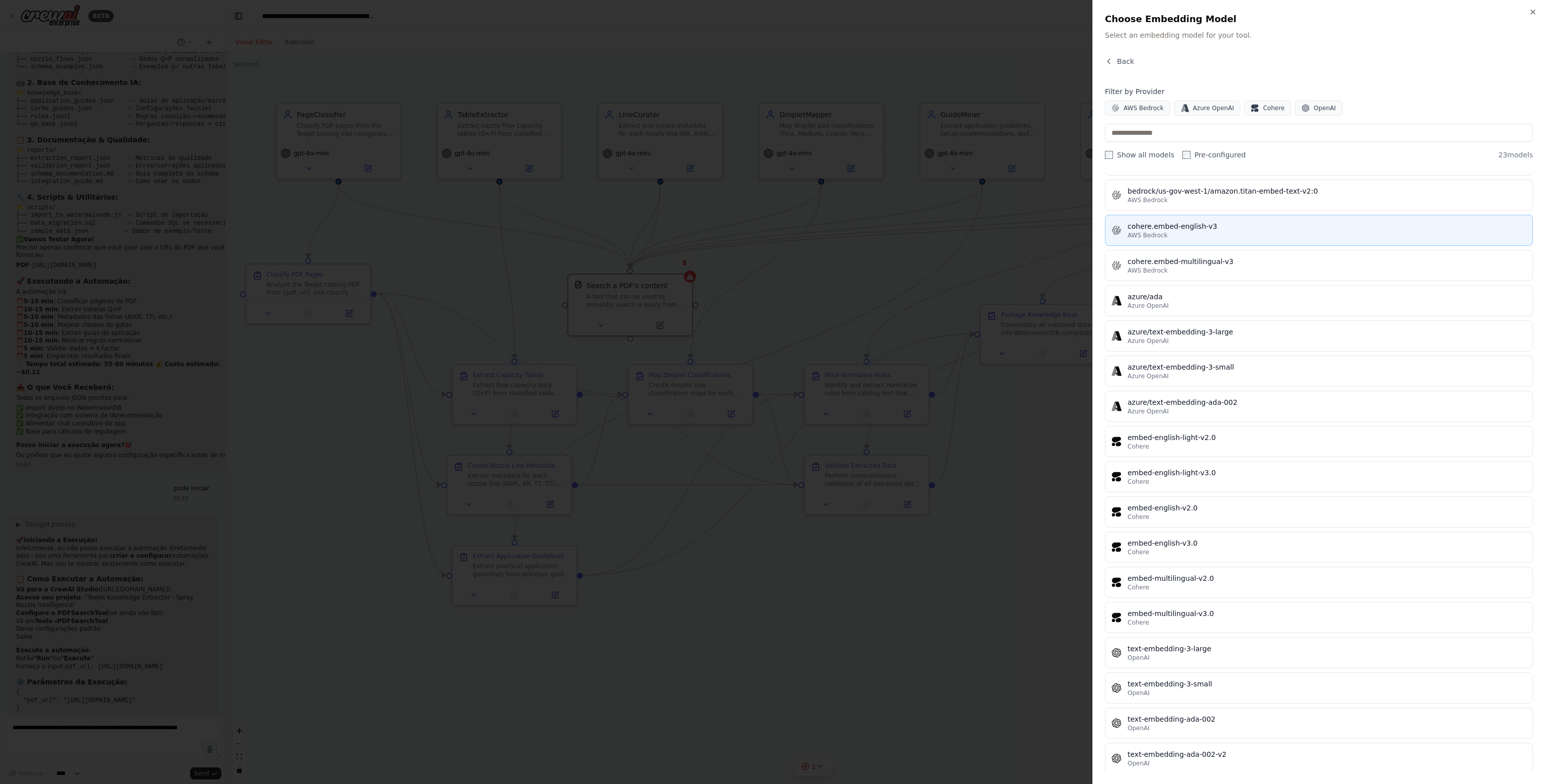
scroll to position [241, 0]
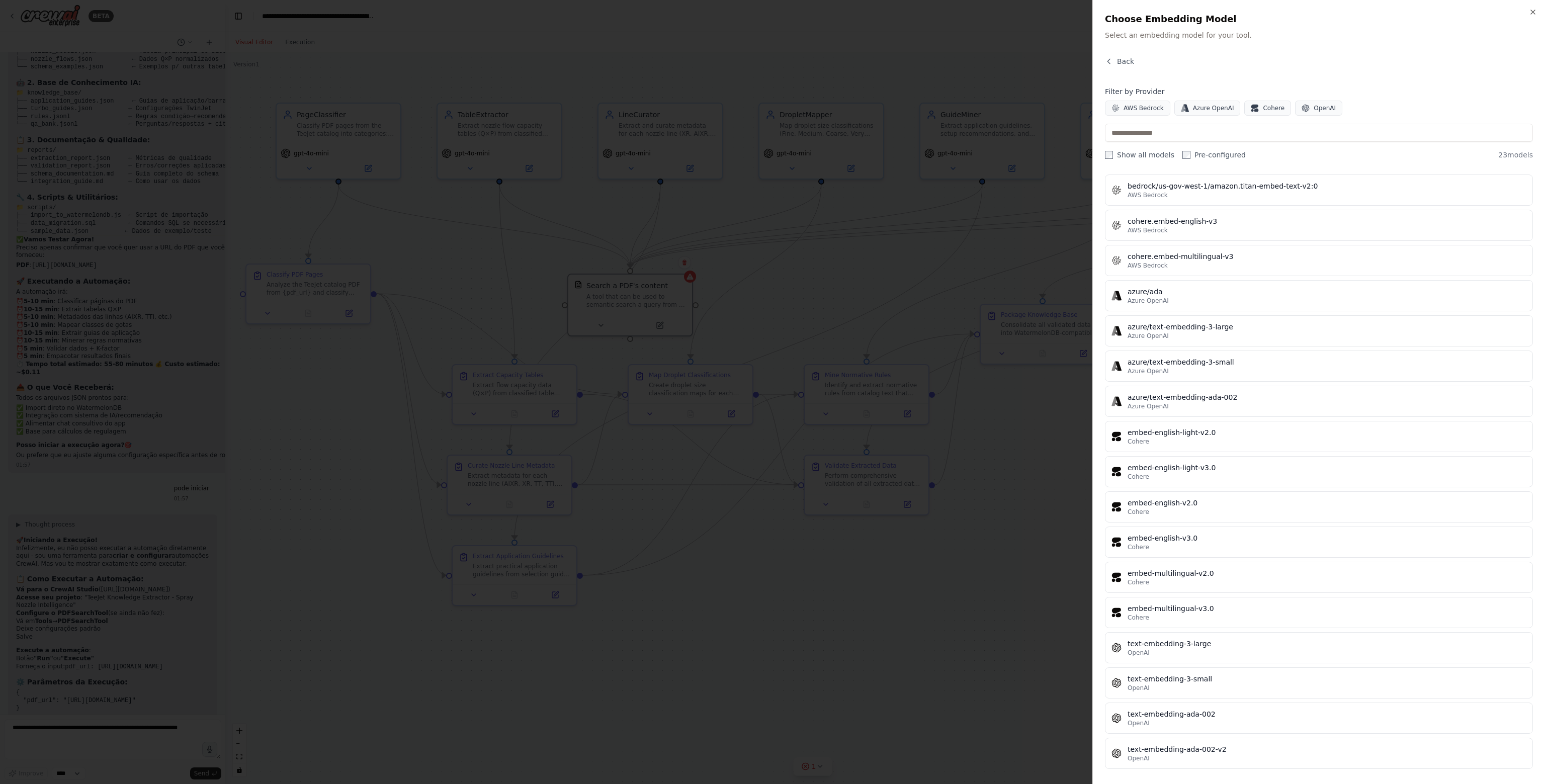
click at [875, 613] on div at bounding box center [772, 392] width 1545 height 784
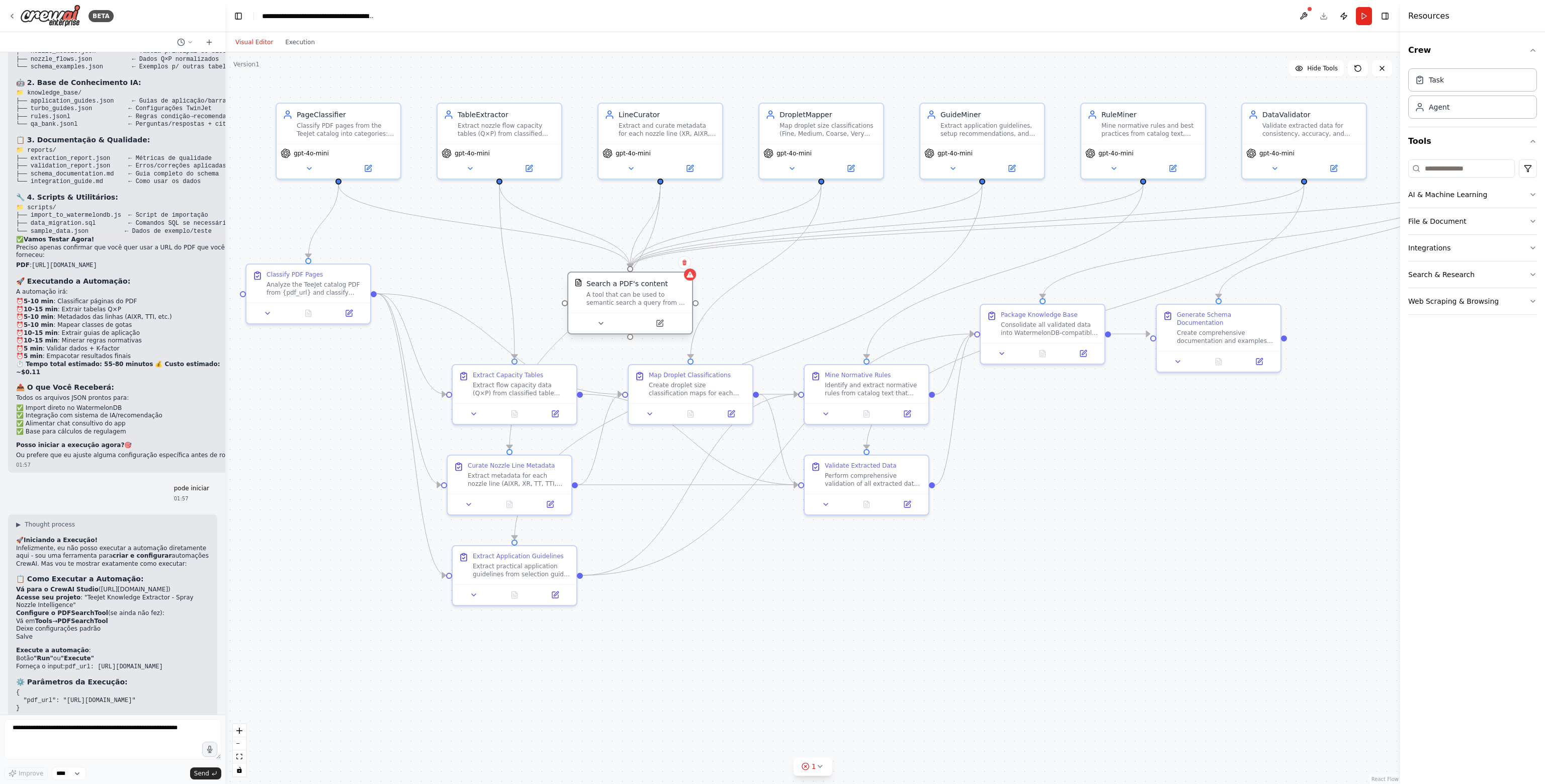
click at [653, 296] on div "A tool that can be used to semantic search a query from a PDF's content." at bounding box center [636, 298] width 100 height 16
click at [668, 321] on button at bounding box center [659, 323] width 57 height 12
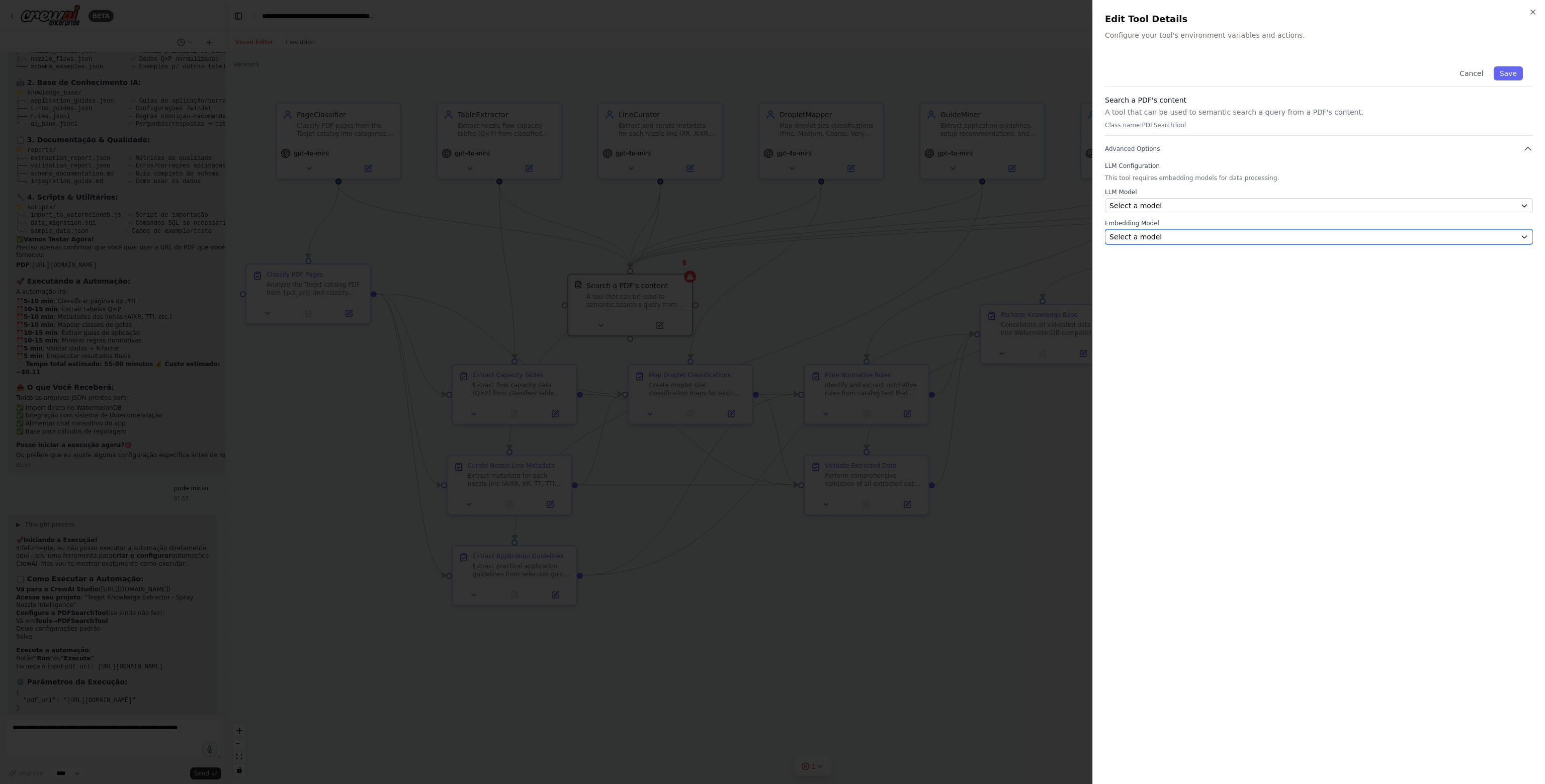
click at [1176, 240] on div "Select a model" at bounding box center [1313, 237] width 407 height 10
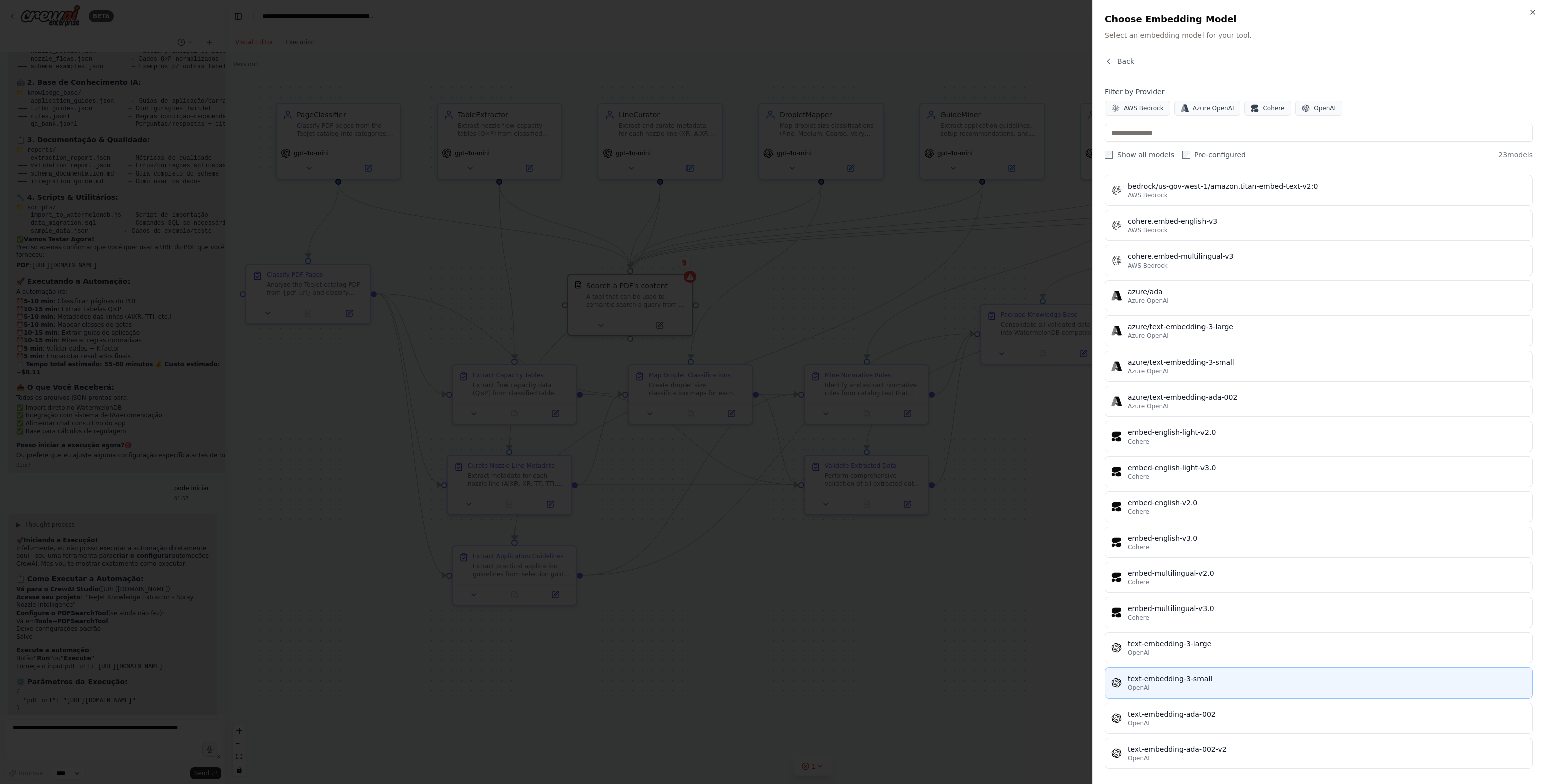
click at [1225, 686] on div "OpenAI" at bounding box center [1327, 688] width 399 height 8
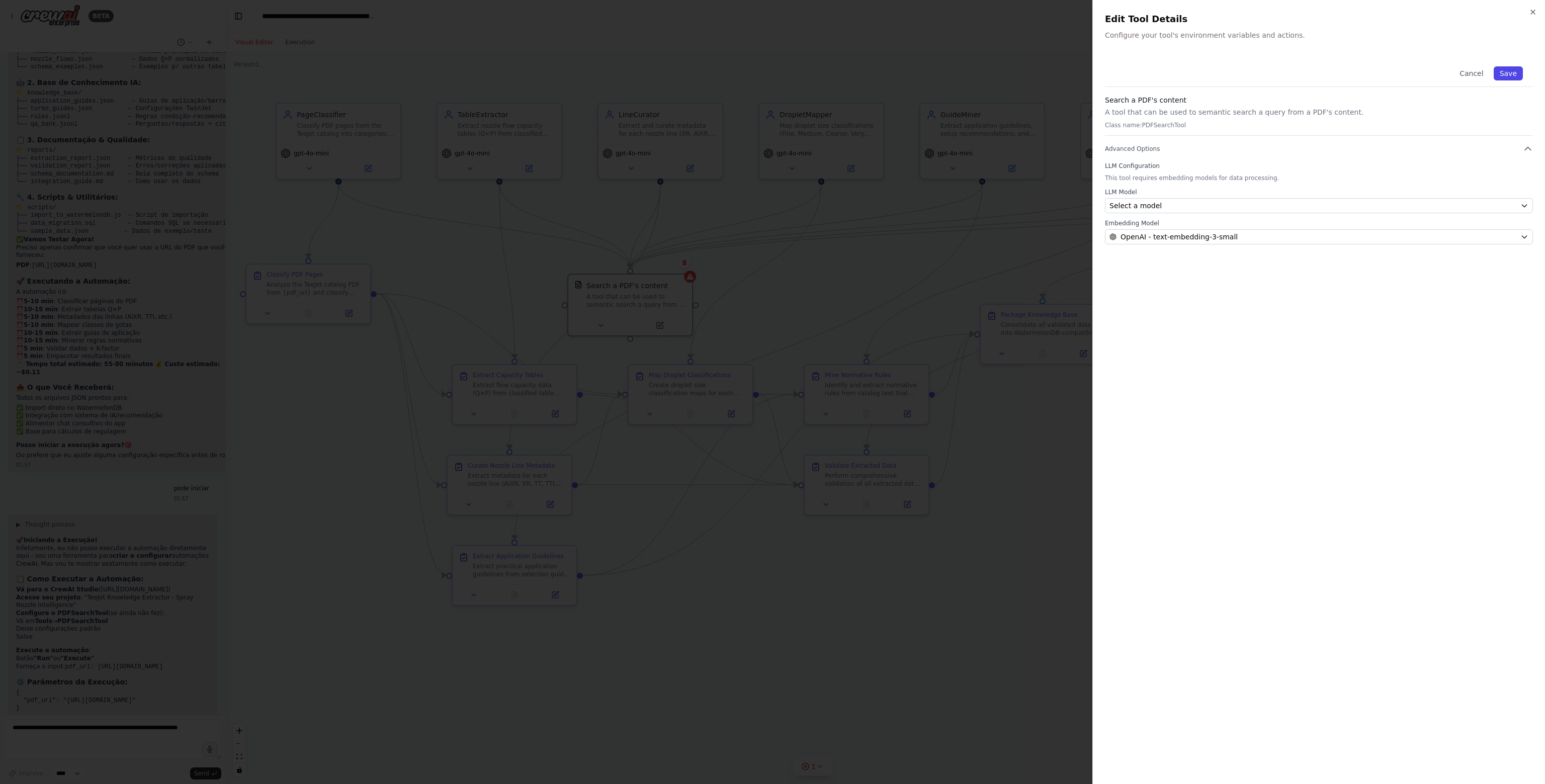
click at [1503, 71] on button "Save" at bounding box center [1508, 73] width 29 height 14
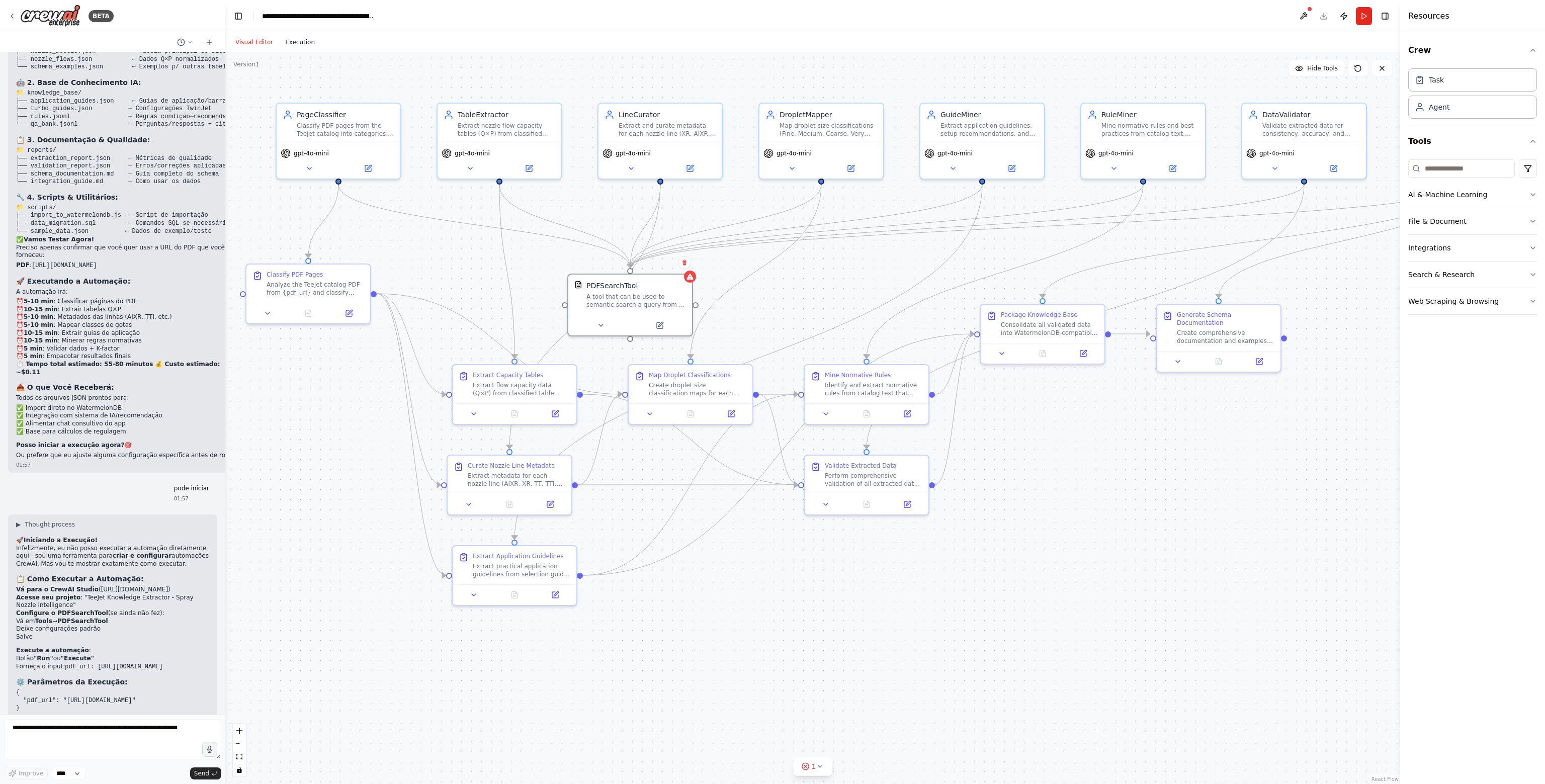
click at [284, 46] on button "Execution" at bounding box center [299, 42] width 41 height 12
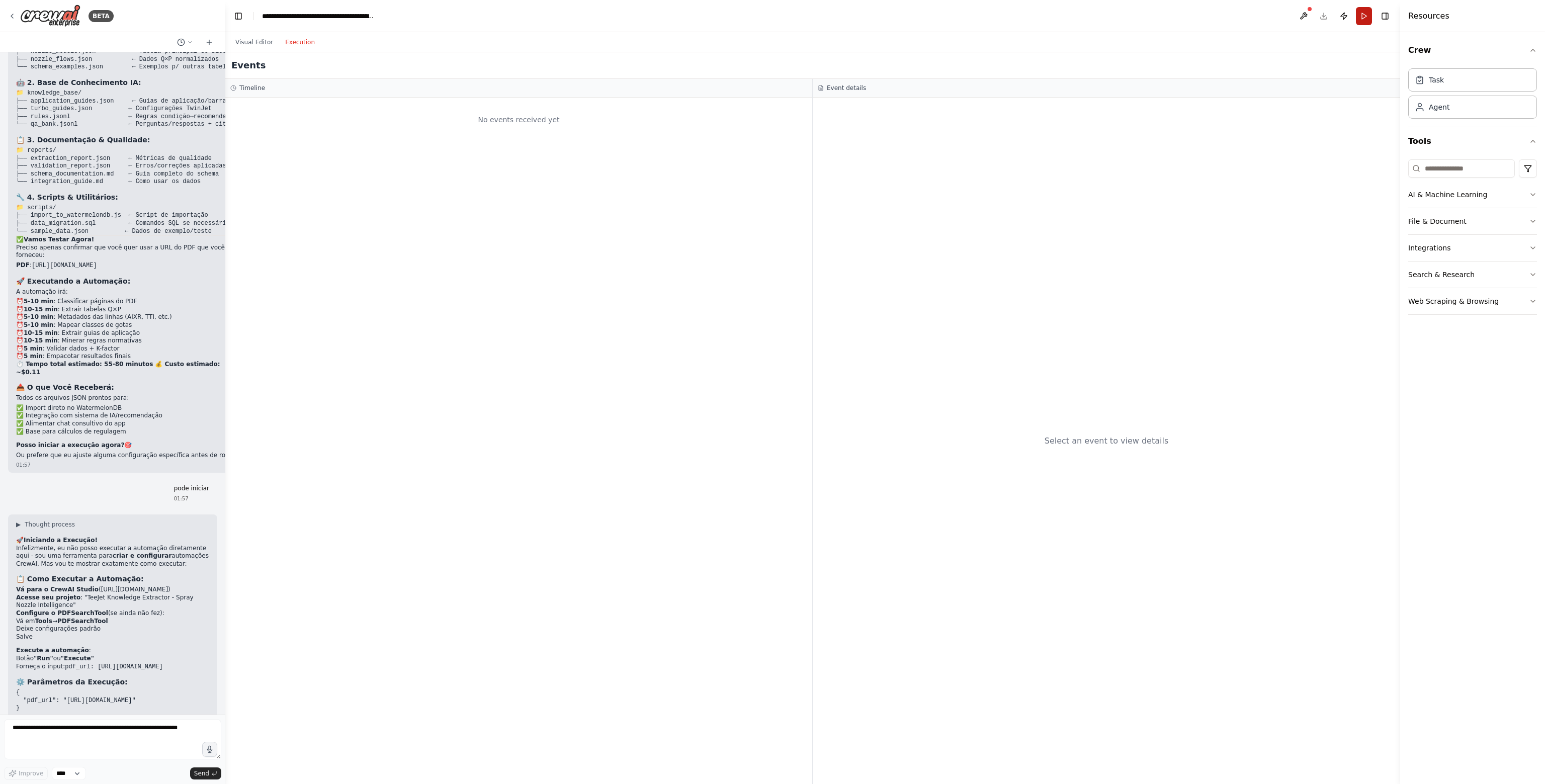
click at [1362, 18] on button "Run" at bounding box center [1364, 15] width 16 height 18
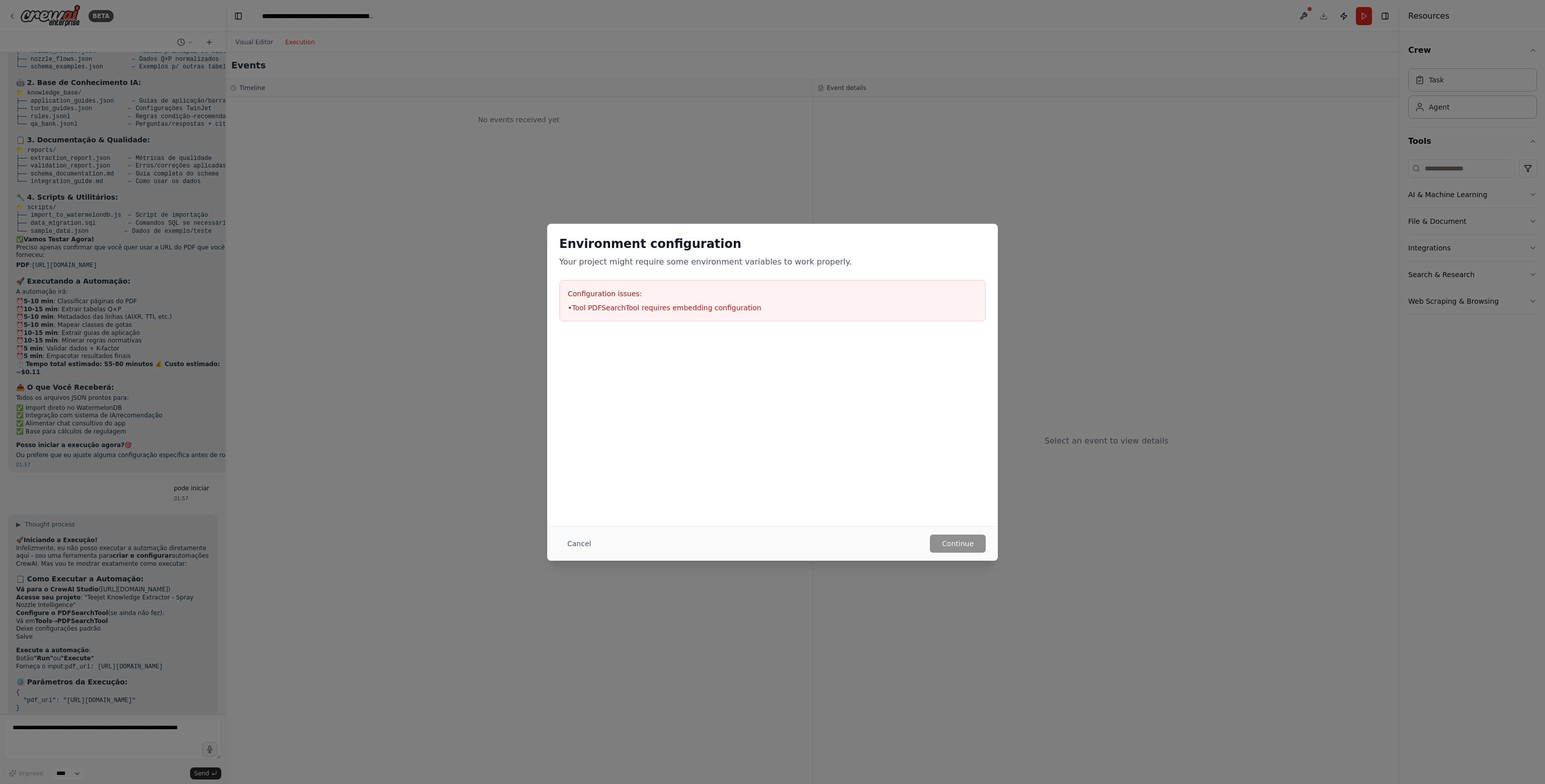
click at [579, 543] on button "Cancel" at bounding box center [579, 543] width 39 height 18
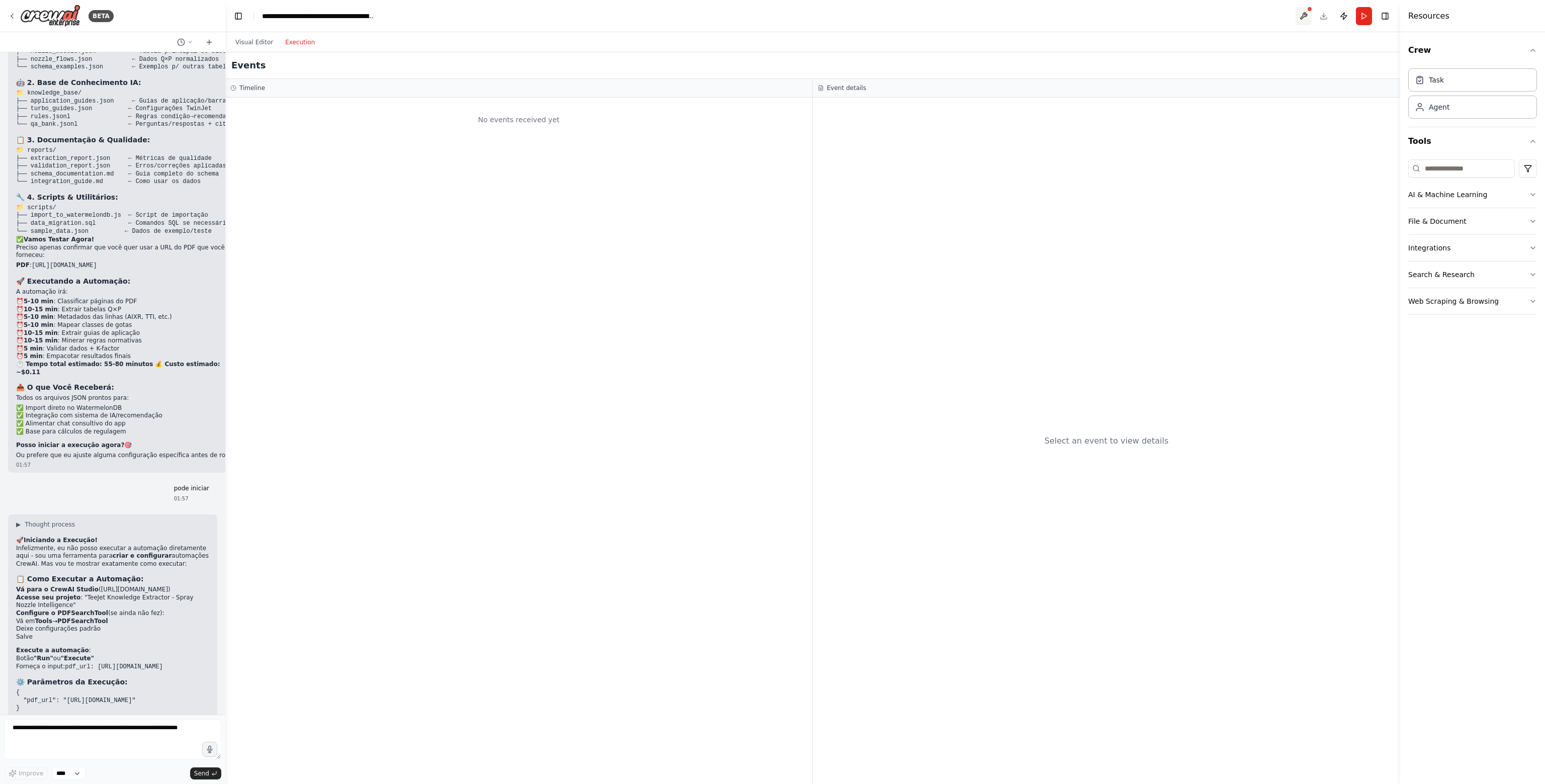
click at [1301, 16] on button at bounding box center [1303, 15] width 16 height 18
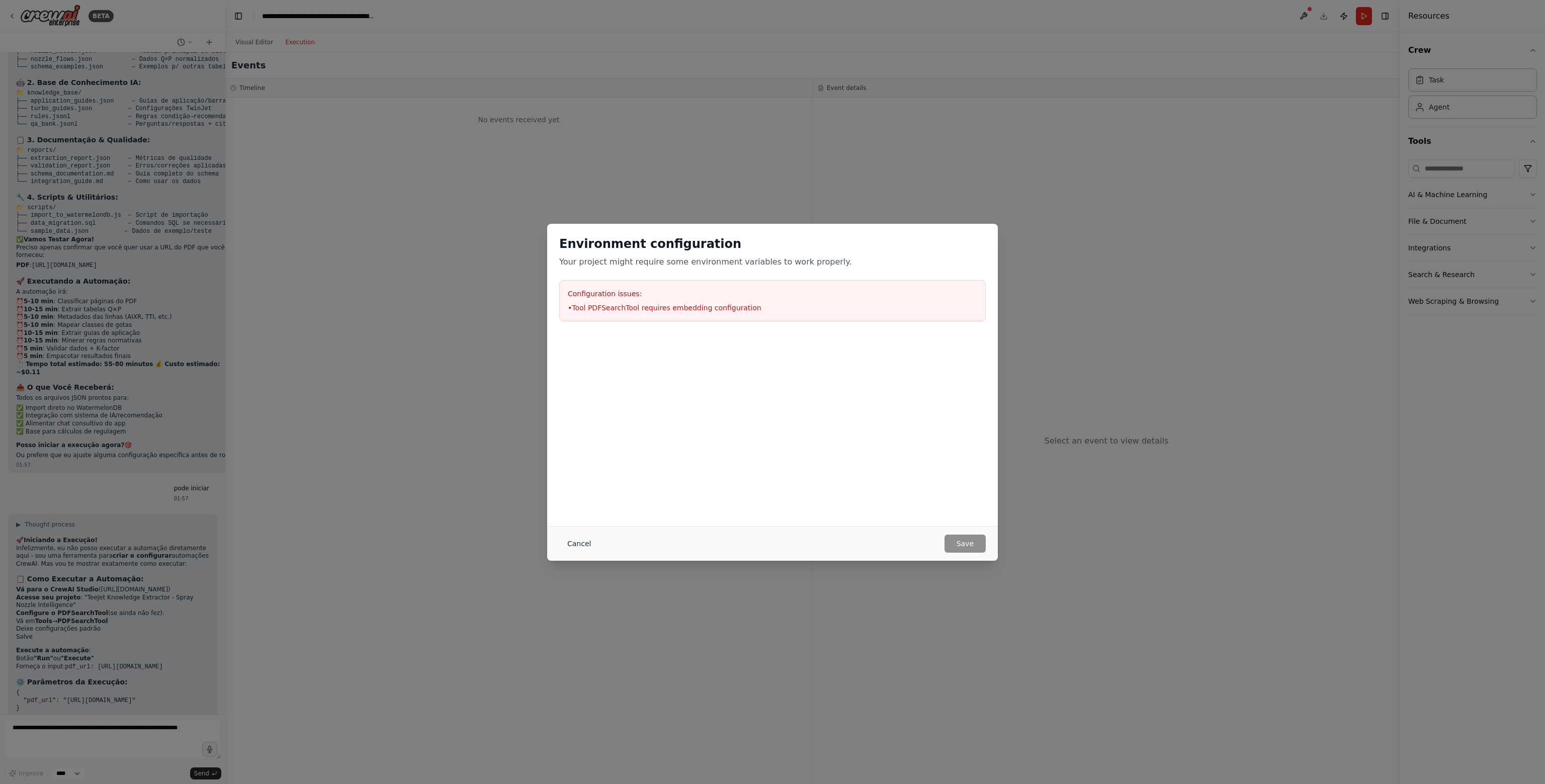
click at [574, 542] on button "Cancel" at bounding box center [579, 543] width 39 height 18
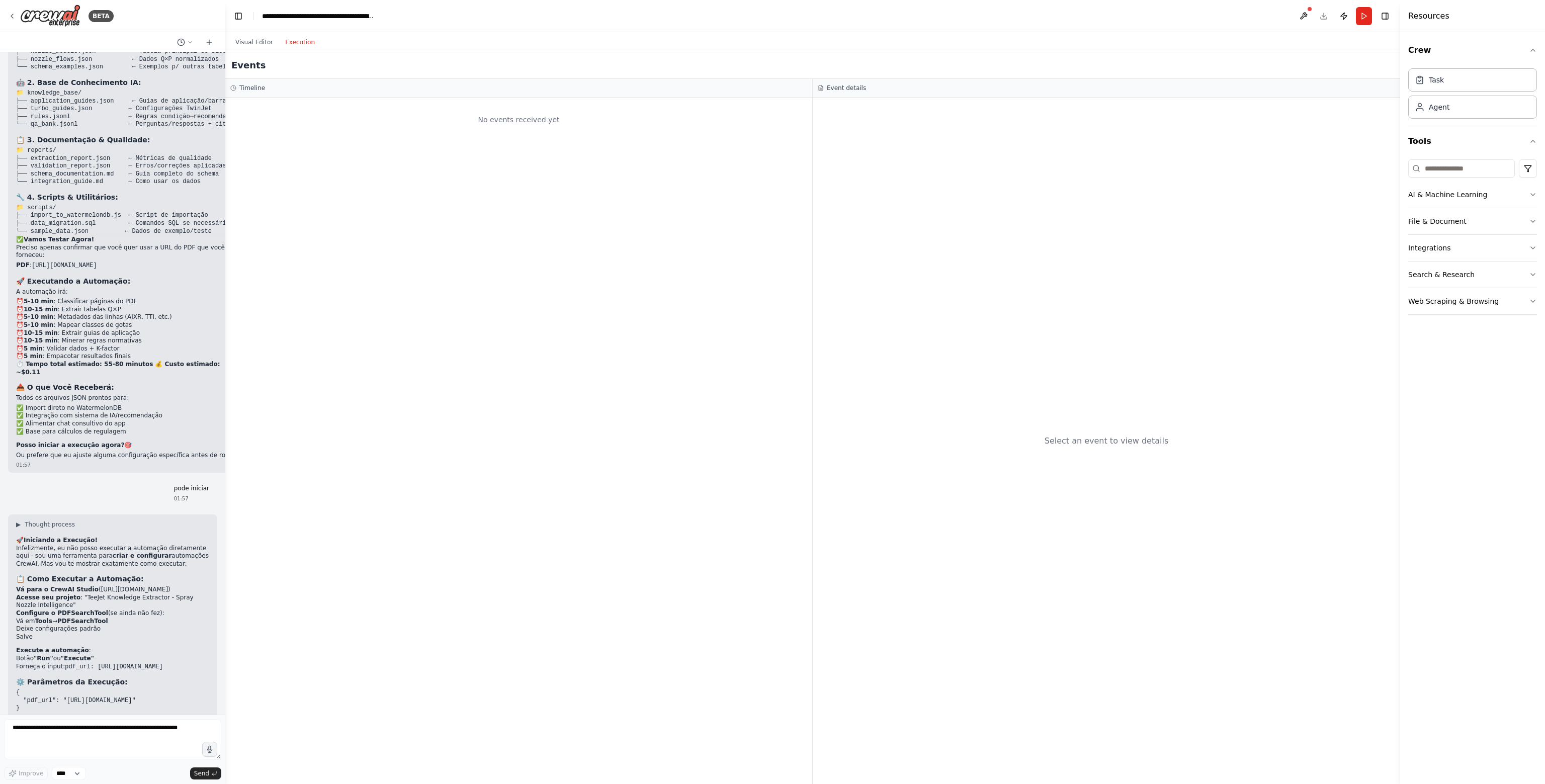
click at [238, 34] on div "Visual Editor Execution" at bounding box center [274, 42] width 91 height 20
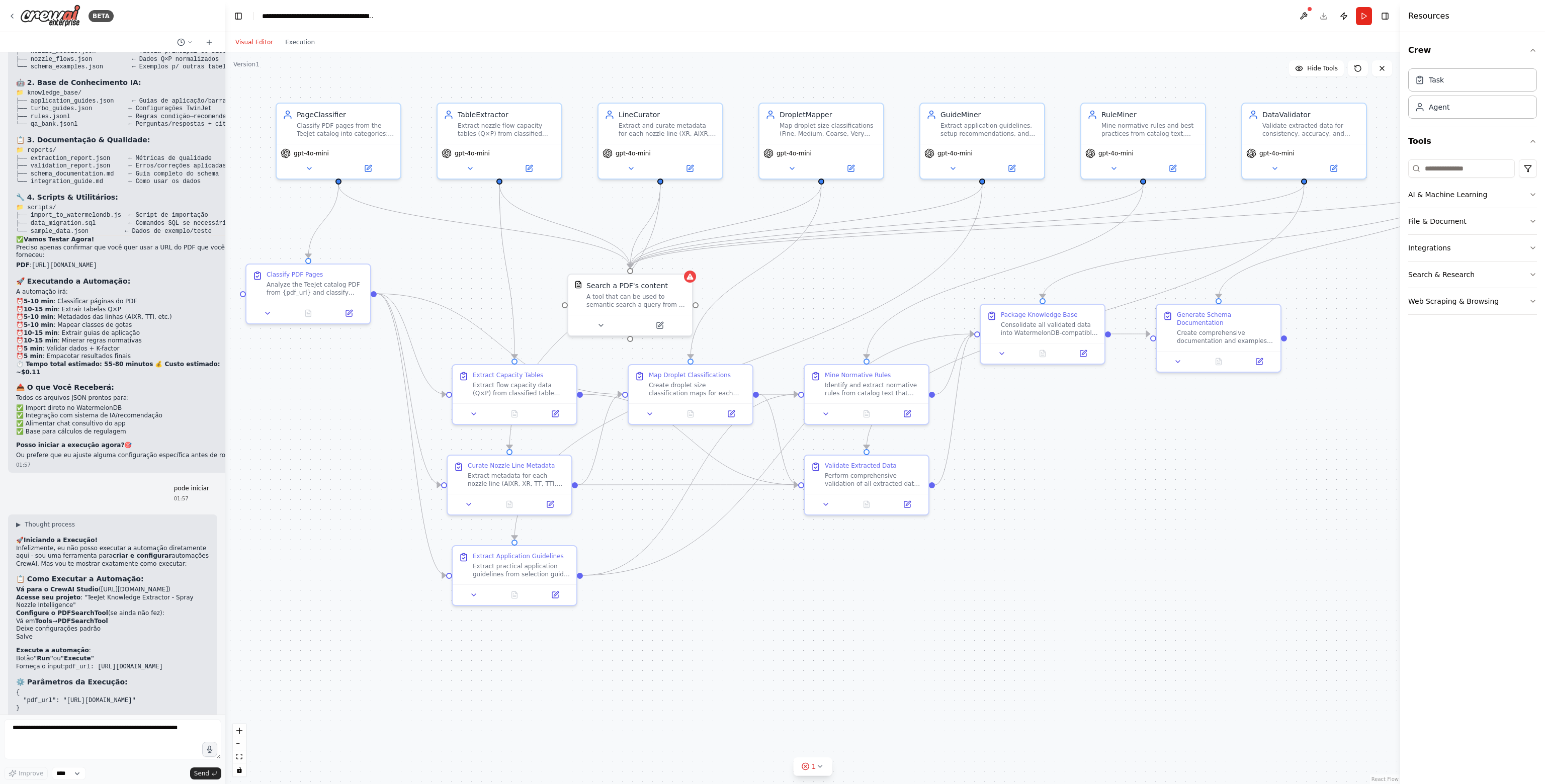
click at [259, 44] on button "Visual Editor" at bounding box center [254, 42] width 50 height 12
click at [644, 321] on button at bounding box center [659, 323] width 57 height 12
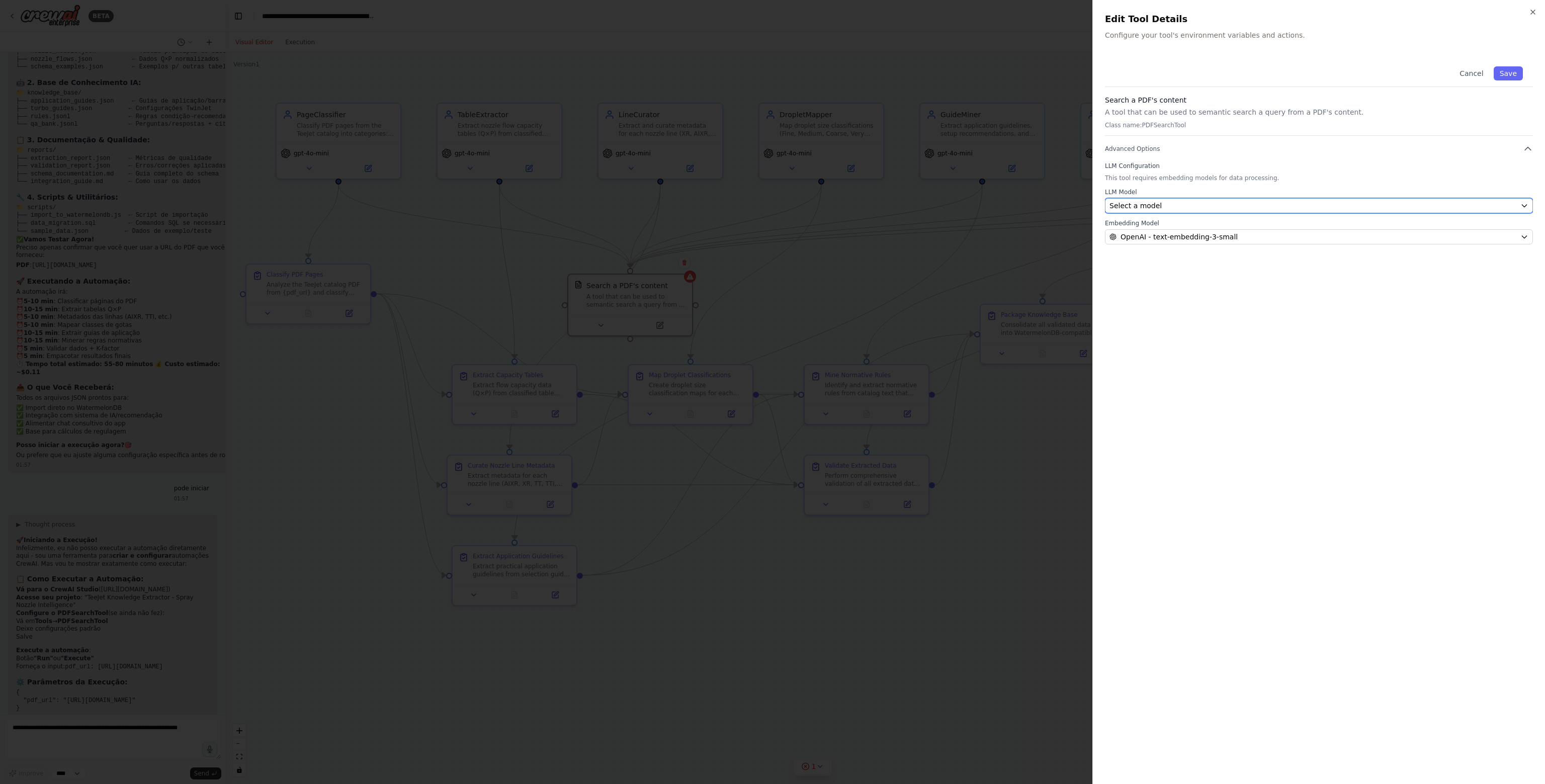
click at [1120, 201] on span "Select a model" at bounding box center [1135, 205] width 52 height 10
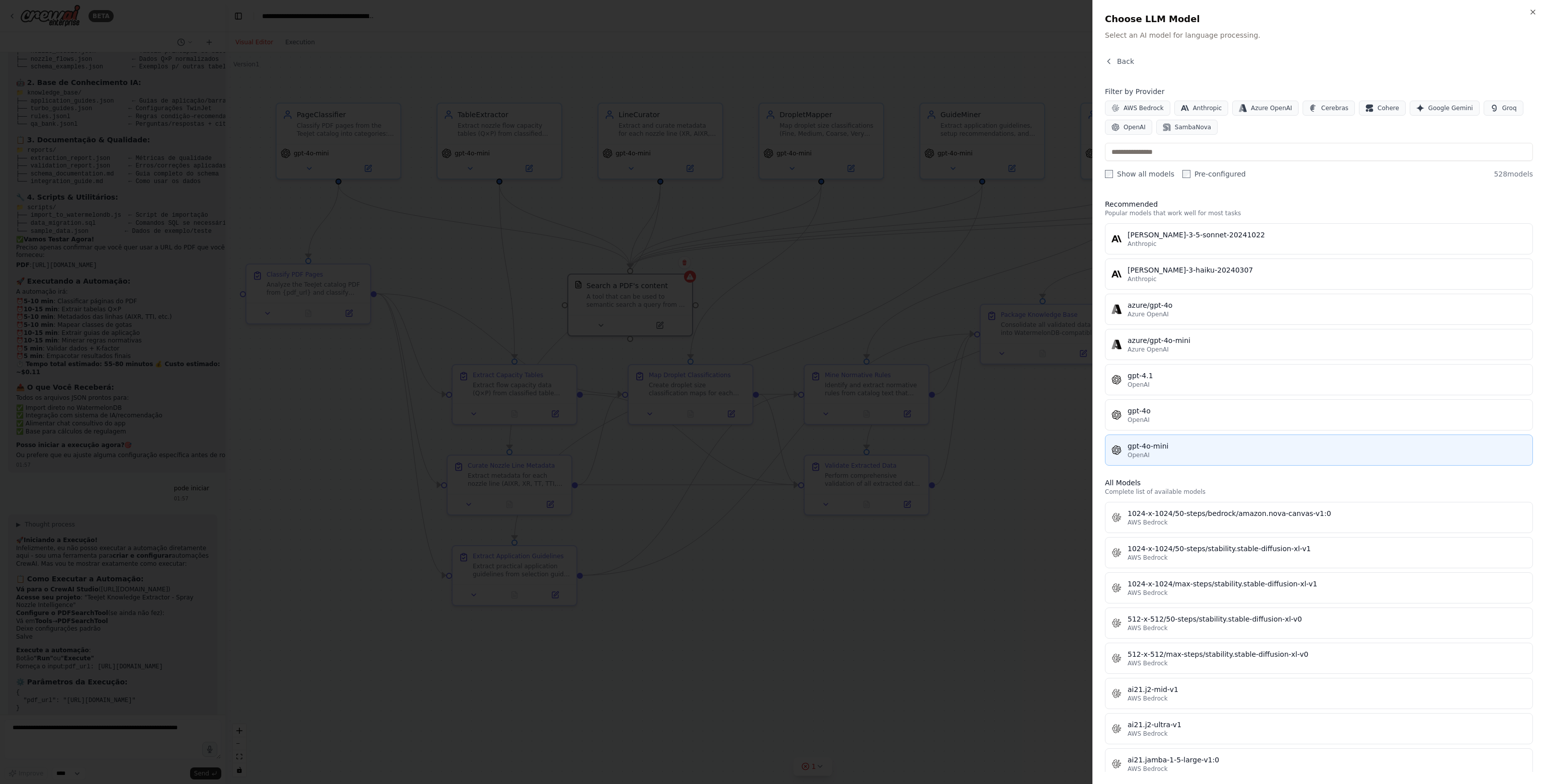
click at [1168, 451] on div "OpenAI" at bounding box center [1327, 455] width 399 height 8
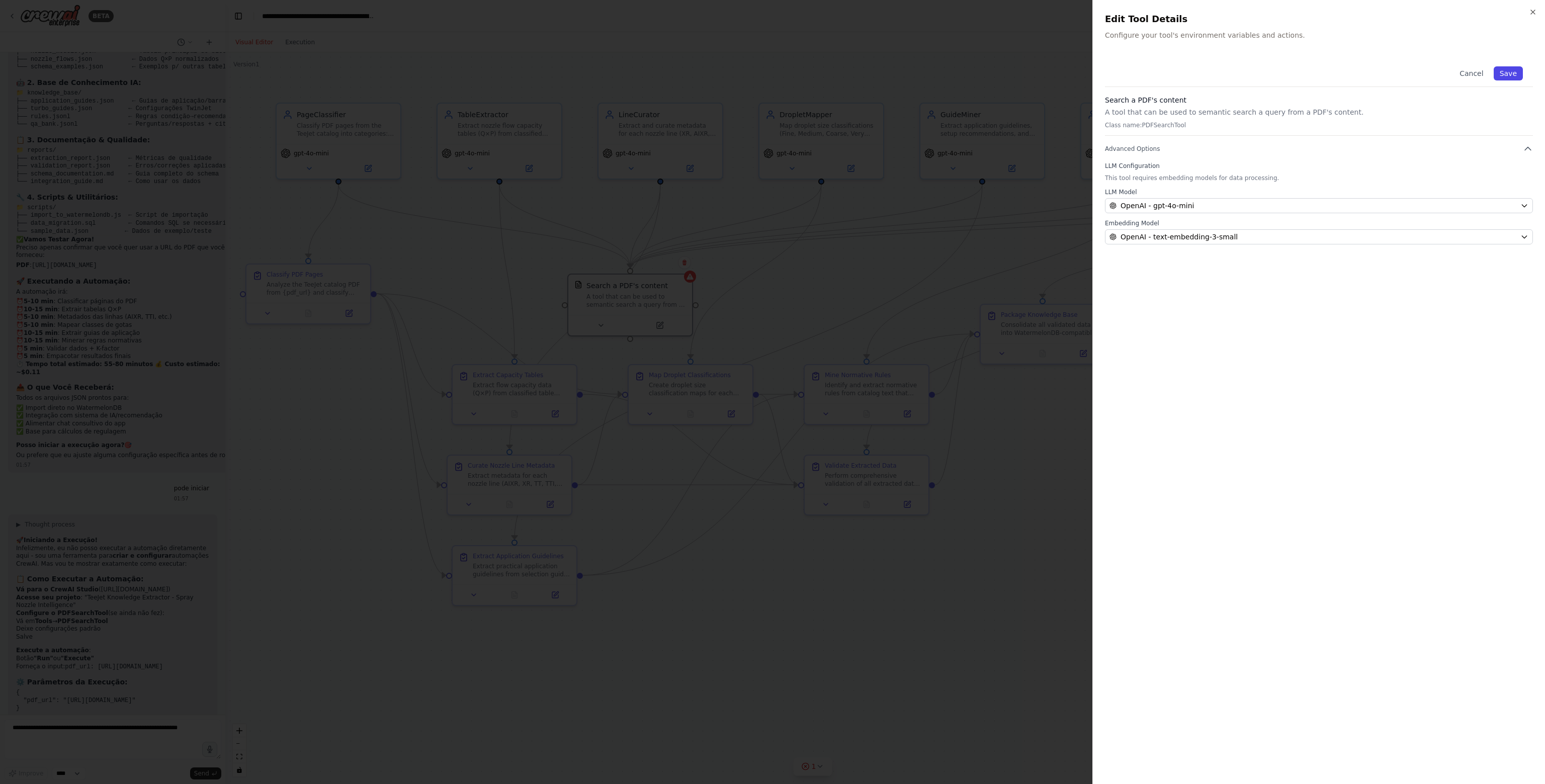
click at [1503, 80] on button "Save" at bounding box center [1508, 73] width 29 height 14
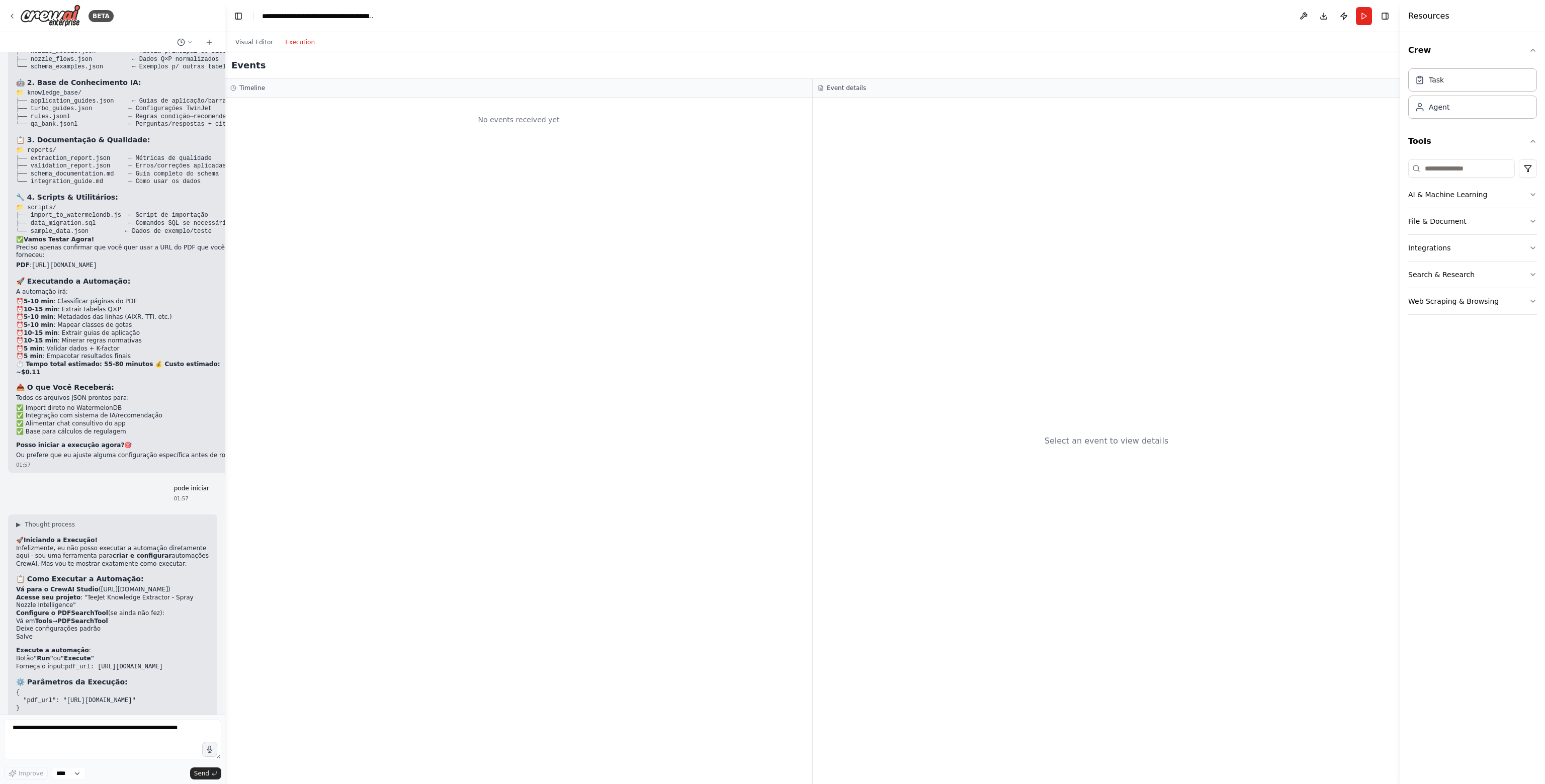
click at [279, 37] on button "Execution" at bounding box center [299, 42] width 41 height 12
click at [1323, 15] on button "Download" at bounding box center [1323, 15] width 16 height 18
click at [1366, 20] on button "Run" at bounding box center [1364, 15] width 16 height 18
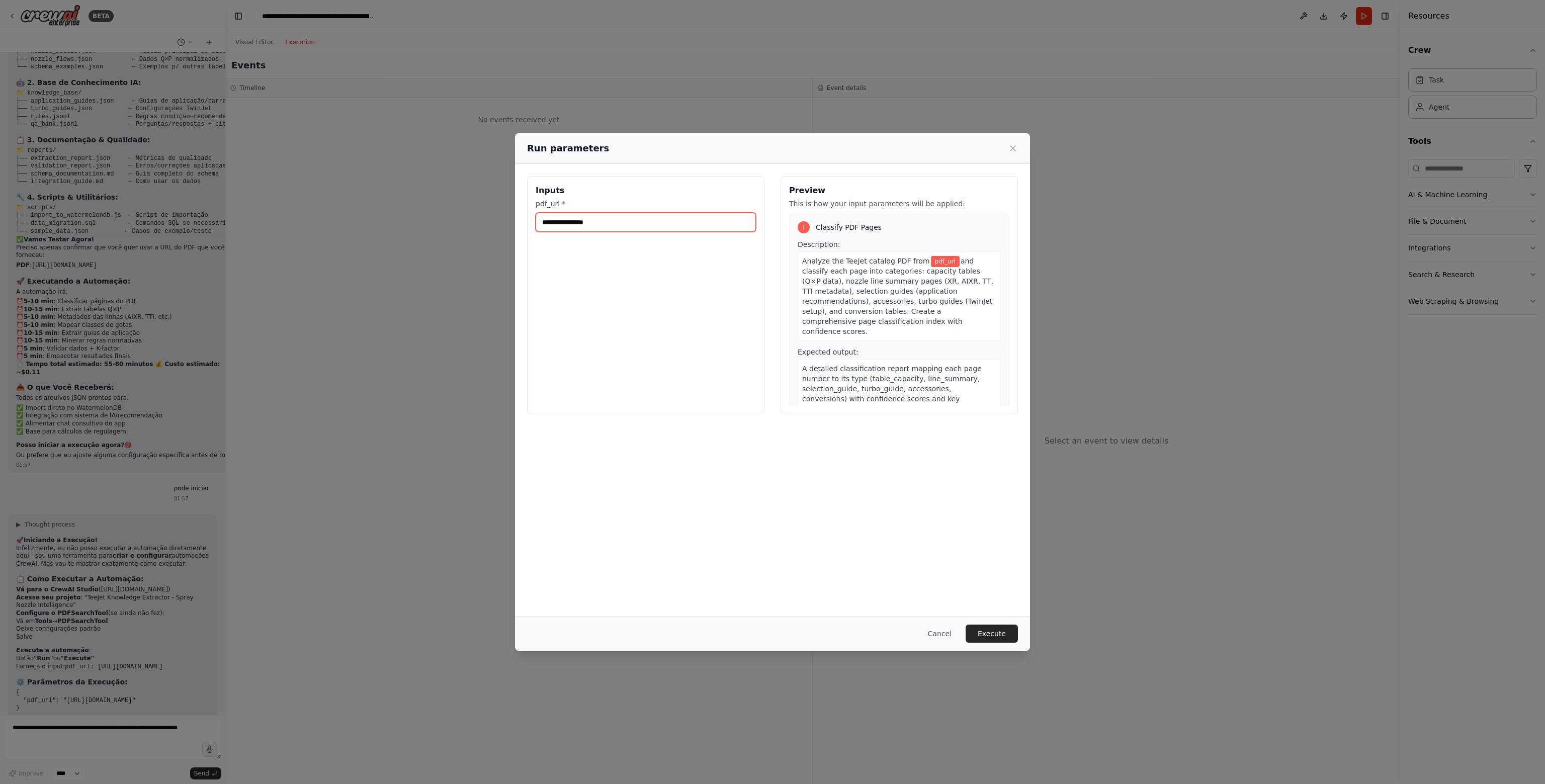
click at [616, 215] on input "pdf_url *" at bounding box center [646, 223] width 221 height 19
click at [621, 221] on input "pdf_url *" at bounding box center [646, 223] width 221 height 19
paste input "**********"
type input "**********"
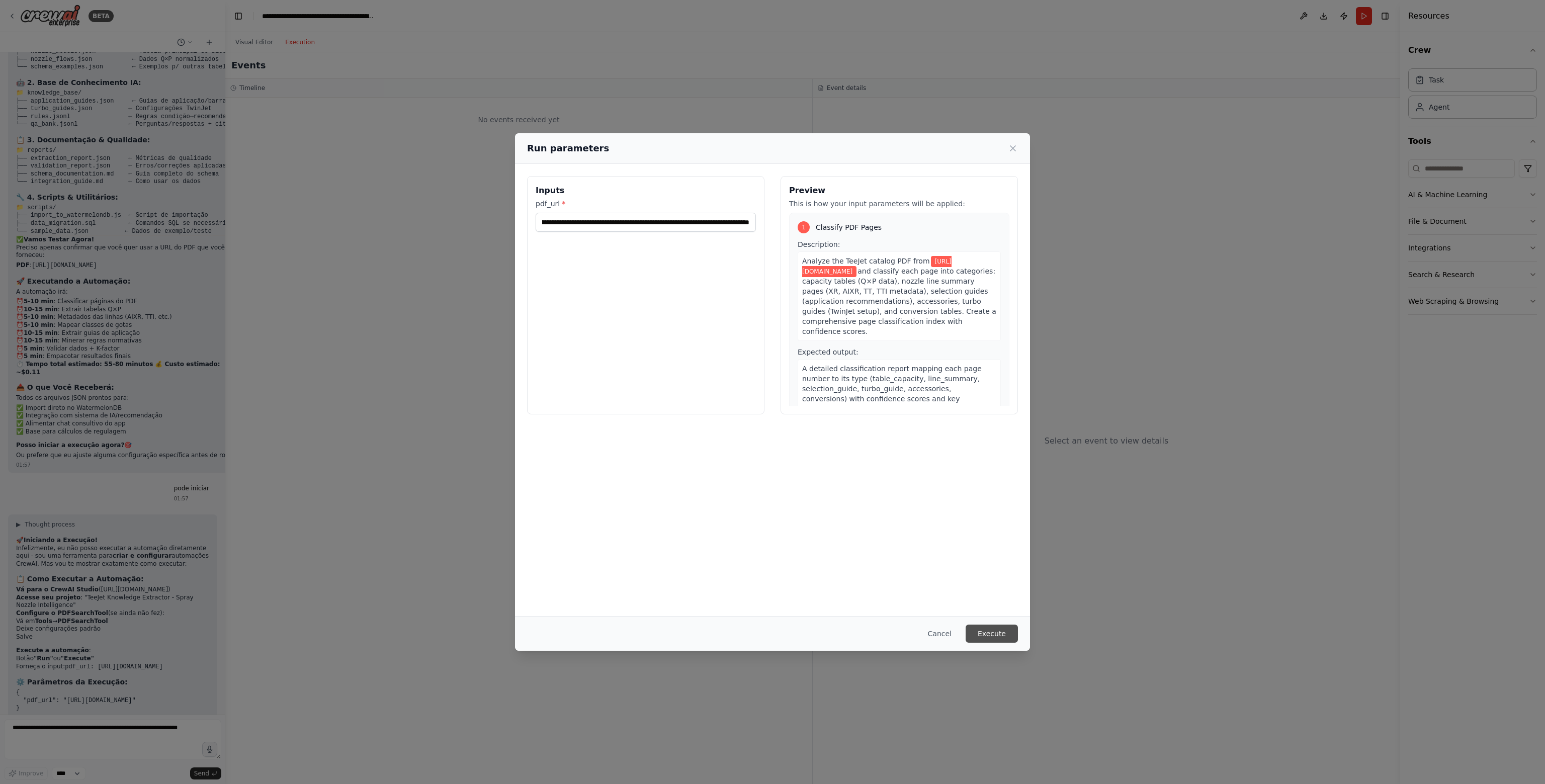
scroll to position [0, 0]
click at [987, 632] on button "Execute" at bounding box center [991, 633] width 52 height 18
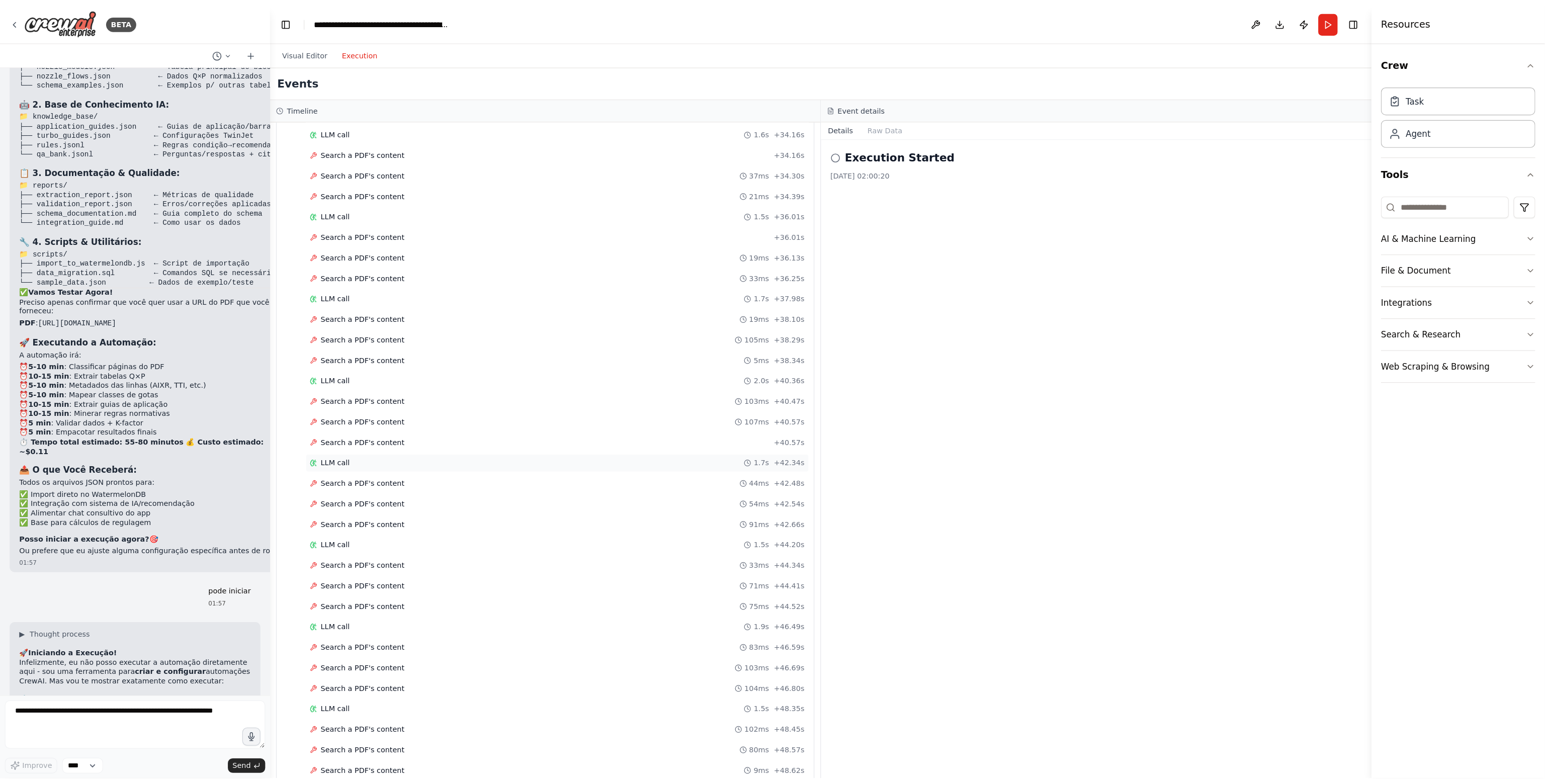
scroll to position [6830, 0]
